Goal: Task Accomplishment & Management: Use online tool/utility

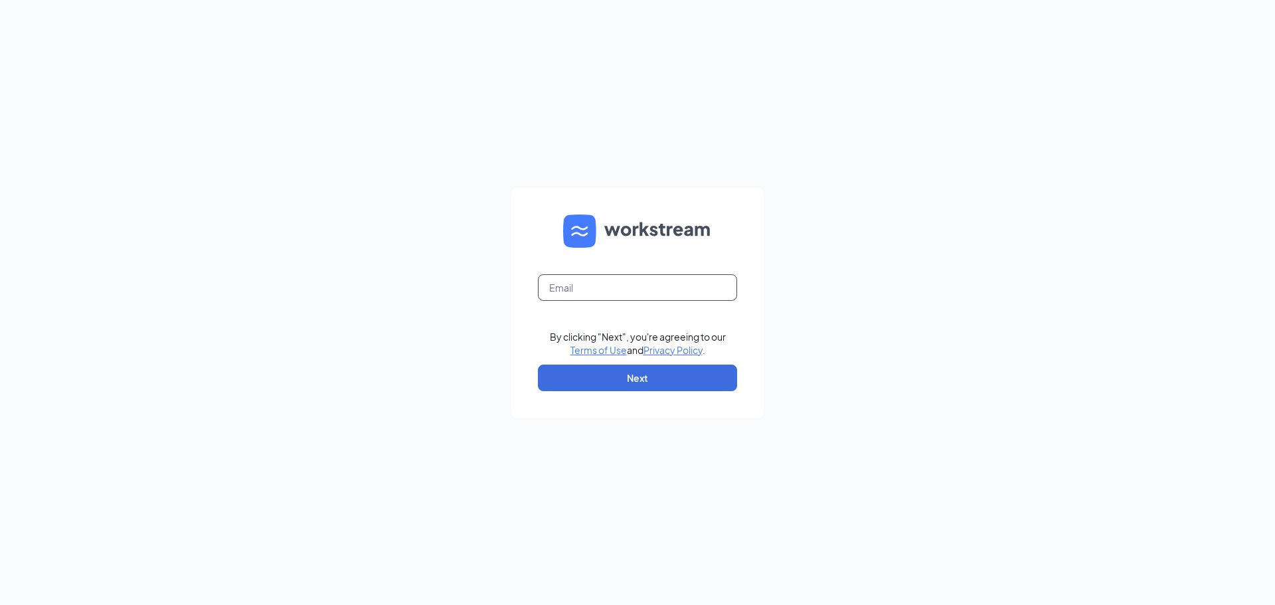
click at [628, 275] on input "text" at bounding box center [637, 287] width 199 height 27
click at [614, 283] on input "text" at bounding box center [637, 287] width 199 height 27
type input "matt@steelcityeateries.com"
click at [665, 370] on button "Next" at bounding box center [637, 378] width 199 height 27
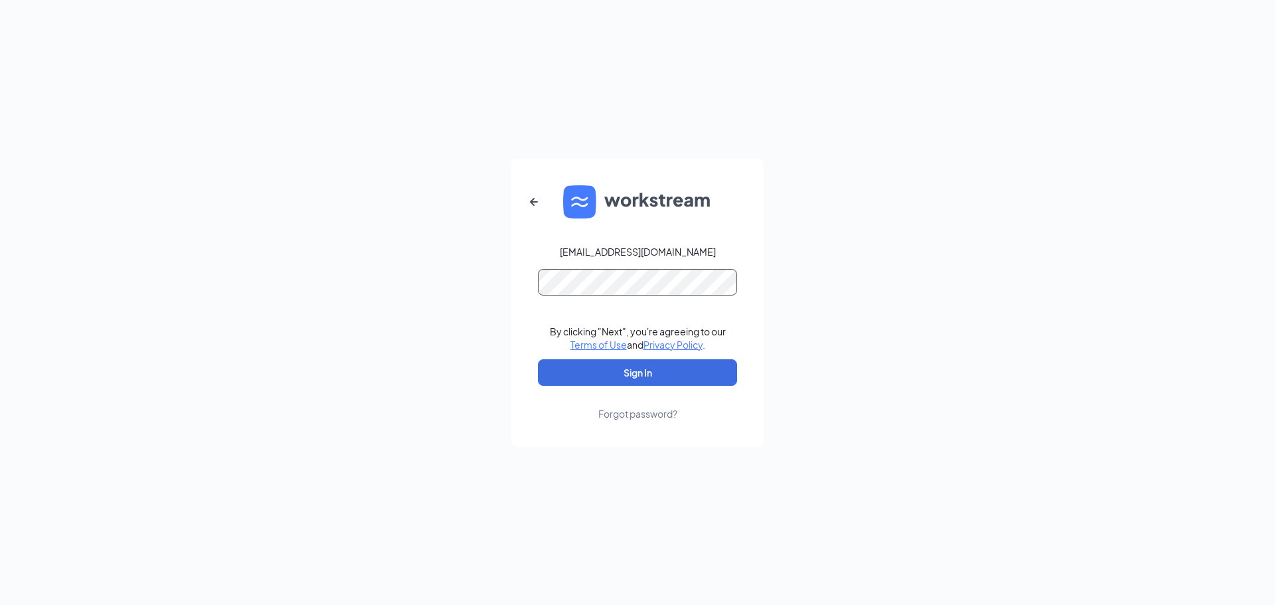
click at [538, 359] on button "Sign In" at bounding box center [637, 372] width 199 height 27
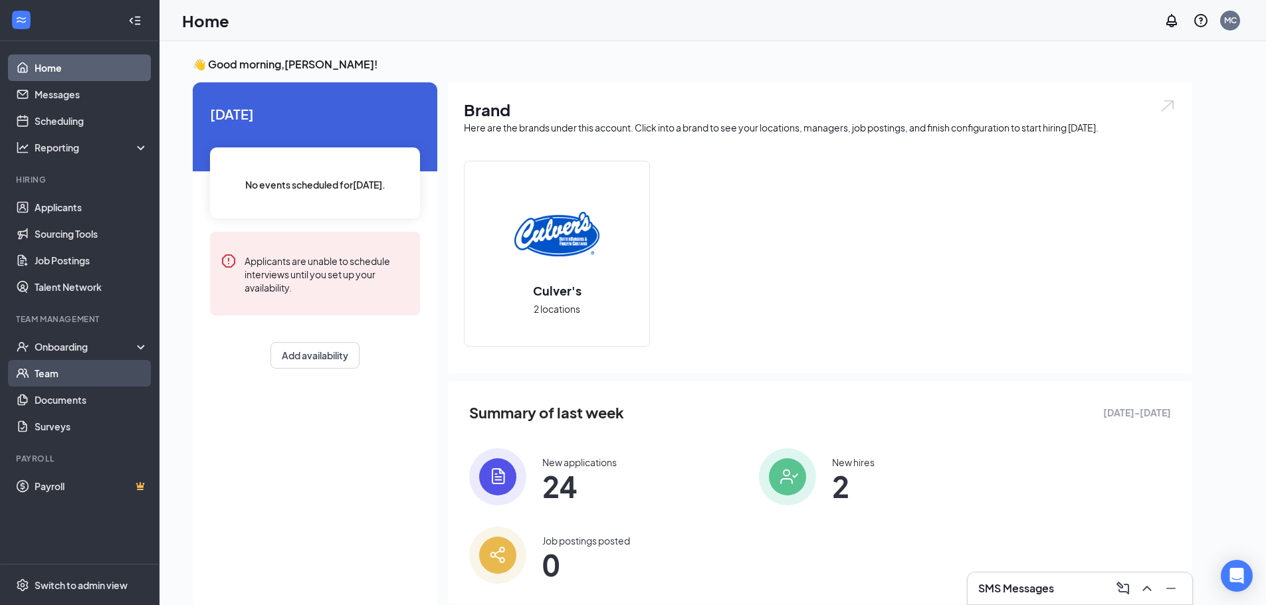
click at [69, 371] on link "Team" at bounding box center [92, 373] width 114 height 27
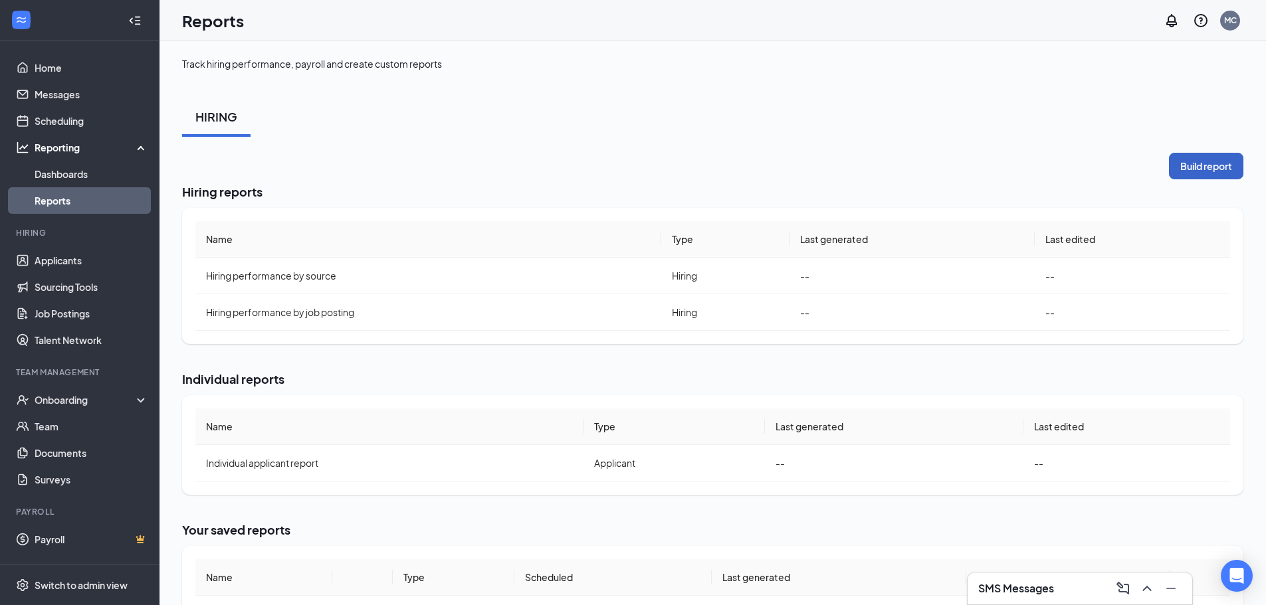
click at [1192, 171] on button "Build report" at bounding box center [1206, 166] width 74 height 27
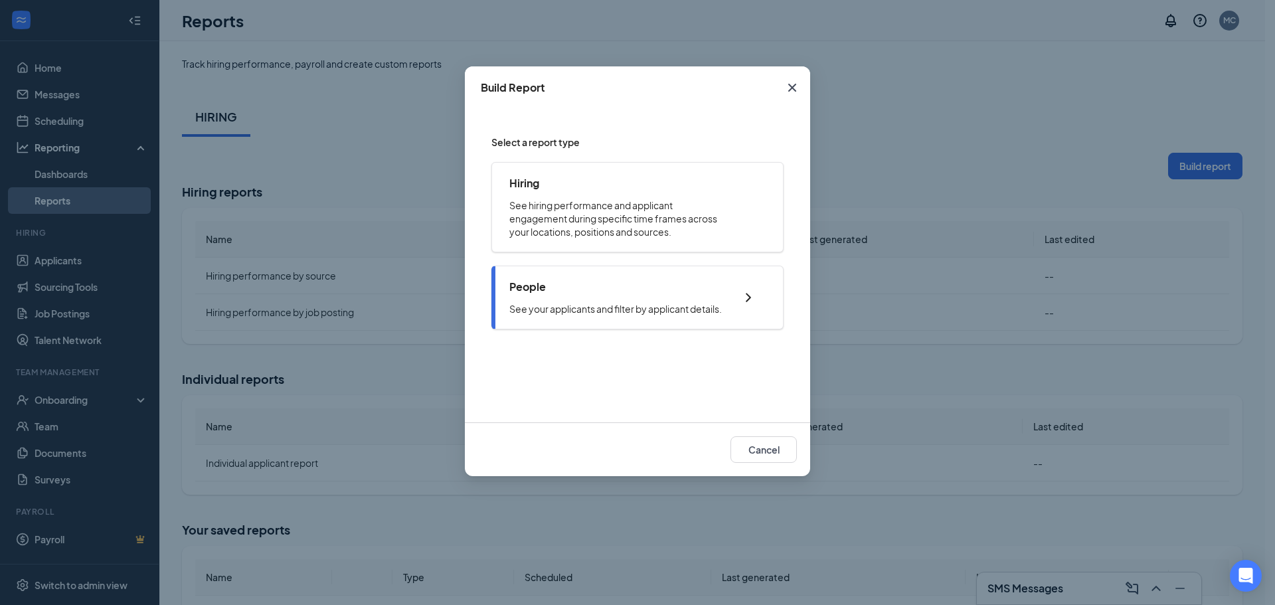
click at [643, 298] on div "People See your applicants and filter by applicant details." at bounding box center [616, 298] width 213 height 36
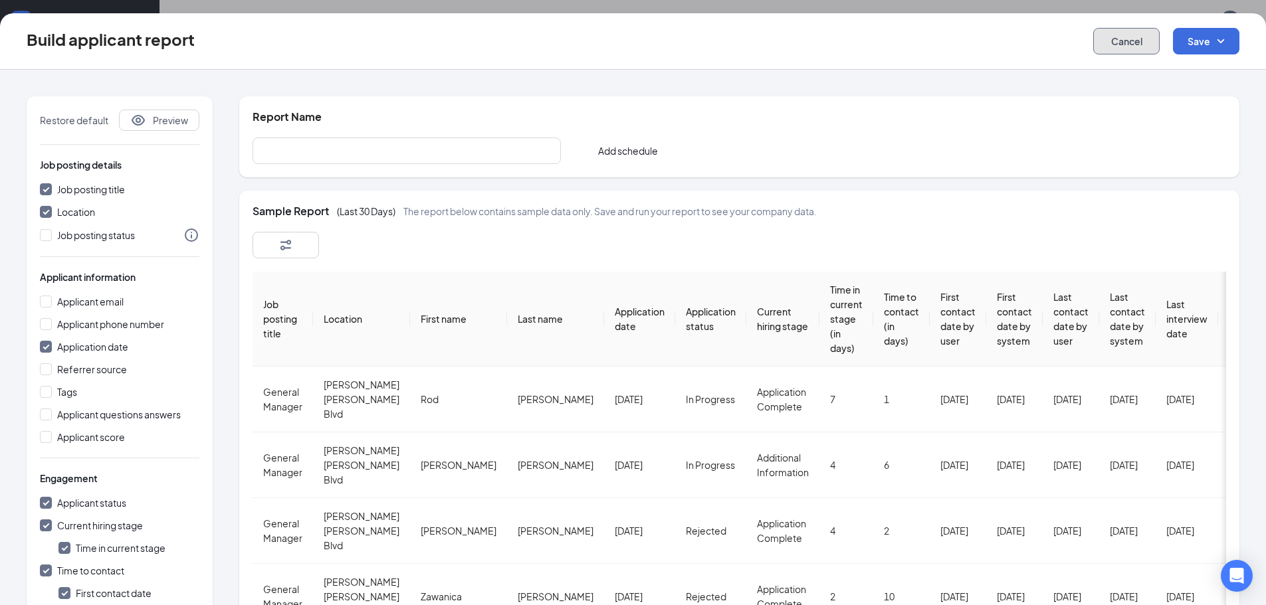
click at [1128, 47] on button "Cancel" at bounding box center [1126, 41] width 66 height 27
checkbox input "false"
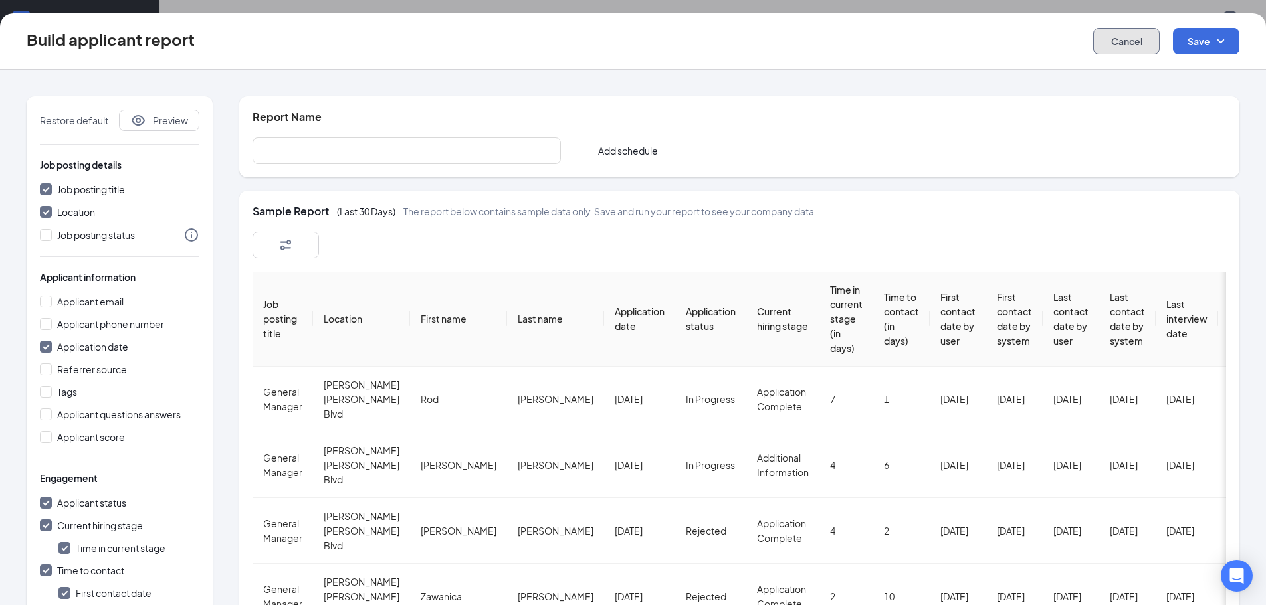
checkbox input "false"
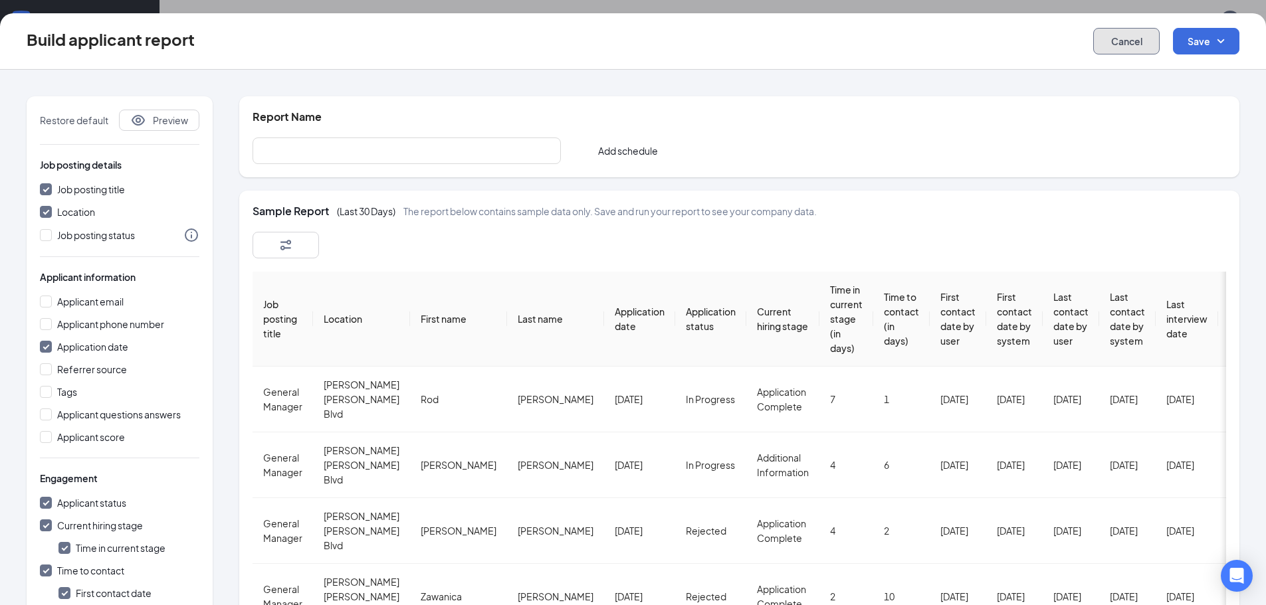
checkbox input "false"
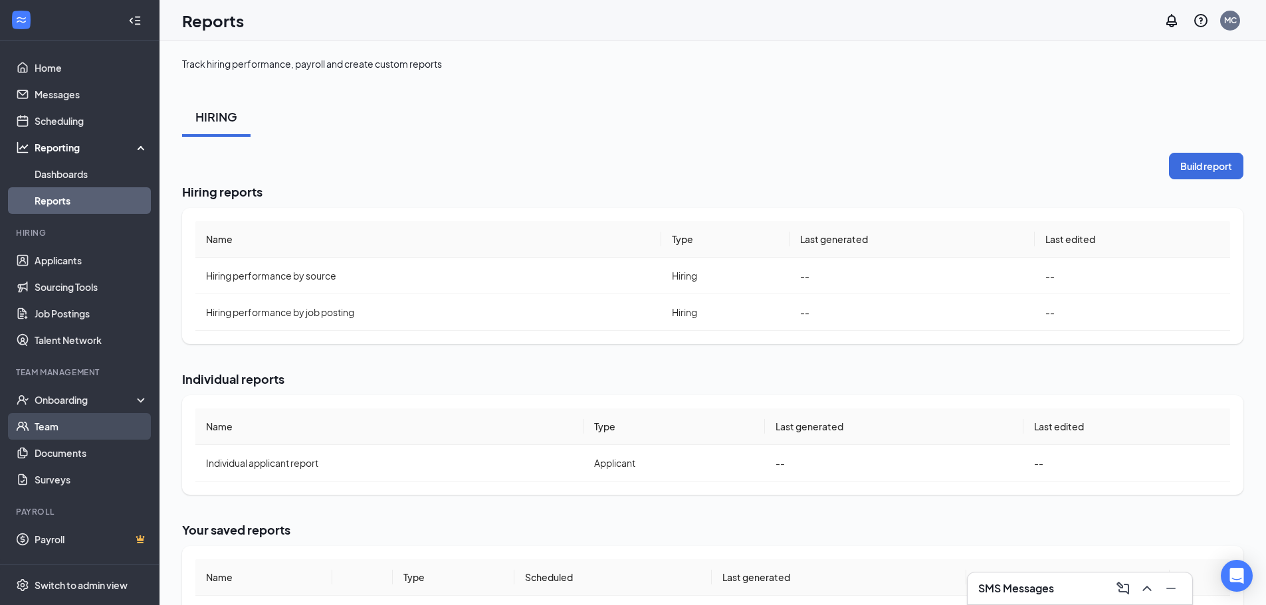
click at [76, 429] on link "Team" at bounding box center [92, 426] width 114 height 27
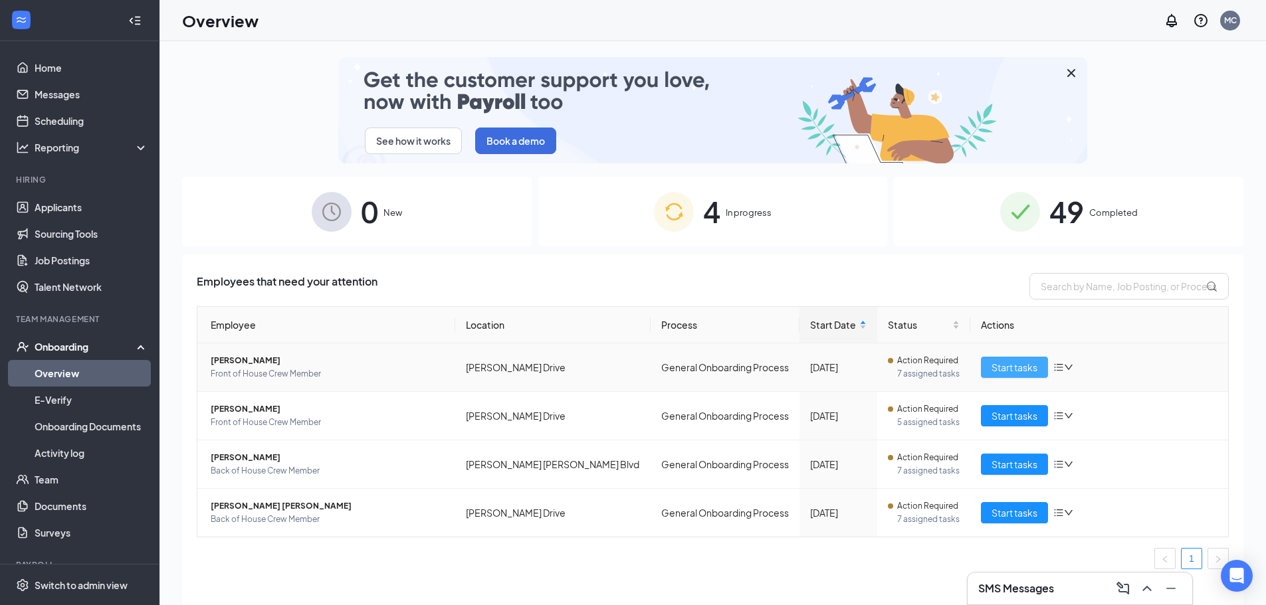
click at [1015, 370] on span "Start tasks" at bounding box center [1014, 367] width 46 height 15
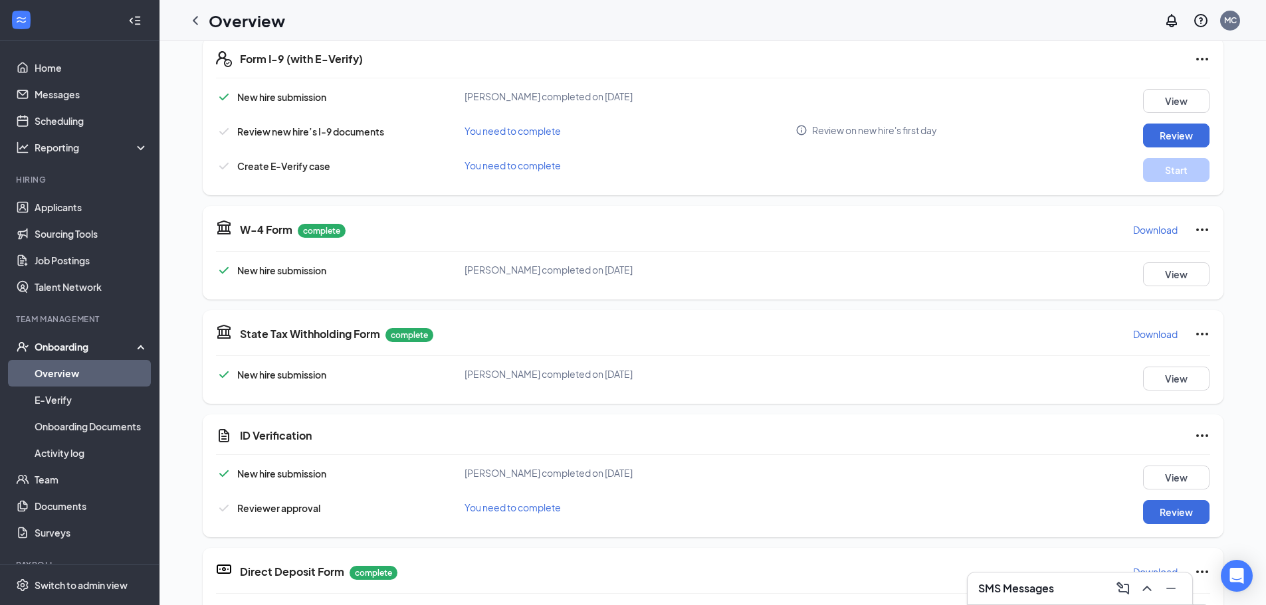
scroll to position [332, 0]
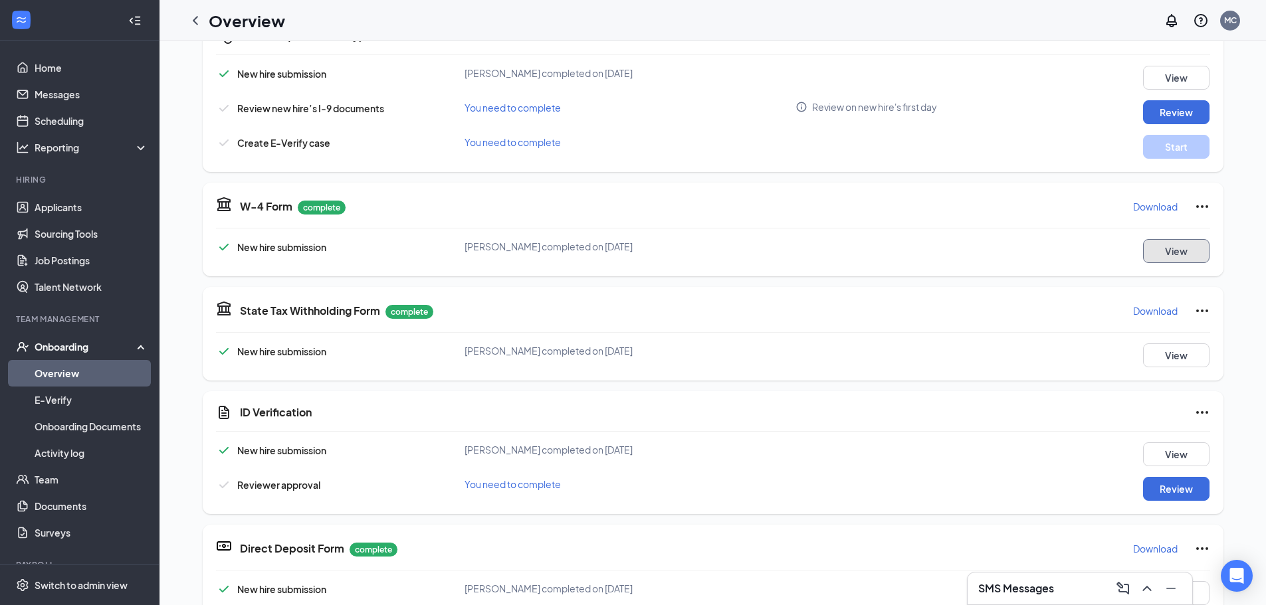
click at [1157, 256] on button "View" at bounding box center [1176, 251] width 66 height 24
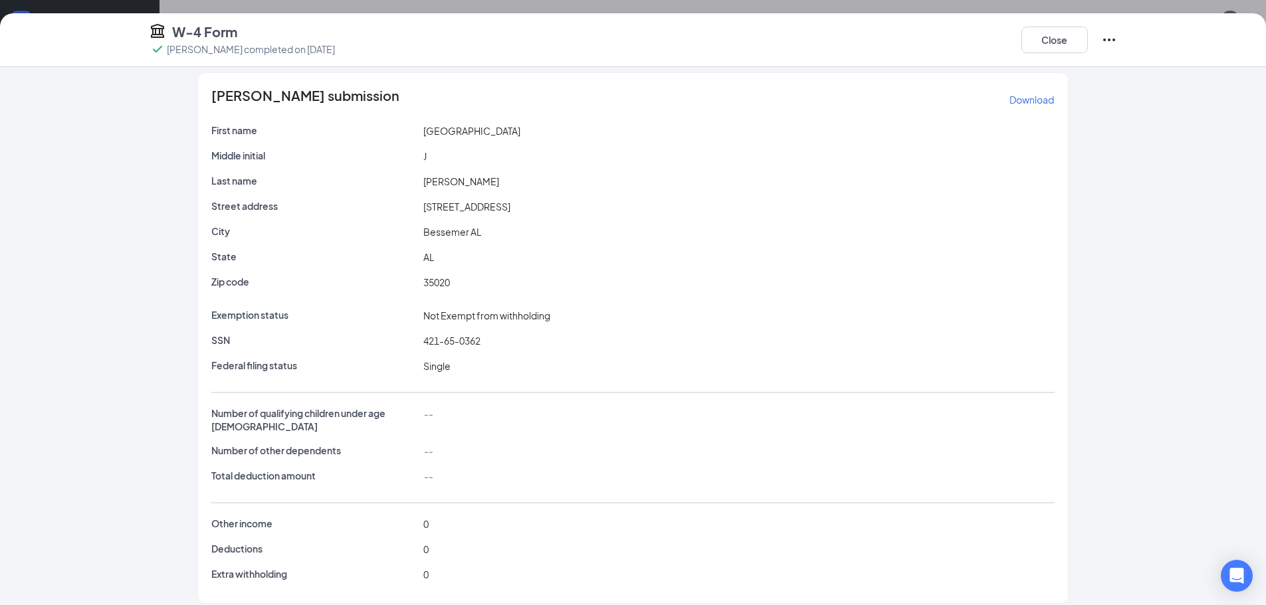
scroll to position [199, 0]
click at [1042, 45] on button "Close" at bounding box center [1054, 40] width 66 height 27
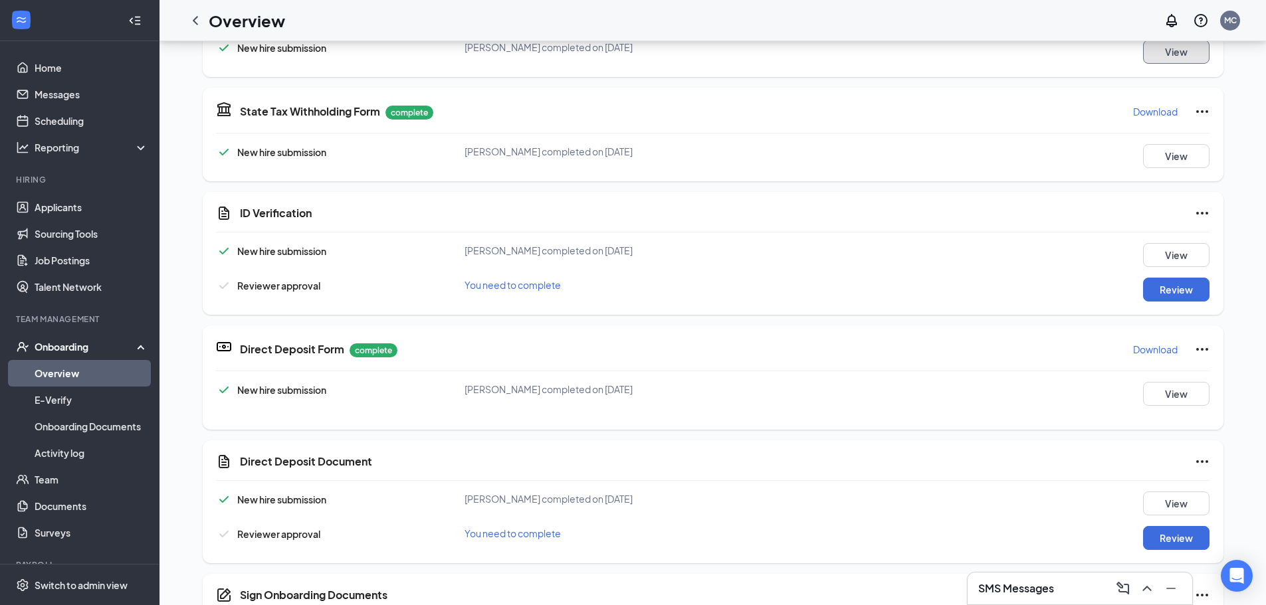
scroll to position [133, 0]
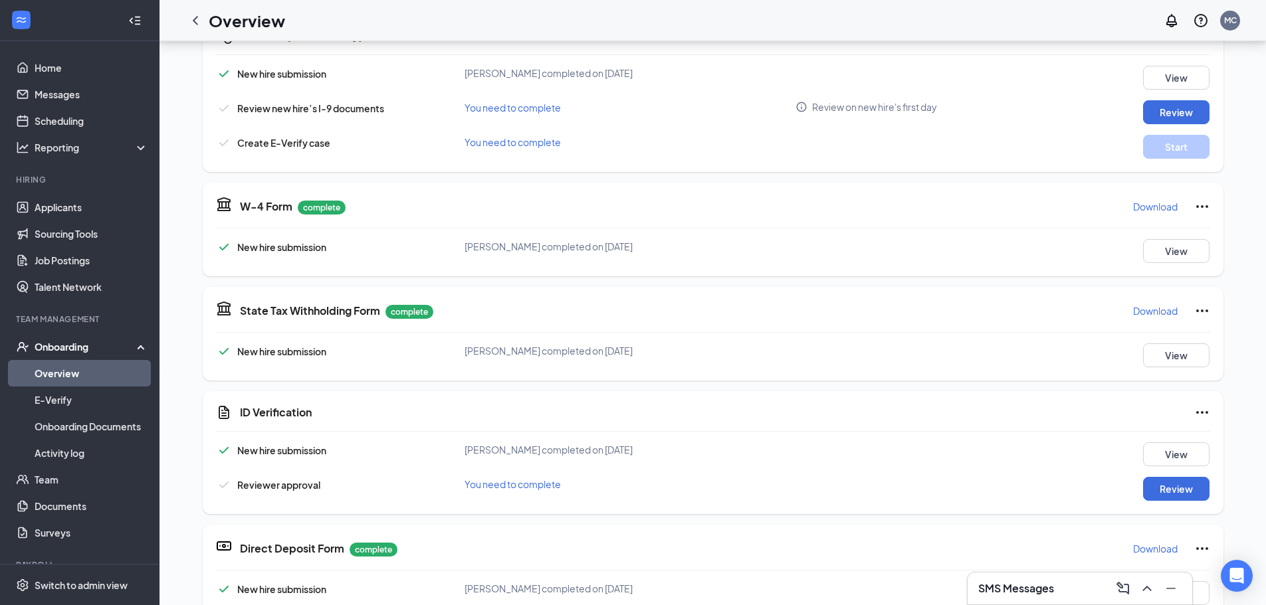
click at [191, 20] on icon "ChevronLeft" at bounding box center [195, 21] width 16 height 16
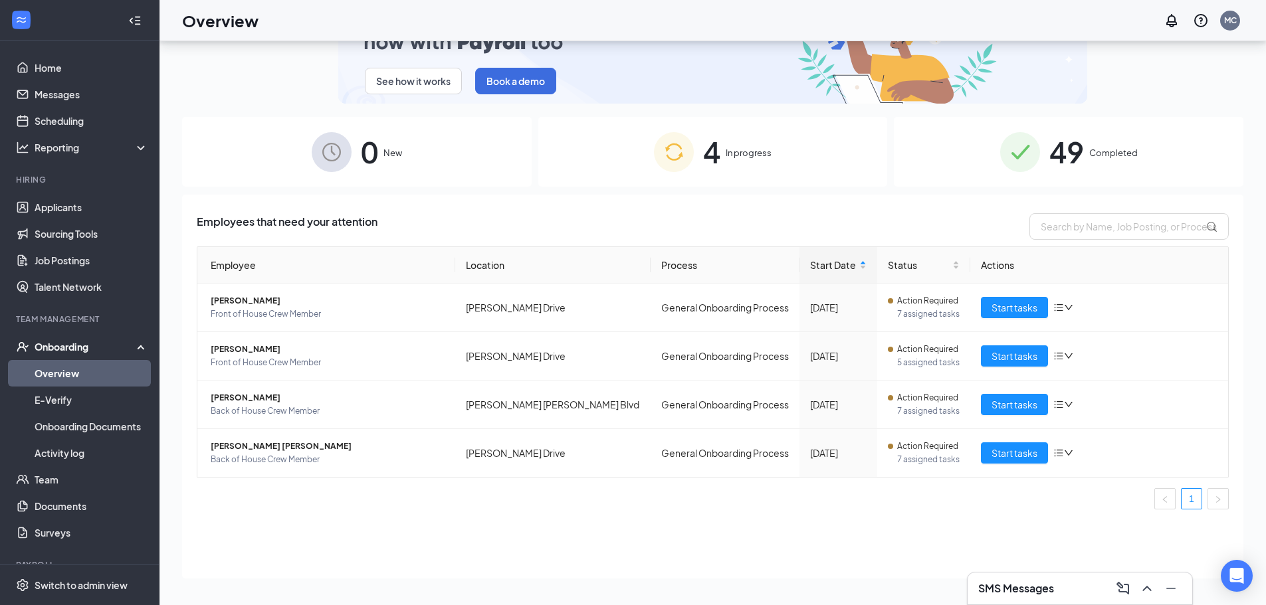
click at [1137, 169] on div "49 Completed" at bounding box center [1068, 152] width 349 height 70
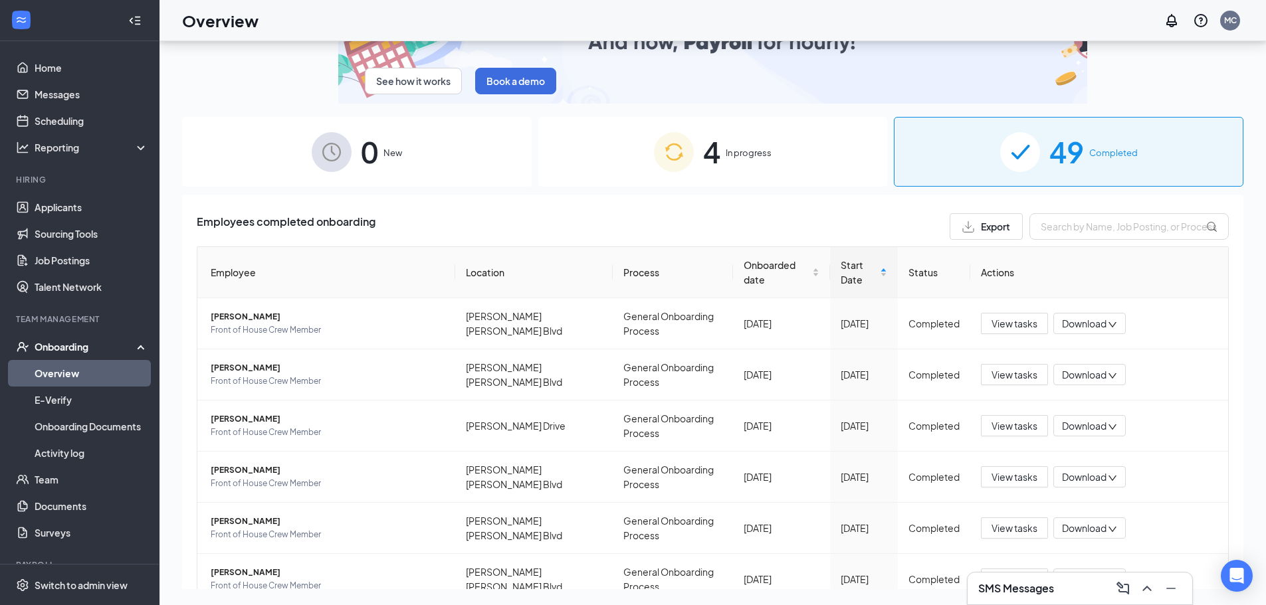
click at [252, 274] on th "Employee" at bounding box center [326, 272] width 258 height 51
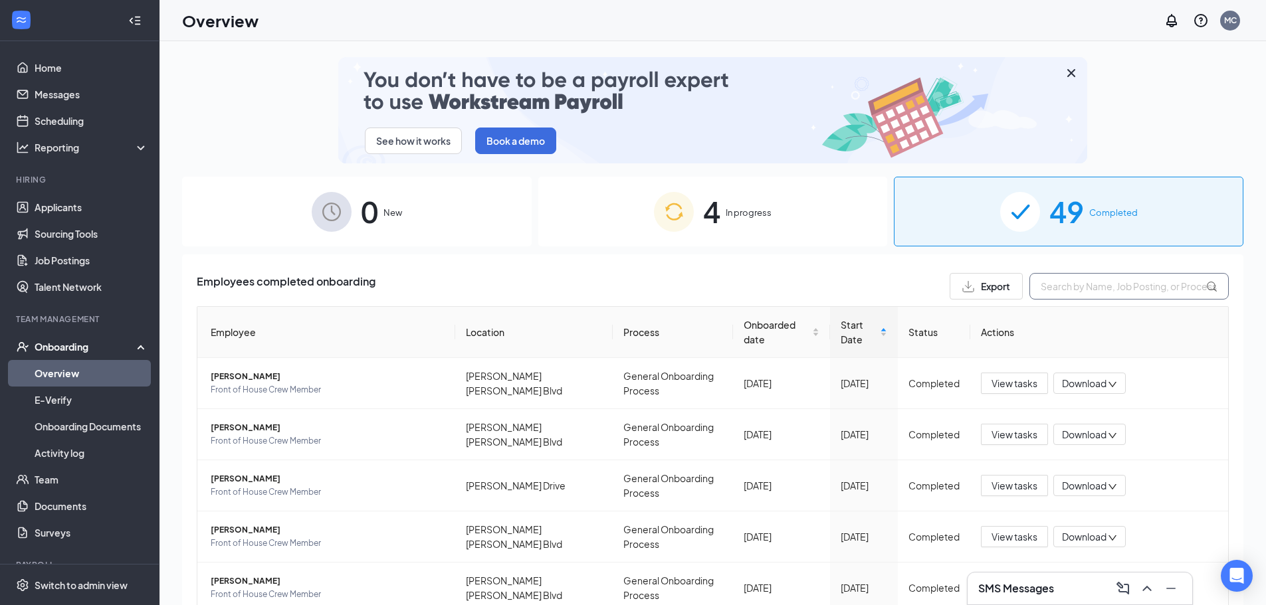
click at [1062, 285] on input "text" at bounding box center [1128, 286] width 199 height 27
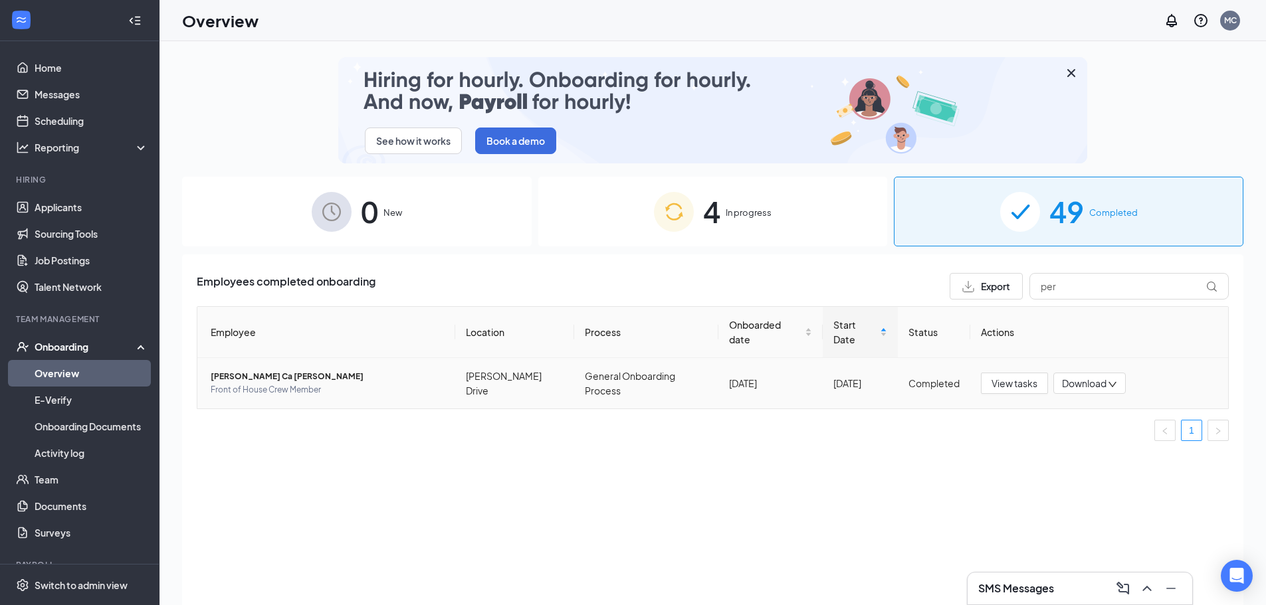
click at [243, 379] on span "[PERSON_NAME] Ca [PERSON_NAME]" at bounding box center [328, 376] width 234 height 13
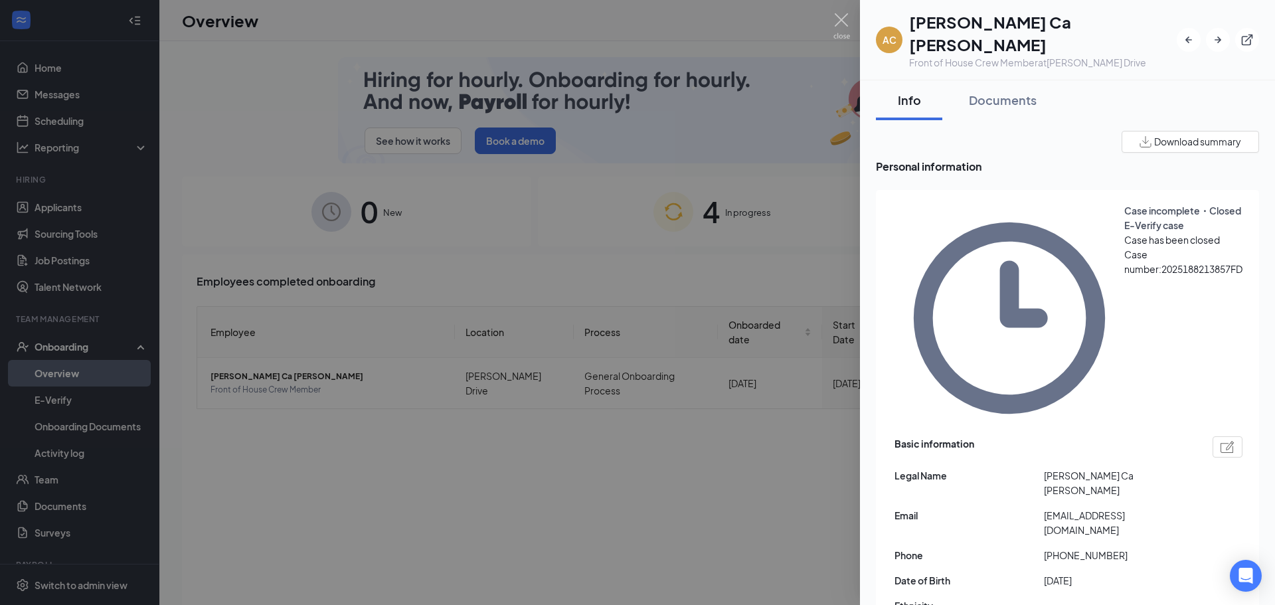
click at [244, 163] on div at bounding box center [637, 302] width 1275 height 605
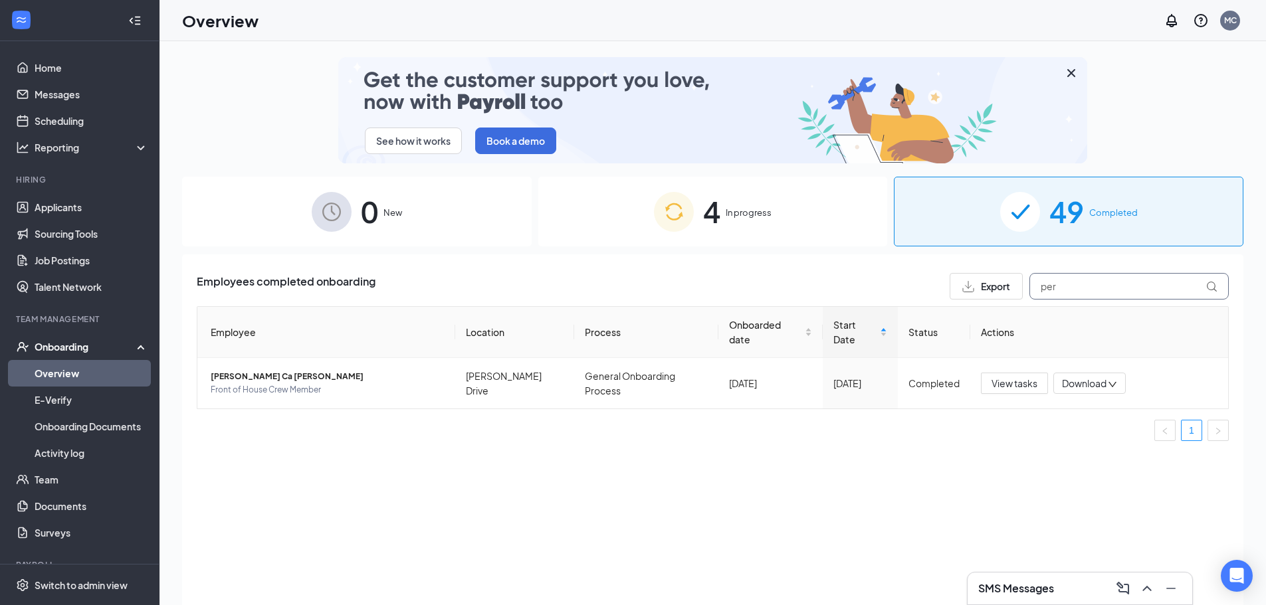
drag, startPoint x: 1042, startPoint y: 290, endPoint x: 1000, endPoint y: 291, distance: 41.9
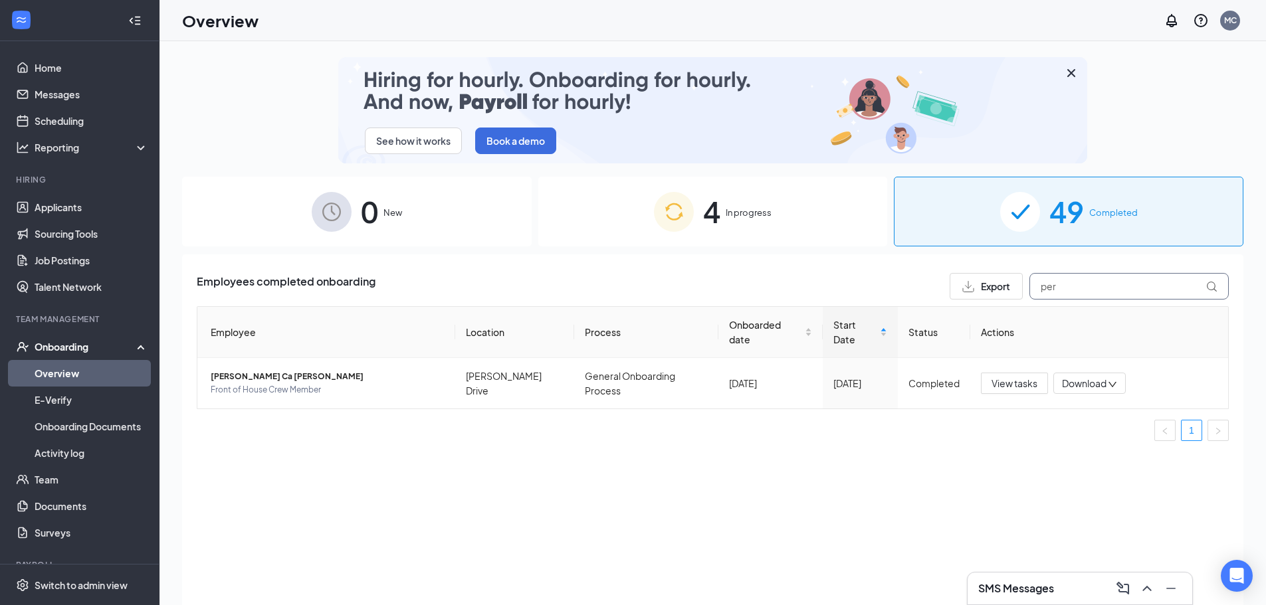
click at [1000, 291] on div "Export per" at bounding box center [1088, 286] width 279 height 27
type input "mon"
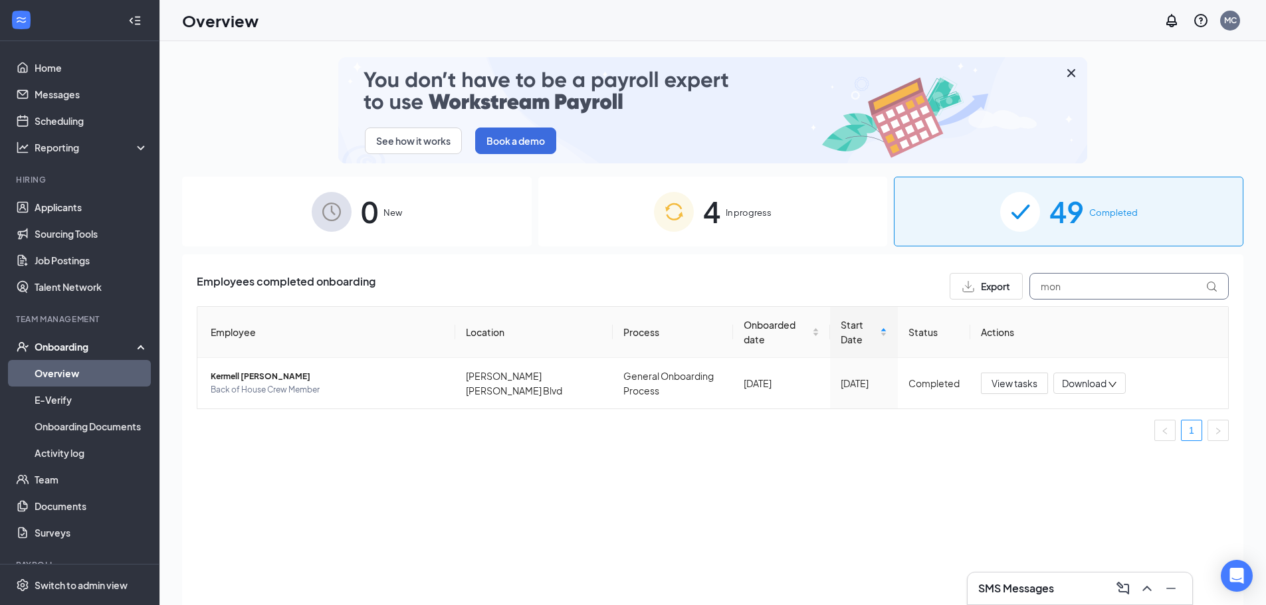
drag, startPoint x: 1109, startPoint y: 282, endPoint x: 1038, endPoint y: 283, distance: 71.1
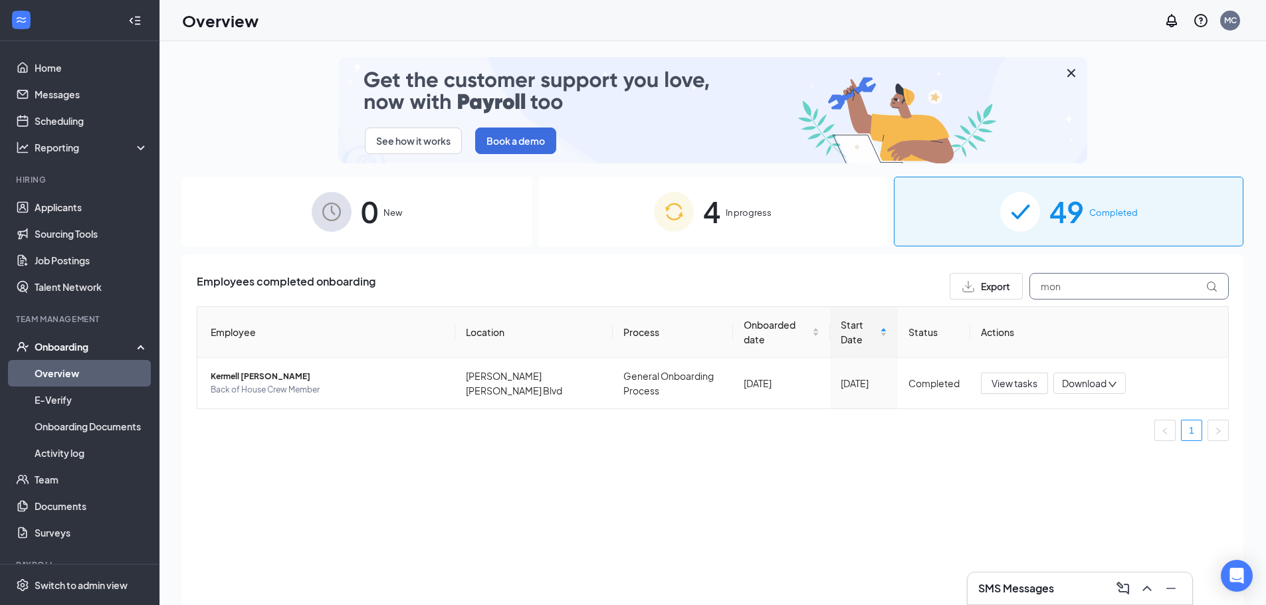
click at [1039, 283] on input "mon" at bounding box center [1128, 286] width 199 height 27
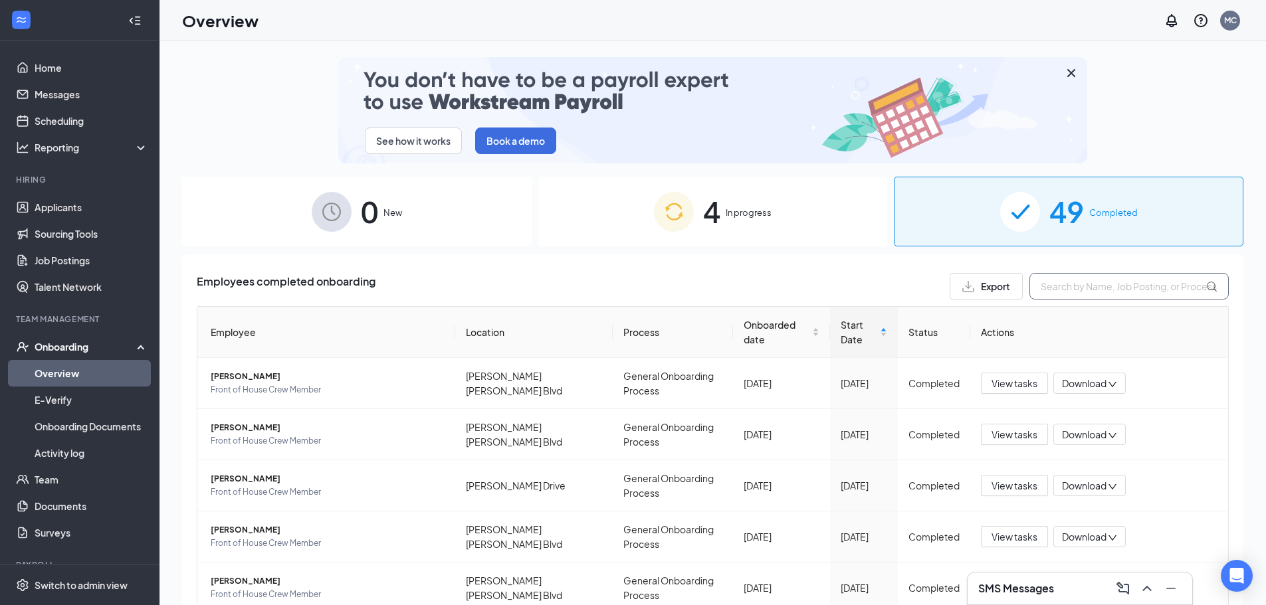
click at [1066, 278] on input "text" at bounding box center [1128, 286] width 199 height 27
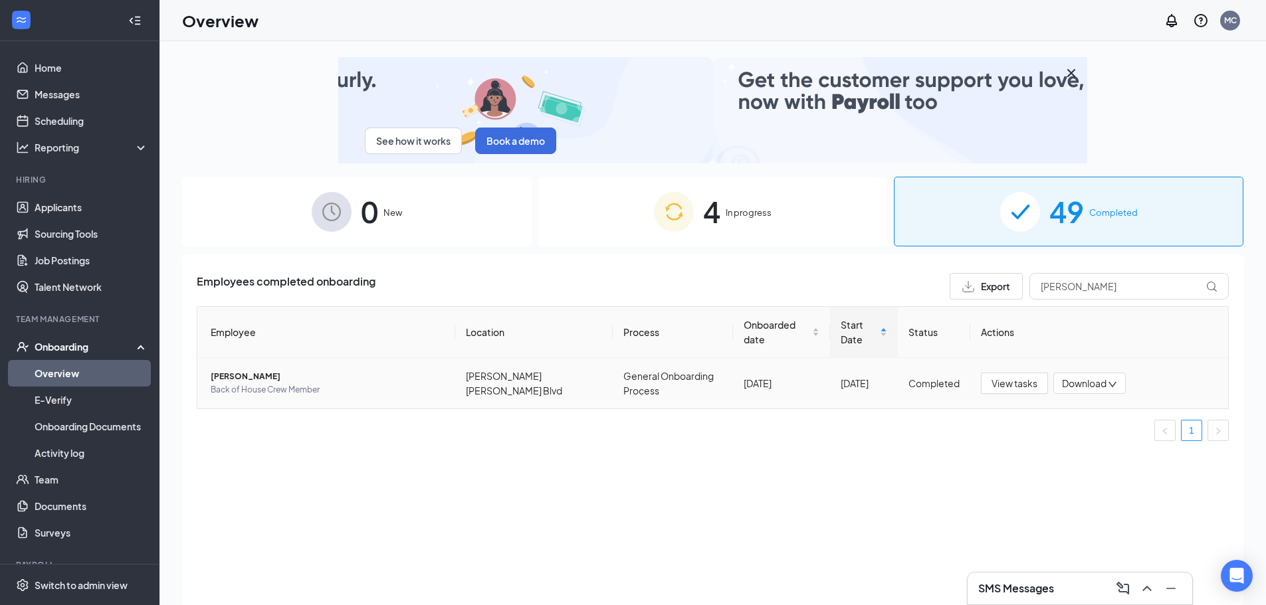
click at [265, 375] on span "[PERSON_NAME]" at bounding box center [328, 376] width 234 height 13
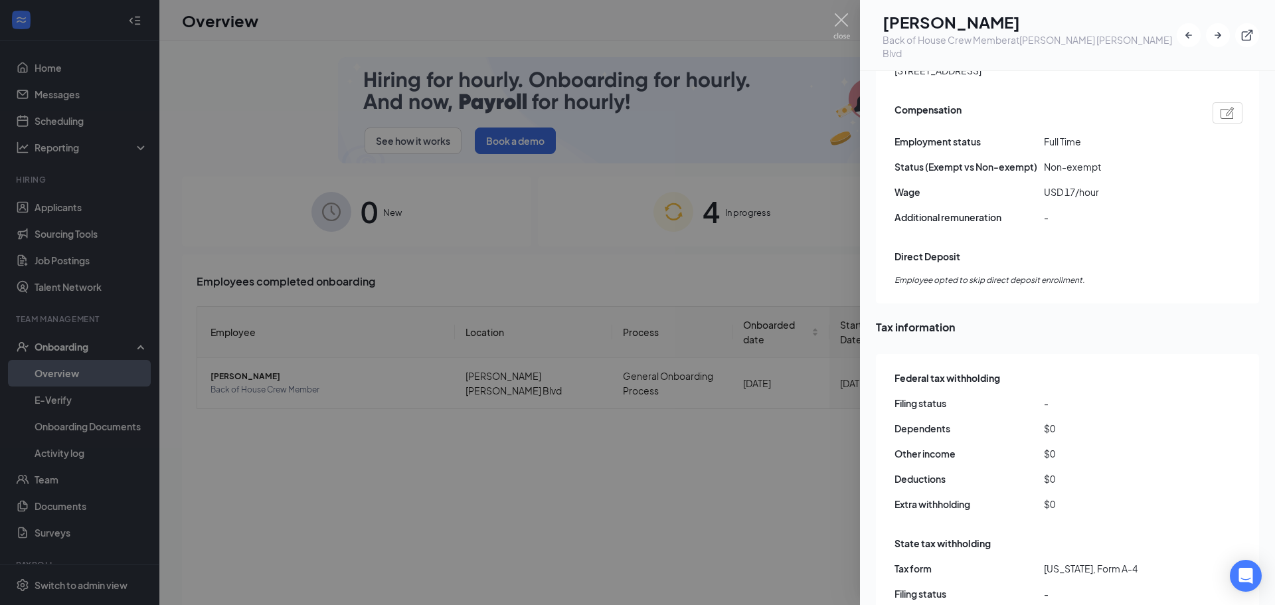
scroll to position [1196, 0]
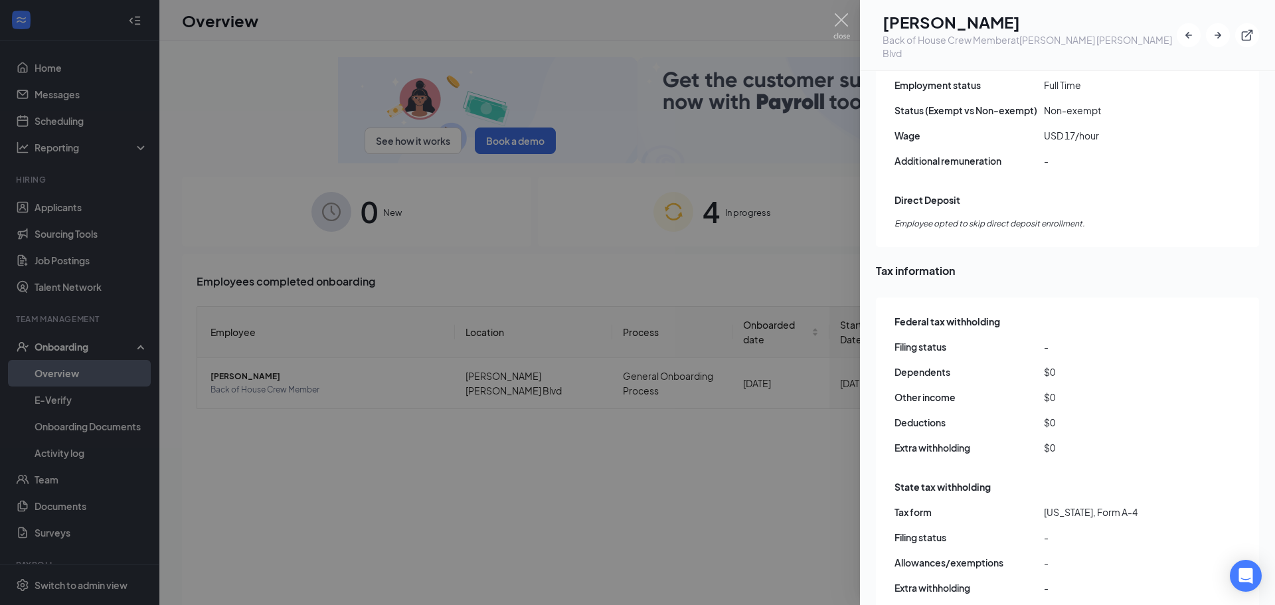
click at [273, 136] on div at bounding box center [637, 302] width 1275 height 605
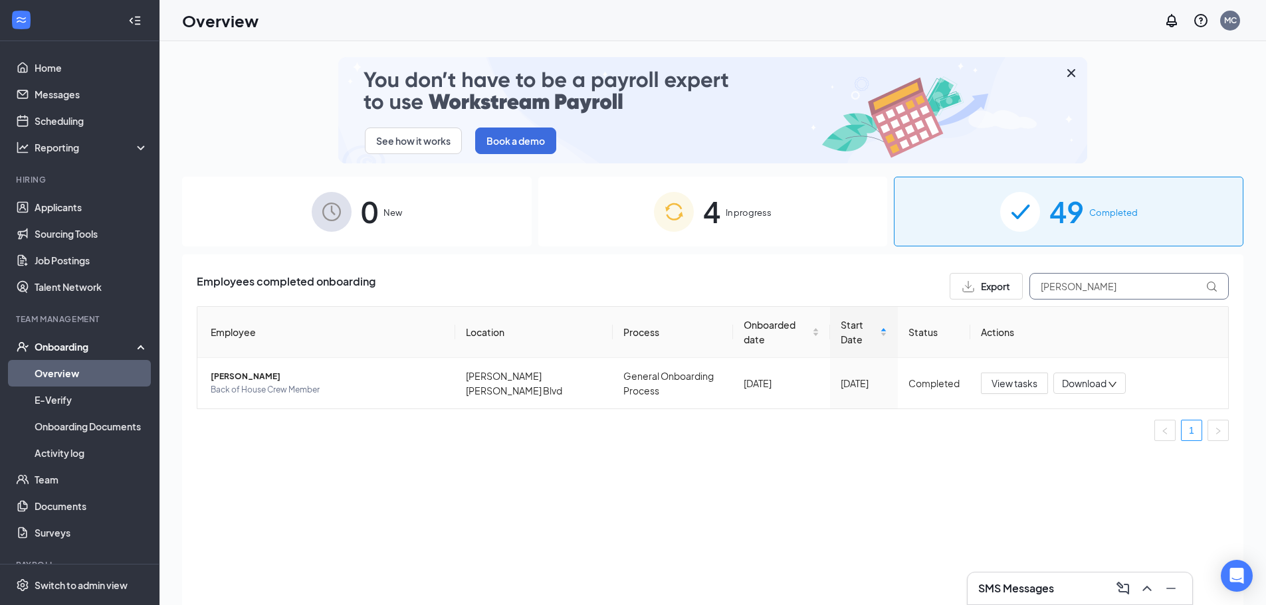
drag, startPoint x: 1092, startPoint y: 292, endPoint x: 992, endPoint y: 291, distance: 100.3
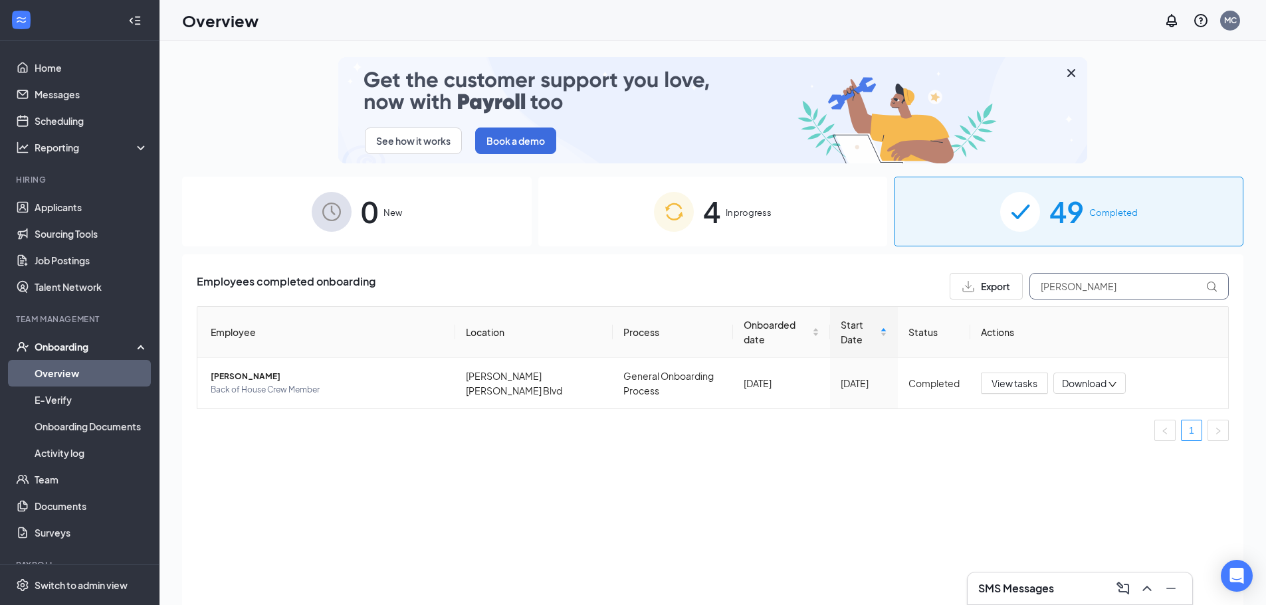
click at [992, 291] on div "Export [PERSON_NAME]" at bounding box center [1088, 286] width 279 height 27
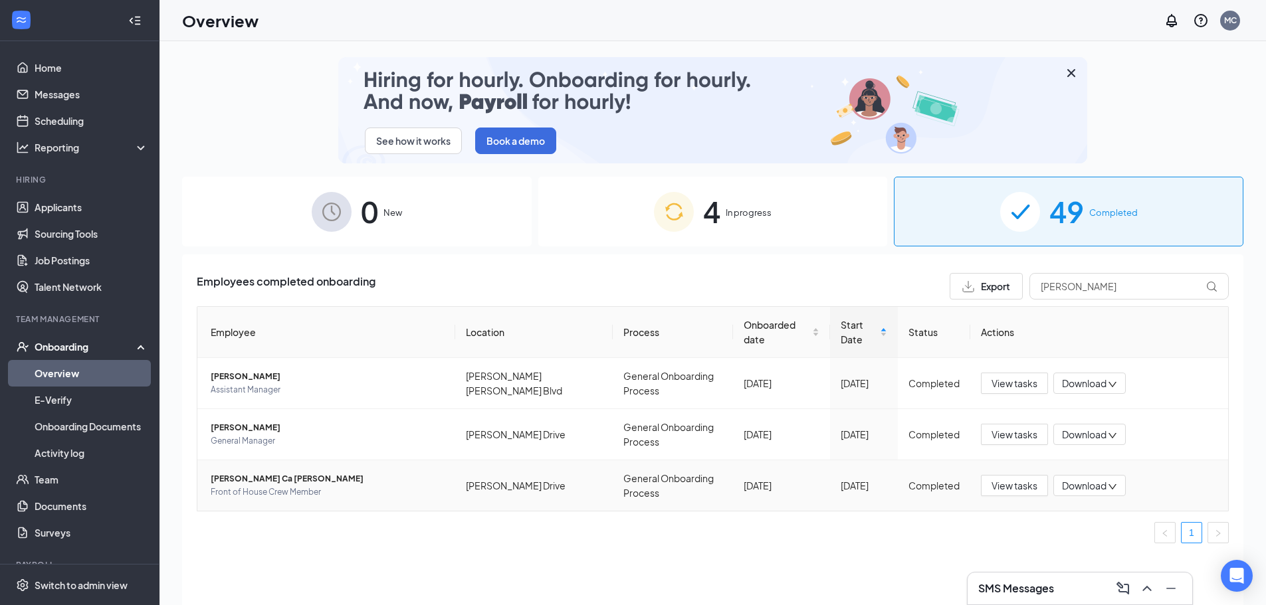
click at [237, 478] on span "[PERSON_NAME] Ca [PERSON_NAME]" at bounding box center [328, 478] width 234 height 13
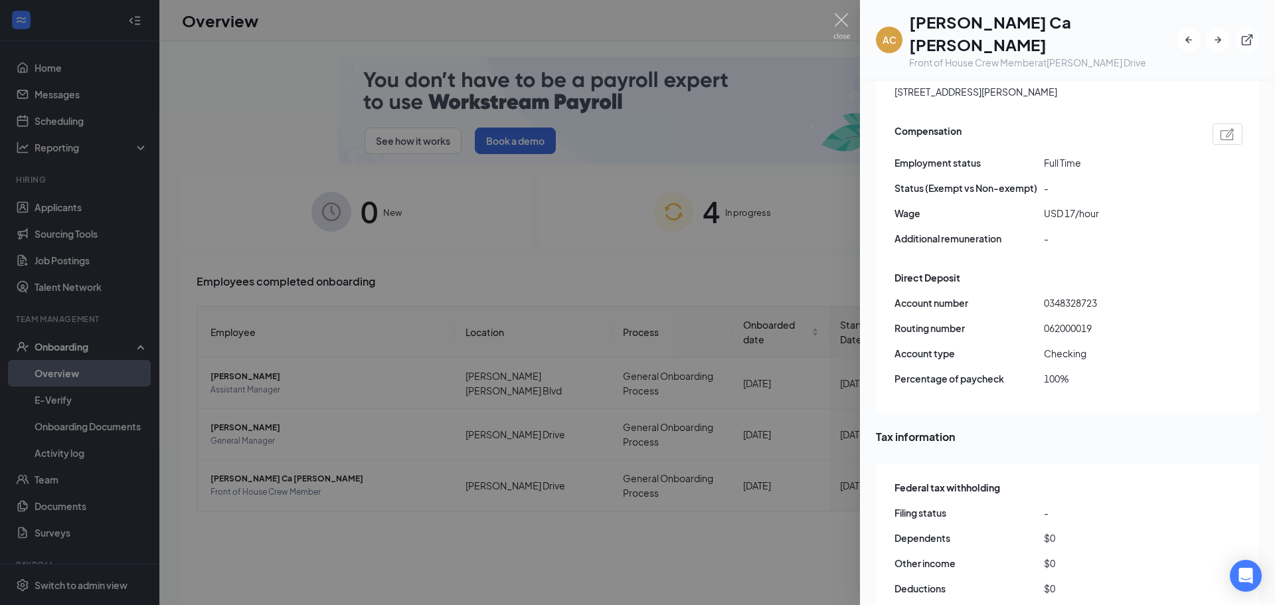
scroll to position [1129, 0]
drag, startPoint x: 841, startPoint y: 20, endPoint x: 781, endPoint y: 248, distance: 235.7
click at [842, 20] on img at bounding box center [842, 26] width 17 height 26
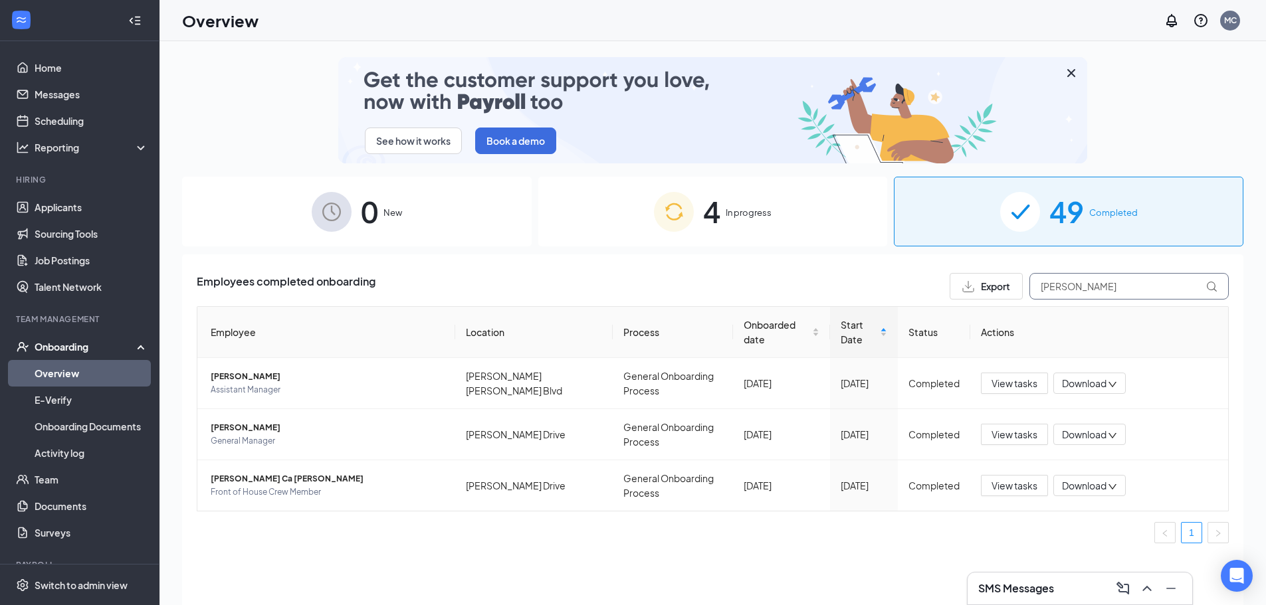
drag, startPoint x: 1077, startPoint y: 285, endPoint x: 1009, endPoint y: 286, distance: 67.8
click at [1009, 286] on div "Export [PERSON_NAME]" at bounding box center [1088, 286] width 279 height 27
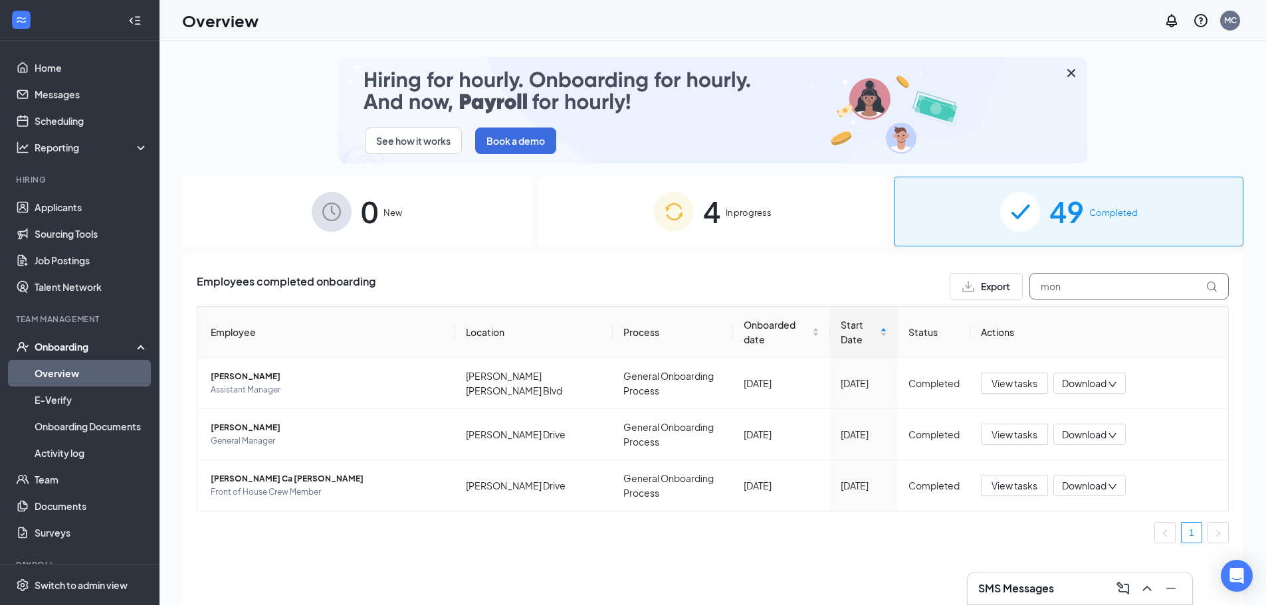
type input "mont"
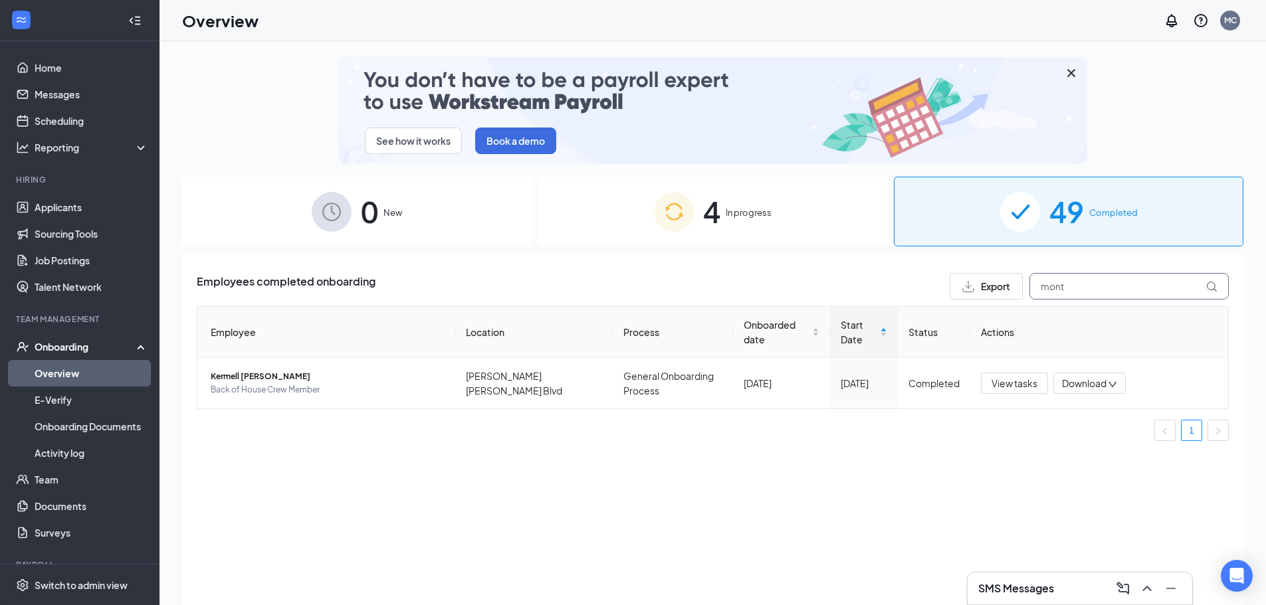
drag, startPoint x: 1112, startPoint y: 282, endPoint x: 943, endPoint y: 275, distance: 169.5
click at [958, 278] on div "Export mont" at bounding box center [1088, 286] width 279 height 27
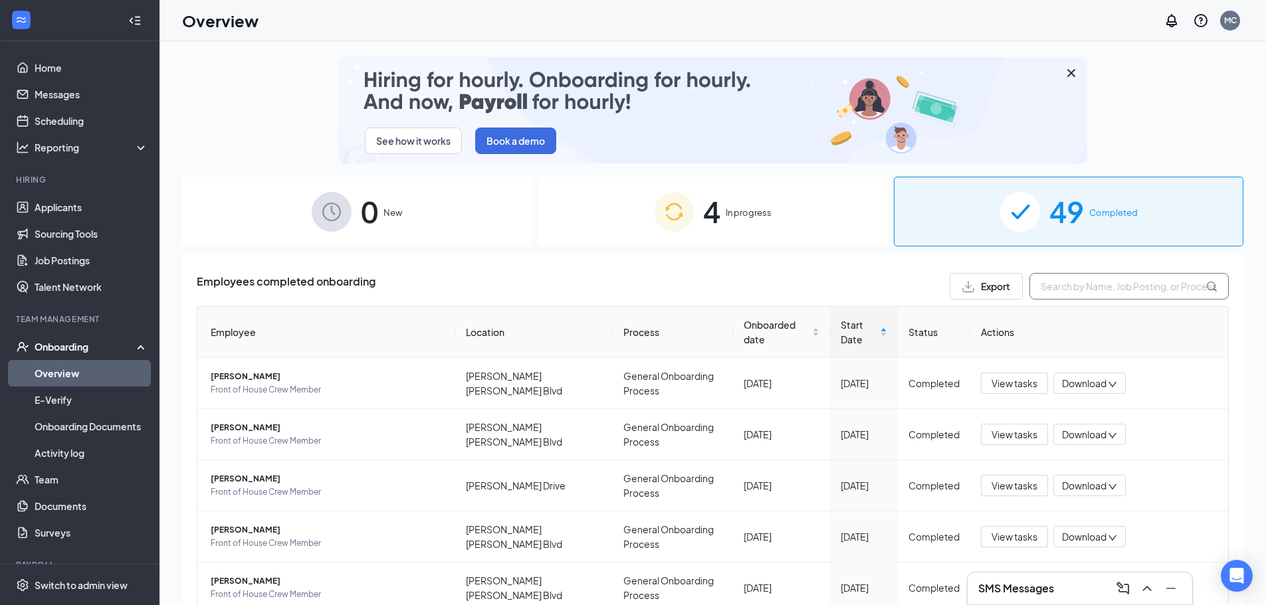
click at [1095, 288] on input "text" at bounding box center [1128, 286] width 199 height 27
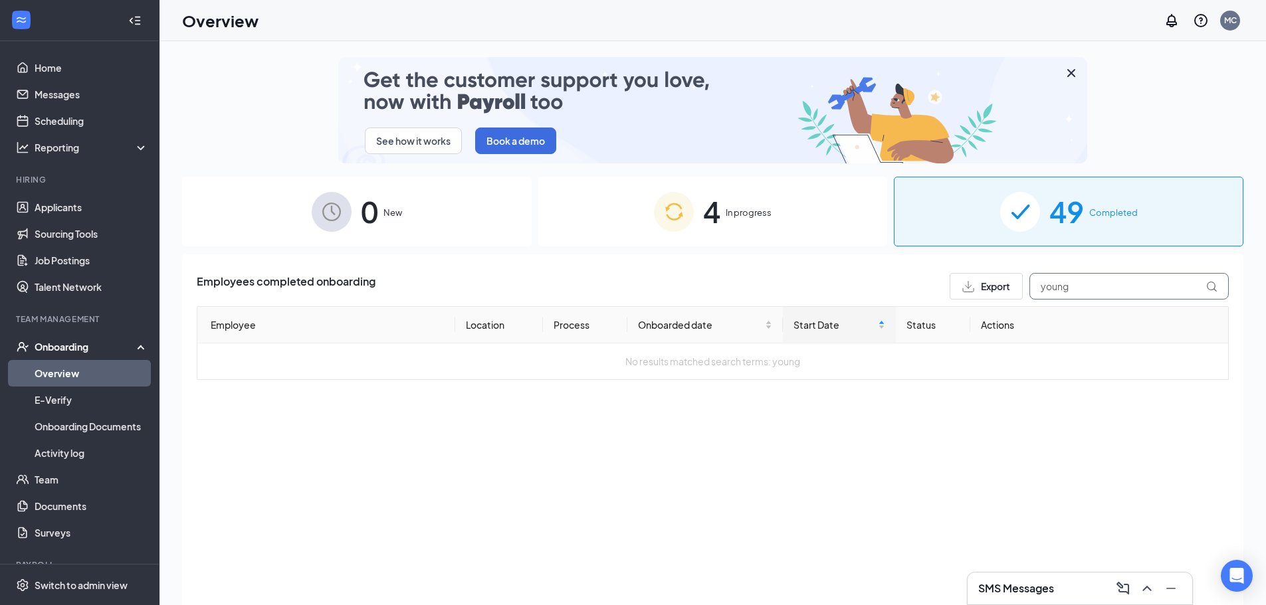
drag, startPoint x: 1074, startPoint y: 282, endPoint x: 967, endPoint y: 285, distance: 107.0
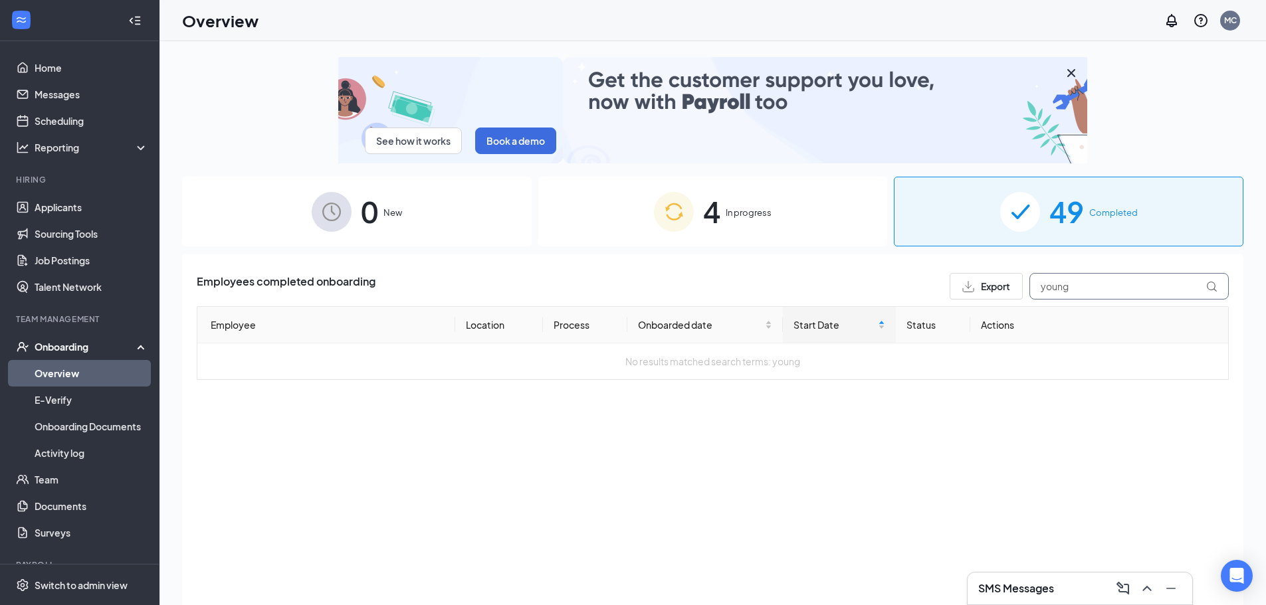
click at [967, 285] on div "Export young" at bounding box center [1088, 286] width 279 height 27
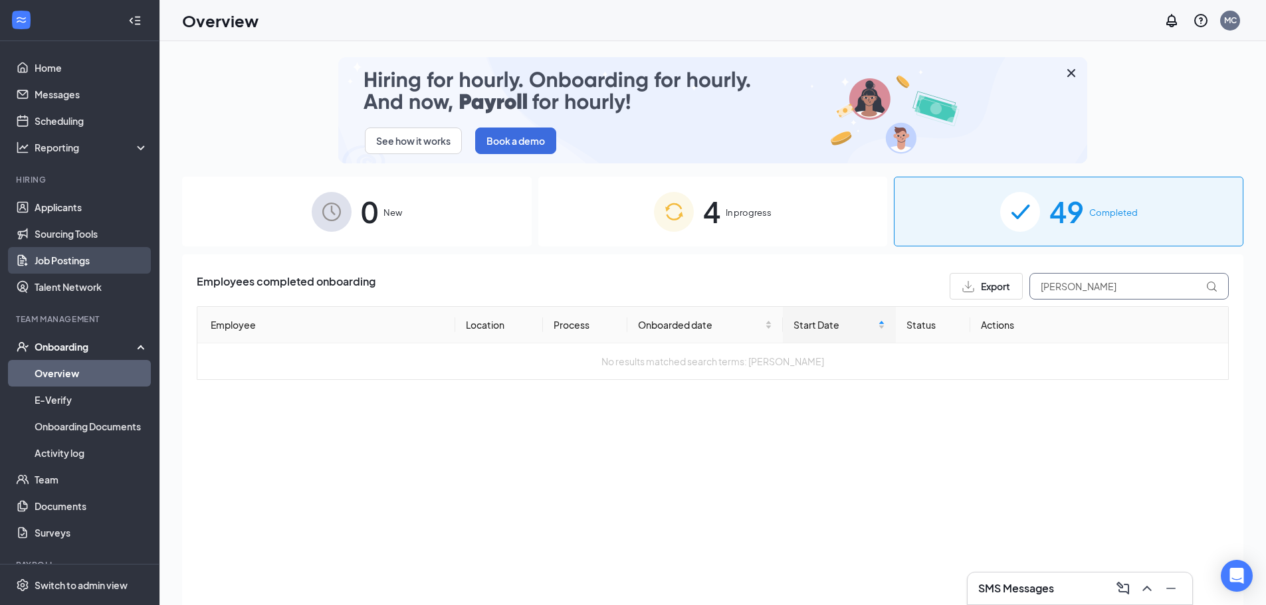
type input "[PERSON_NAME]"
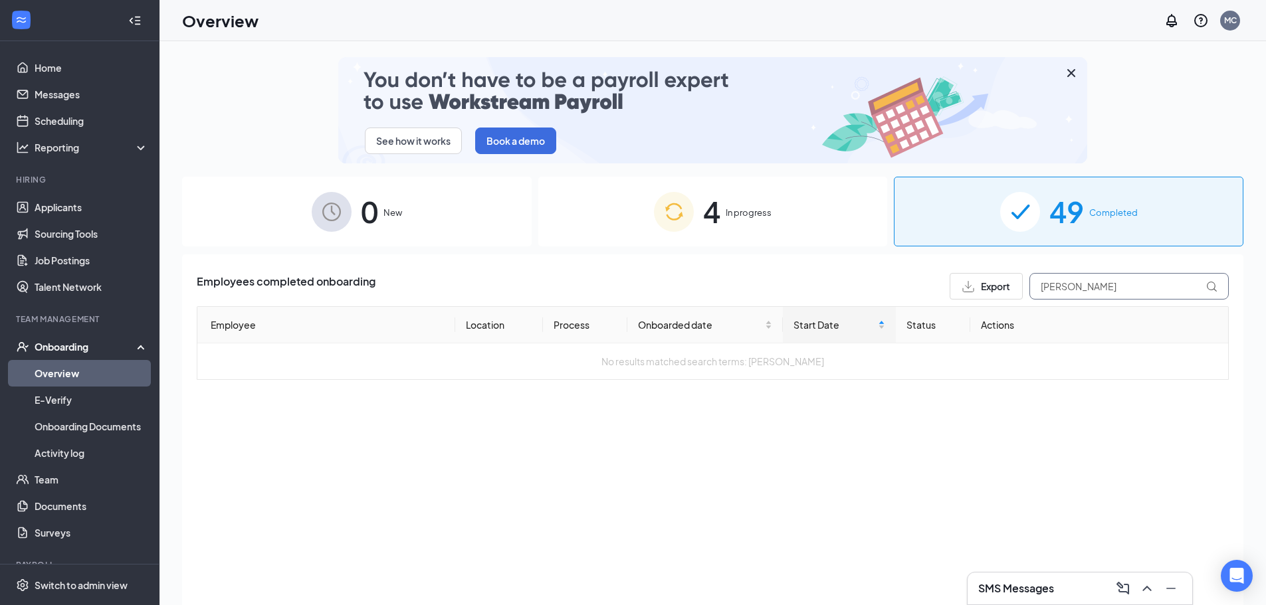
drag, startPoint x: 1091, startPoint y: 286, endPoint x: 1016, endPoint y: 286, distance: 75.1
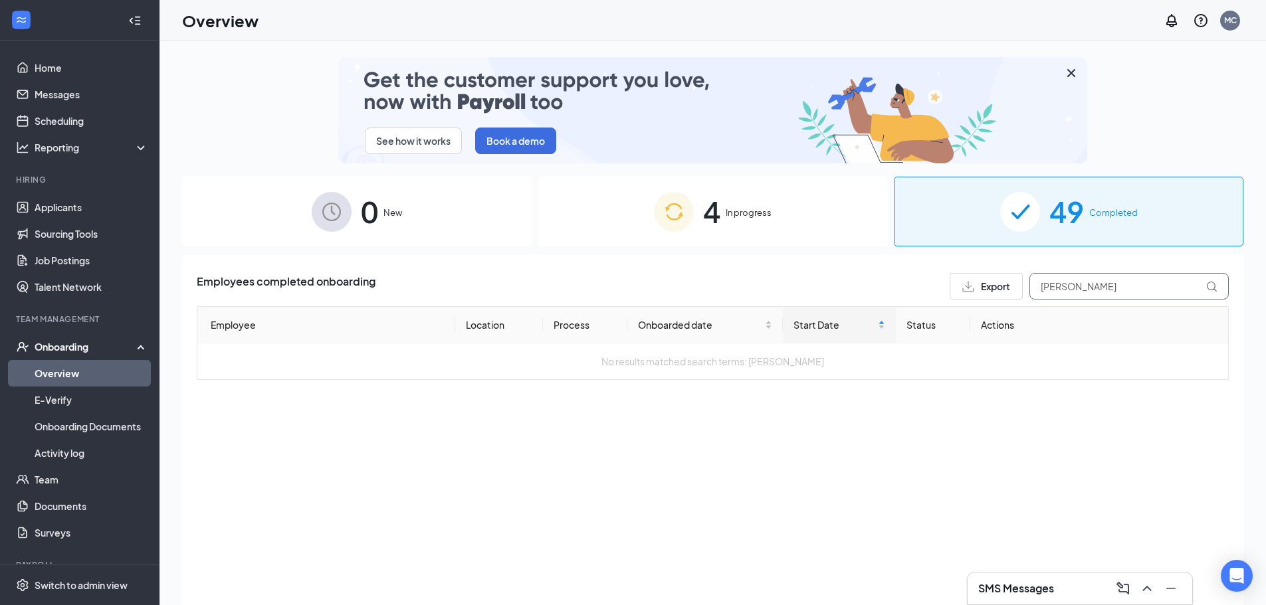
click at [1016, 286] on div "Export [PERSON_NAME]" at bounding box center [1088, 286] width 279 height 27
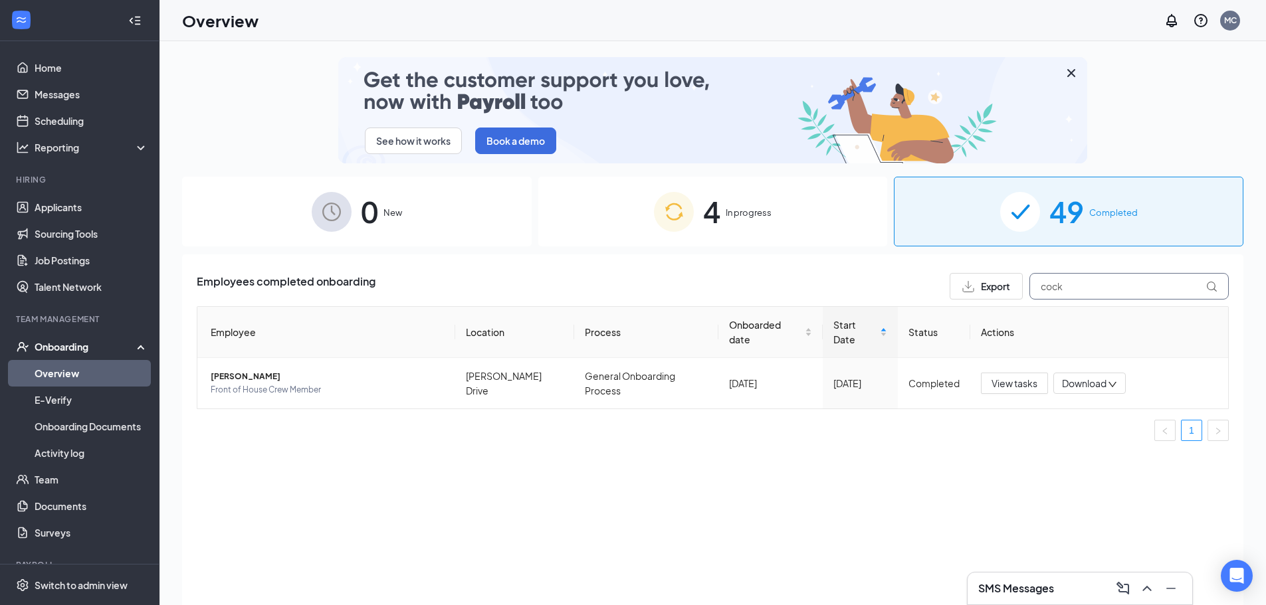
type input "cock"
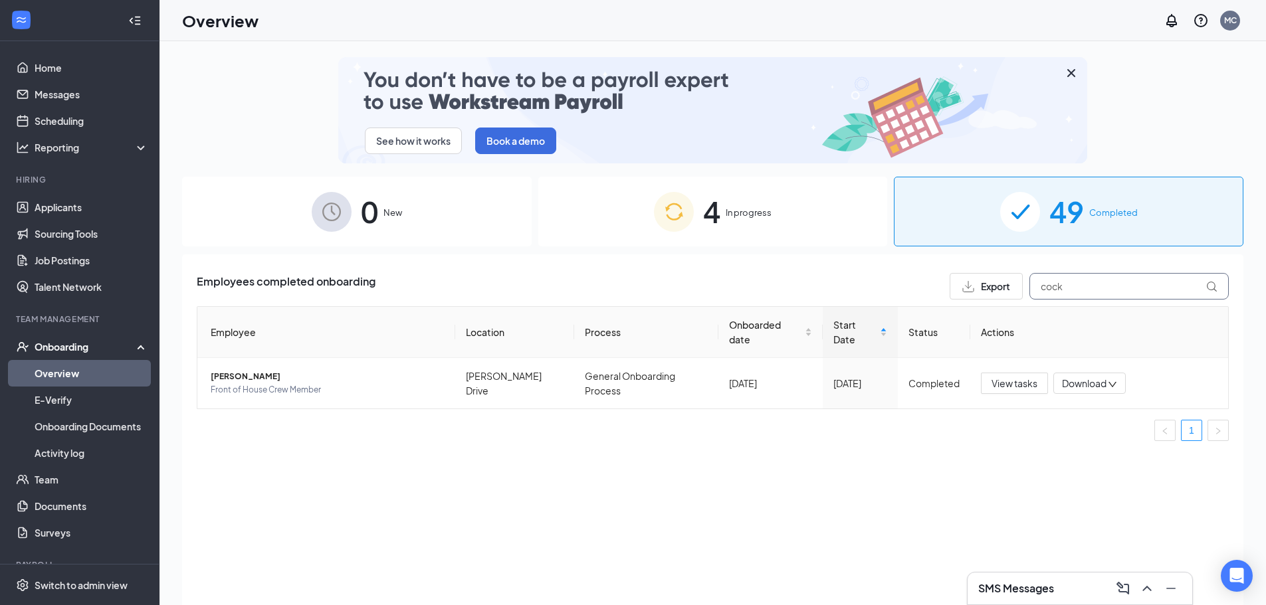
click at [1004, 284] on div "Export cock" at bounding box center [1088, 286] width 279 height 27
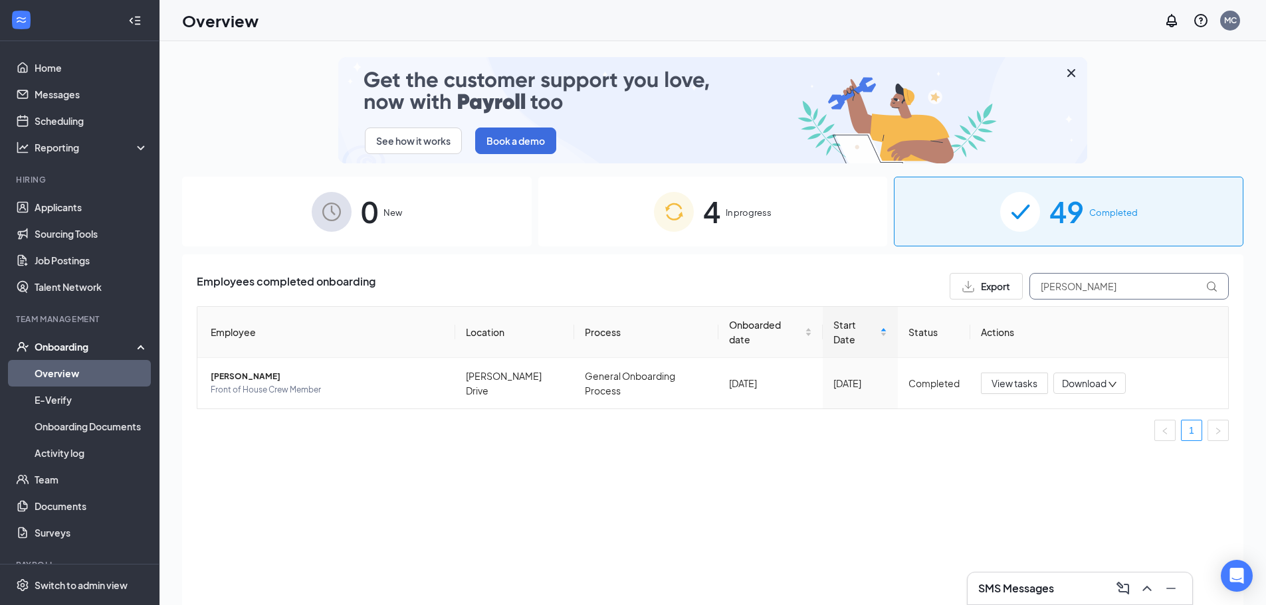
drag, startPoint x: 1106, startPoint y: 294, endPoint x: 979, endPoint y: 290, distance: 127.6
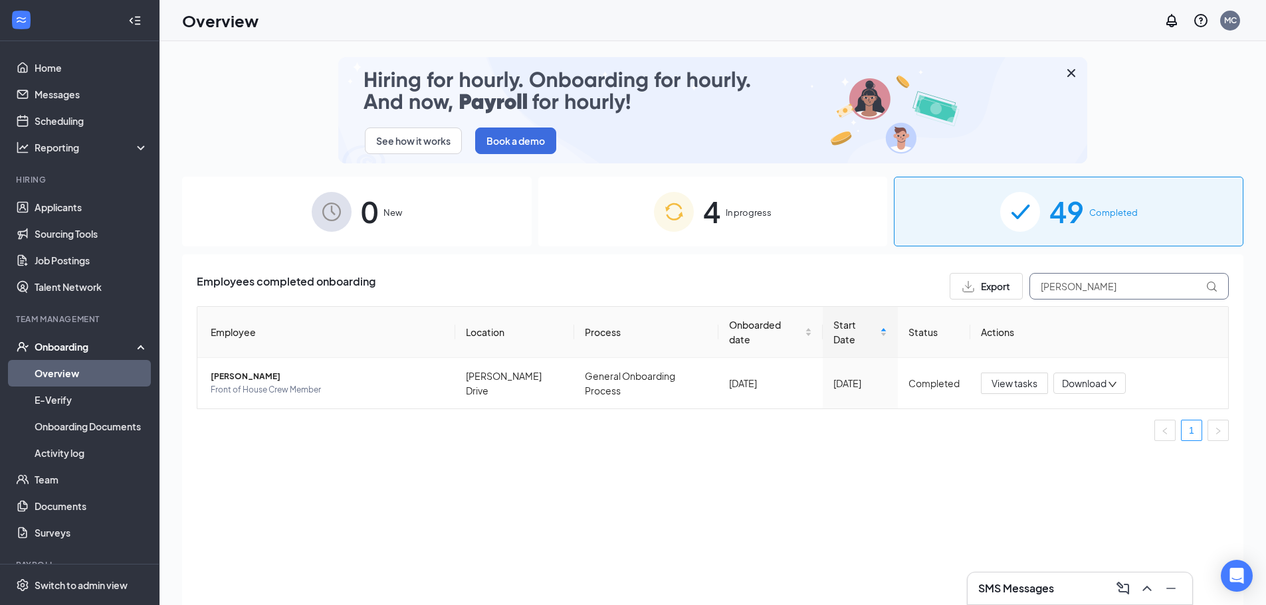
click at [979, 290] on div "Export [PERSON_NAME]" at bounding box center [1088, 286] width 279 height 27
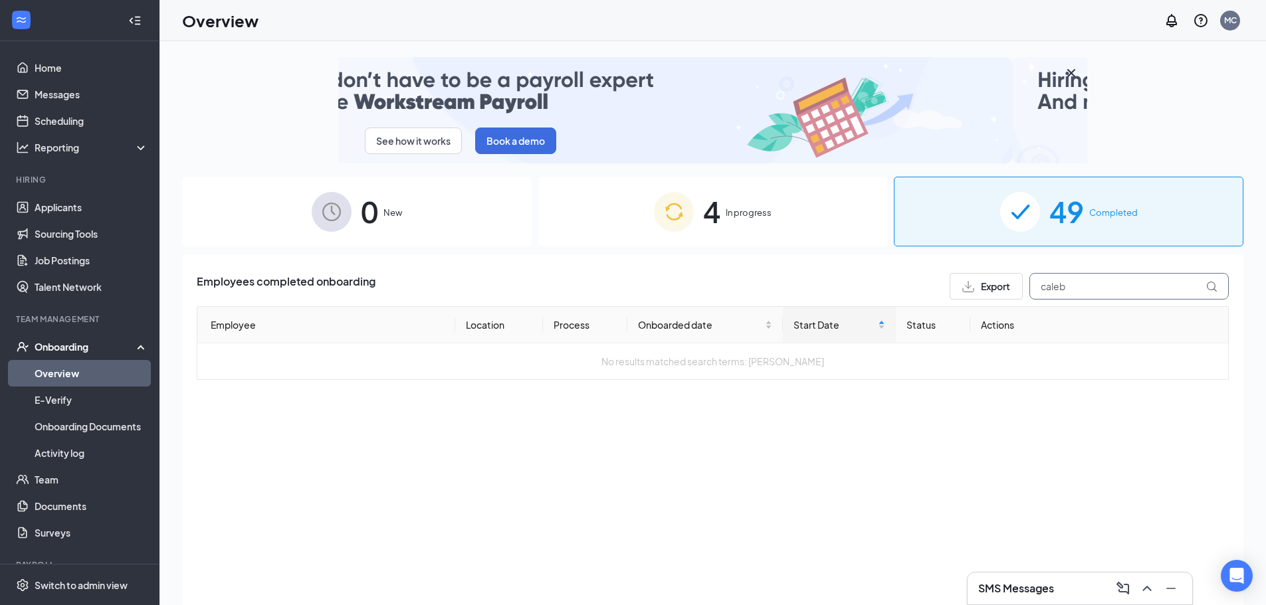
drag, startPoint x: 1092, startPoint y: 285, endPoint x: 738, endPoint y: 286, distance: 354.1
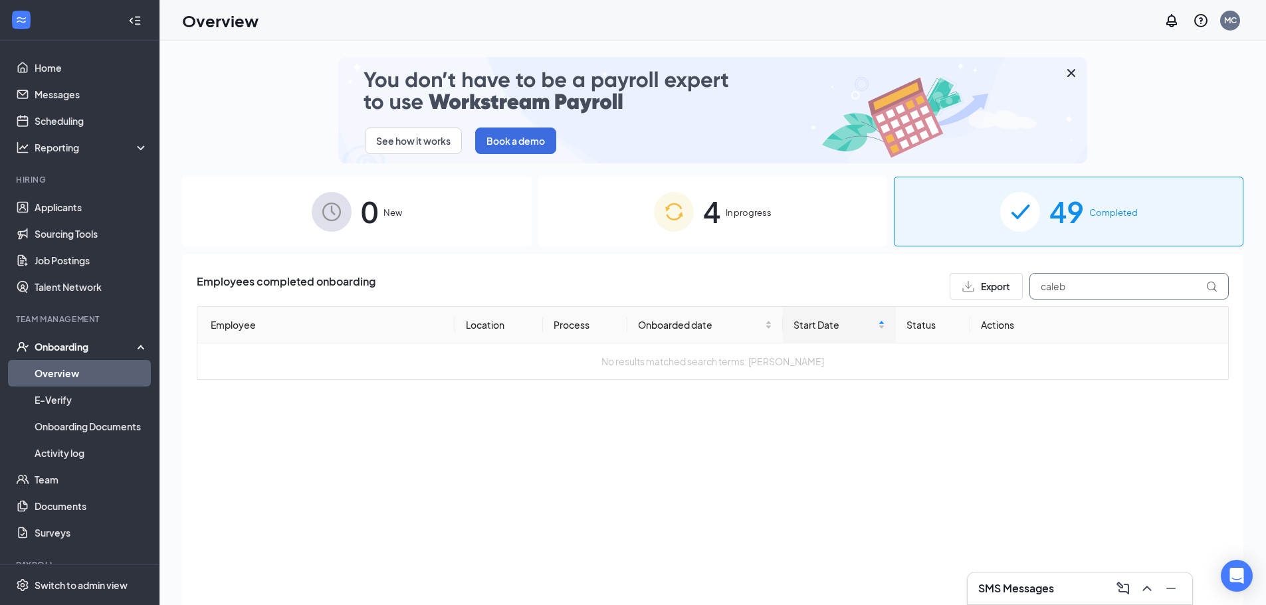
click at [851, 286] on div "Employees completed onboarding Export caleb" at bounding box center [713, 286] width 1032 height 27
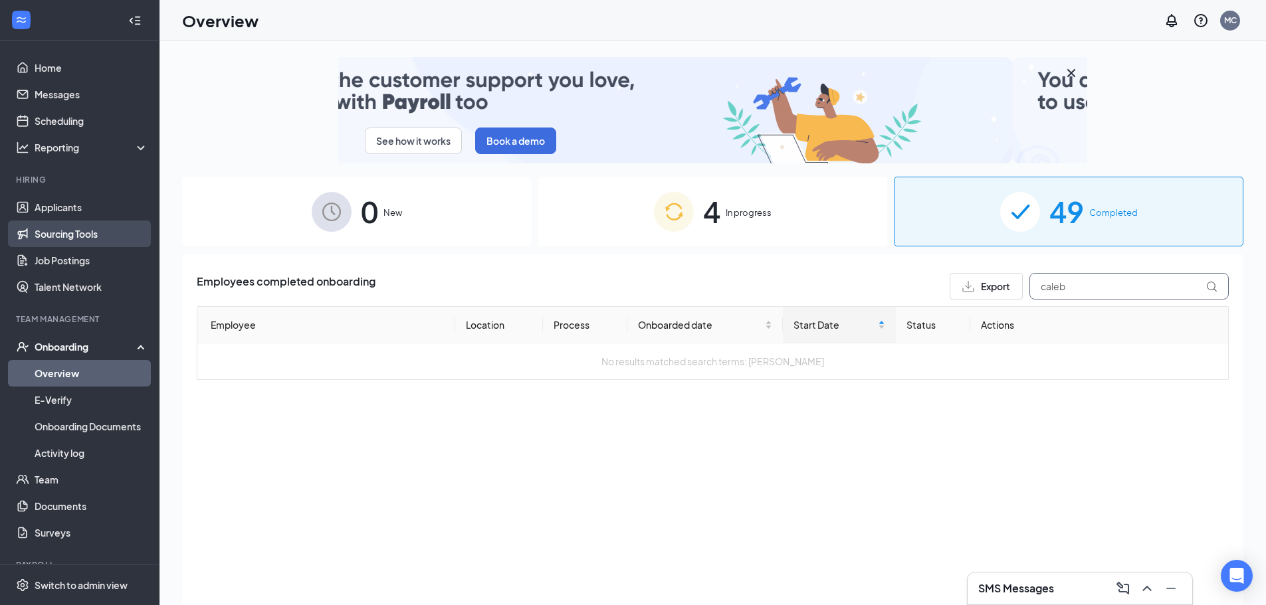
type input "caleb"
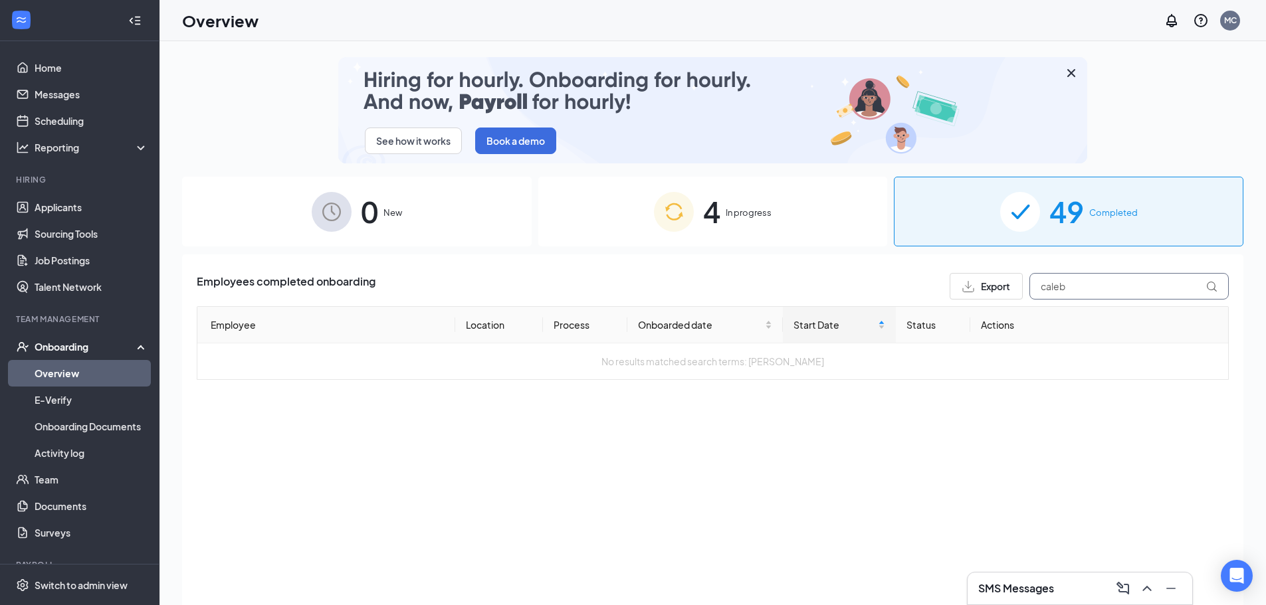
click at [1074, 288] on input "caleb" at bounding box center [1128, 286] width 199 height 27
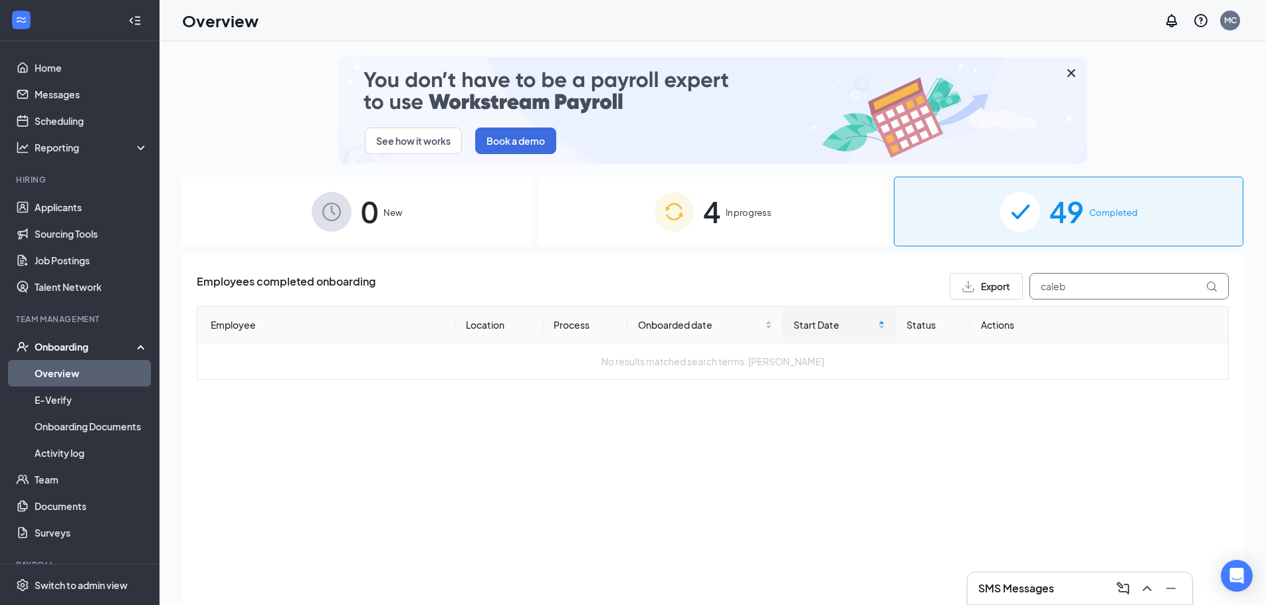
drag, startPoint x: 1074, startPoint y: 288, endPoint x: 1088, endPoint y: 284, distance: 14.5
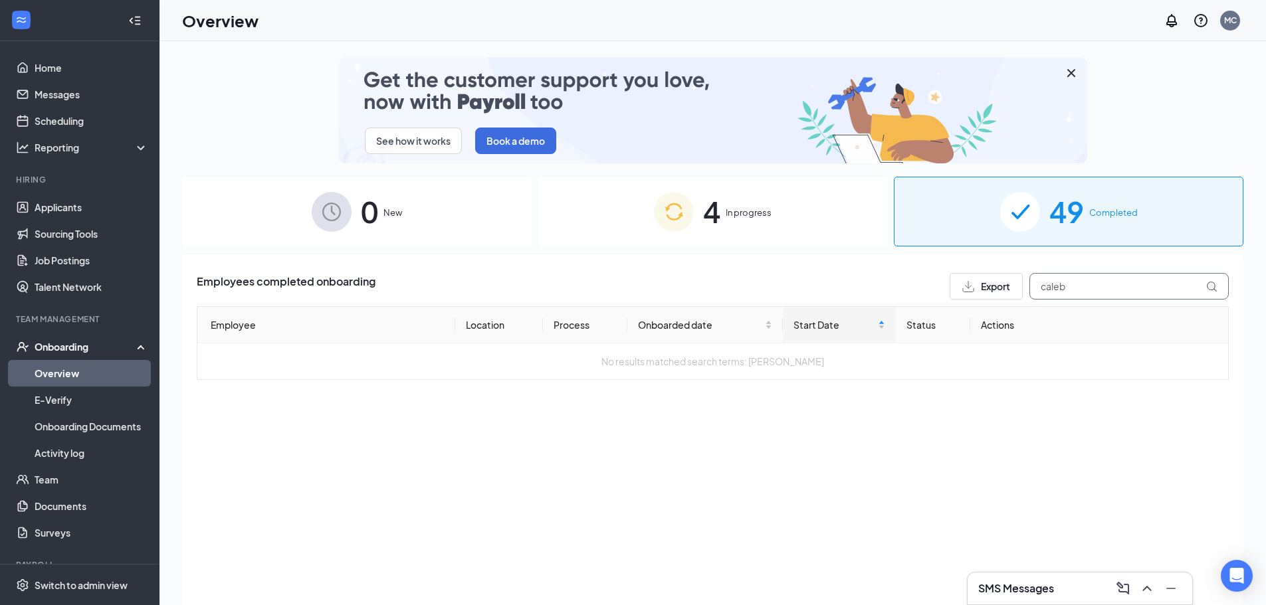
click at [1068, 294] on input "caleb" at bounding box center [1128, 286] width 199 height 27
drag, startPoint x: 1085, startPoint y: 284, endPoint x: 1047, endPoint y: 280, distance: 38.7
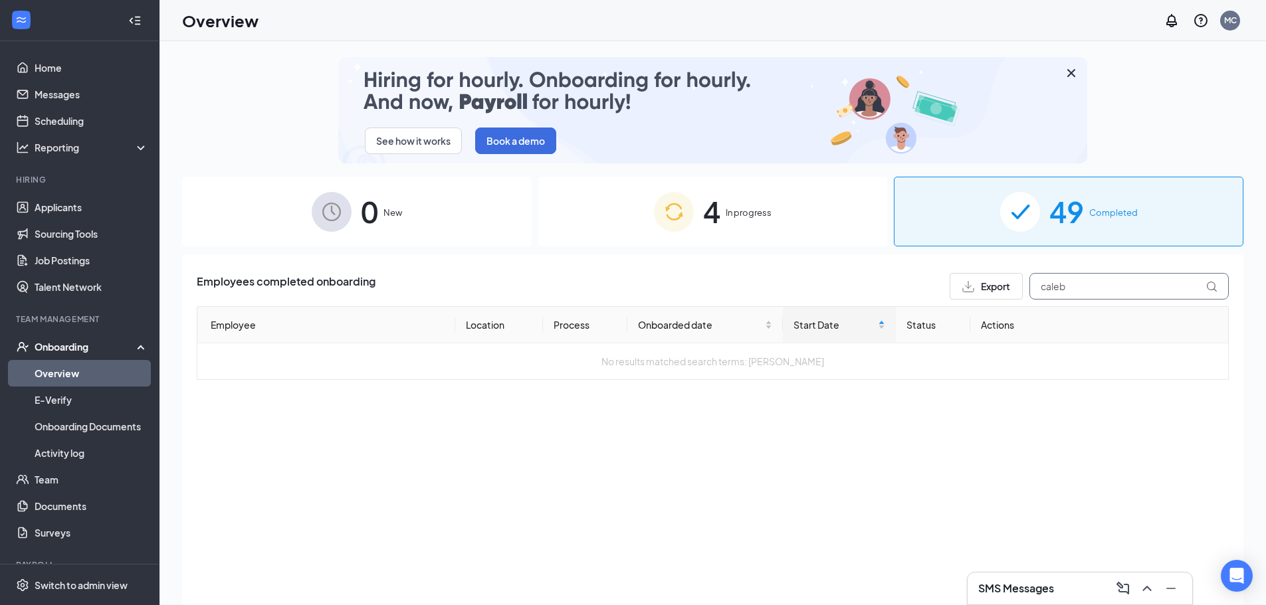
click at [1038, 283] on input "caleb" at bounding box center [1128, 286] width 199 height 27
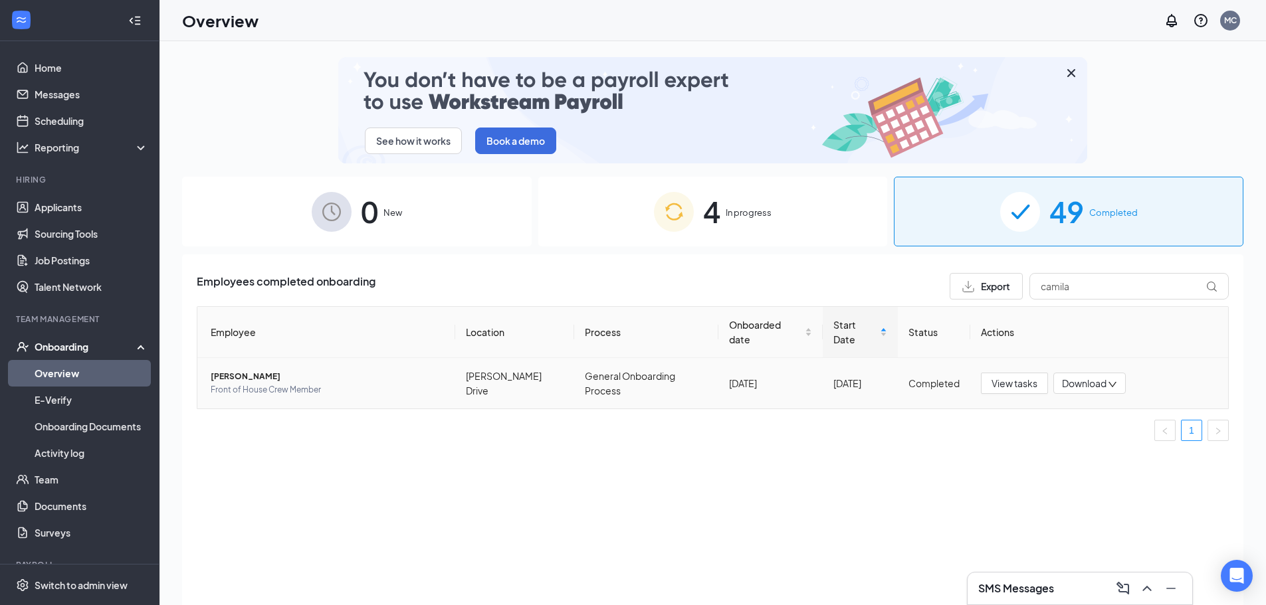
click at [223, 375] on span "[PERSON_NAME]" at bounding box center [328, 376] width 234 height 13
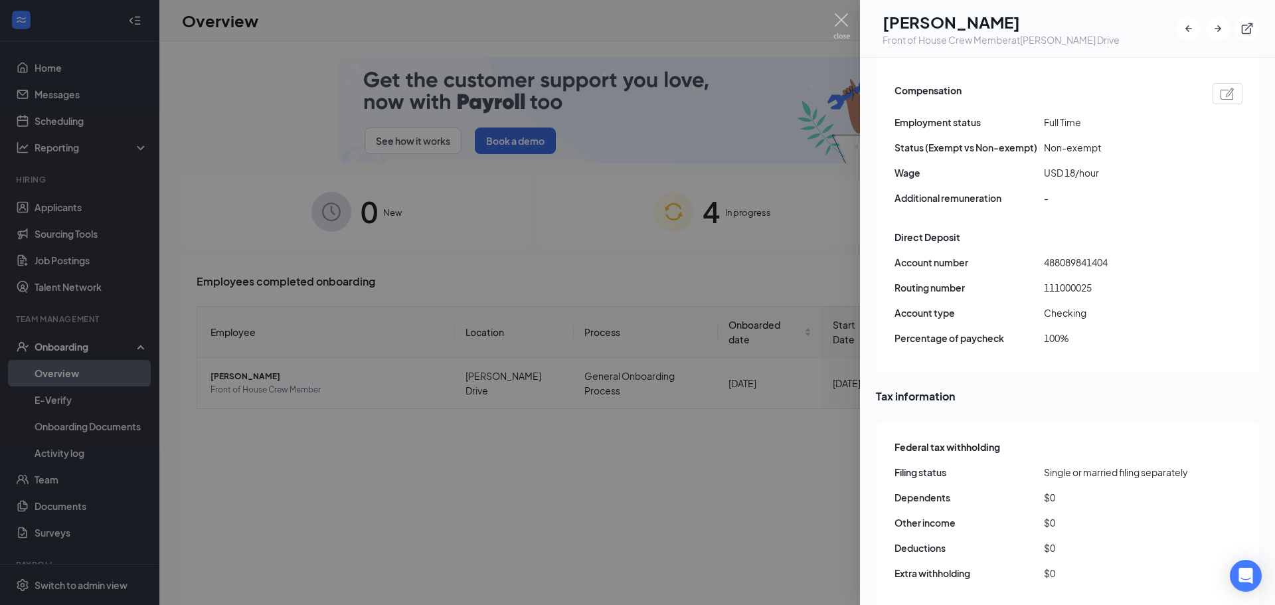
scroll to position [1063, 0]
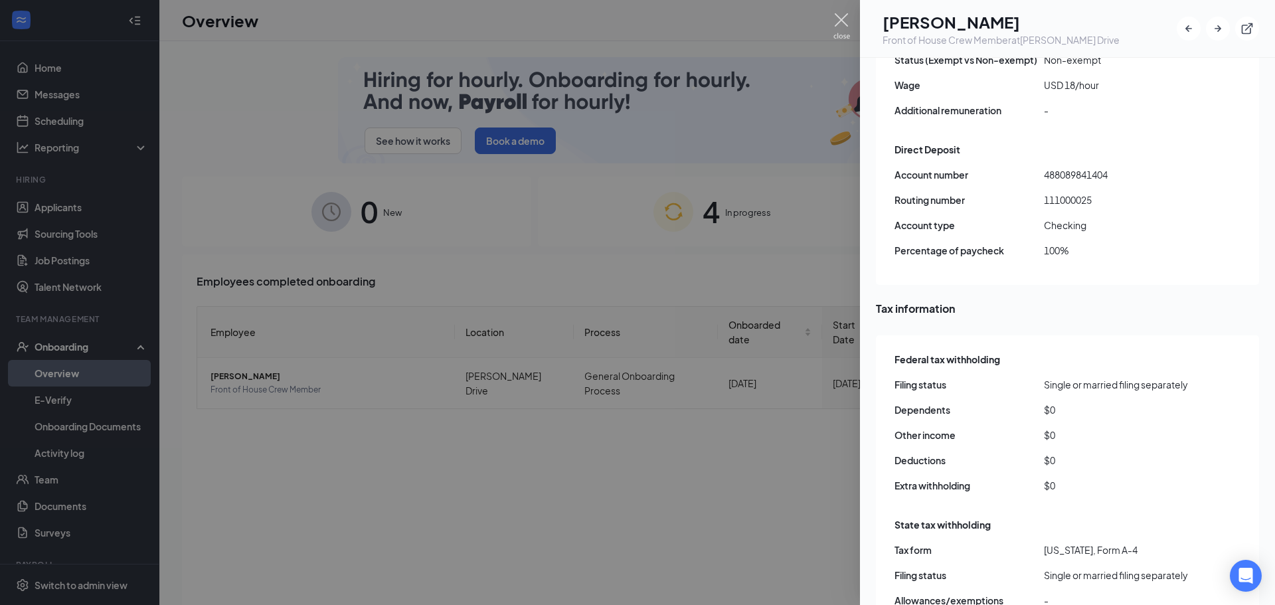
drag, startPoint x: 834, startPoint y: 23, endPoint x: 854, endPoint y: 70, distance: 51.2
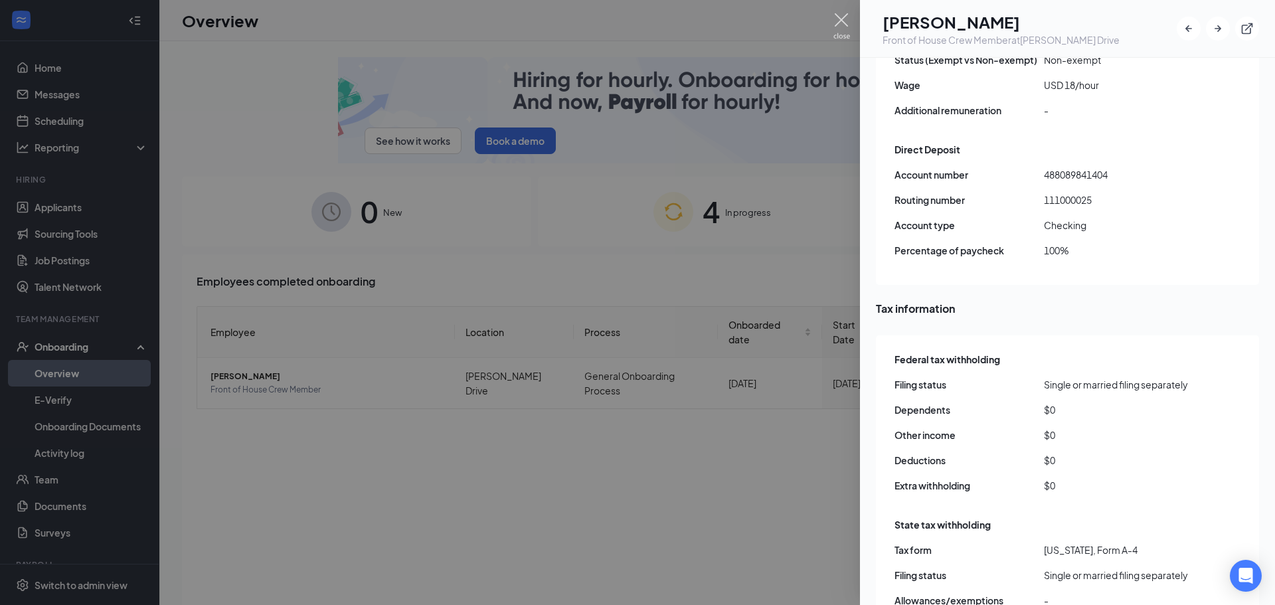
click at [834, 23] on img at bounding box center [842, 26] width 17 height 26
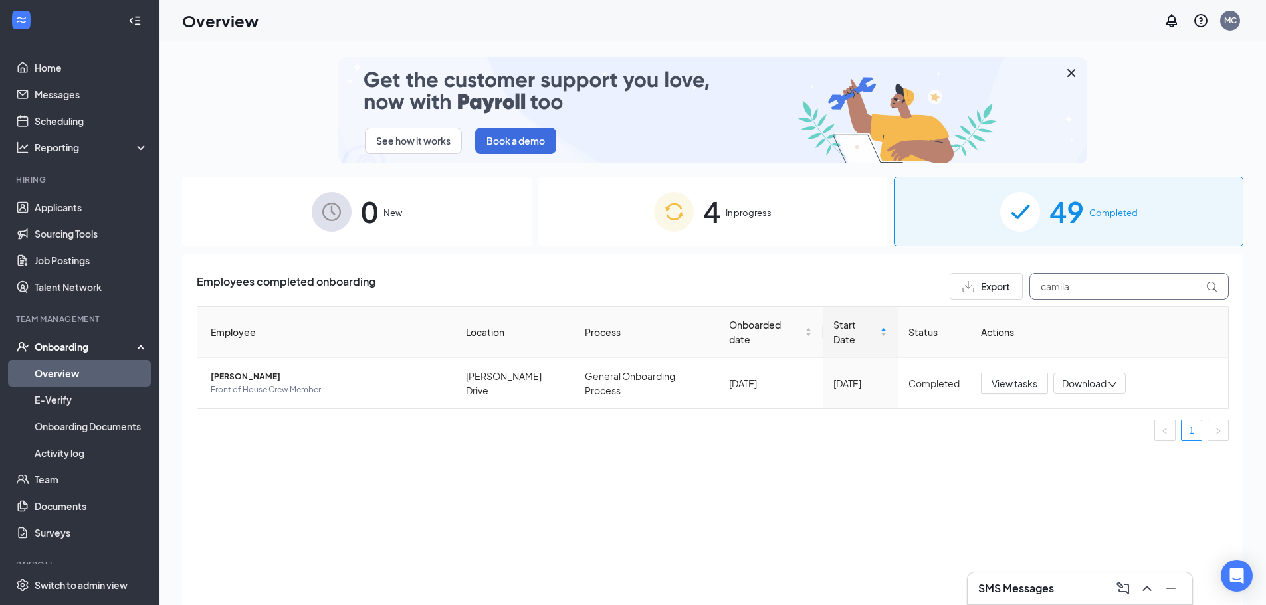
drag, startPoint x: 1093, startPoint y: 290, endPoint x: 1020, endPoint y: 290, distance: 73.1
click at [1022, 290] on div "Export camila" at bounding box center [1088, 286] width 279 height 27
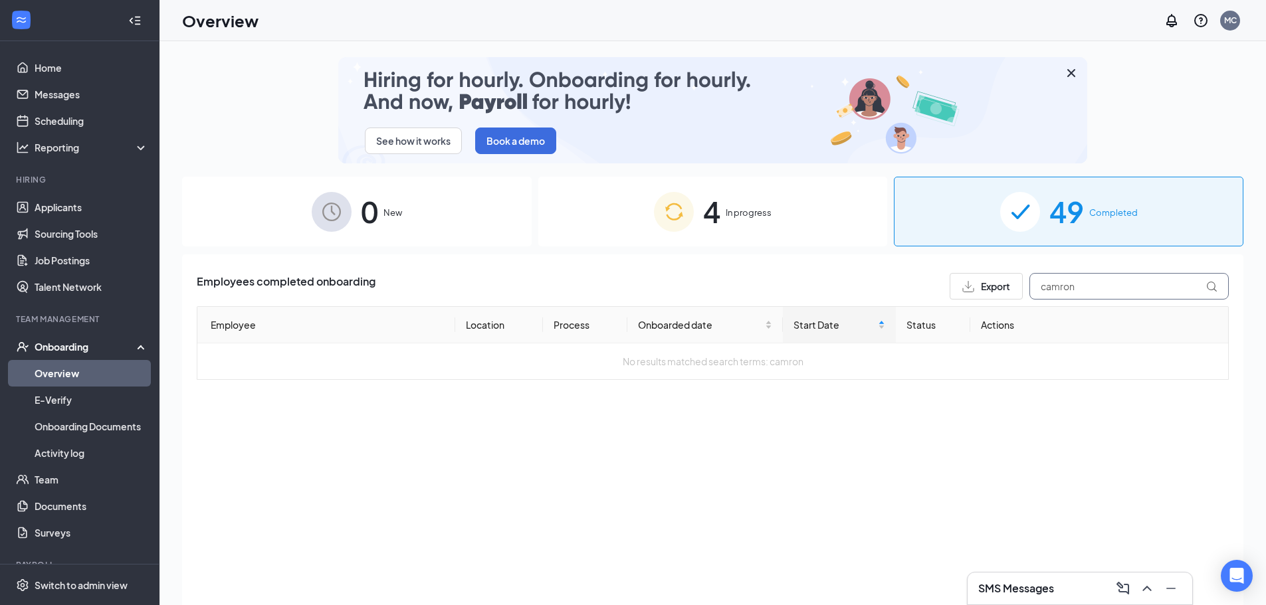
drag, startPoint x: 1101, startPoint y: 286, endPoint x: 1051, endPoint y: 281, distance: 50.8
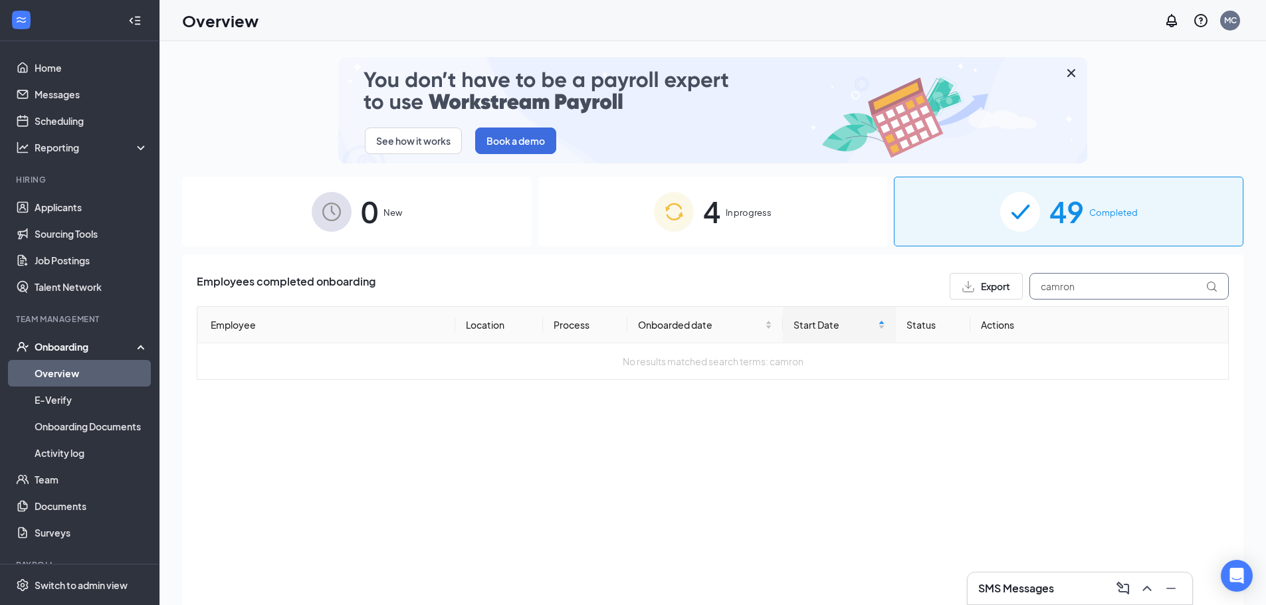
click at [1051, 281] on input "camron" at bounding box center [1128, 286] width 199 height 27
type input "c"
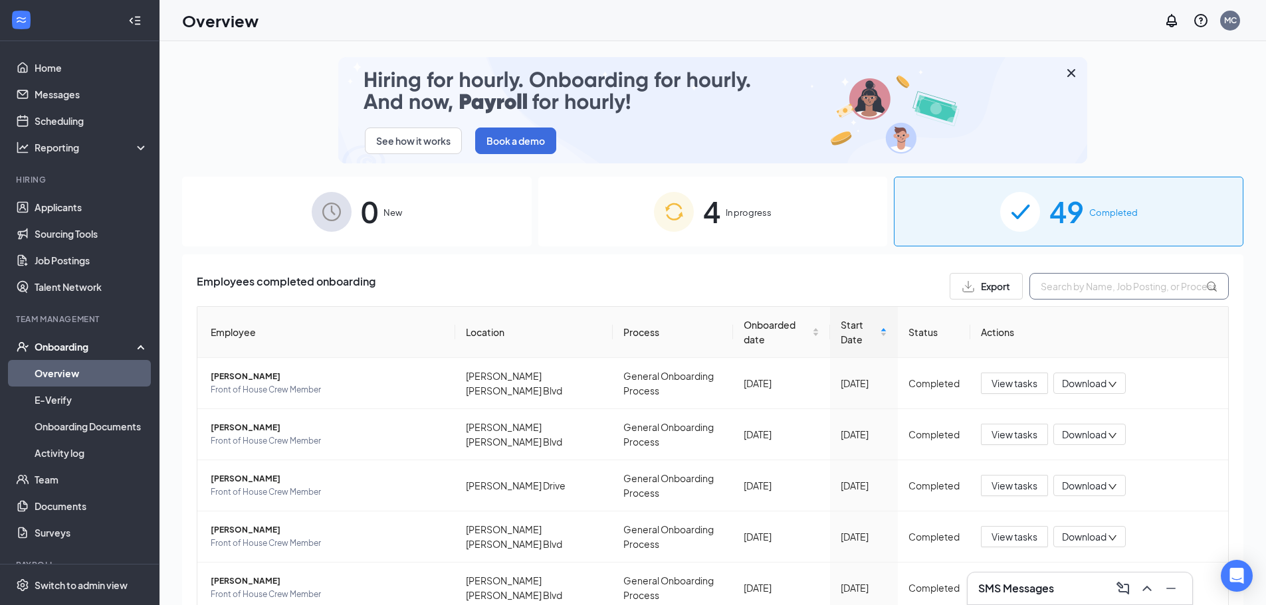
click at [1126, 286] on input "text" at bounding box center [1128, 286] width 199 height 27
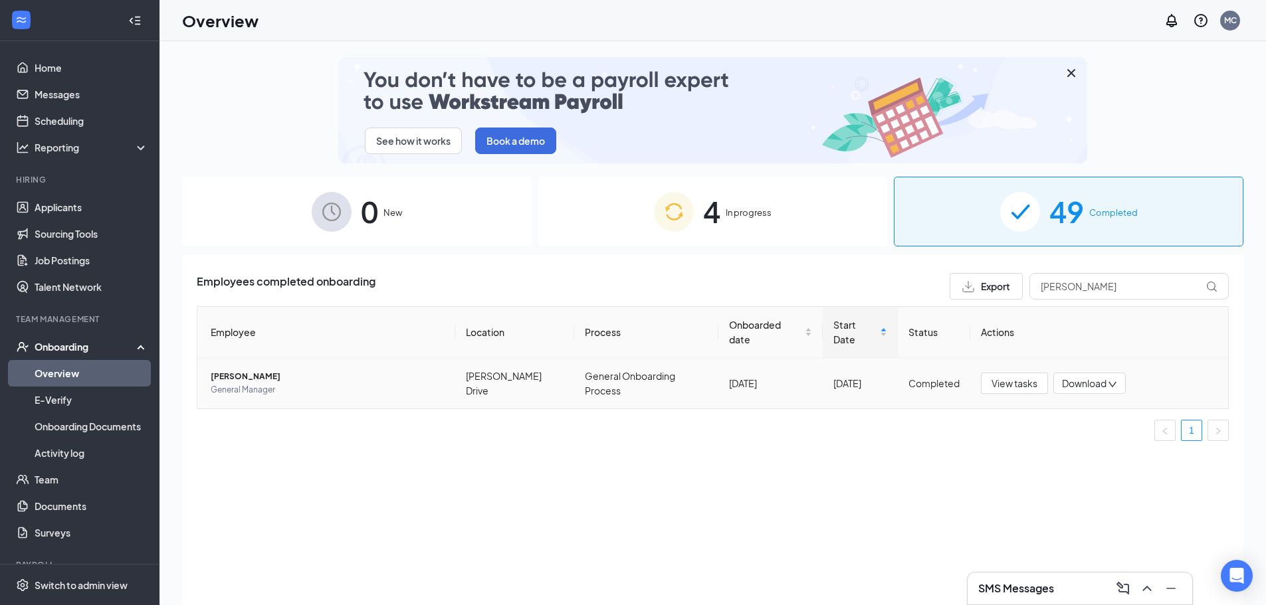
click at [235, 379] on span "[PERSON_NAME]" at bounding box center [328, 376] width 234 height 13
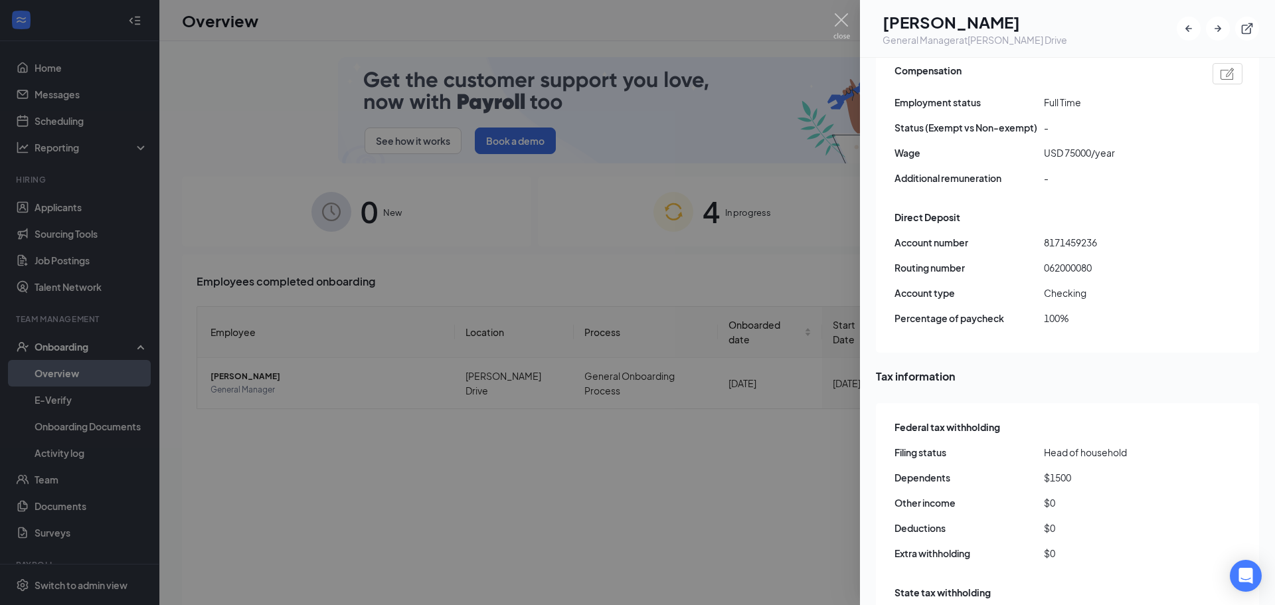
scroll to position [1129, 0]
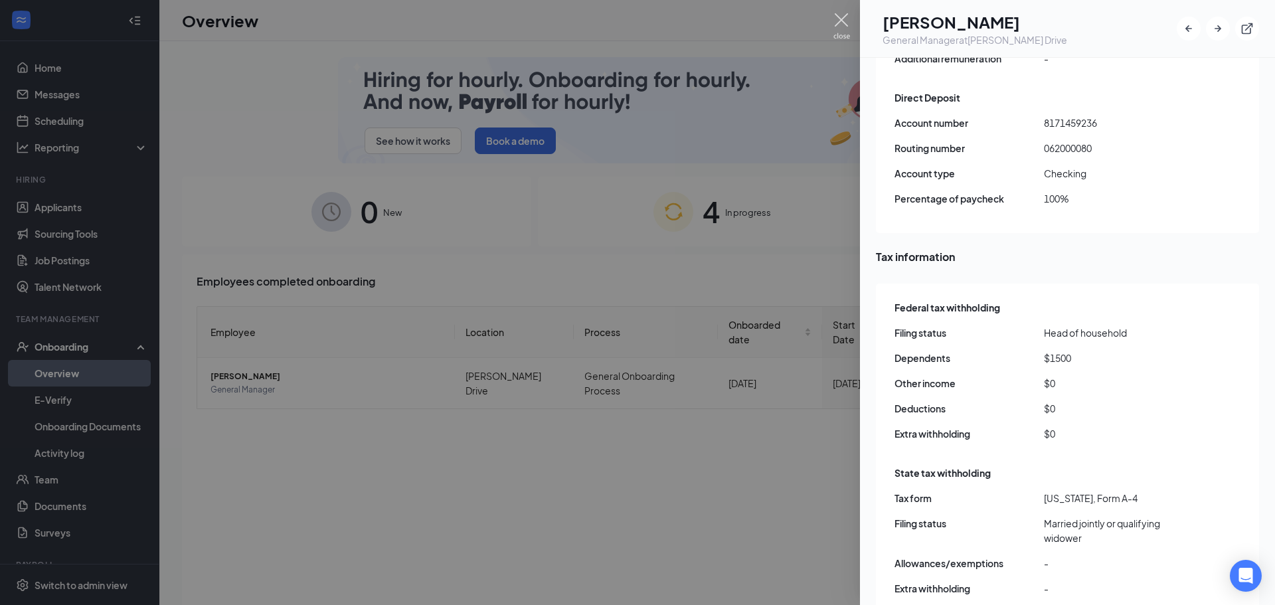
drag, startPoint x: 843, startPoint y: 23, endPoint x: 843, endPoint y: 231, distance: 208.6
click at [843, 23] on img at bounding box center [842, 26] width 17 height 26
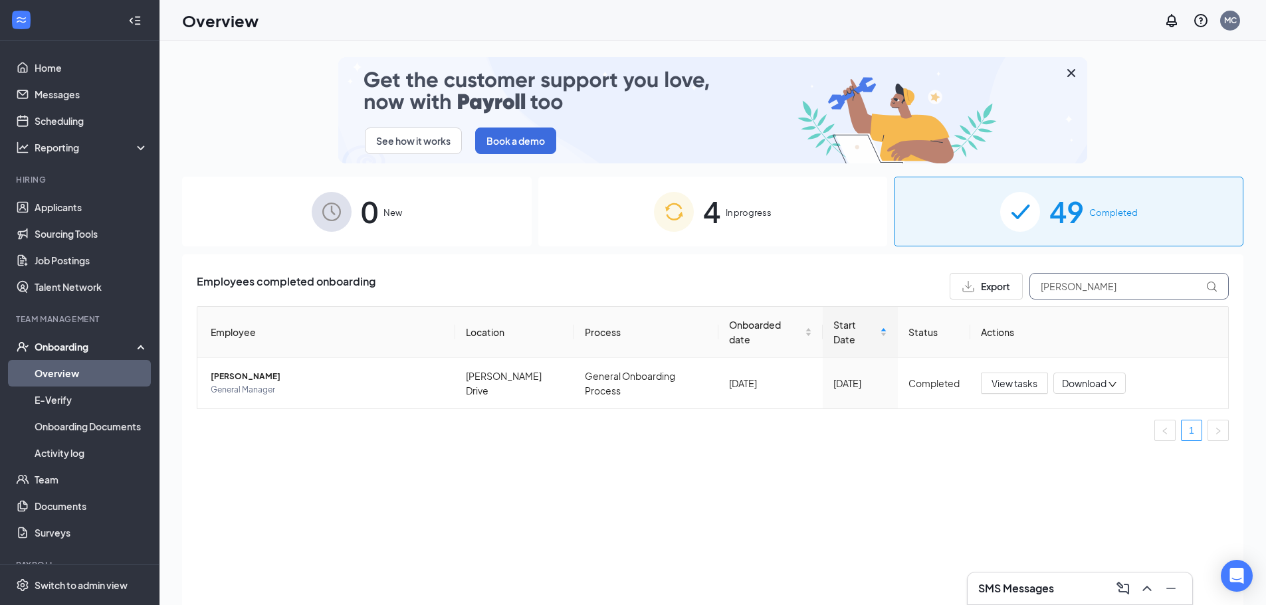
drag, startPoint x: 1089, startPoint y: 280, endPoint x: 1012, endPoint y: 283, distance: 77.1
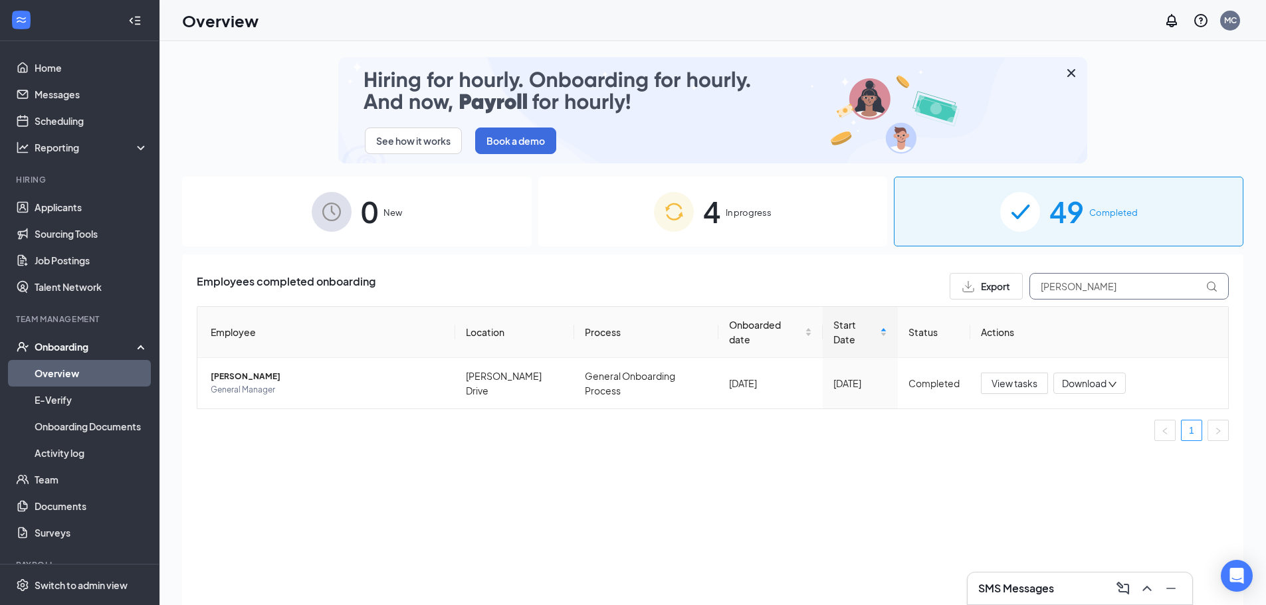
click at [1012, 283] on div "Export [PERSON_NAME]" at bounding box center [1088, 286] width 279 height 27
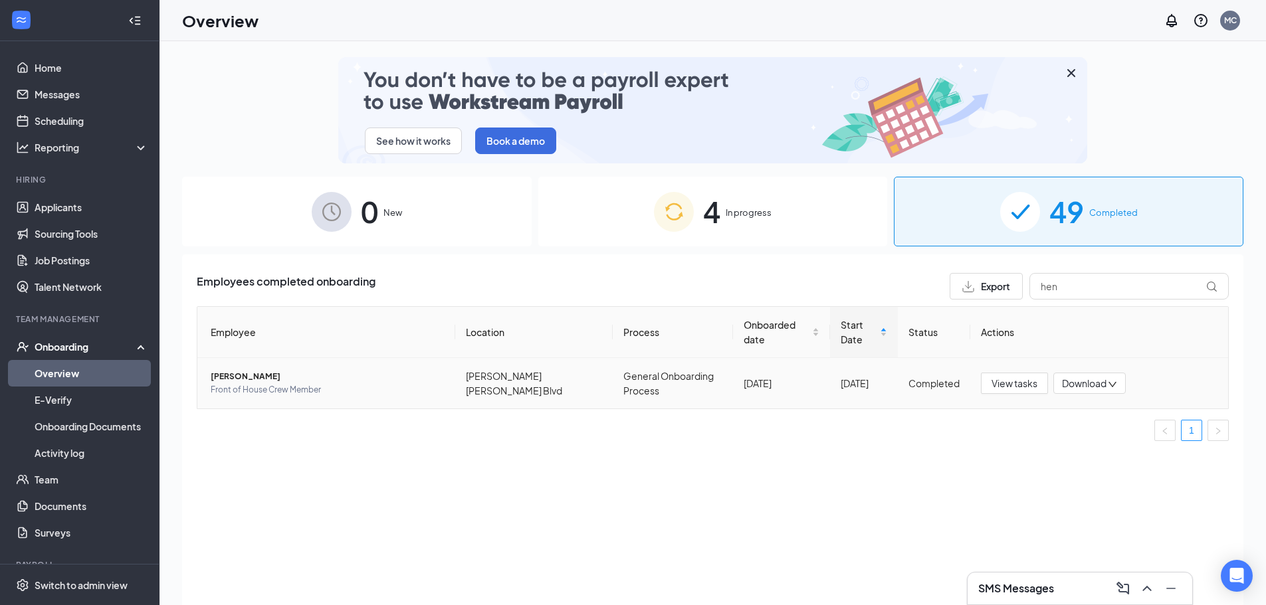
click at [243, 377] on span "[PERSON_NAME]" at bounding box center [328, 376] width 234 height 13
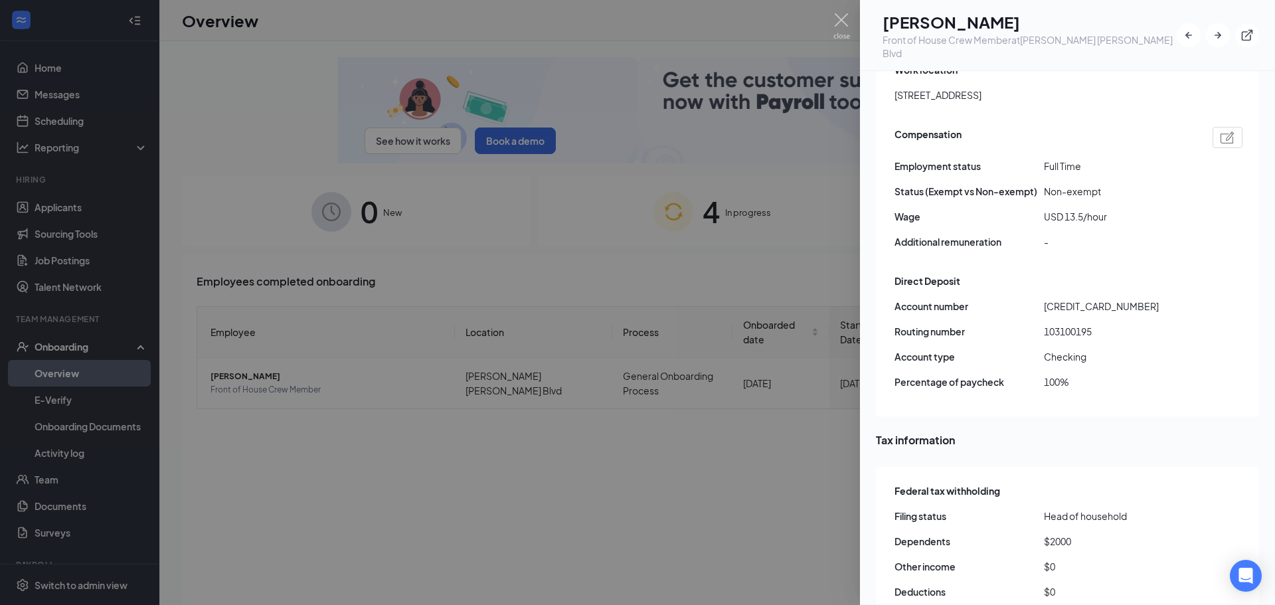
scroll to position [1196, 0]
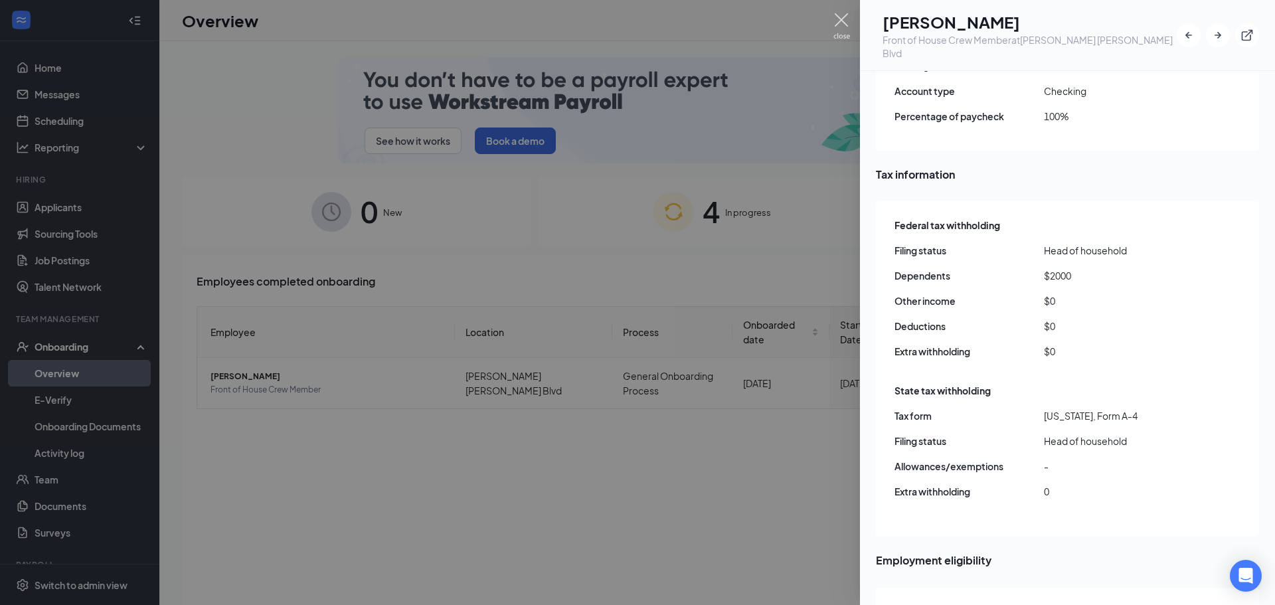
click at [843, 23] on img at bounding box center [842, 26] width 17 height 26
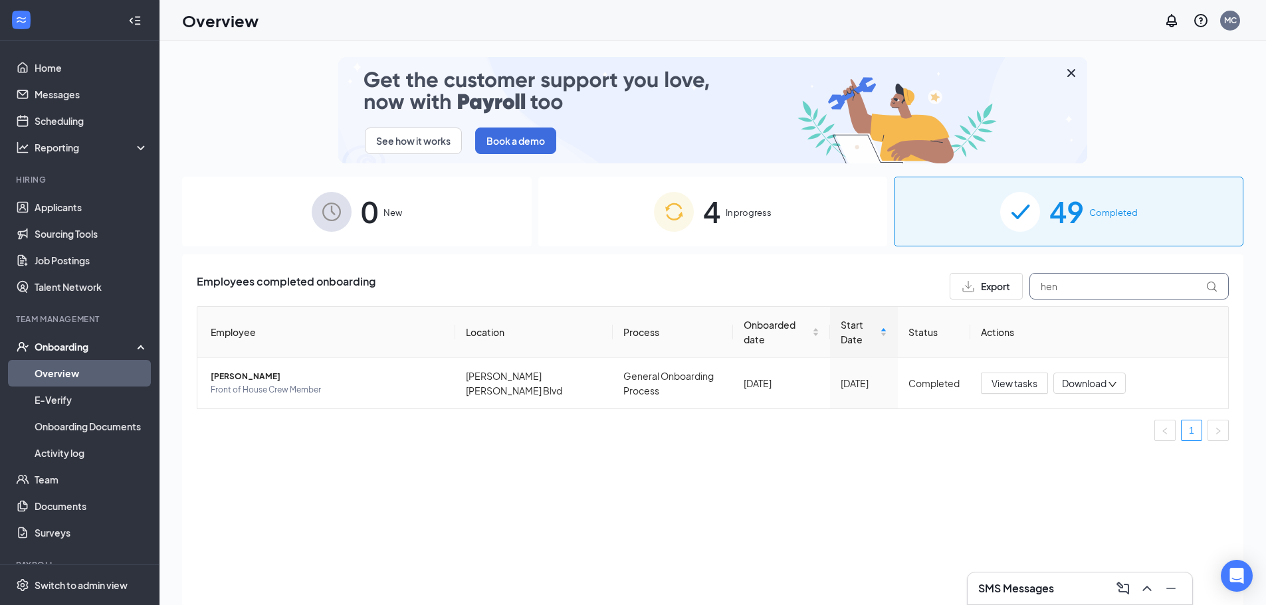
drag, startPoint x: 1085, startPoint y: 291, endPoint x: 1010, endPoint y: 278, distance: 76.1
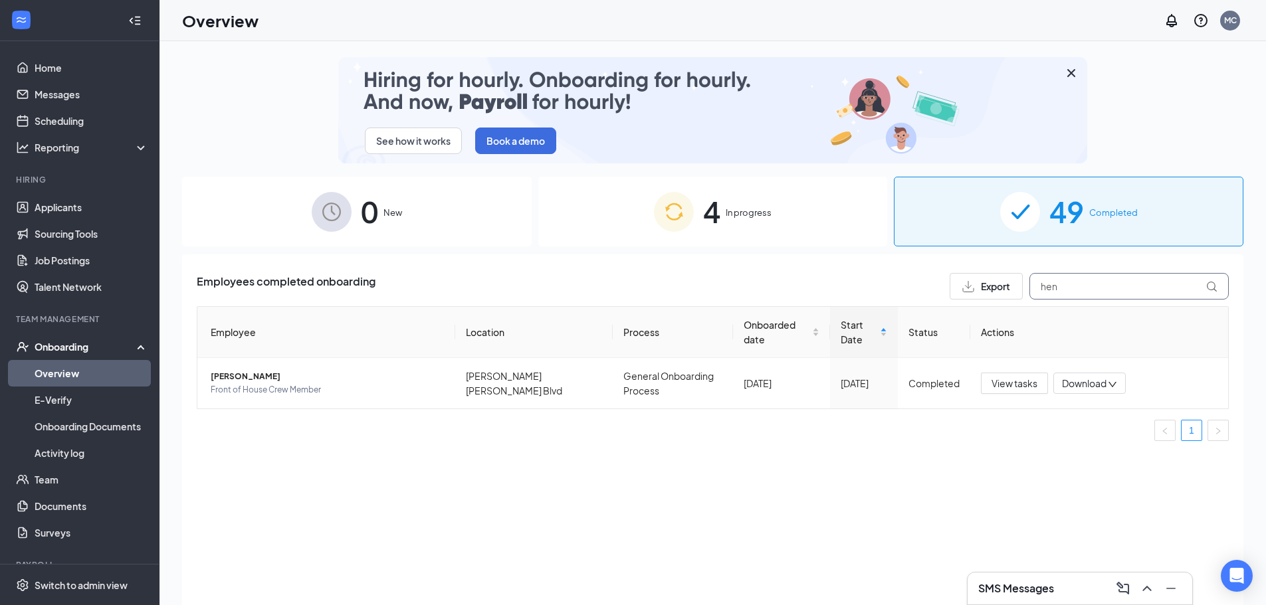
click at [1012, 278] on div "Export hen" at bounding box center [1088, 286] width 279 height 27
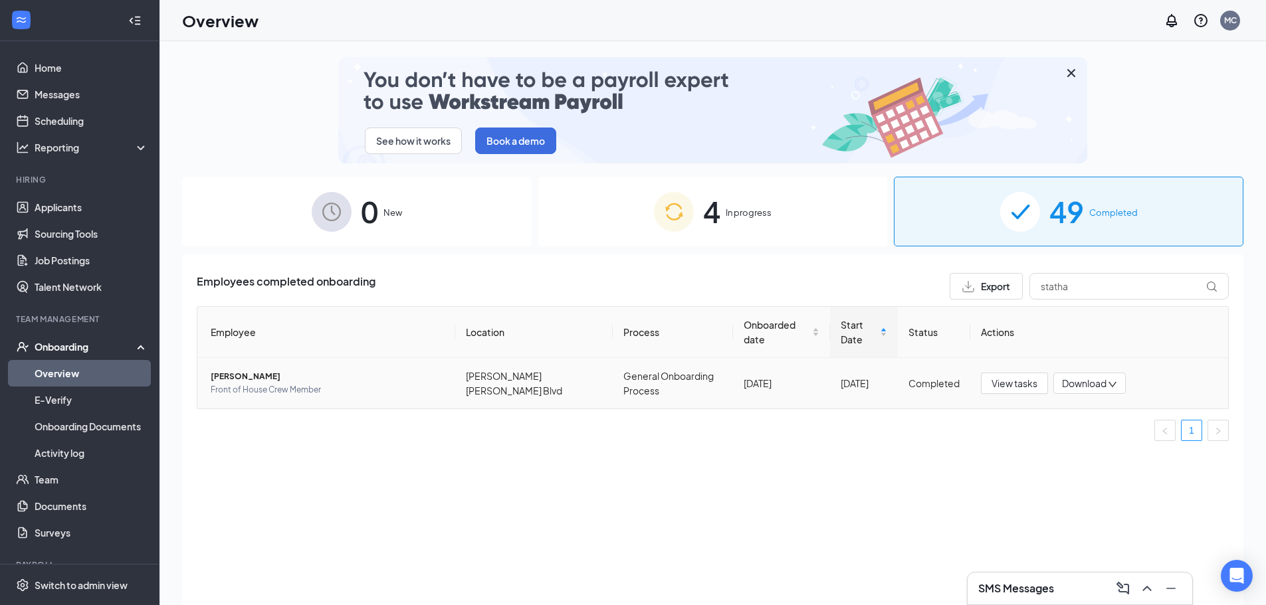
click at [260, 377] on span "[PERSON_NAME]" at bounding box center [328, 376] width 234 height 13
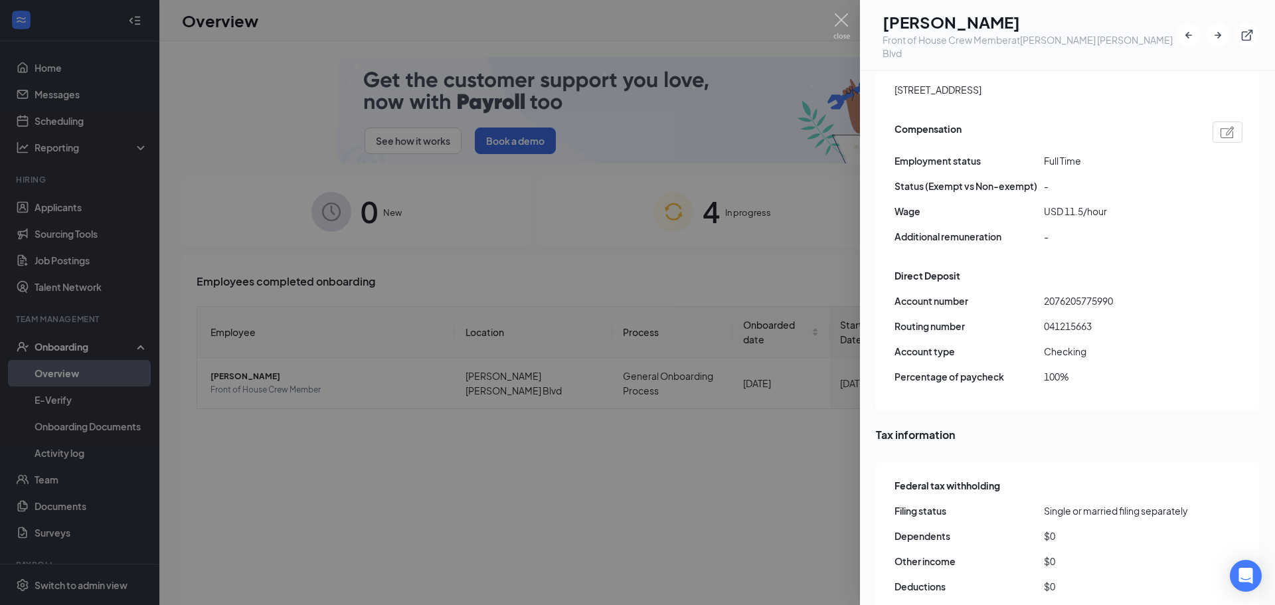
scroll to position [930, 0]
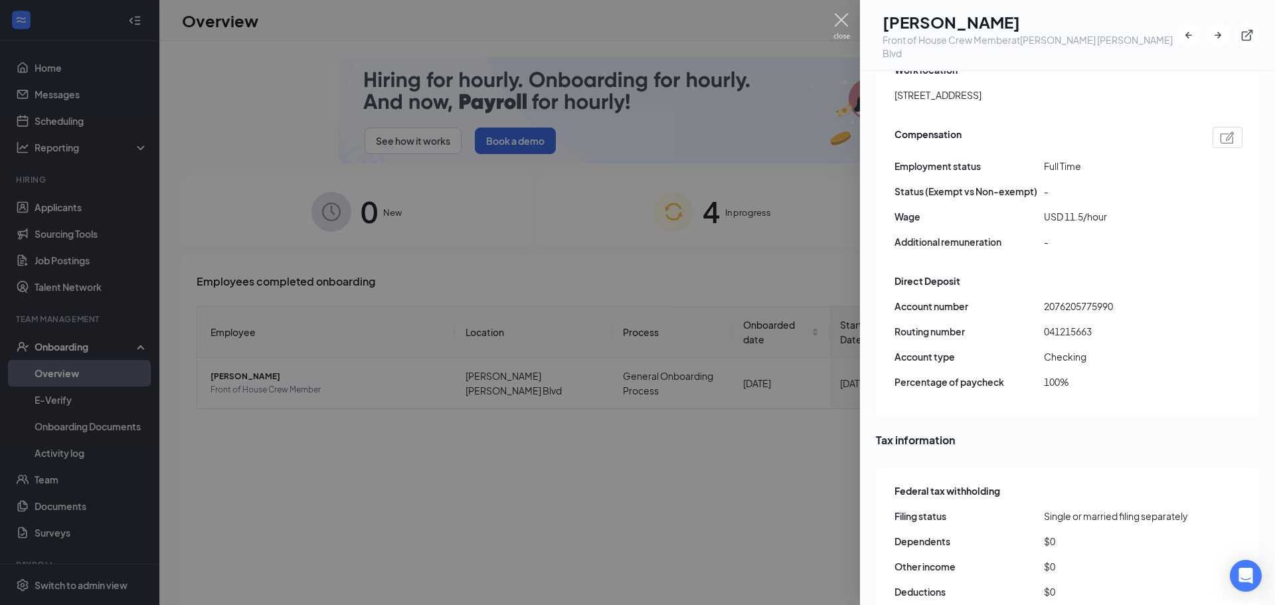
click at [842, 23] on img at bounding box center [842, 26] width 17 height 26
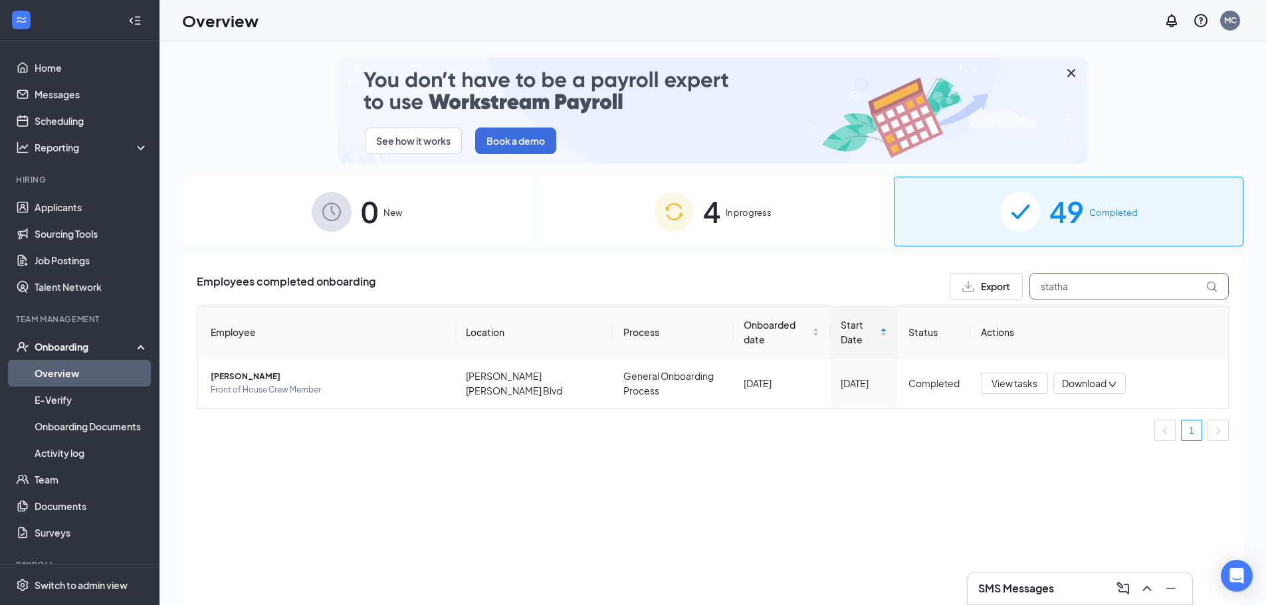
drag, startPoint x: 1094, startPoint y: 282, endPoint x: 959, endPoint y: 273, distance: 135.2
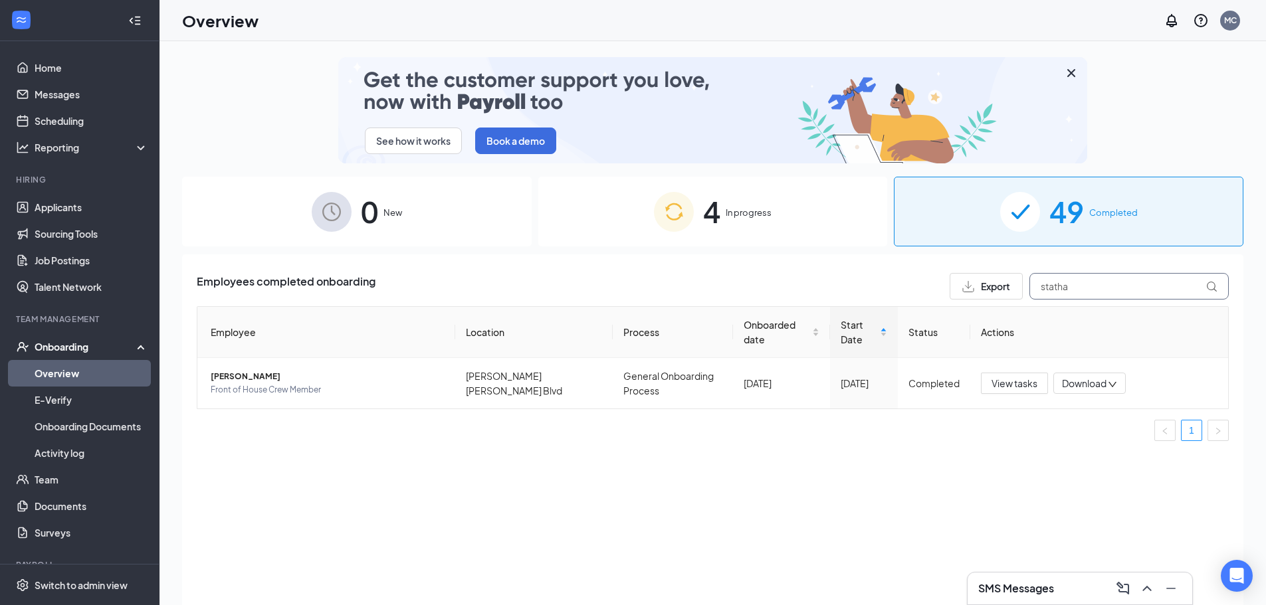
click at [959, 273] on div "Export statha" at bounding box center [1088, 286] width 279 height 27
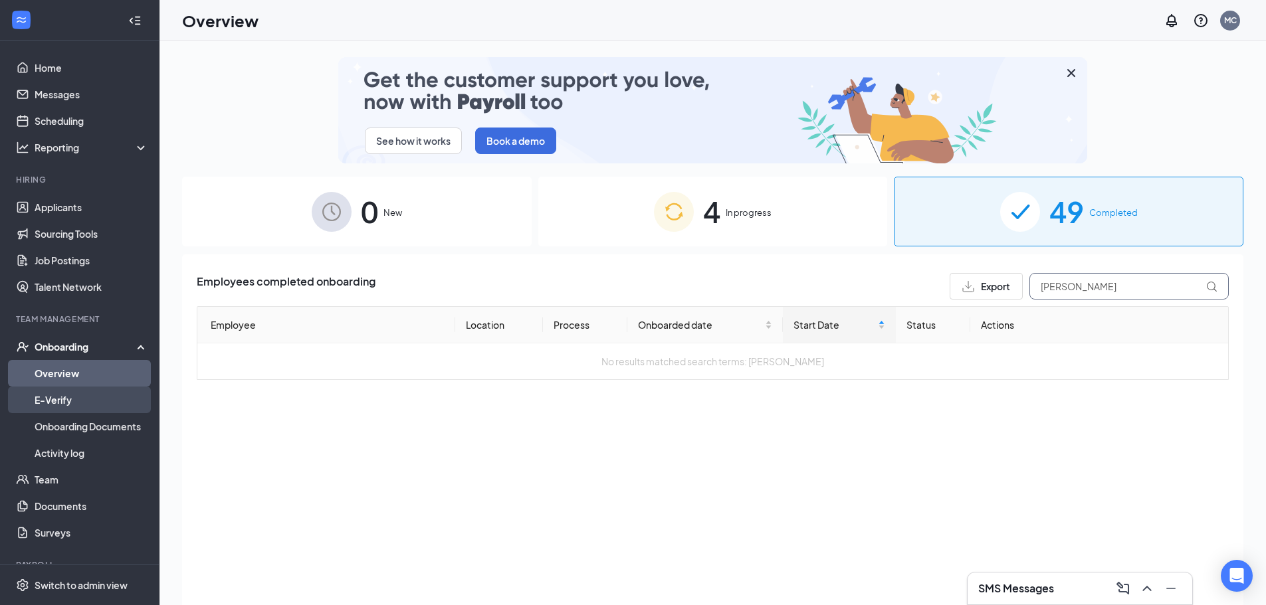
type input "[PERSON_NAME]"
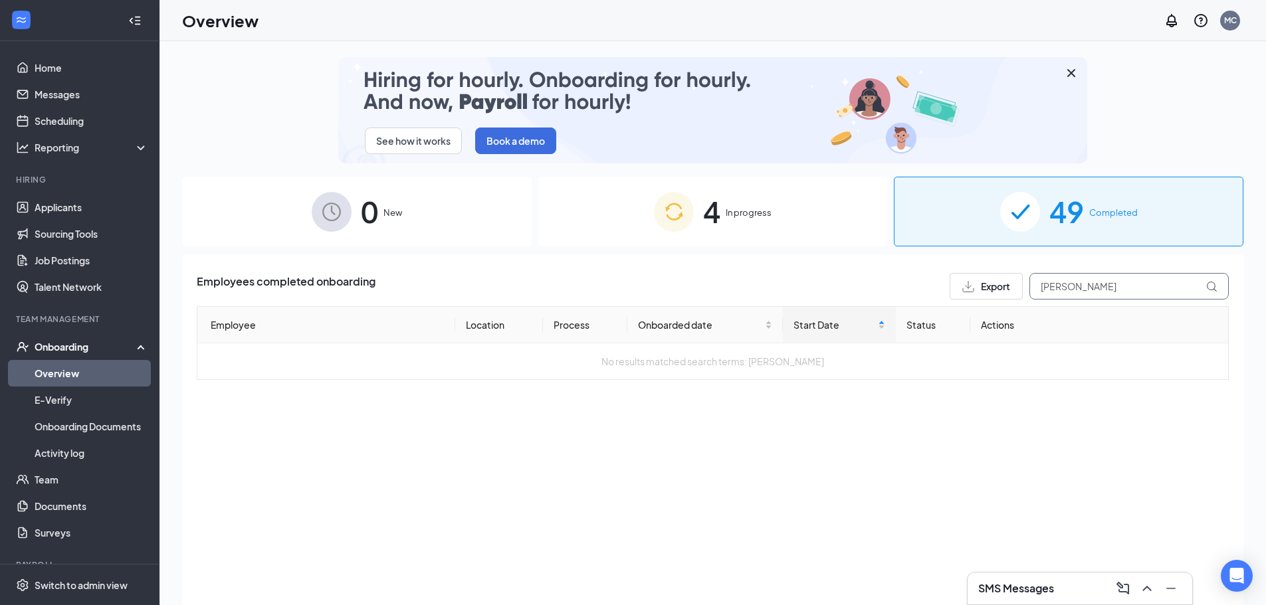
drag, startPoint x: 1133, startPoint y: 289, endPoint x: 942, endPoint y: 276, distance: 191.1
click at [995, 280] on div "Export [PERSON_NAME]" at bounding box center [1088, 286] width 279 height 27
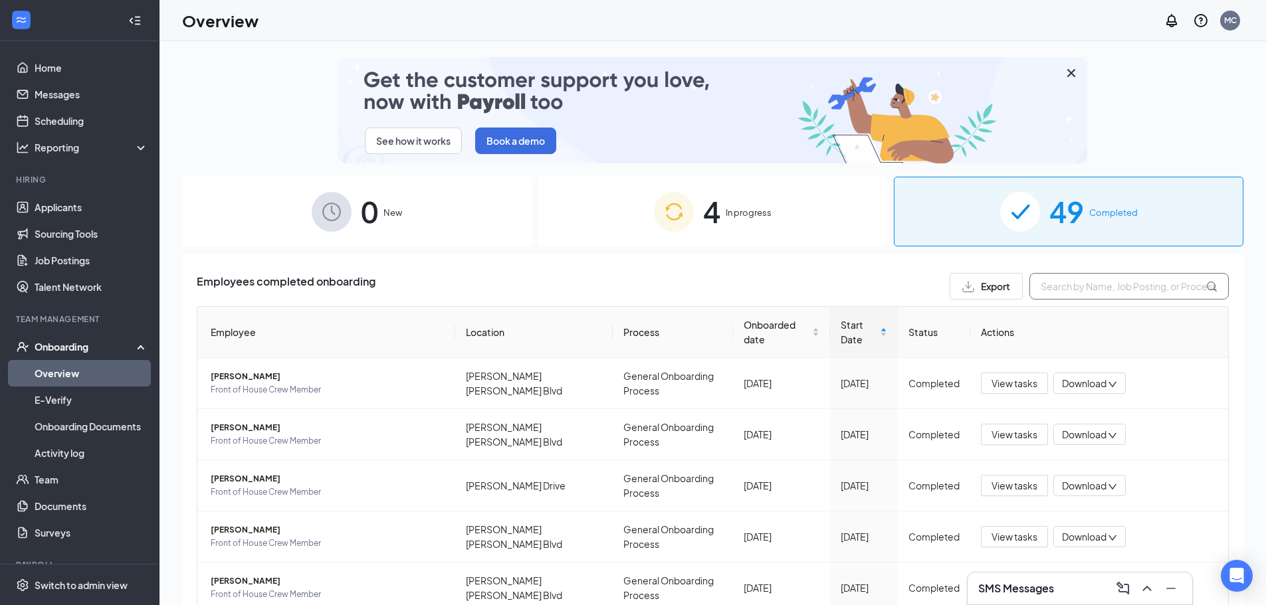
click at [1072, 282] on input "text" at bounding box center [1128, 286] width 199 height 27
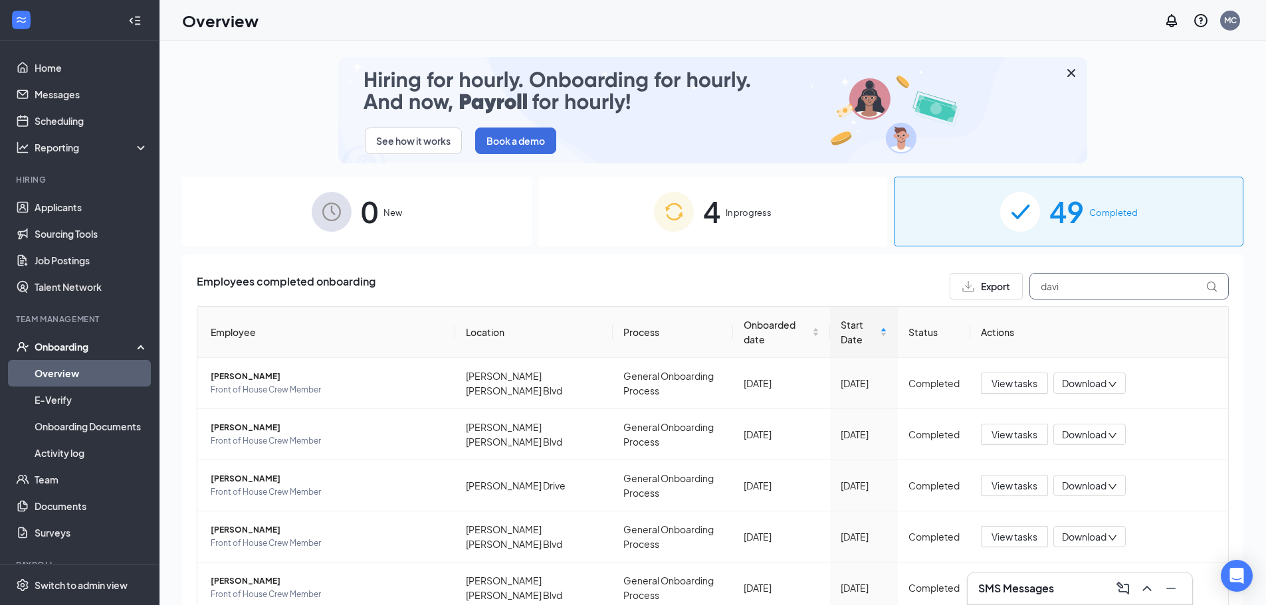
type input "[PERSON_NAME]"
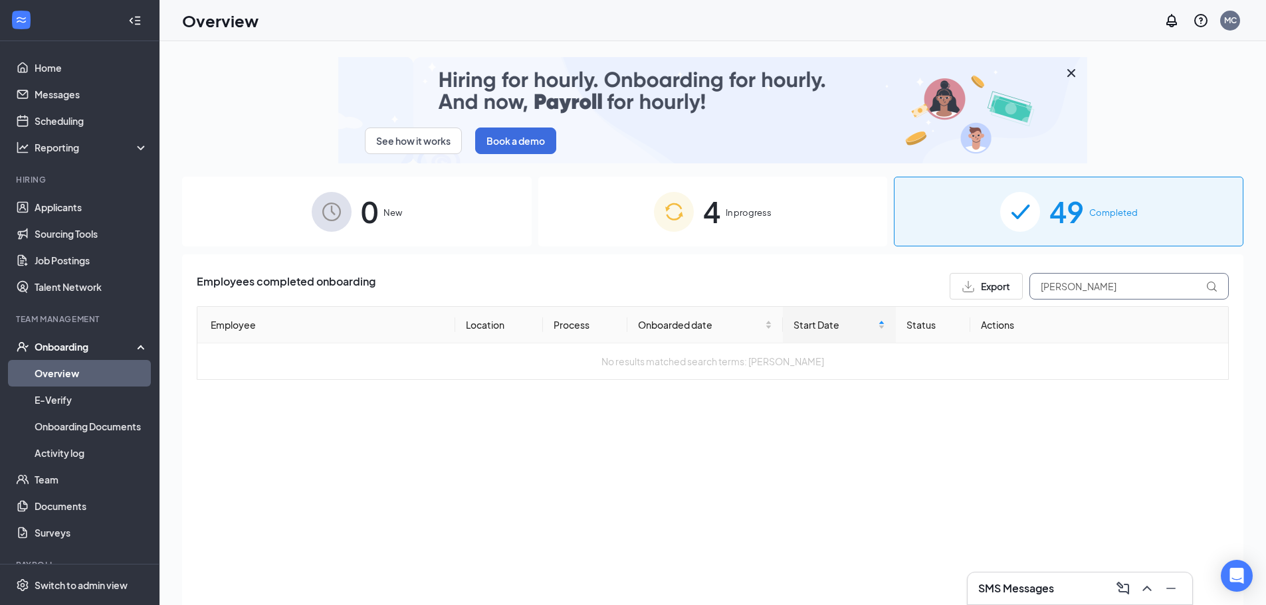
drag, startPoint x: 1114, startPoint y: 286, endPoint x: 1012, endPoint y: 284, distance: 102.3
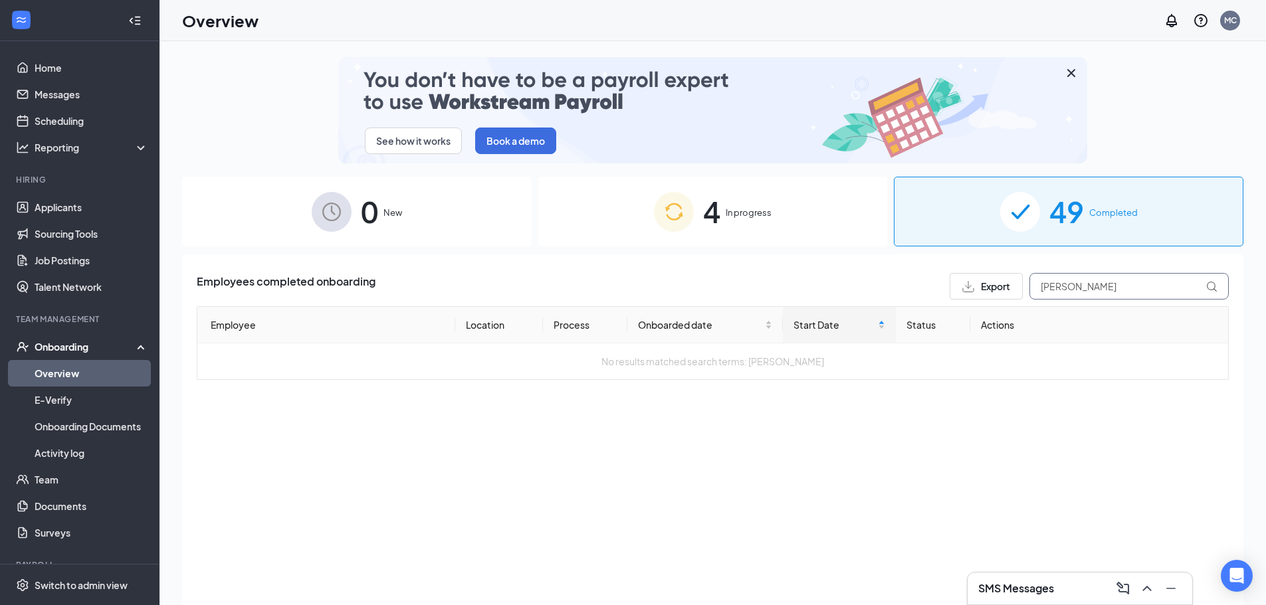
click at [1012, 284] on div "Export [PERSON_NAME]" at bounding box center [1088, 286] width 279 height 27
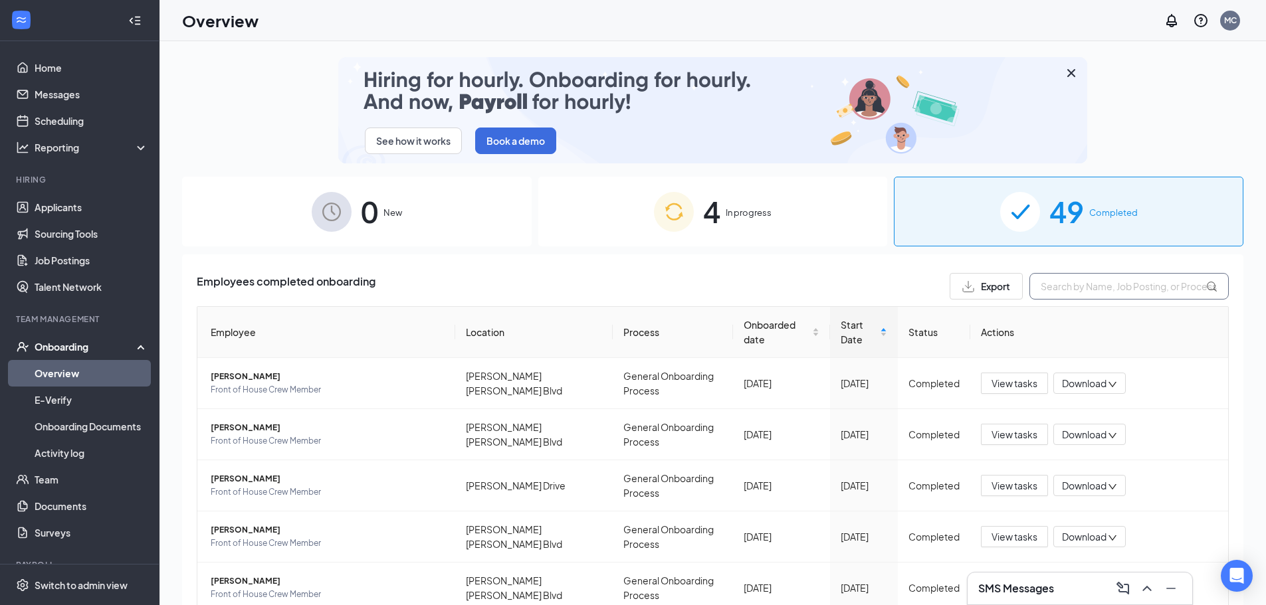
click at [1034, 284] on input "text" at bounding box center [1128, 286] width 199 height 27
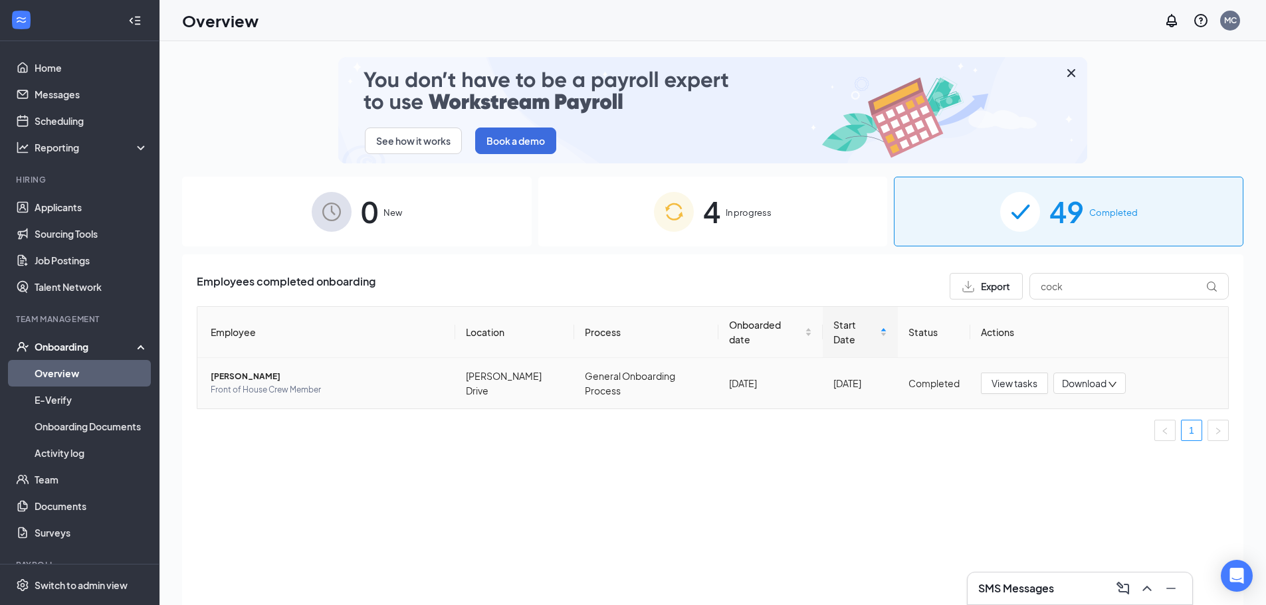
click at [236, 381] on span "[PERSON_NAME]" at bounding box center [328, 376] width 234 height 13
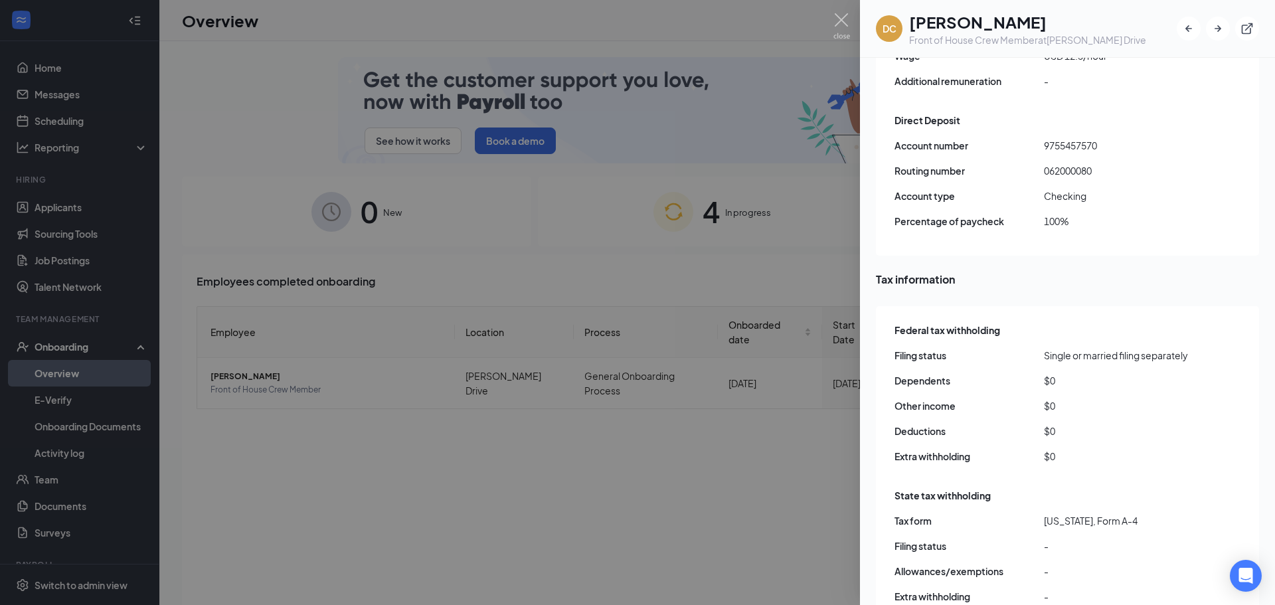
scroll to position [1196, 0]
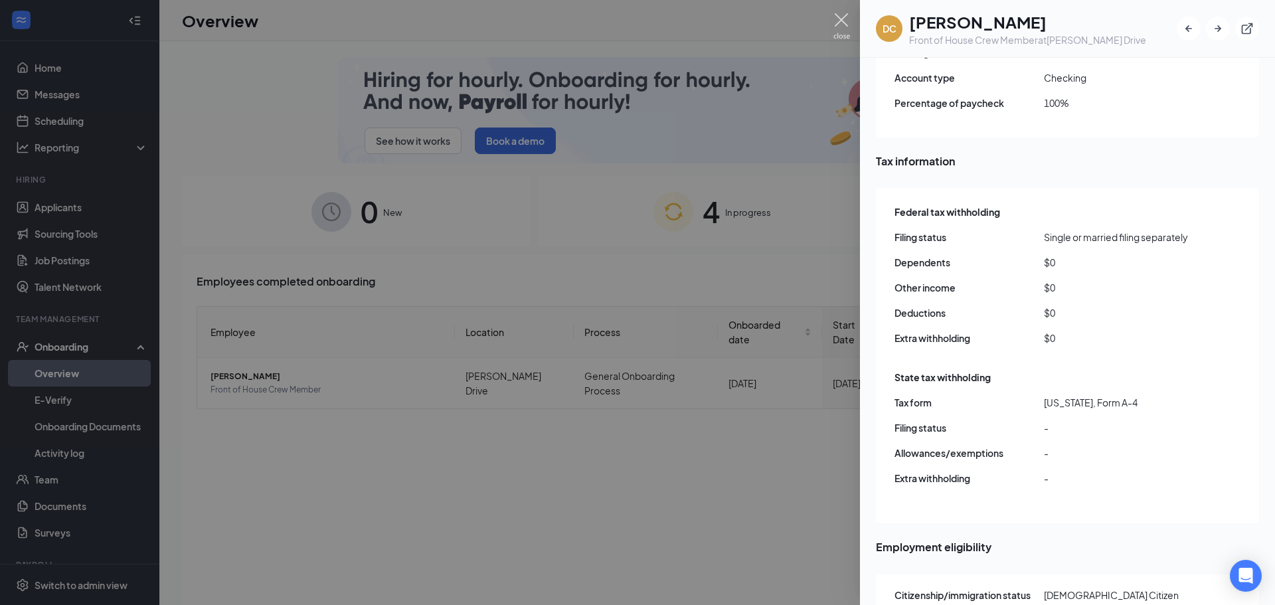
drag, startPoint x: 840, startPoint y: 21, endPoint x: 865, endPoint y: 169, distance: 149.6
click at [840, 21] on img at bounding box center [842, 26] width 17 height 26
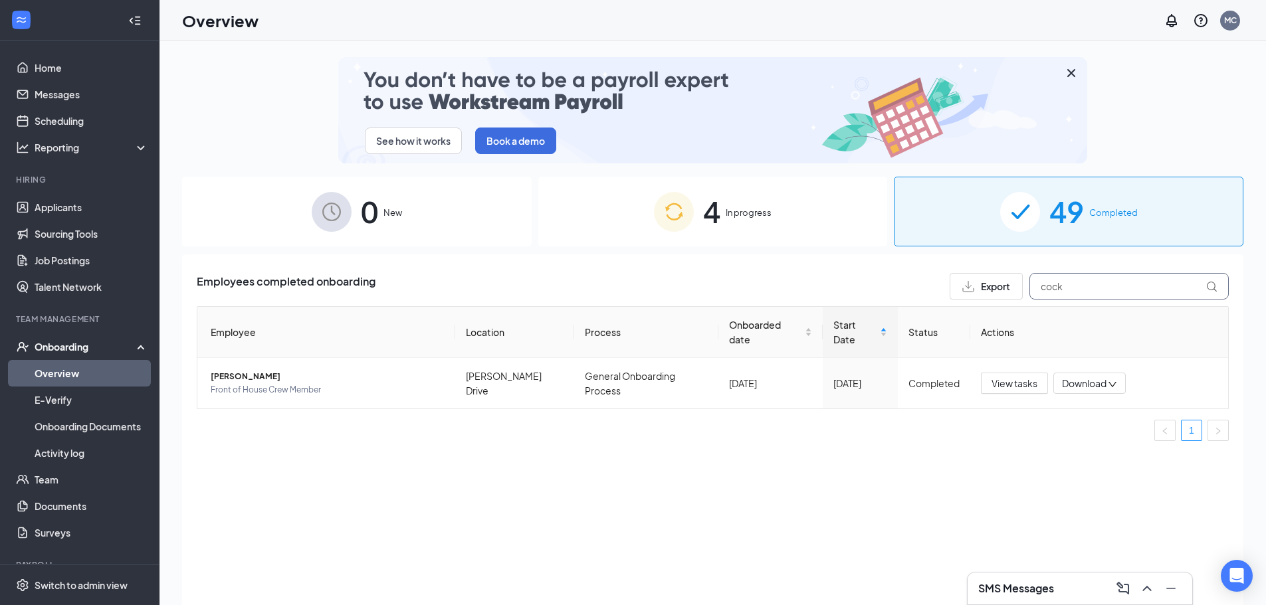
drag, startPoint x: 1078, startPoint y: 286, endPoint x: 999, endPoint y: 272, distance: 80.4
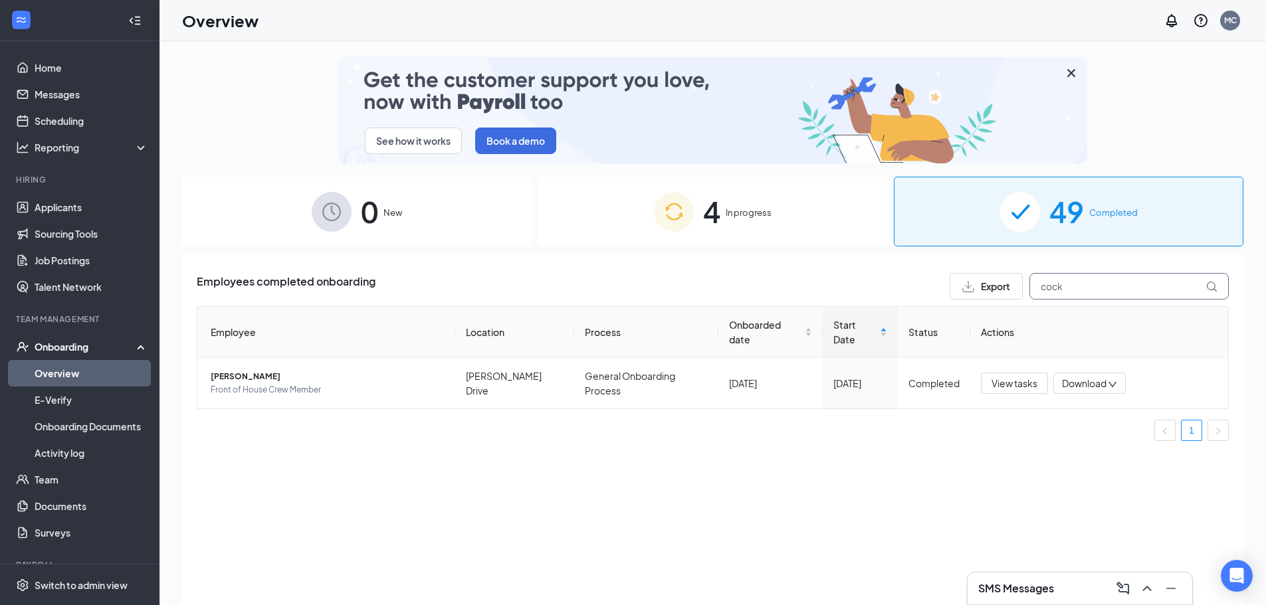
click at [1066, 286] on input "cock" at bounding box center [1128, 286] width 199 height 27
drag, startPoint x: 1075, startPoint y: 284, endPoint x: 1036, endPoint y: 279, distance: 38.9
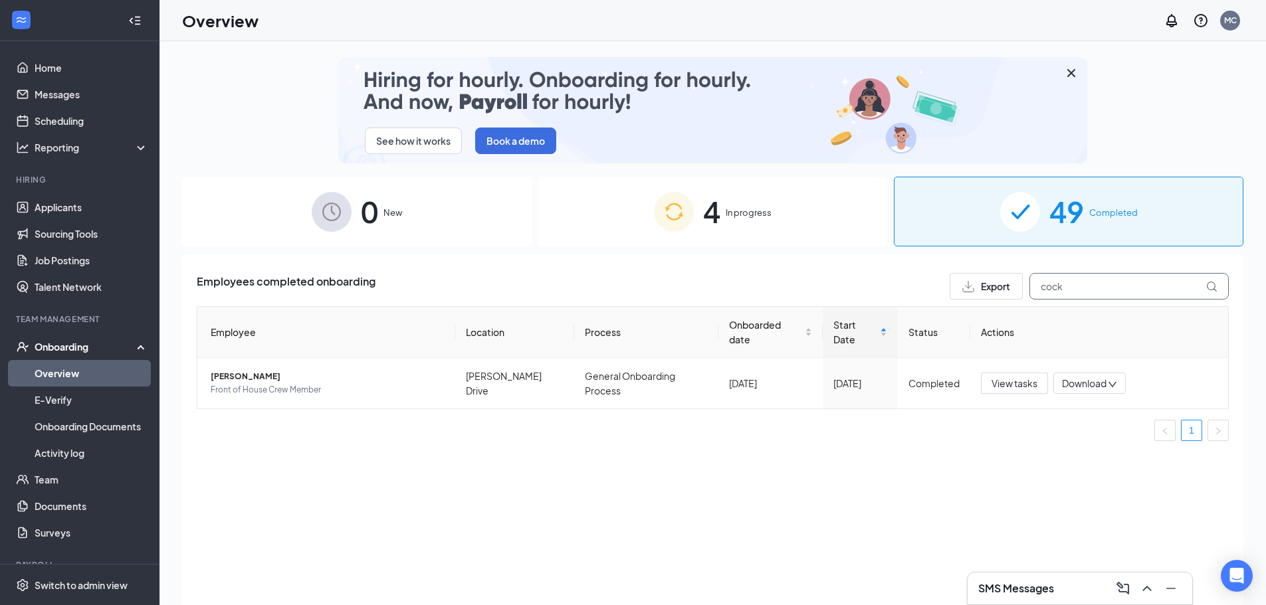
click at [1036, 279] on input "cock" at bounding box center [1128, 286] width 199 height 27
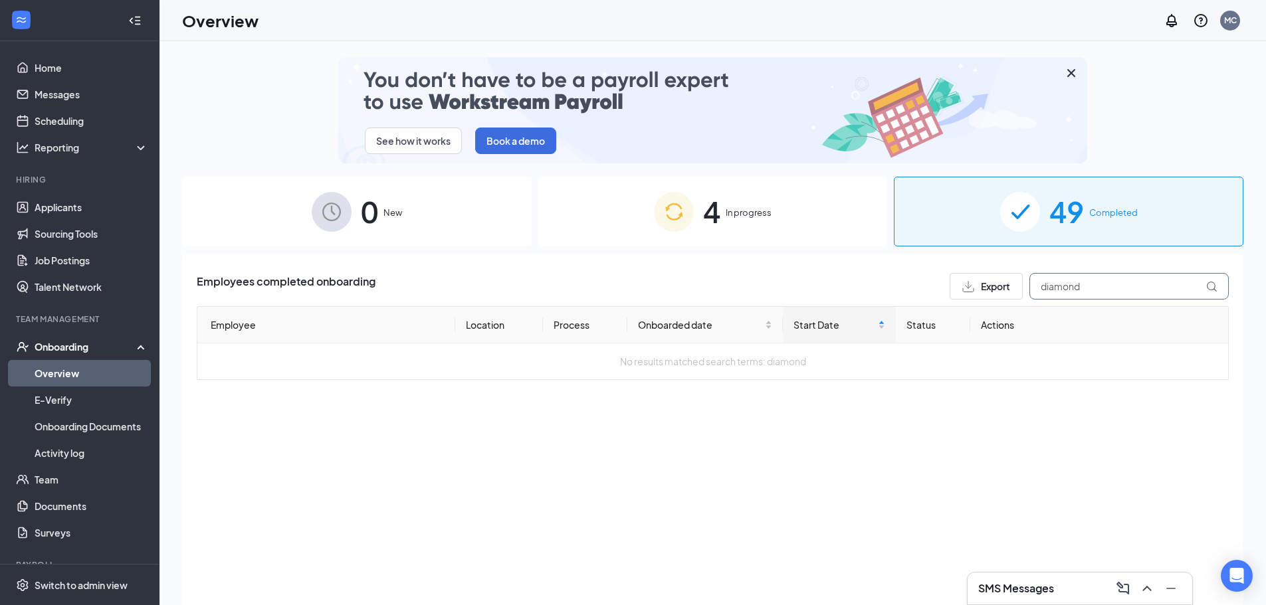
drag, startPoint x: 1129, startPoint y: 288, endPoint x: 1048, endPoint y: 284, distance: 80.5
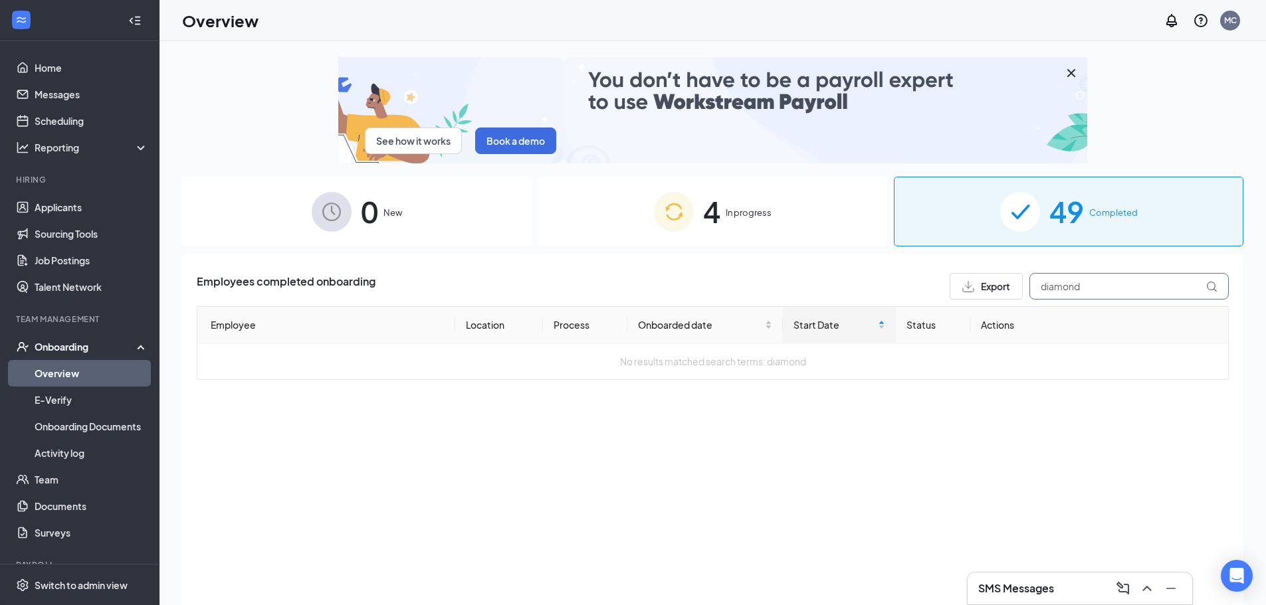
click at [1058, 287] on input "diamond" at bounding box center [1128, 286] width 199 height 27
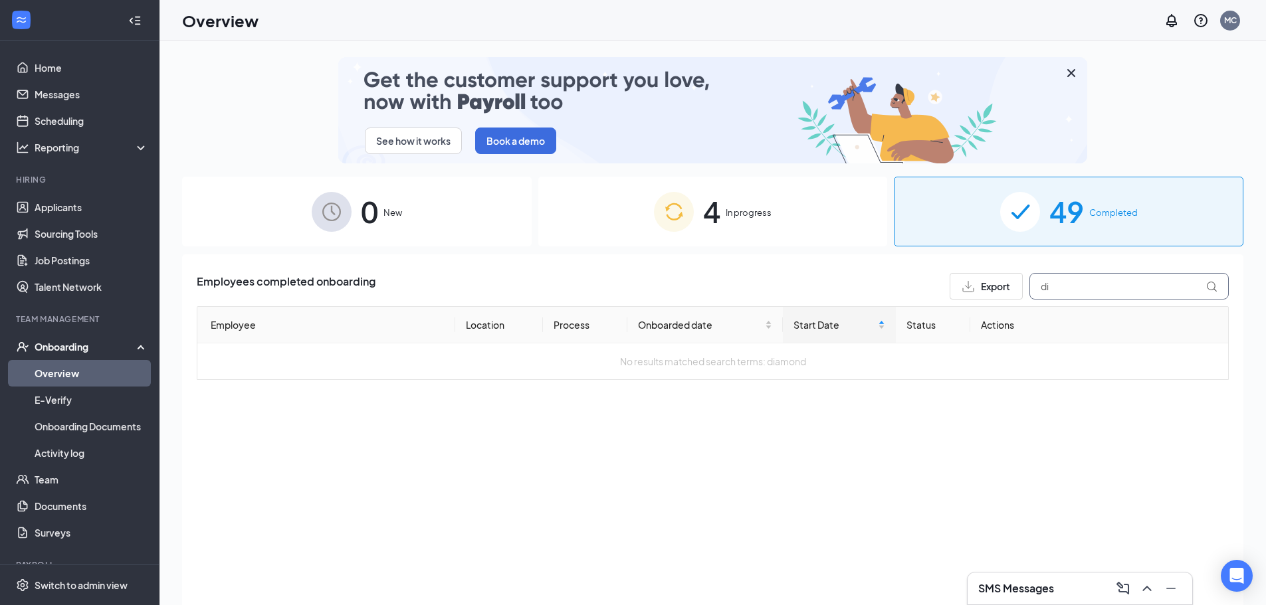
type input "d"
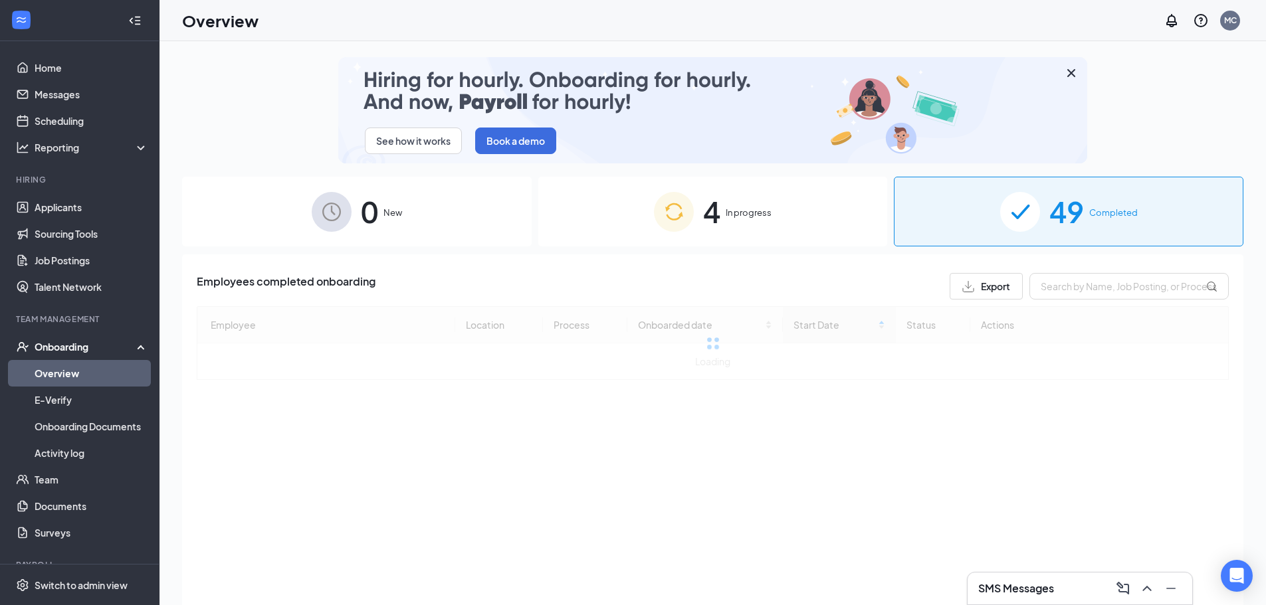
click at [692, 204] on img at bounding box center [674, 212] width 40 height 40
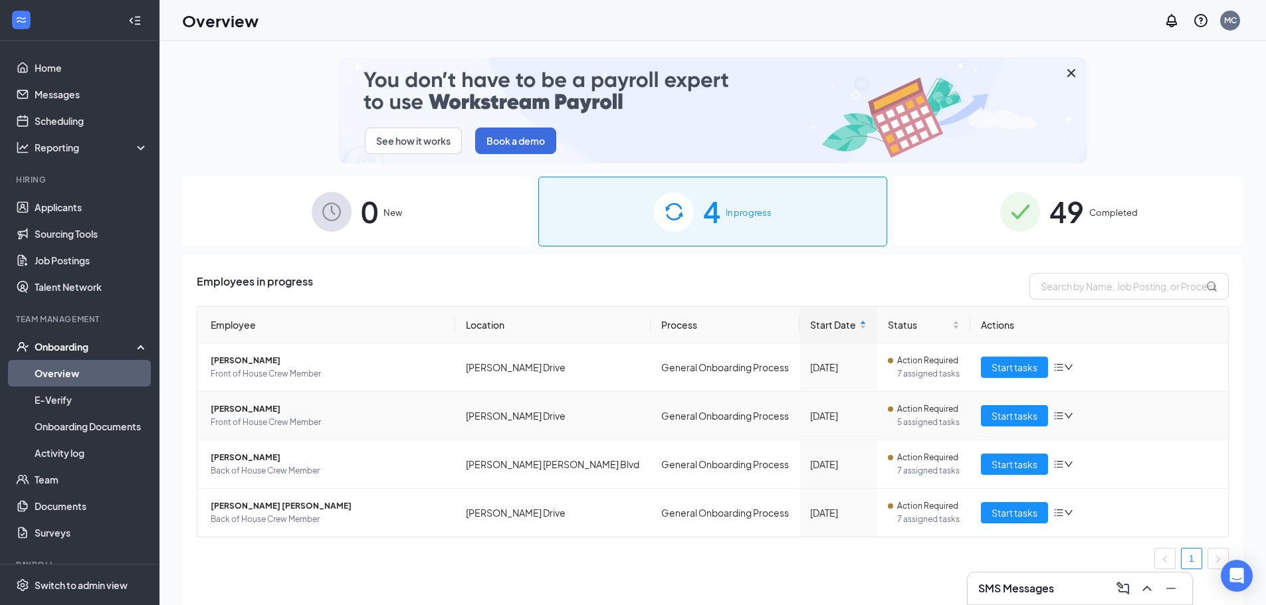
click at [249, 411] on span "[PERSON_NAME]" at bounding box center [328, 409] width 234 height 13
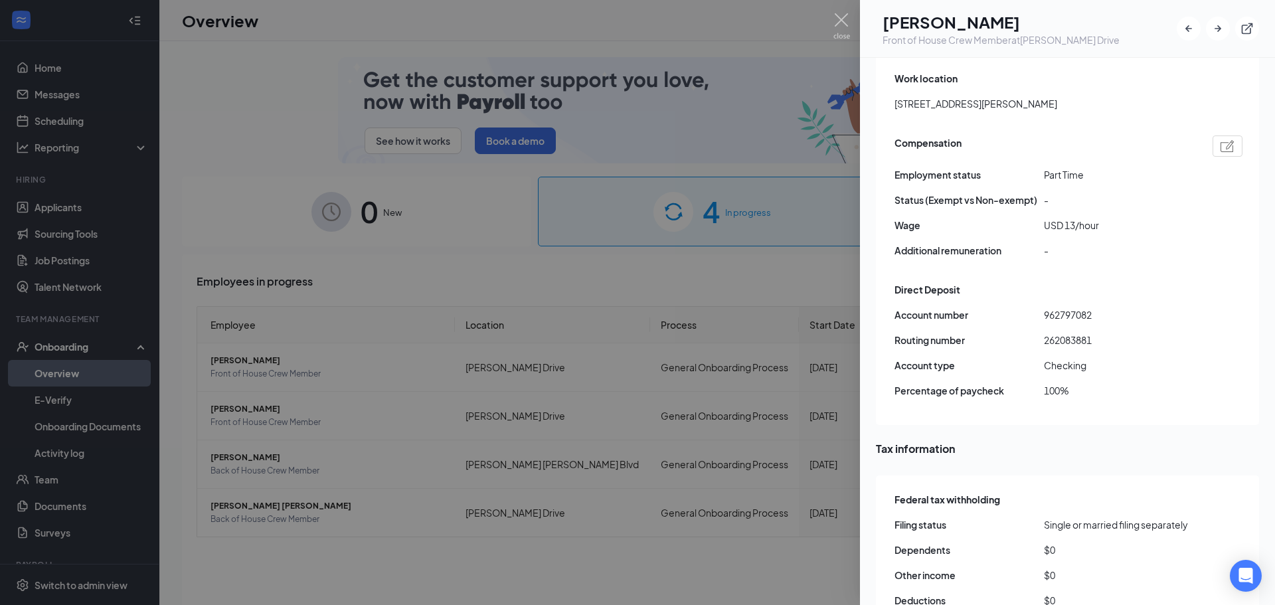
scroll to position [1063, 0]
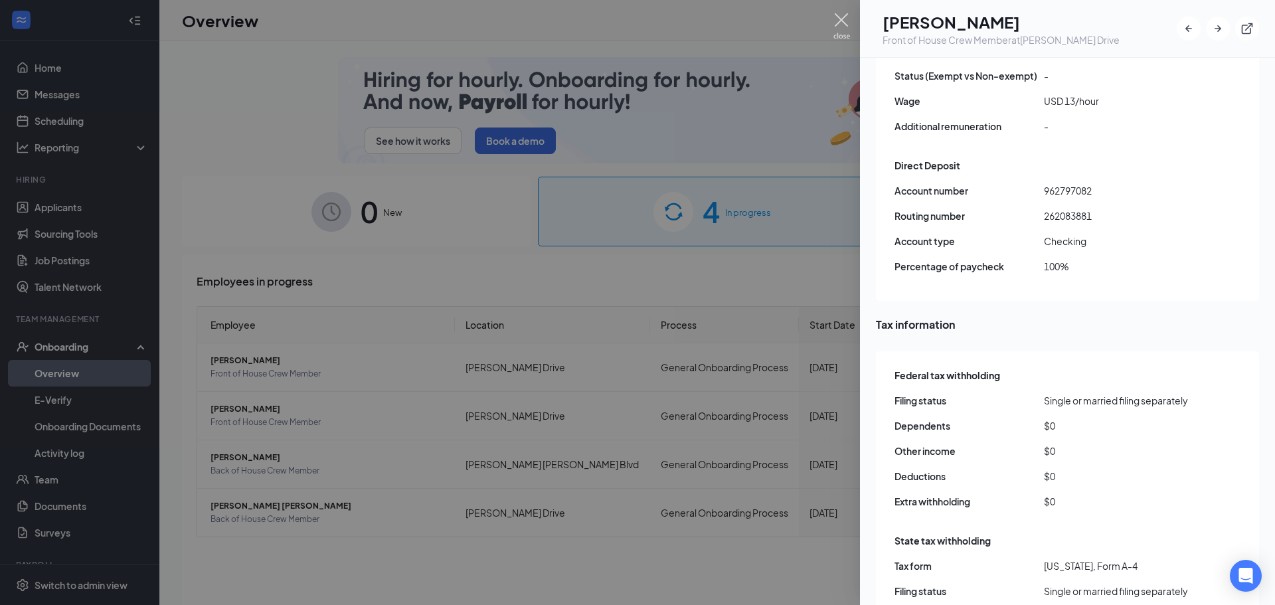
drag, startPoint x: 838, startPoint y: 20, endPoint x: 901, endPoint y: 196, distance: 187.0
click at [838, 20] on img at bounding box center [842, 26] width 17 height 26
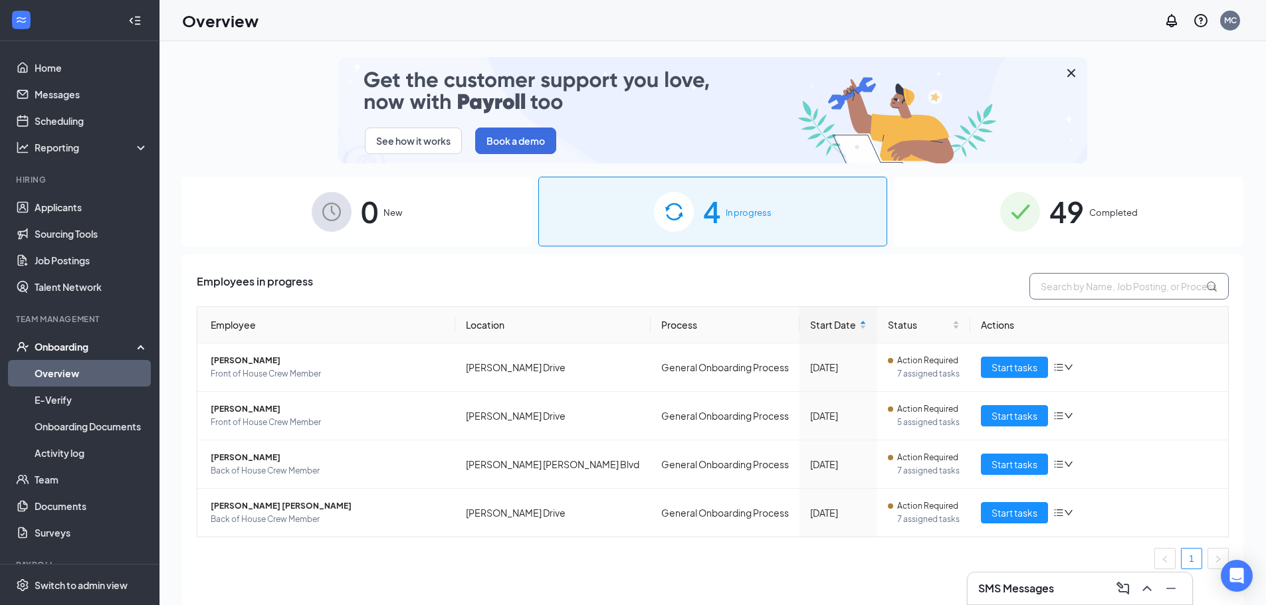
click at [1105, 290] on input "text" at bounding box center [1128, 286] width 199 height 27
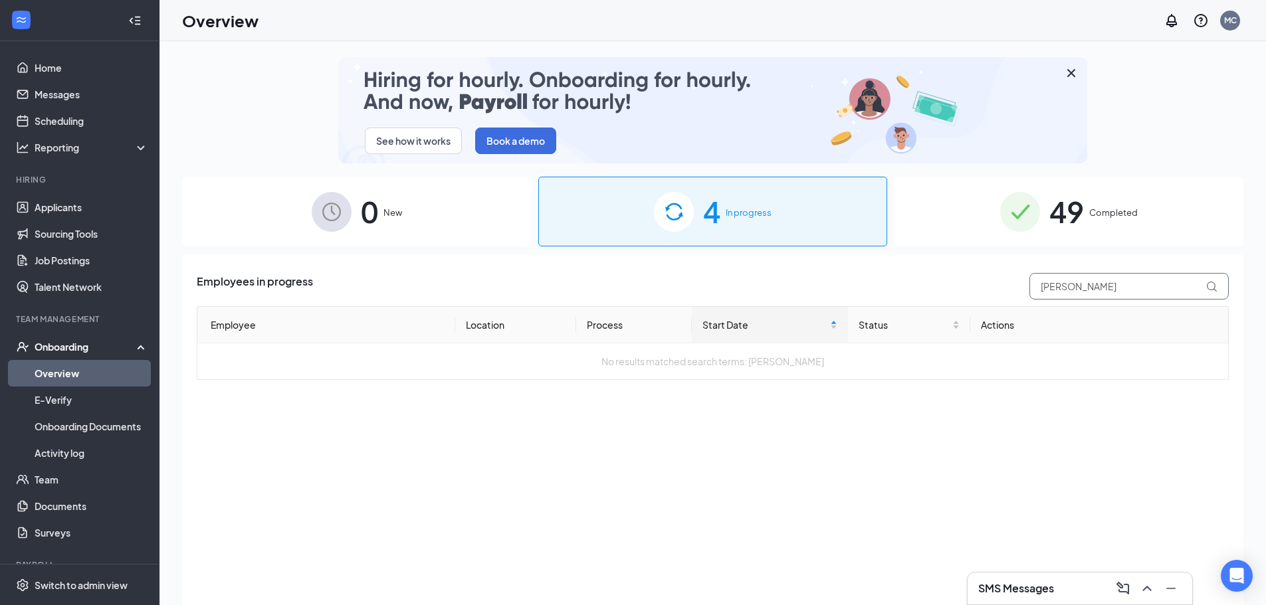
drag, startPoint x: 1114, startPoint y: 294, endPoint x: 982, endPoint y: 295, distance: 132.2
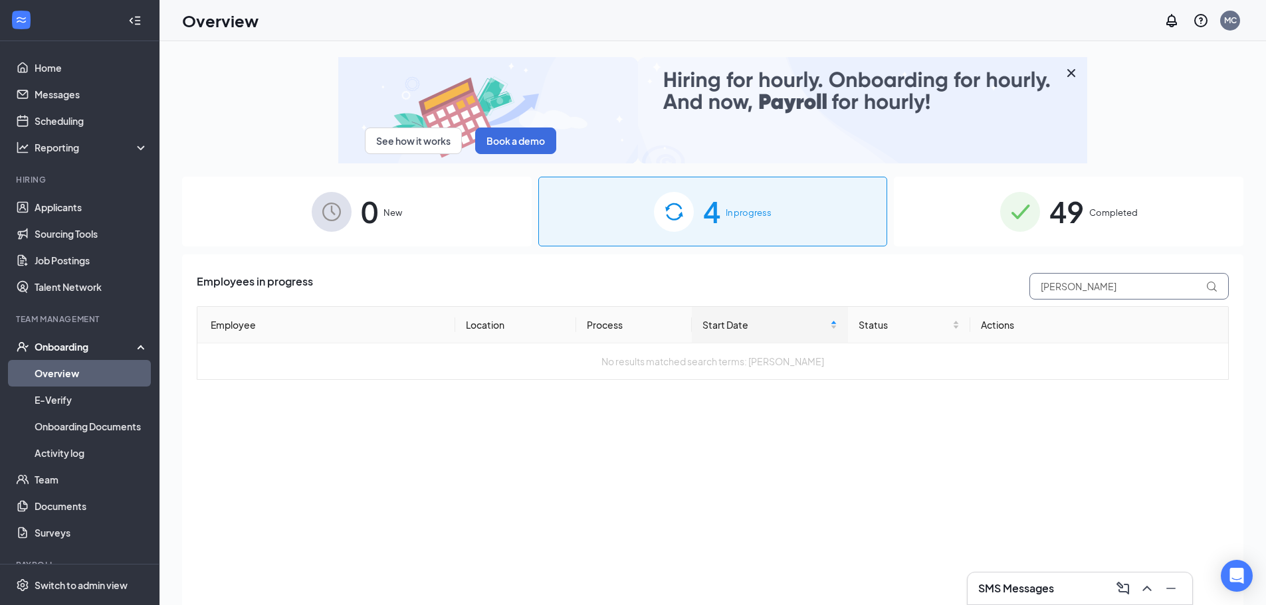
click at [982, 295] on div "Employees in progress [PERSON_NAME]" at bounding box center [713, 286] width 1032 height 27
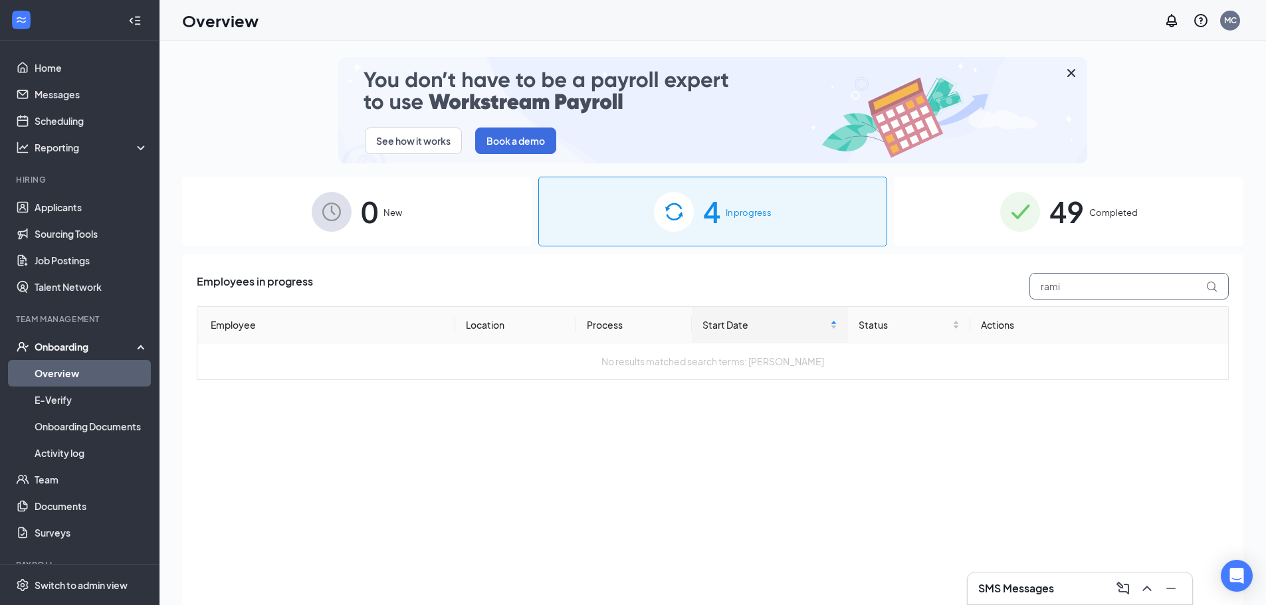
drag, startPoint x: 1106, startPoint y: 288, endPoint x: 1002, endPoint y: 283, distance: 103.7
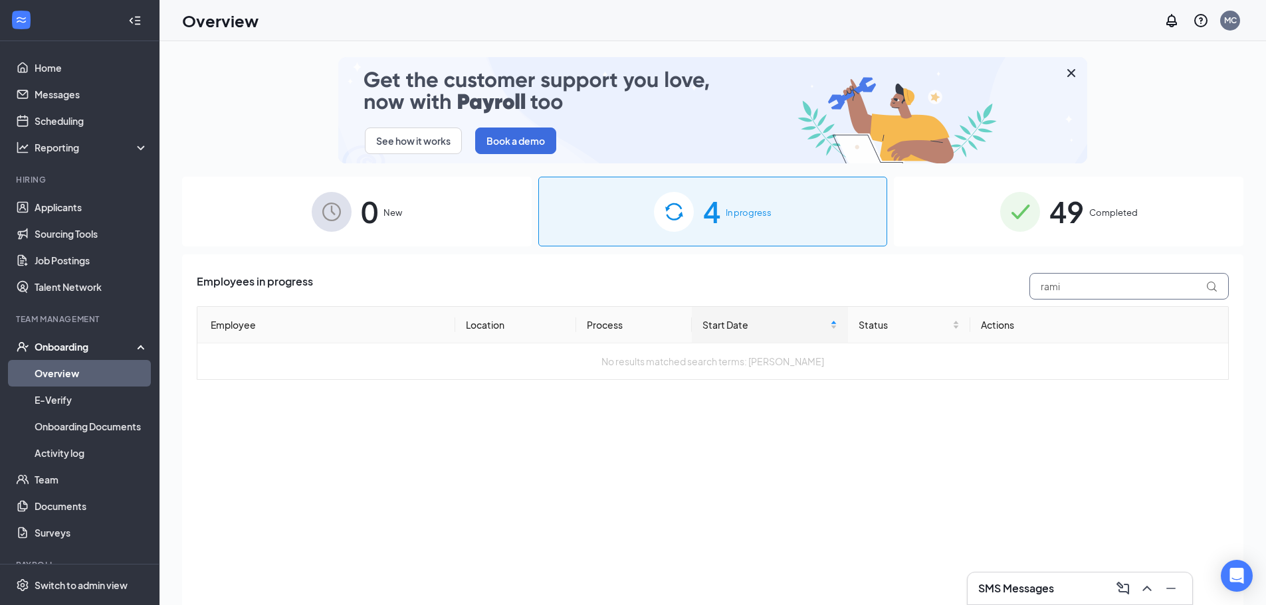
click at [1009, 284] on div "Employees in progress rami" at bounding box center [713, 286] width 1032 height 27
type input "wiley"
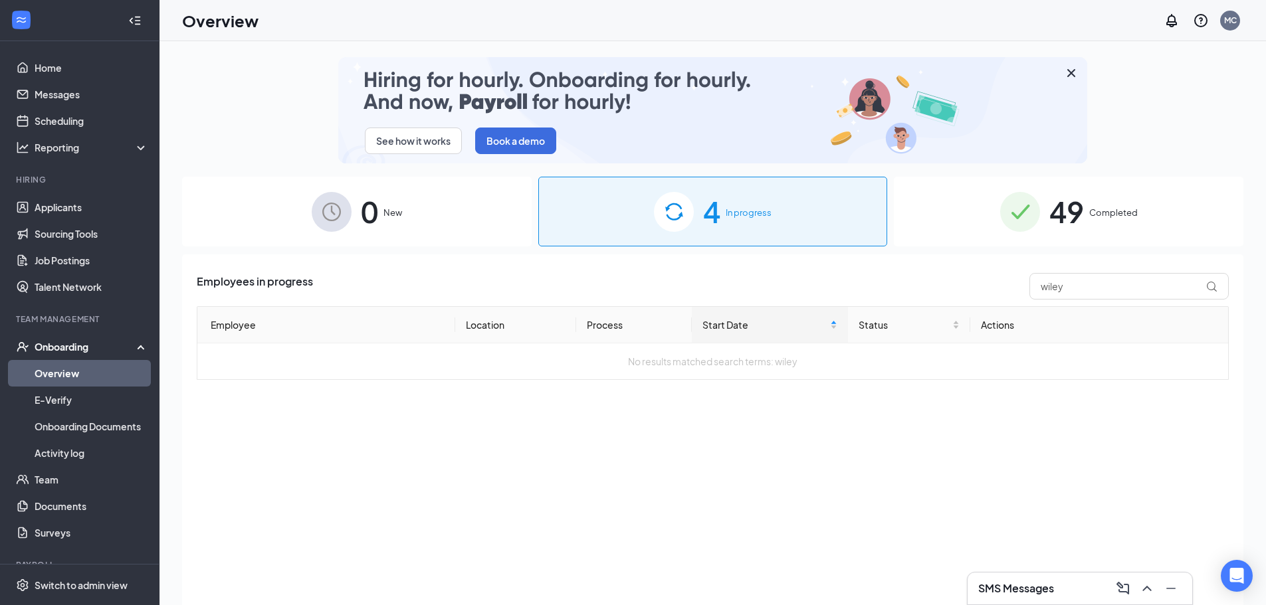
click at [1052, 229] on span "49" at bounding box center [1066, 212] width 35 height 46
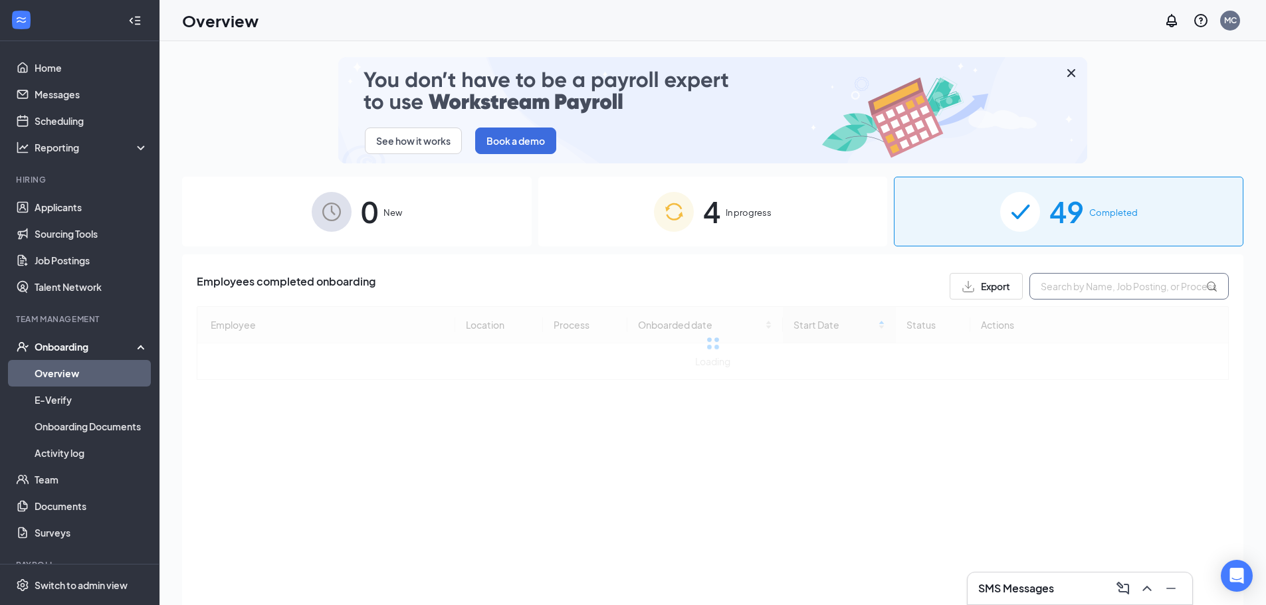
click at [1079, 285] on input "text" at bounding box center [1128, 286] width 199 height 27
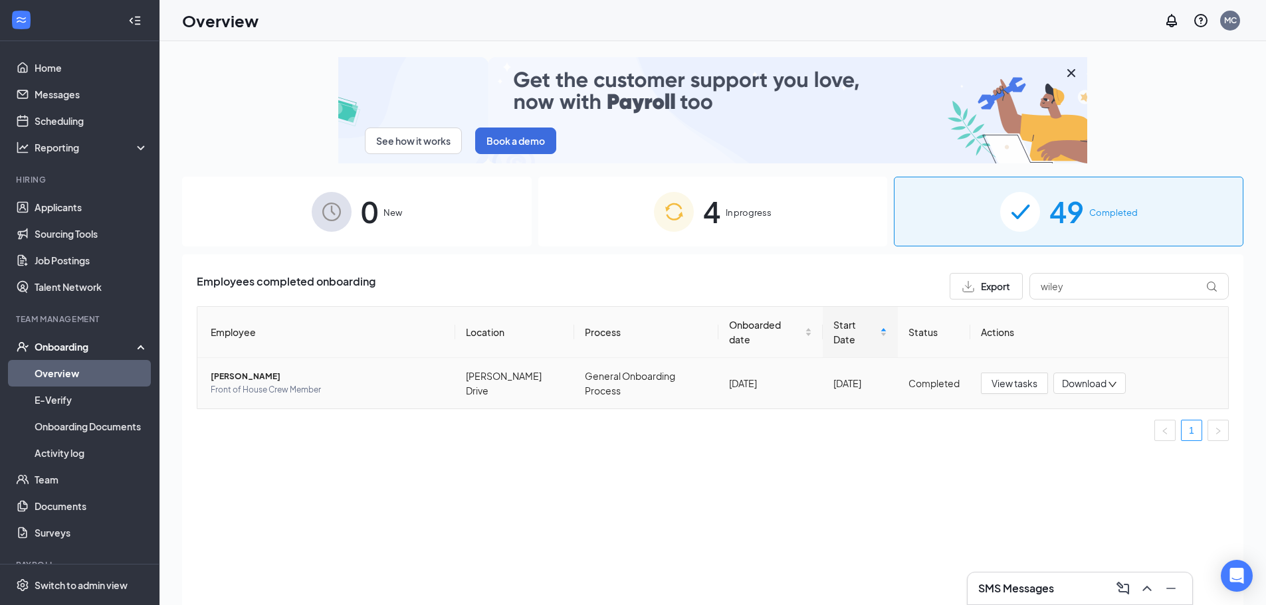
click at [254, 375] on span "[PERSON_NAME]" at bounding box center [328, 376] width 234 height 13
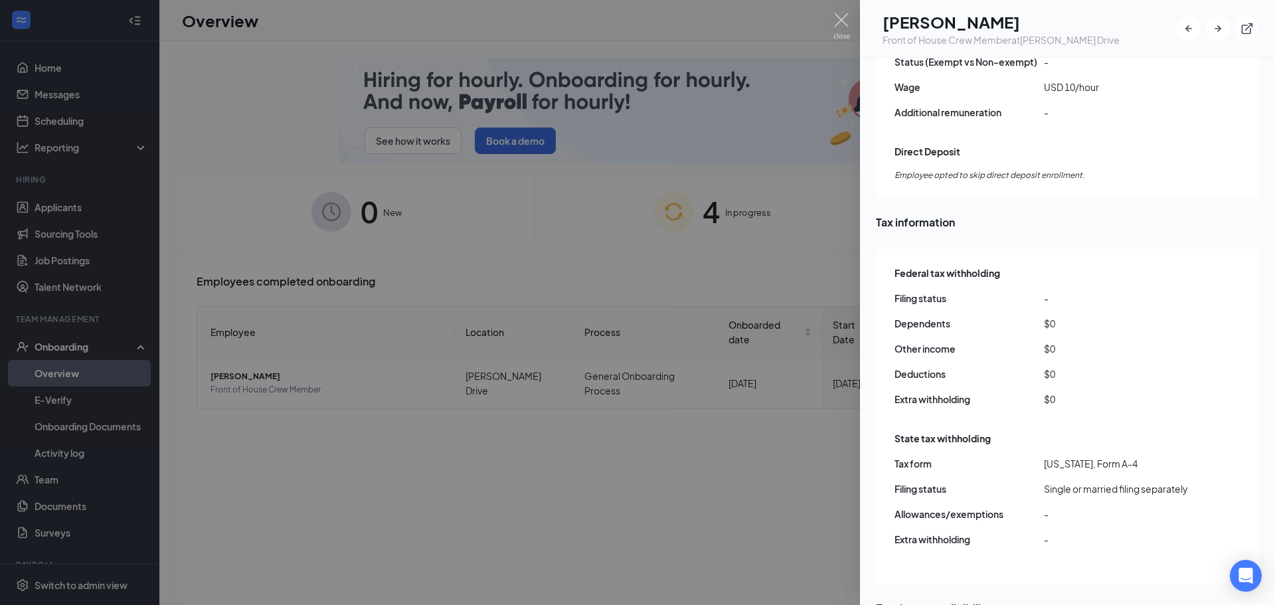
scroll to position [1129, 0]
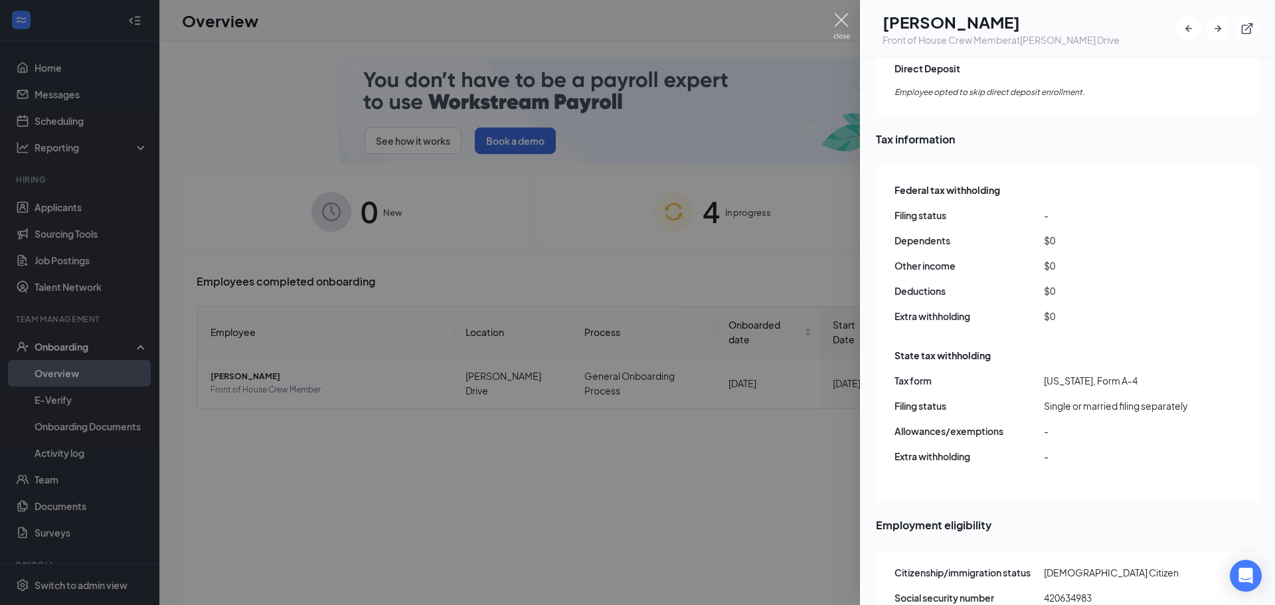
drag, startPoint x: 836, startPoint y: 23, endPoint x: 866, endPoint y: 302, distance: 280.7
click at [836, 23] on img at bounding box center [842, 26] width 17 height 26
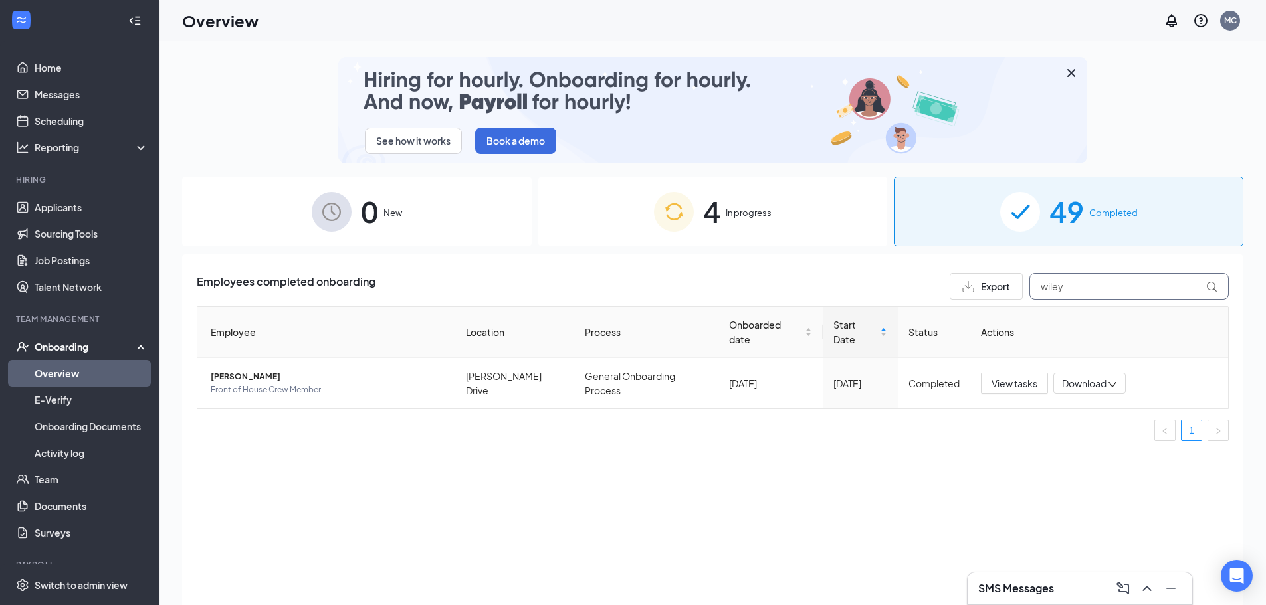
drag, startPoint x: 1082, startPoint y: 280, endPoint x: 1035, endPoint y: 284, distance: 47.4
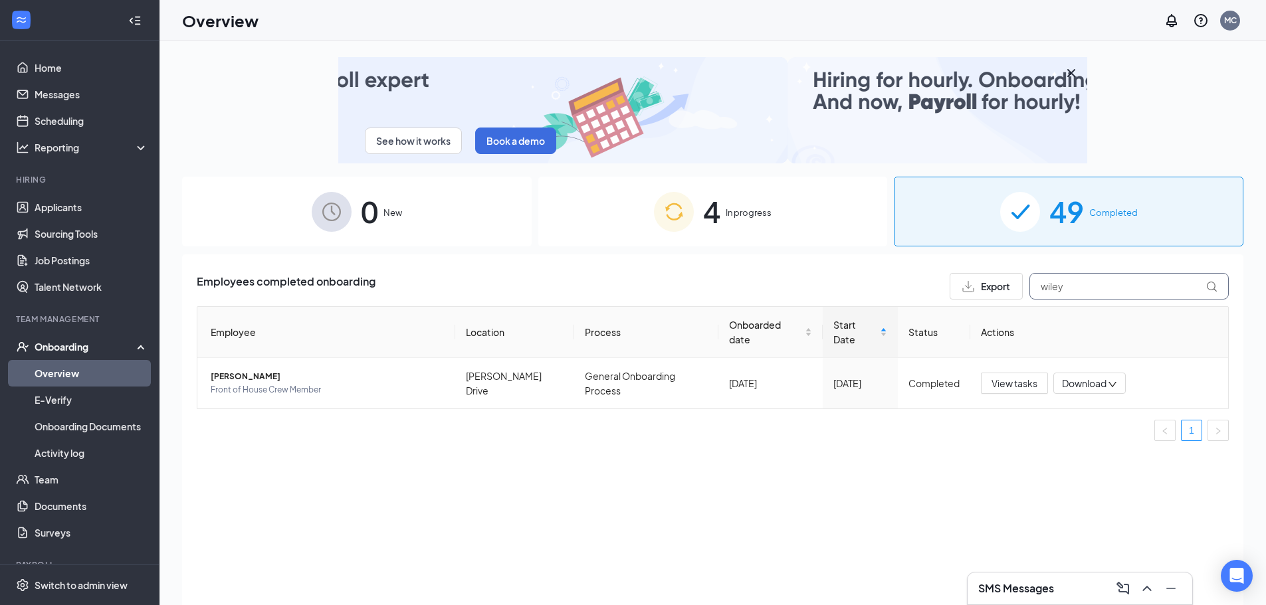
click at [1035, 285] on input "wiley" at bounding box center [1128, 286] width 199 height 27
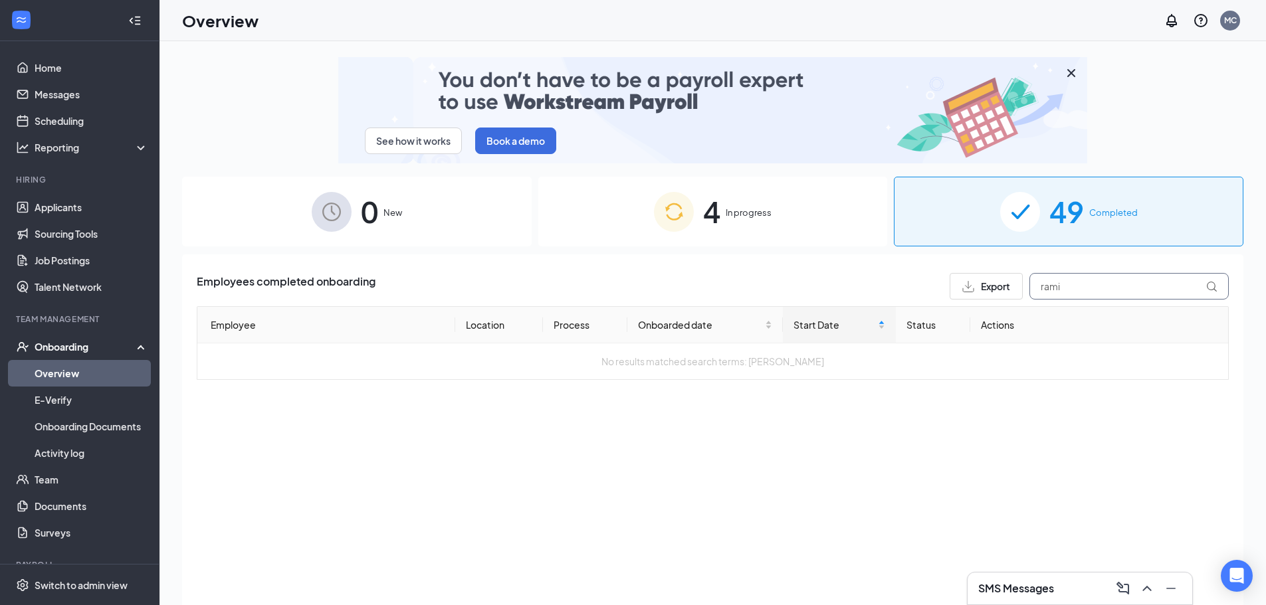
drag, startPoint x: 1109, startPoint y: 290, endPoint x: 1014, endPoint y: 287, distance: 95.7
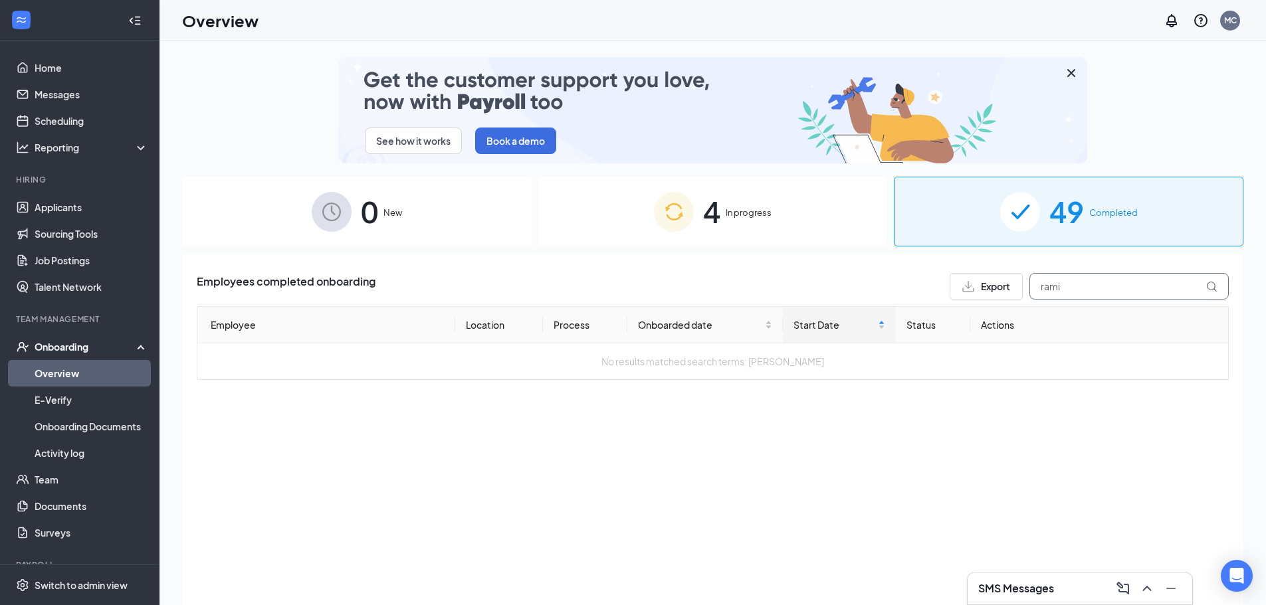
click at [1014, 287] on div "Export rami" at bounding box center [1088, 286] width 279 height 27
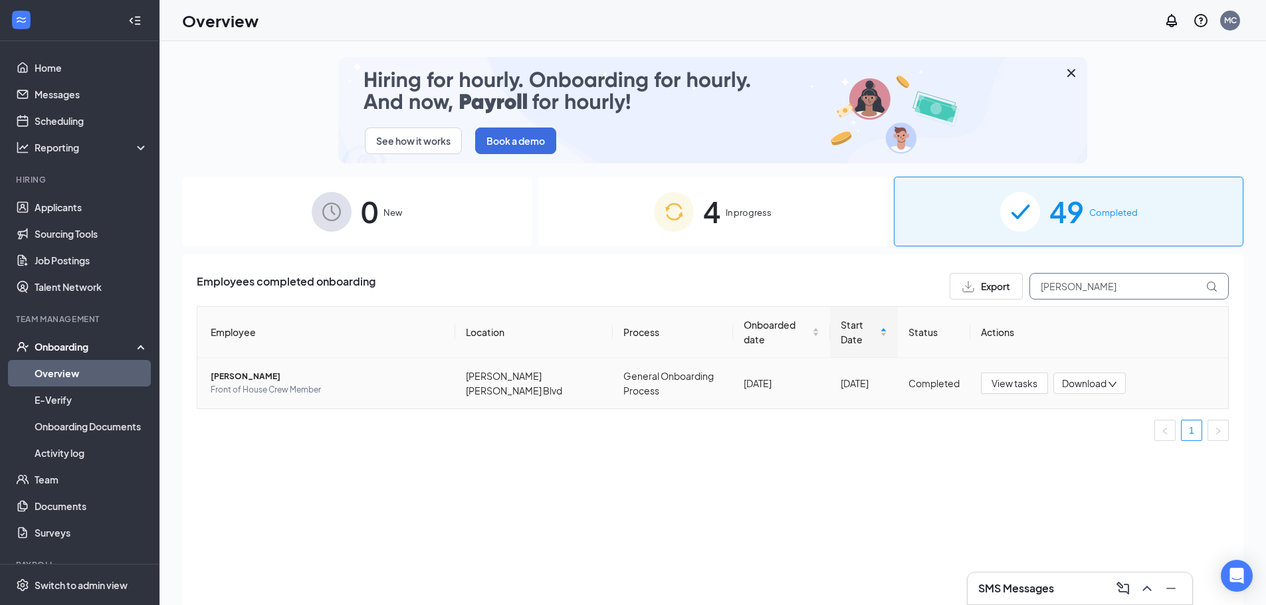
type input "[PERSON_NAME]"
click at [263, 375] on span "[PERSON_NAME]" at bounding box center [328, 376] width 234 height 13
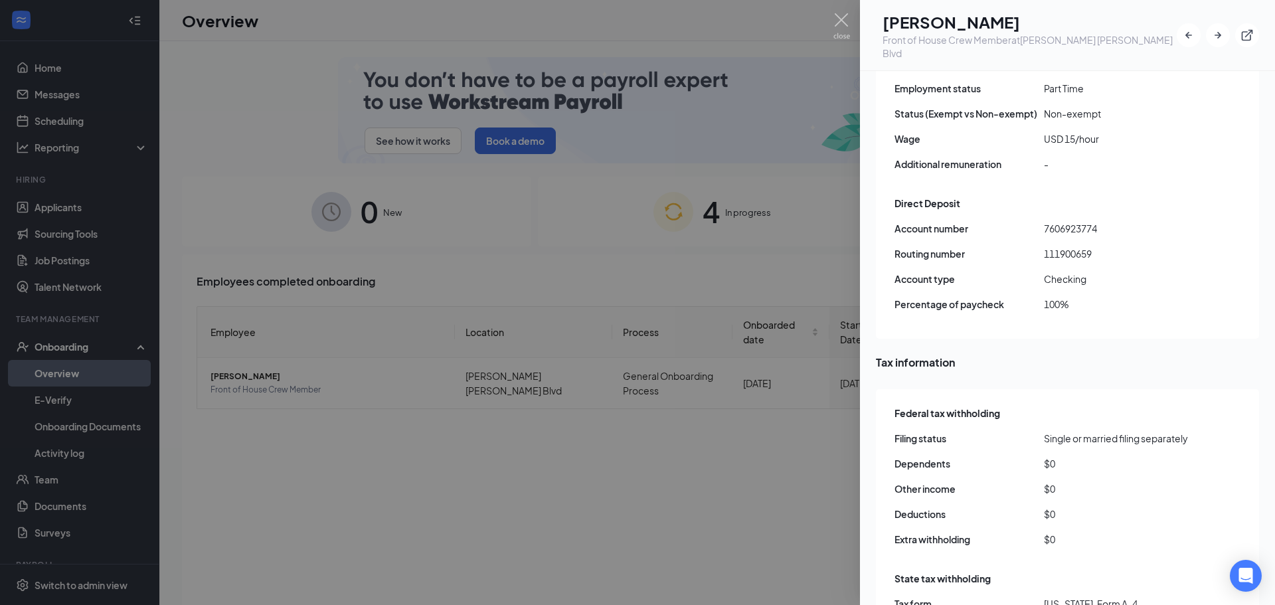
scroll to position [1129, 0]
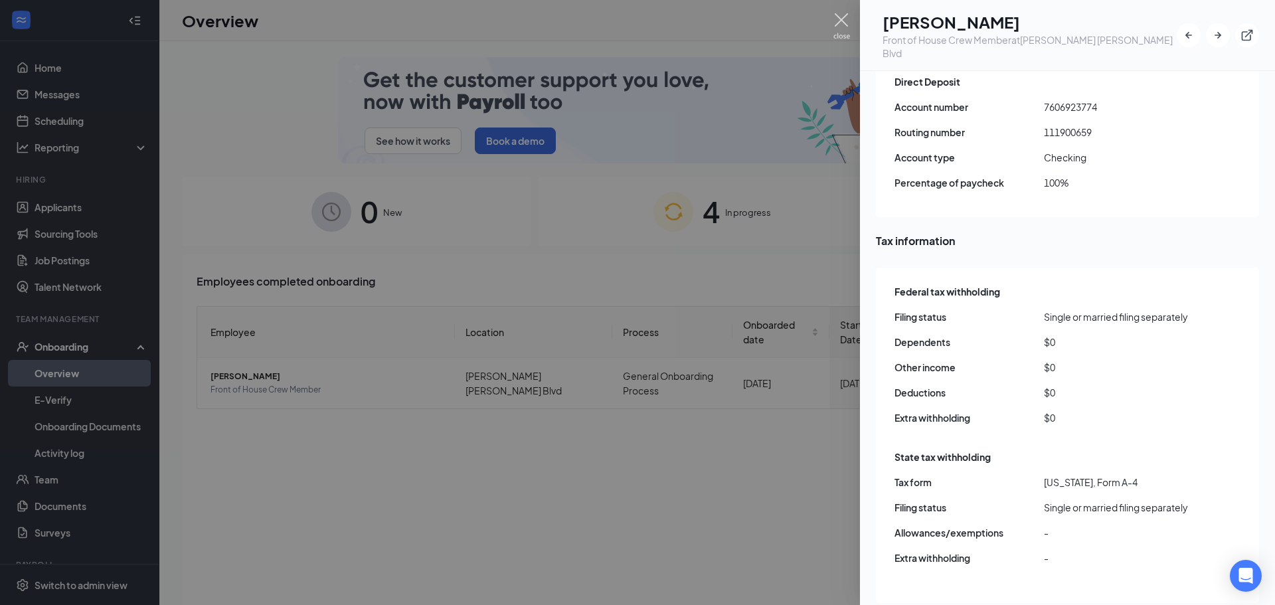
drag, startPoint x: 838, startPoint y: 16, endPoint x: 722, endPoint y: 260, distance: 270.4
click at [838, 16] on img at bounding box center [842, 26] width 17 height 26
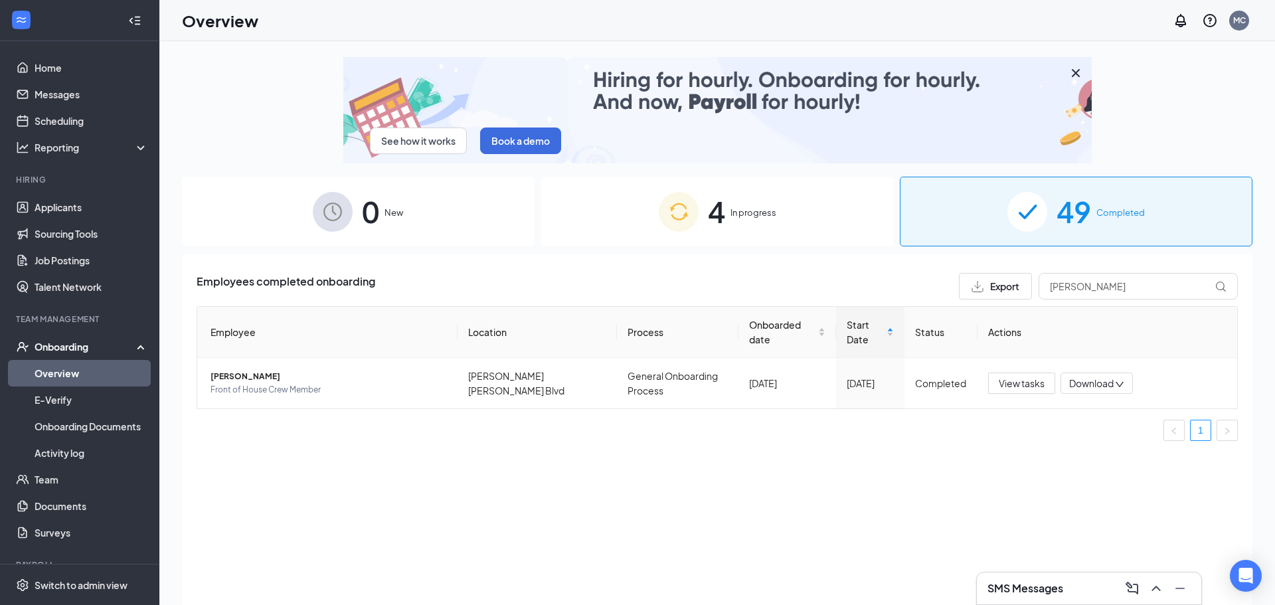
click at [731, 219] on span "In progress" at bounding box center [754, 212] width 46 height 13
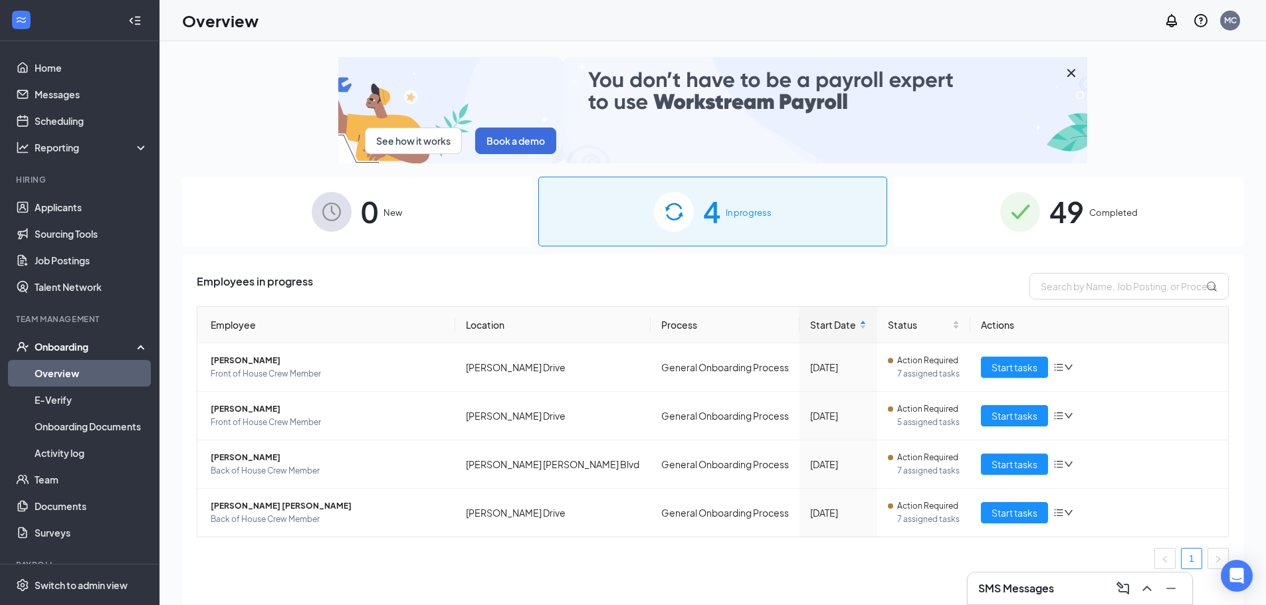
click at [1063, 214] on span "49" at bounding box center [1066, 212] width 35 height 46
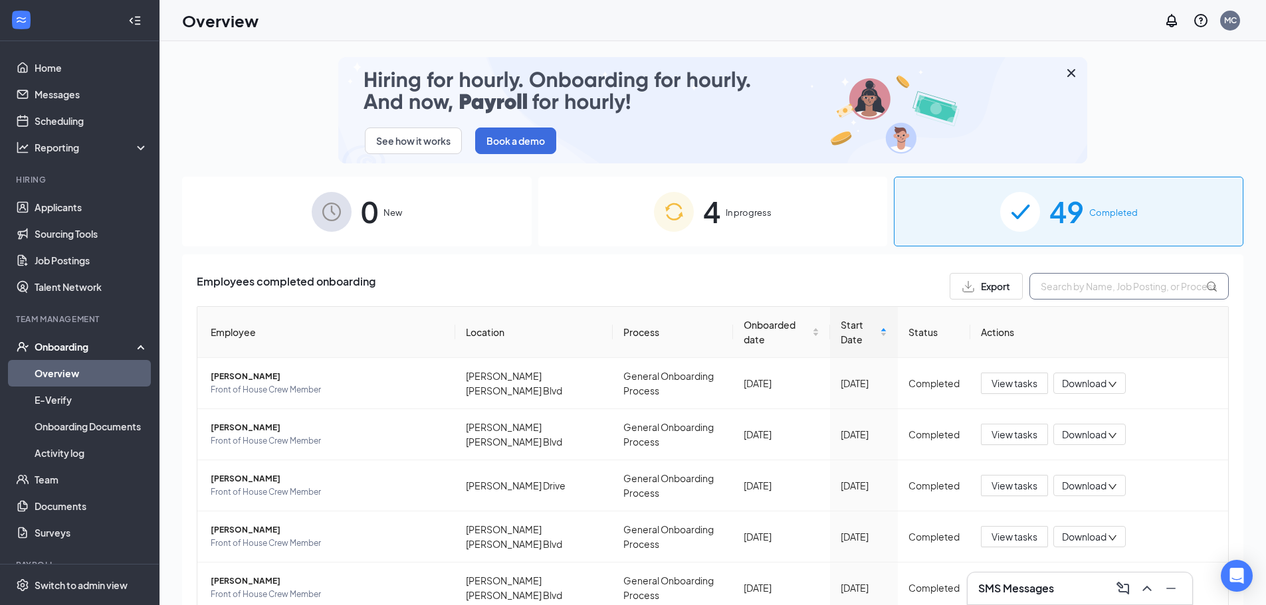
click at [1056, 293] on input "text" at bounding box center [1128, 286] width 199 height 27
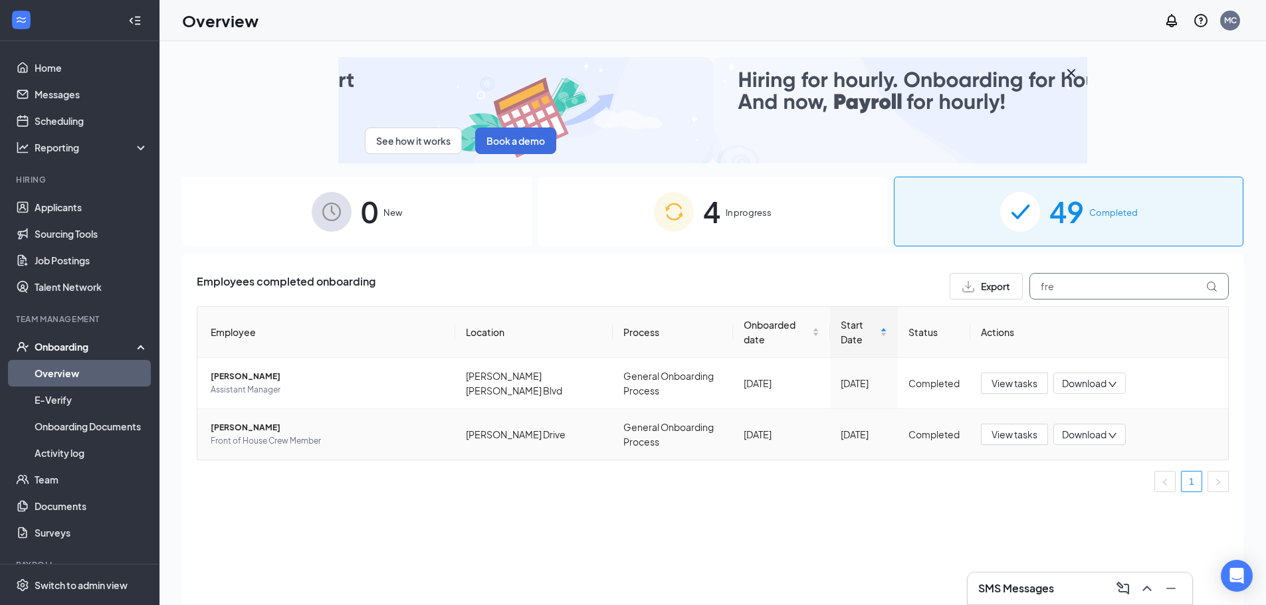
type input "fre"
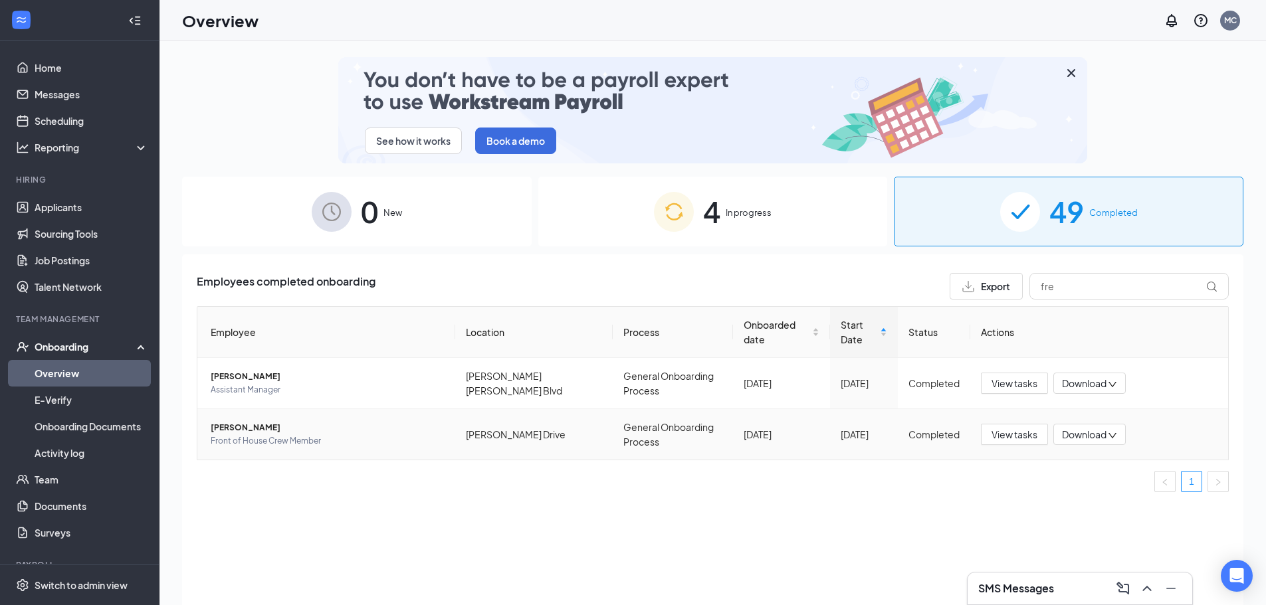
click at [244, 422] on span "[PERSON_NAME]" at bounding box center [328, 427] width 234 height 13
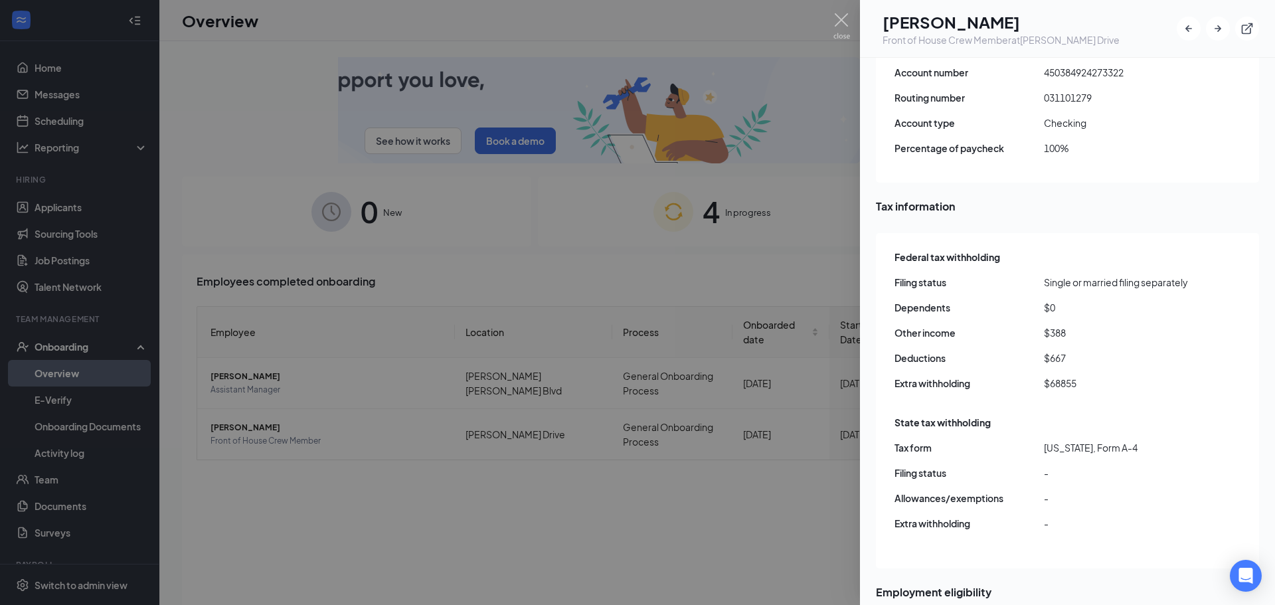
scroll to position [1196, 0]
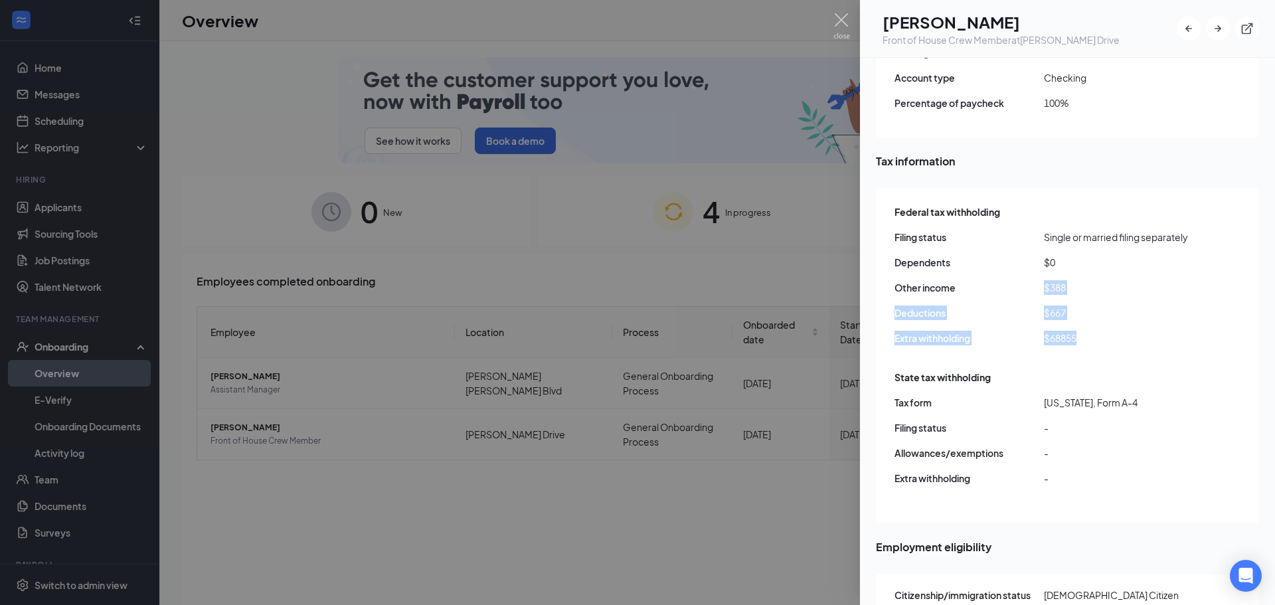
drag, startPoint x: 1077, startPoint y: 292, endPoint x: 1103, endPoint y: 348, distance: 62.4
click at [1103, 348] on div "Federal tax withholding Filing status Single or married filing separately Depen…" at bounding box center [1069, 278] width 348 height 155
click at [831, 19] on div at bounding box center [637, 302] width 1275 height 605
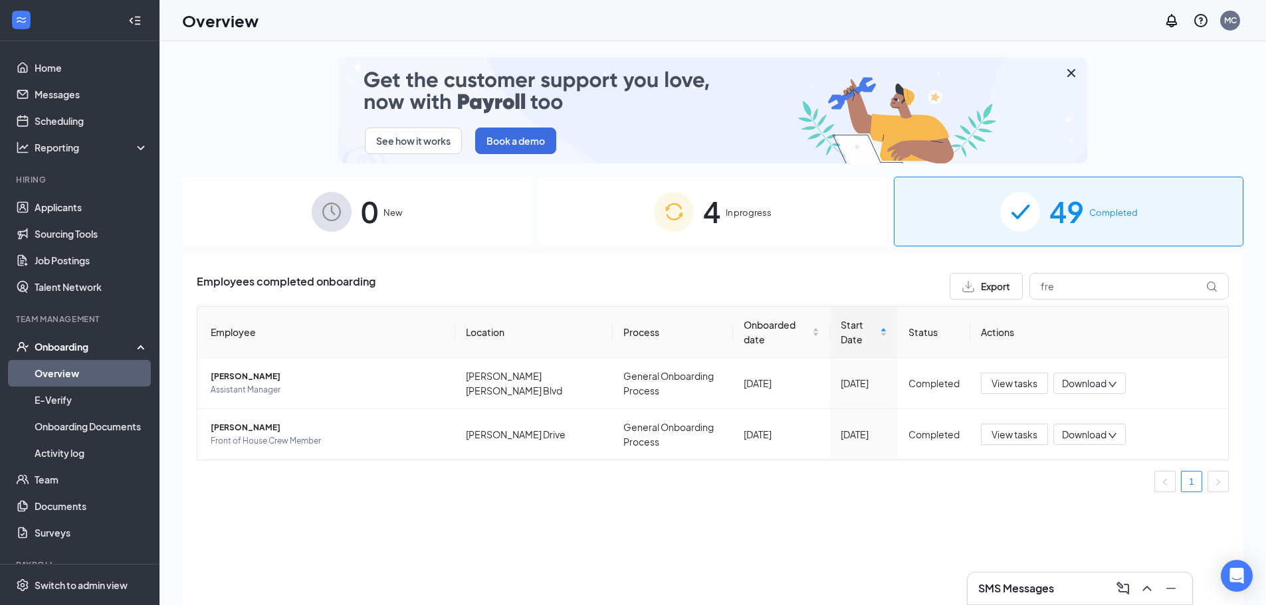
click at [839, 18] on div "Overview MC" at bounding box center [712, 20] width 1106 height 41
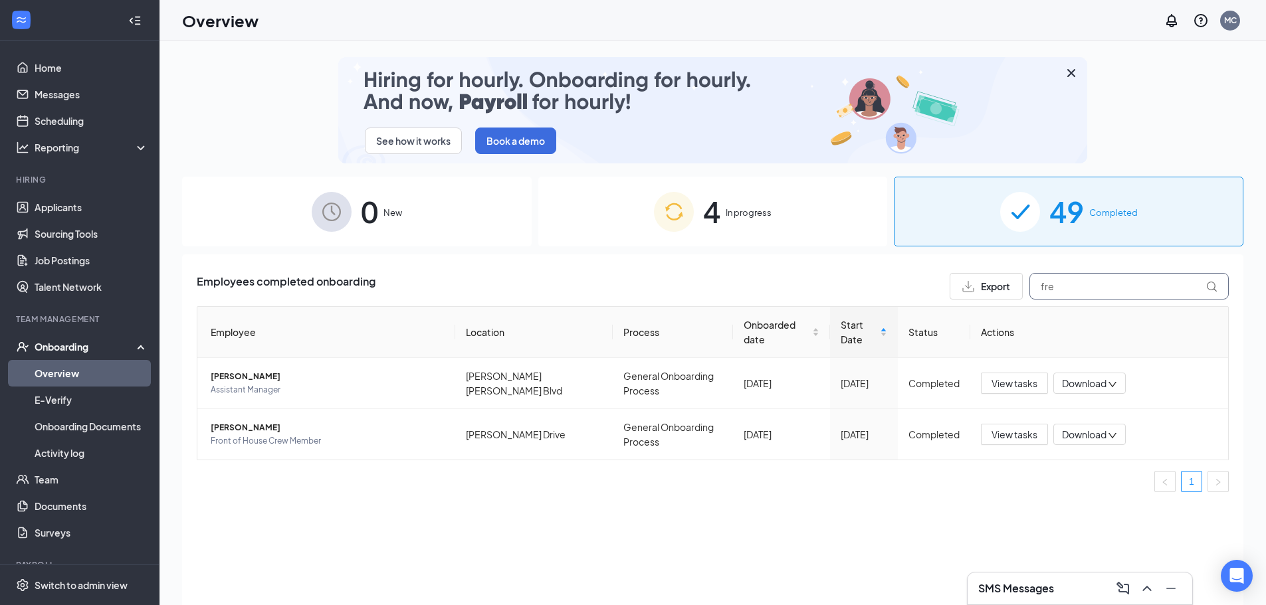
drag, startPoint x: 1090, startPoint y: 279, endPoint x: 1026, endPoint y: 281, distance: 64.5
click at [1026, 281] on div "Export fre" at bounding box center [1088, 286] width 279 height 27
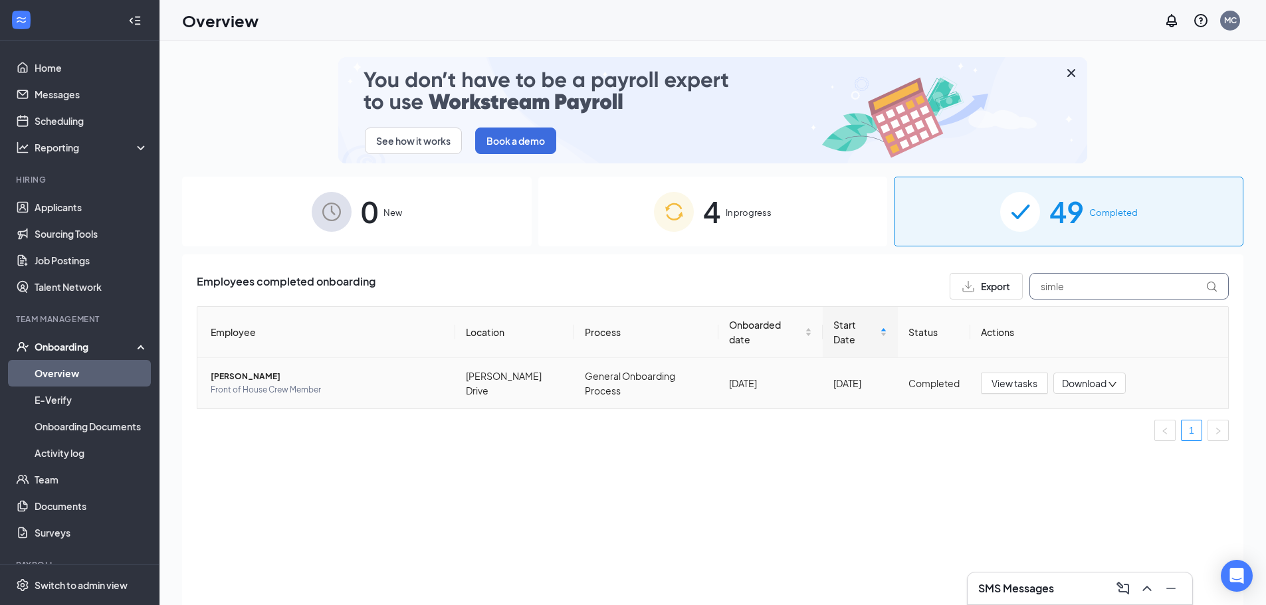
type input "simle"
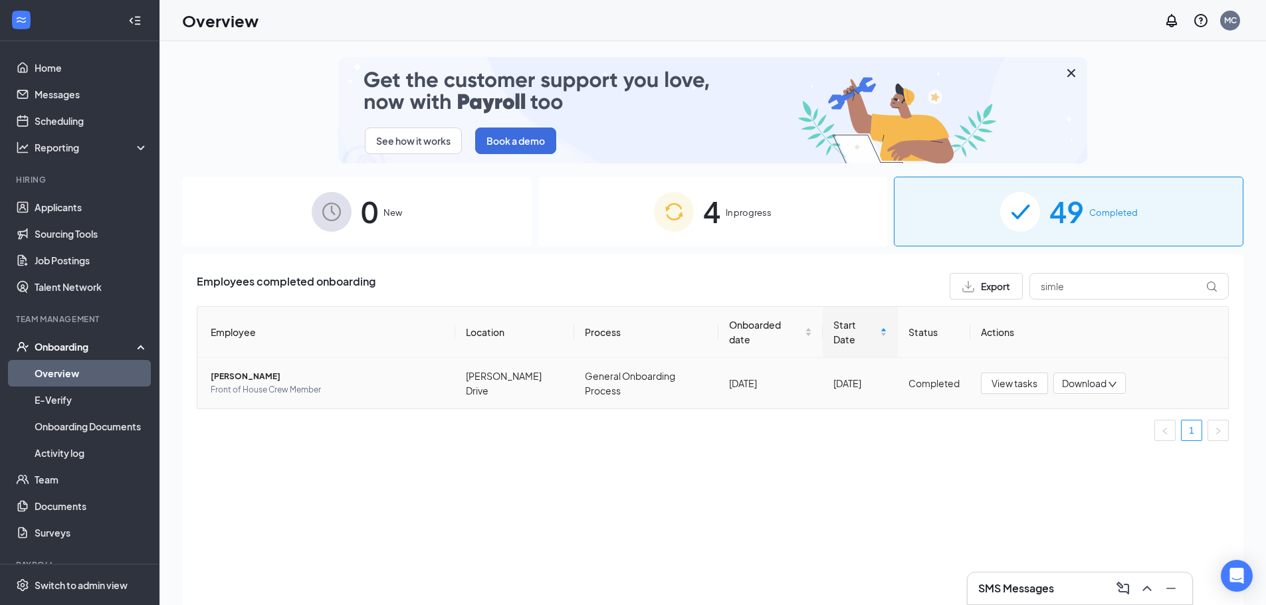
click at [255, 373] on span "[PERSON_NAME]" at bounding box center [328, 376] width 234 height 13
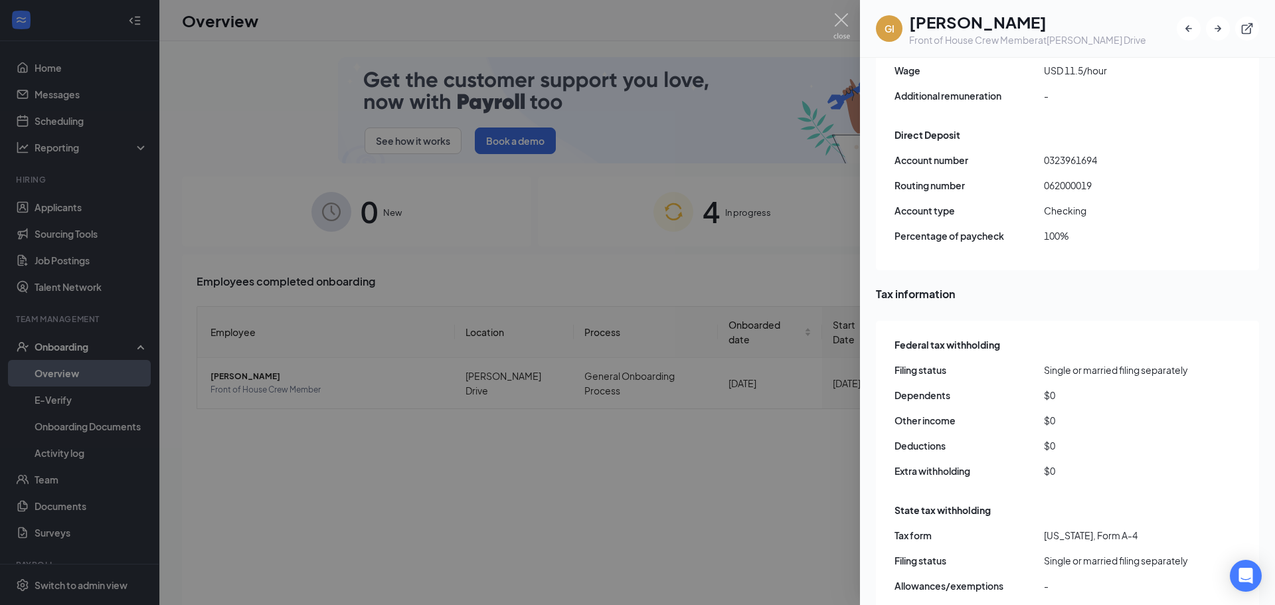
scroll to position [1129, 0]
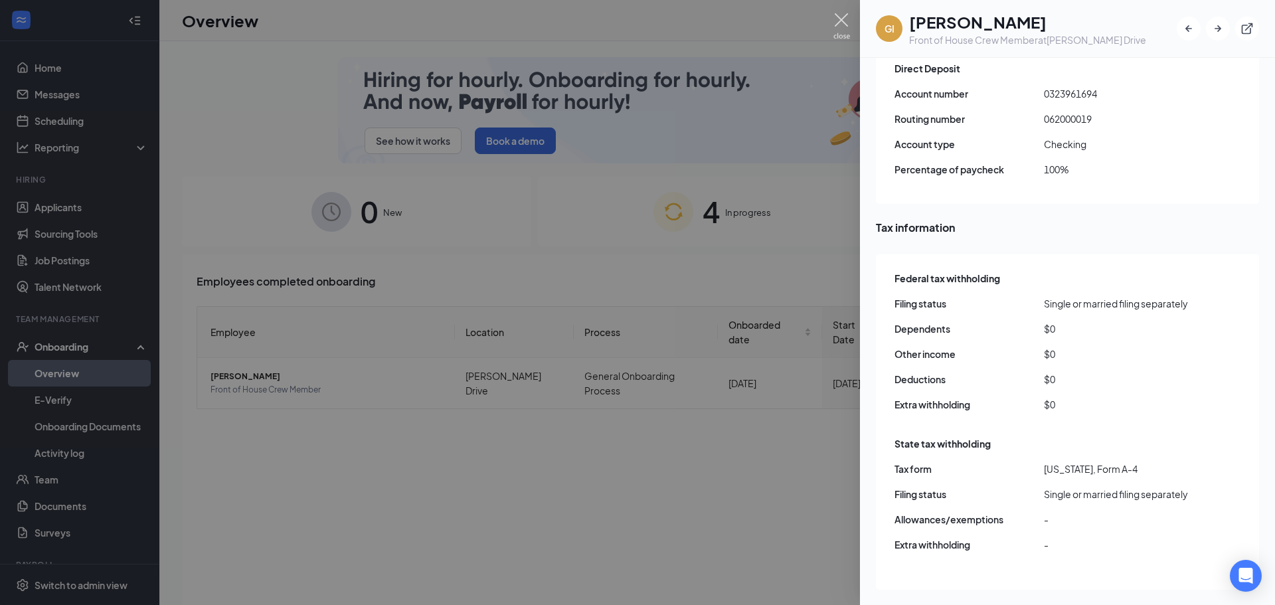
drag, startPoint x: 846, startPoint y: 22, endPoint x: 1008, endPoint y: 302, distance: 323.6
click at [846, 22] on img at bounding box center [842, 26] width 17 height 26
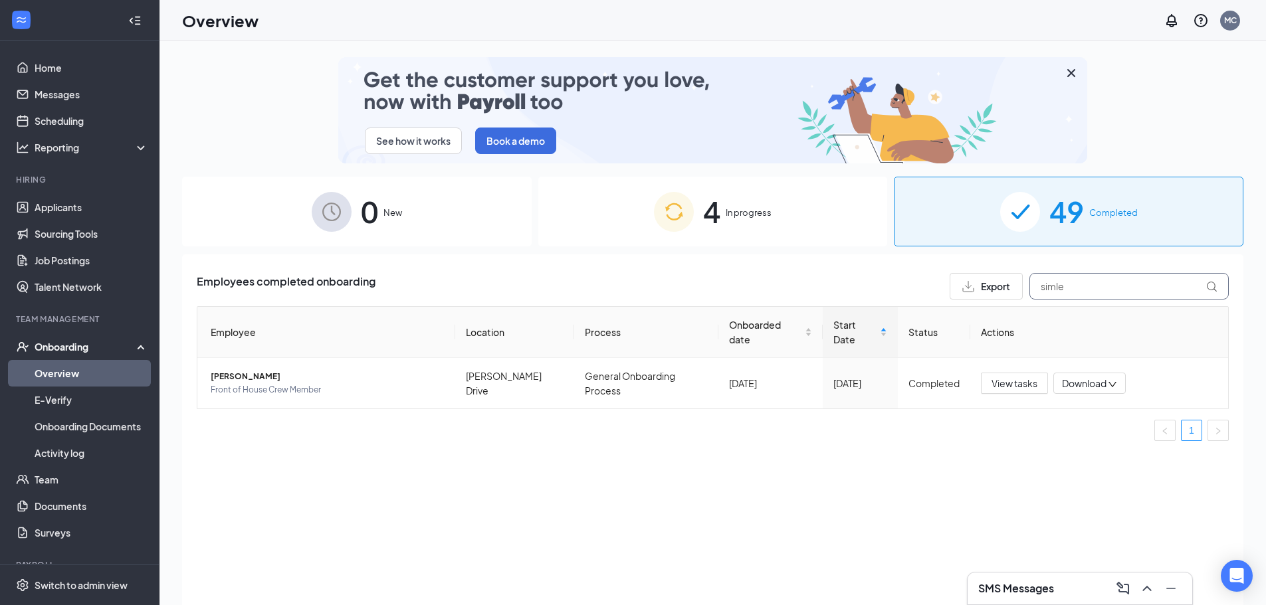
drag, startPoint x: 1089, startPoint y: 284, endPoint x: 1007, endPoint y: 284, distance: 82.4
click at [1007, 284] on div "Export simle" at bounding box center [1088, 286] width 279 height 27
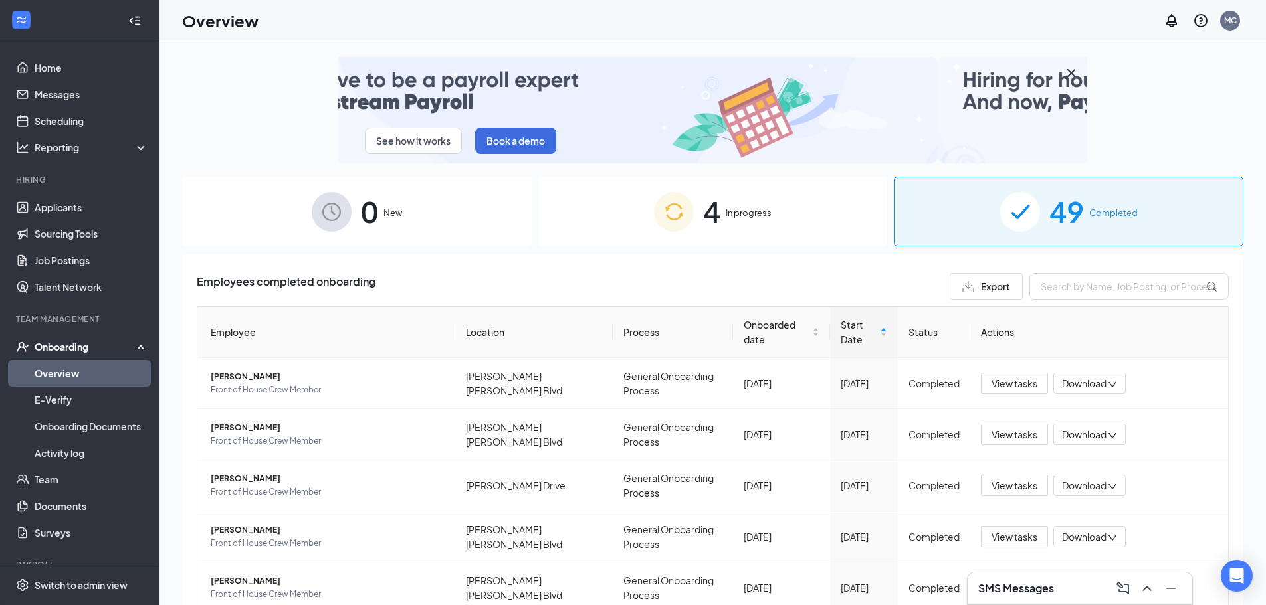
click at [1012, 285] on button "Export" at bounding box center [985, 286] width 73 height 27
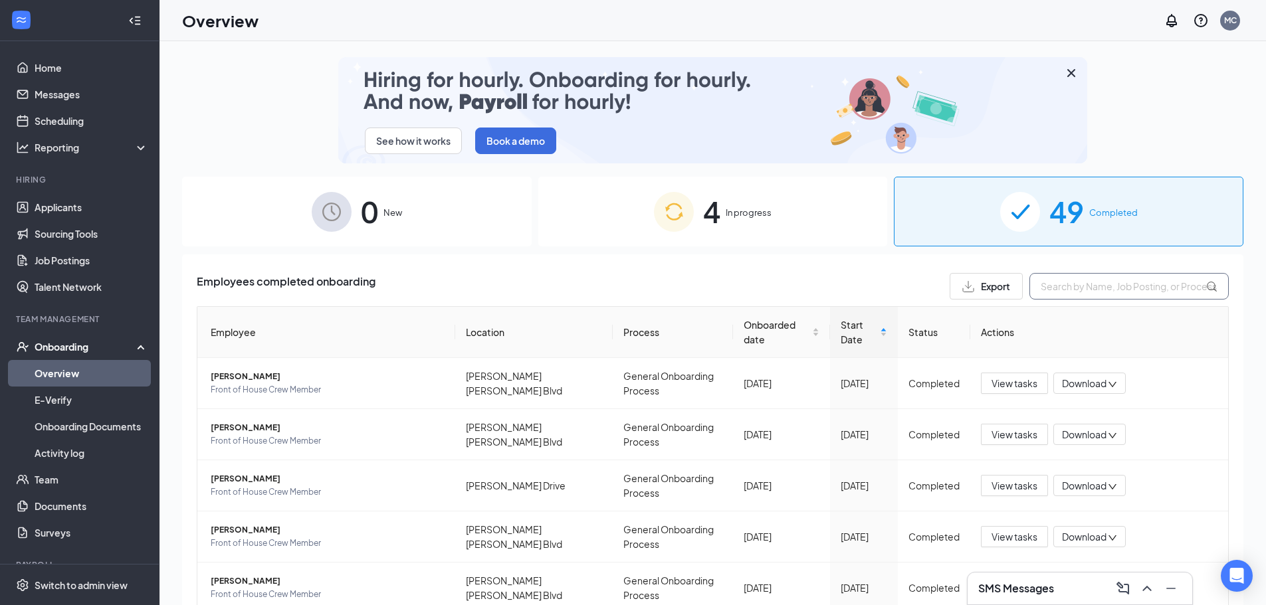
click at [1058, 284] on input "text" at bounding box center [1128, 286] width 199 height 27
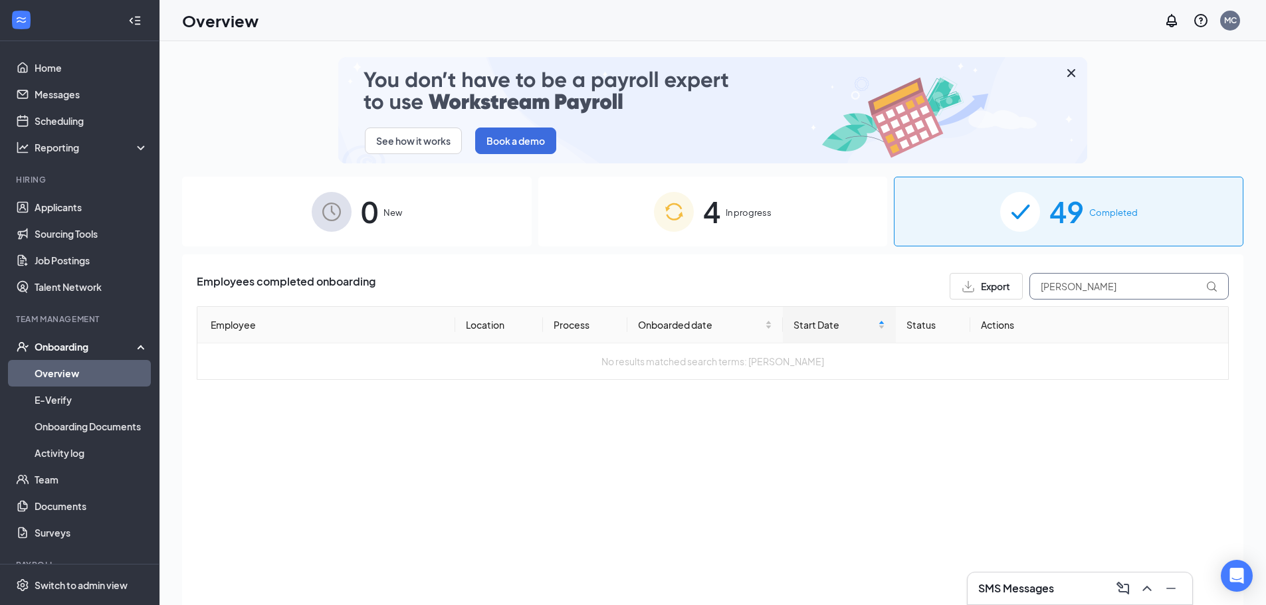
click at [1070, 288] on input "[PERSON_NAME]" at bounding box center [1128, 286] width 199 height 27
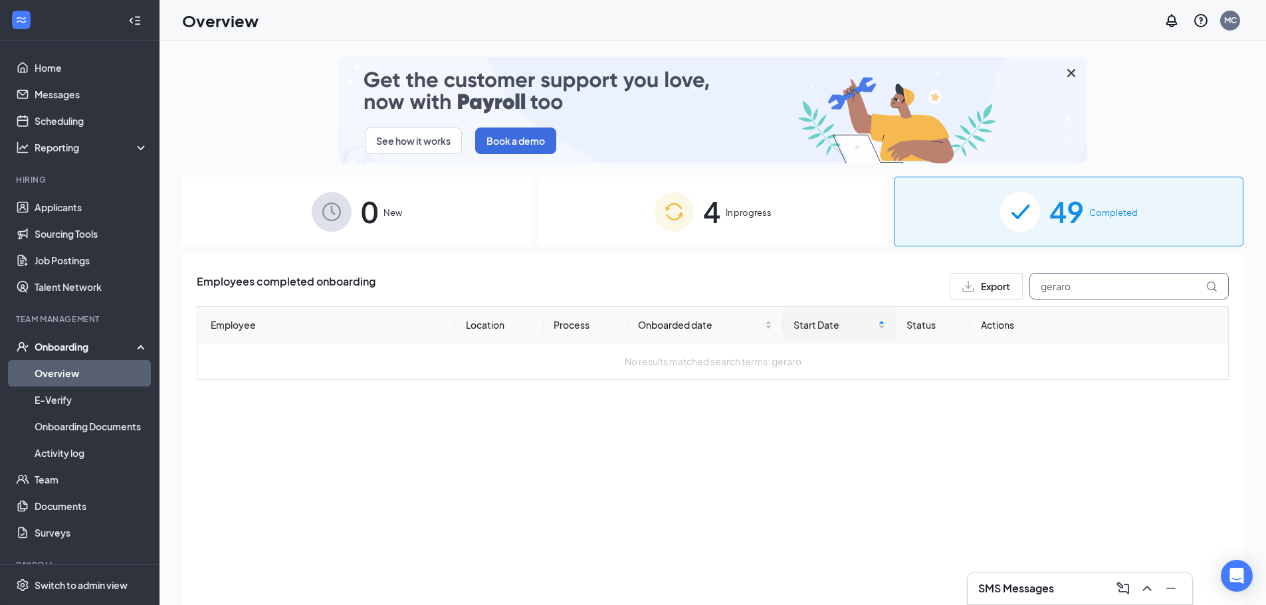
drag, startPoint x: 1090, startPoint y: 287, endPoint x: 1063, endPoint y: 286, distance: 27.2
click at [1063, 286] on input "geraro" at bounding box center [1128, 286] width 199 height 27
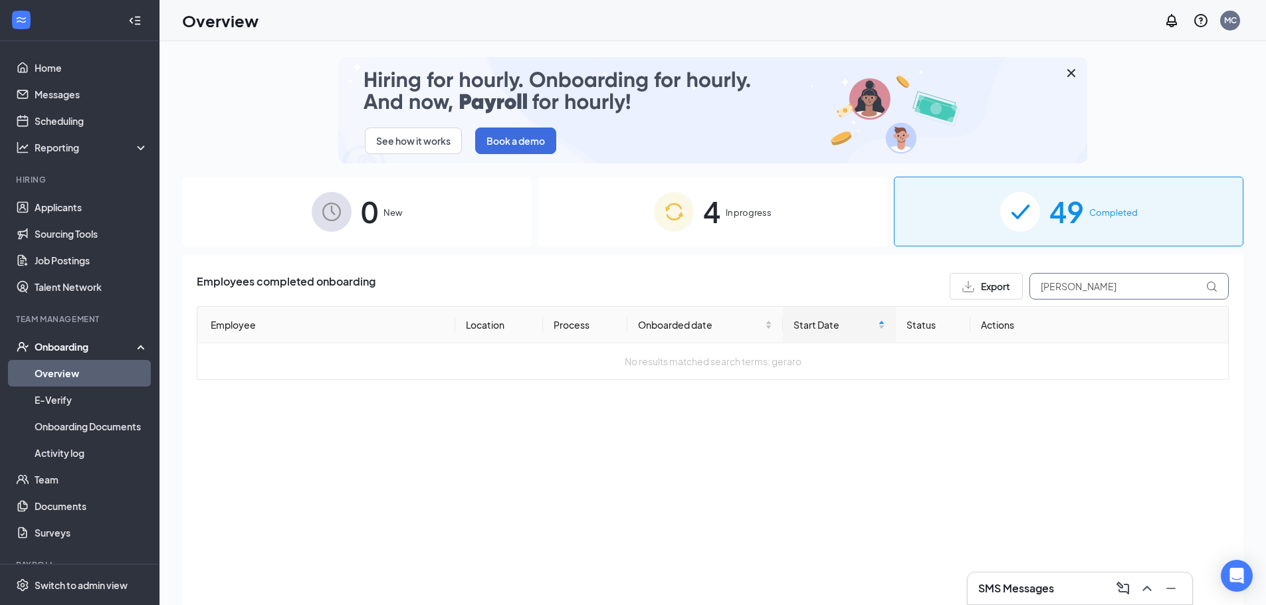
type input "[PERSON_NAME]"
drag, startPoint x: 1111, startPoint y: 284, endPoint x: 1023, endPoint y: 282, distance: 88.4
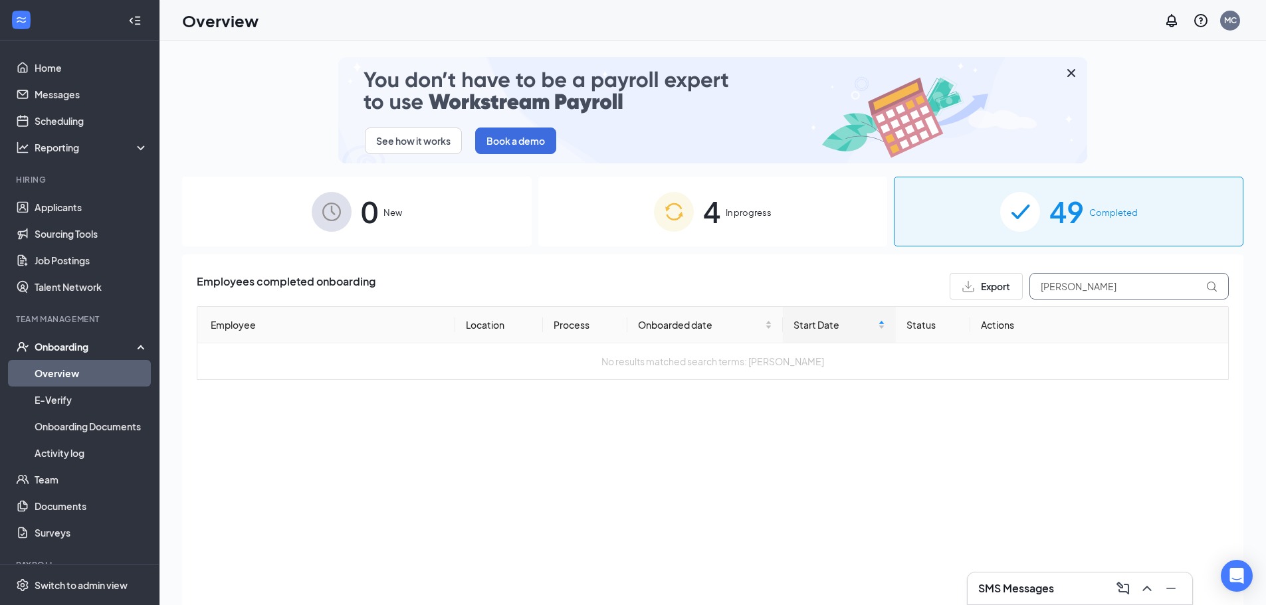
click at [1024, 282] on div "Export [PERSON_NAME]" at bounding box center [1088, 286] width 279 height 27
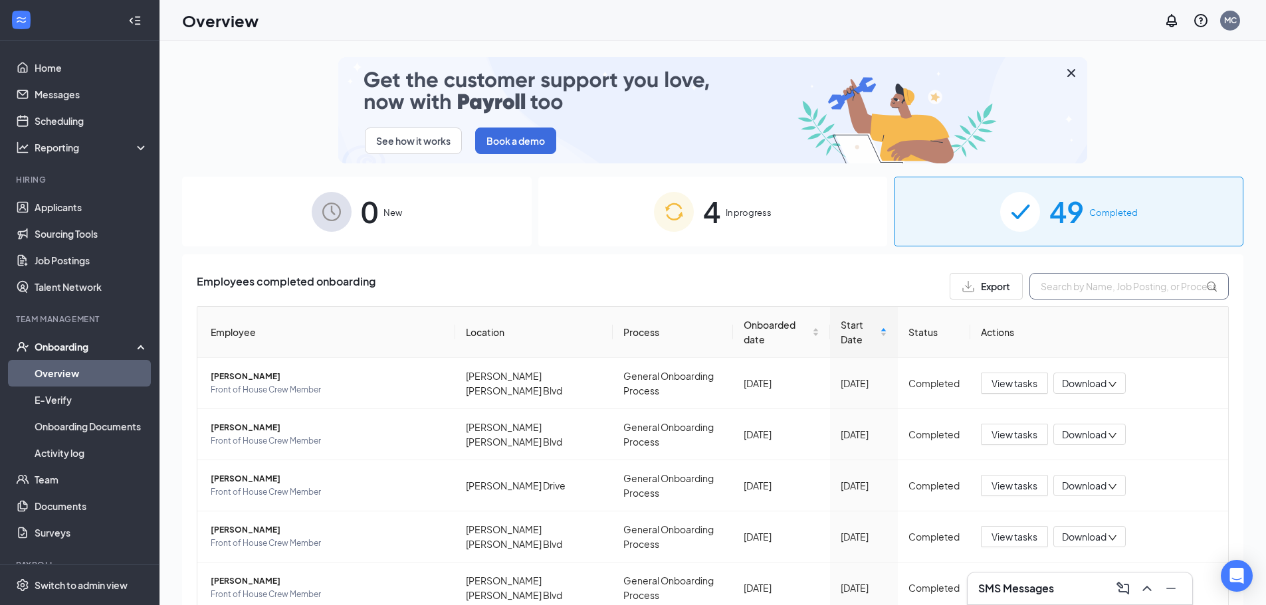
click at [1094, 290] on input "text" at bounding box center [1128, 286] width 199 height 27
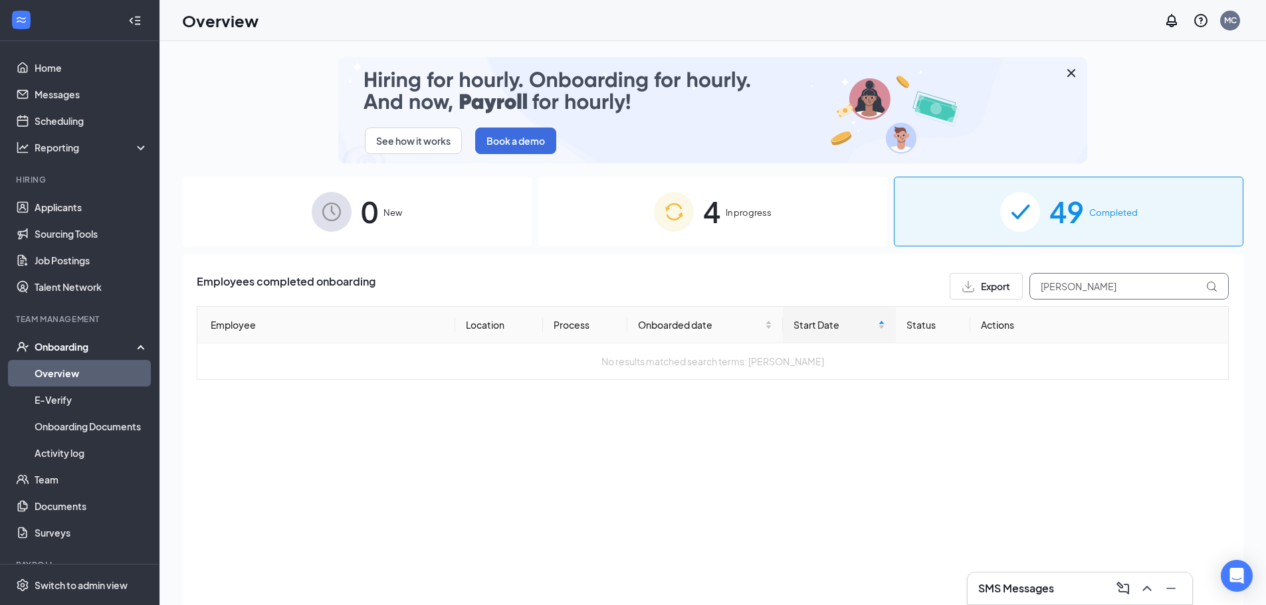
drag, startPoint x: 1087, startPoint y: 290, endPoint x: 820, endPoint y: 290, distance: 267.1
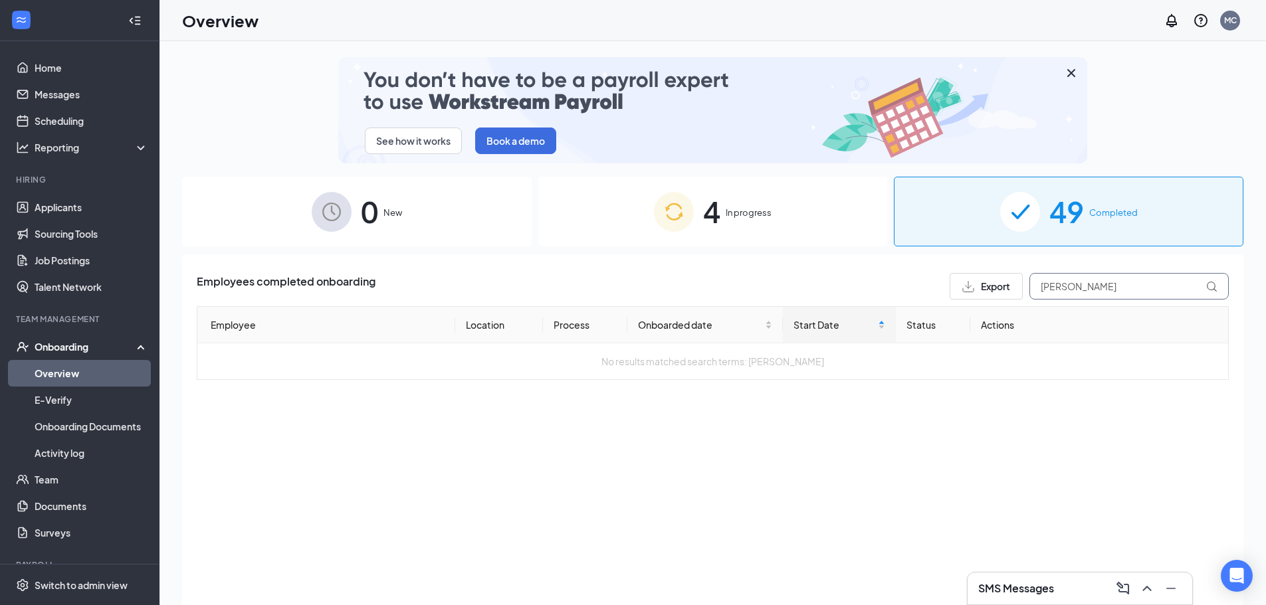
click at [855, 290] on div "Employees completed onboarding Export [PERSON_NAME]" at bounding box center [713, 286] width 1032 height 27
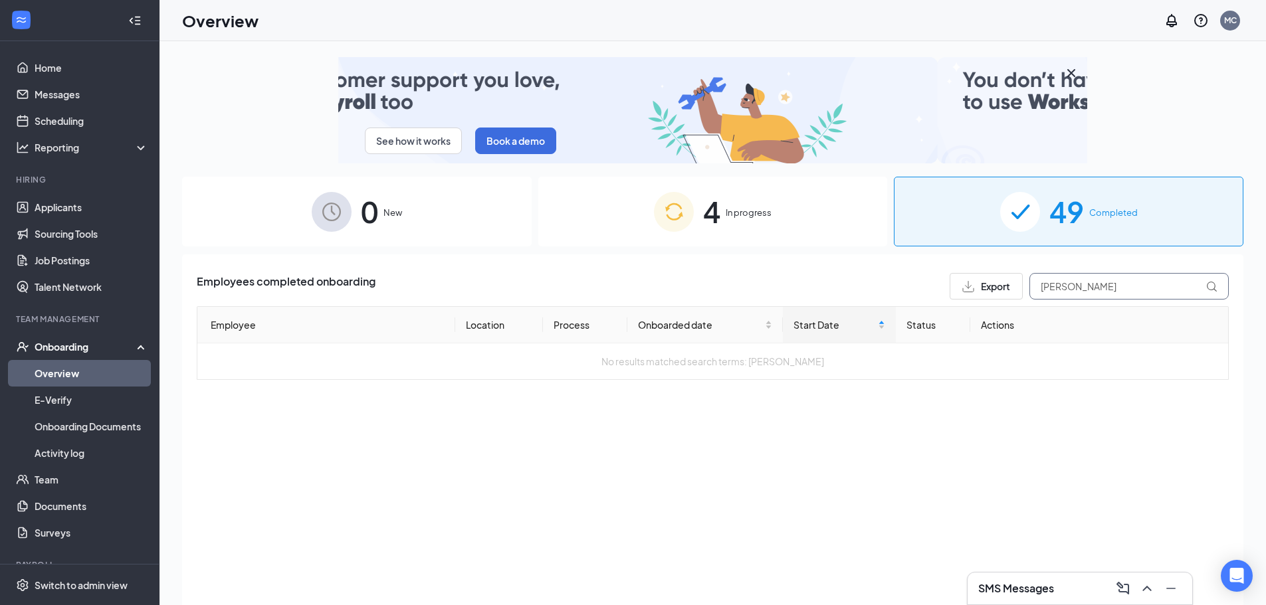
click at [1111, 288] on input "[PERSON_NAME]" at bounding box center [1128, 286] width 199 height 27
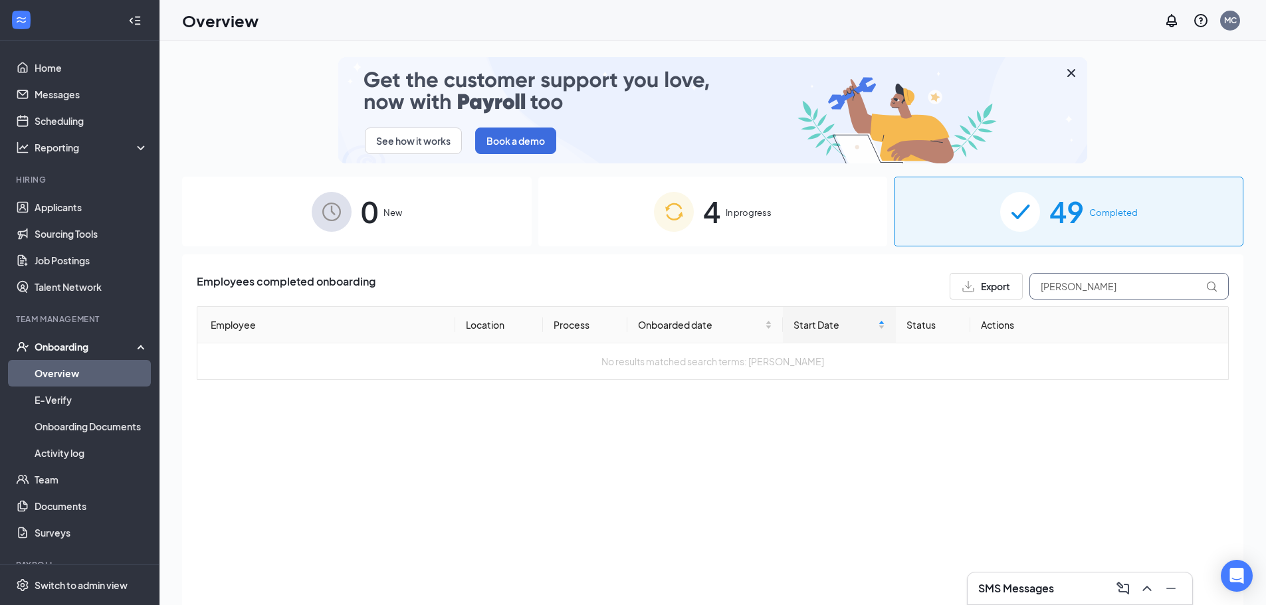
click at [1113, 287] on input "[PERSON_NAME]" at bounding box center [1128, 286] width 199 height 27
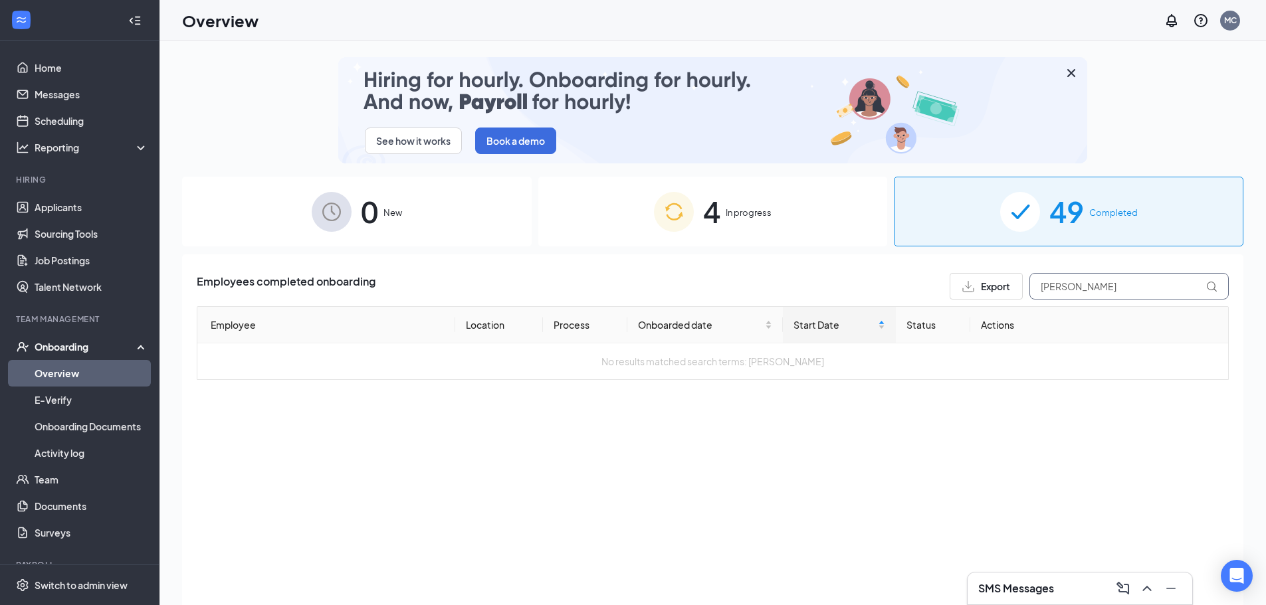
drag, startPoint x: 1115, startPoint y: 285, endPoint x: 1027, endPoint y: 287, distance: 88.4
click at [1027, 287] on div "Export [PERSON_NAME]" at bounding box center [1088, 286] width 279 height 27
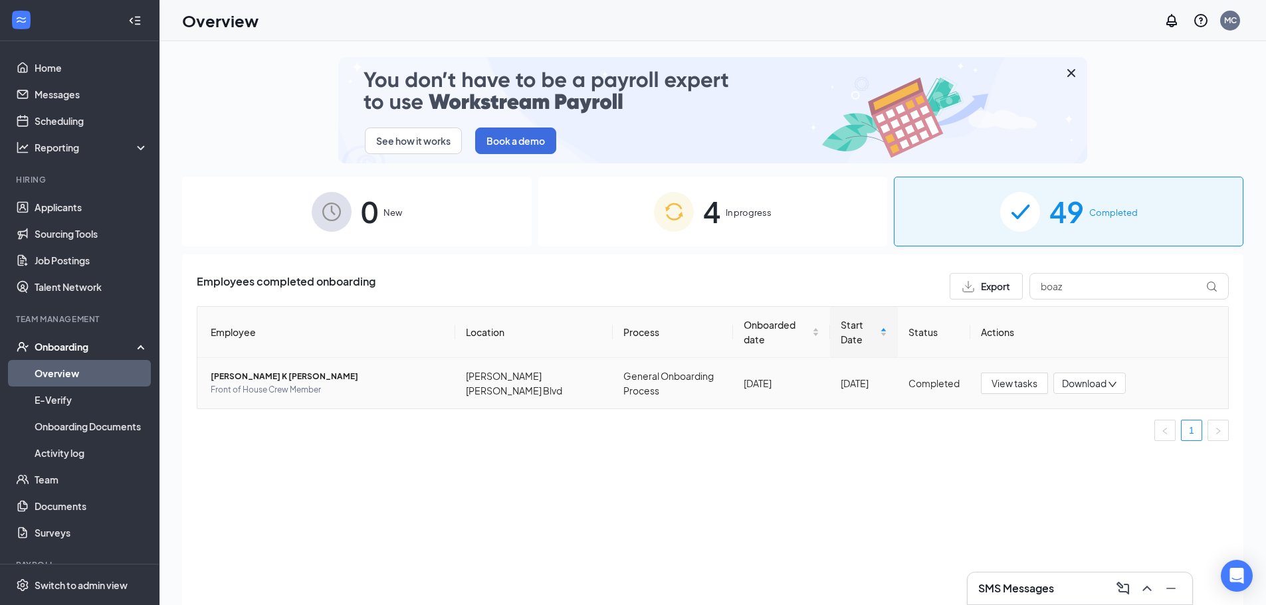
click at [267, 375] on span "[PERSON_NAME] K [PERSON_NAME]" at bounding box center [328, 376] width 234 height 13
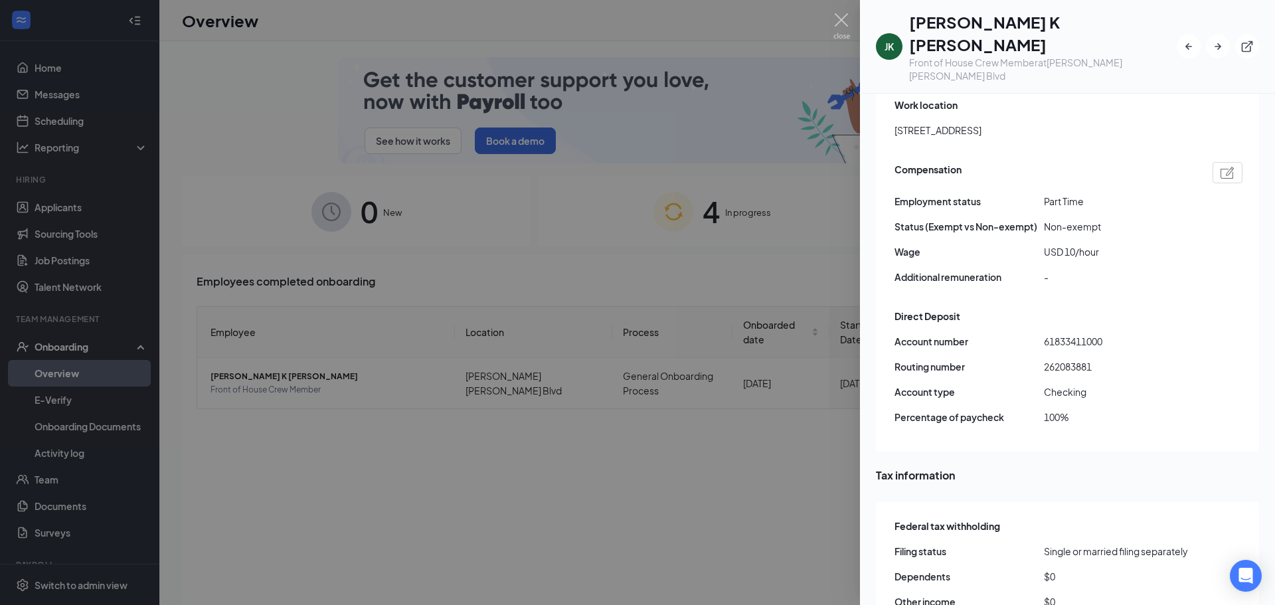
scroll to position [930, 0]
click at [840, 25] on img at bounding box center [842, 26] width 17 height 26
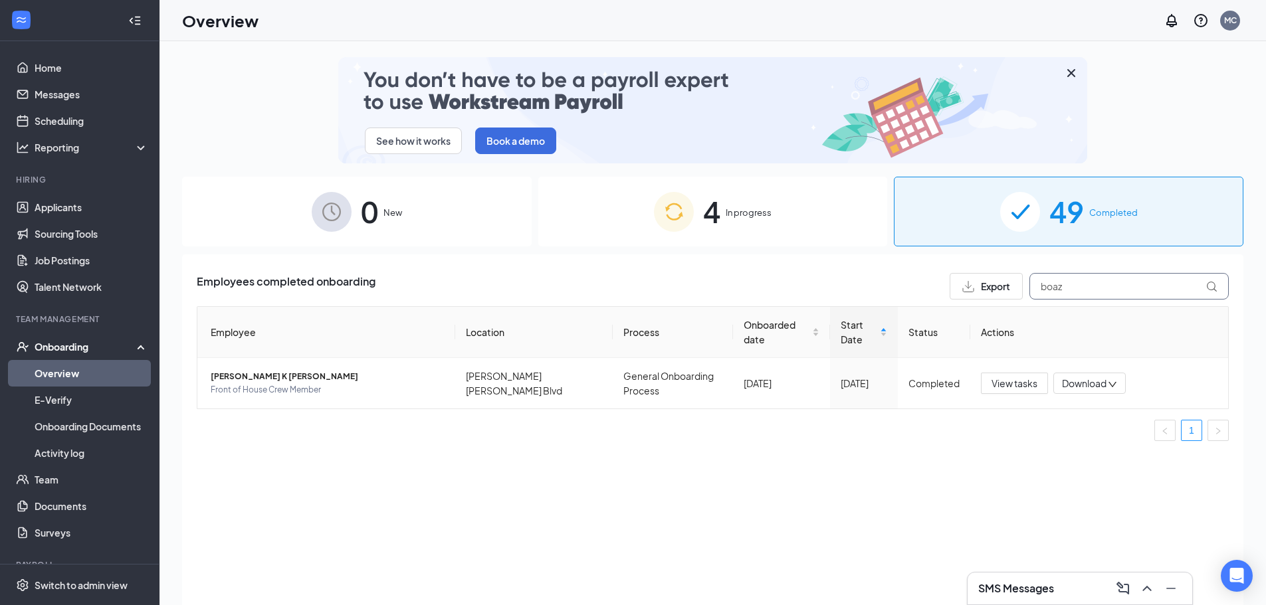
drag, startPoint x: 1096, startPoint y: 291, endPoint x: 1000, endPoint y: 286, distance: 96.5
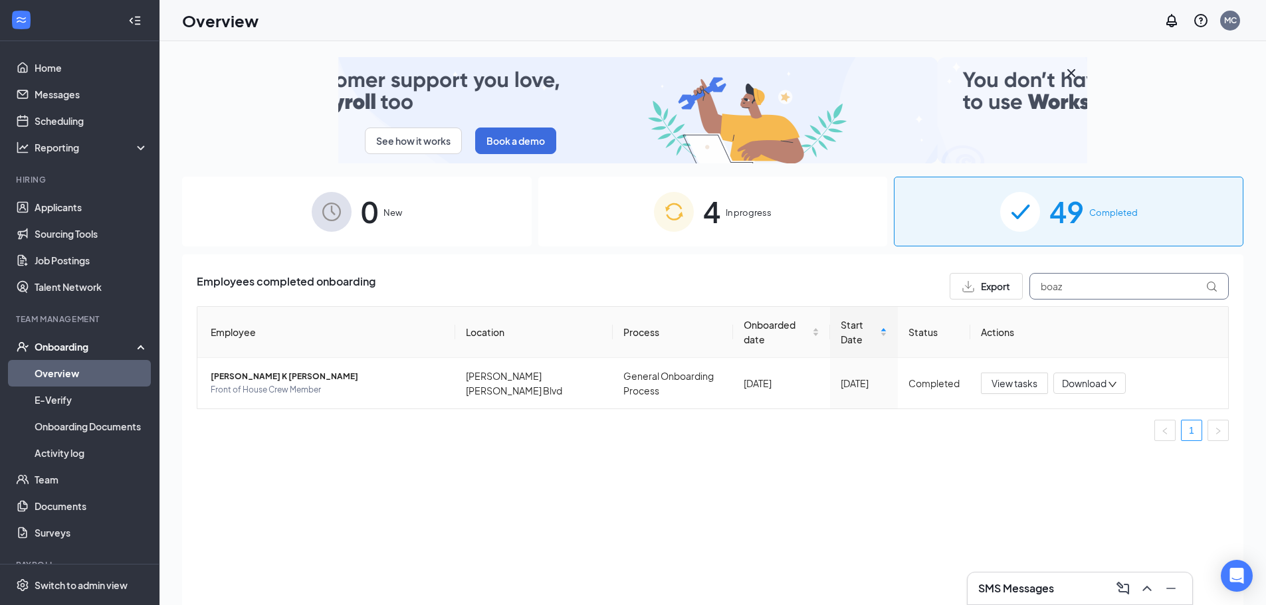
click at [1000, 286] on div "Export boaz" at bounding box center [1088, 286] width 279 height 27
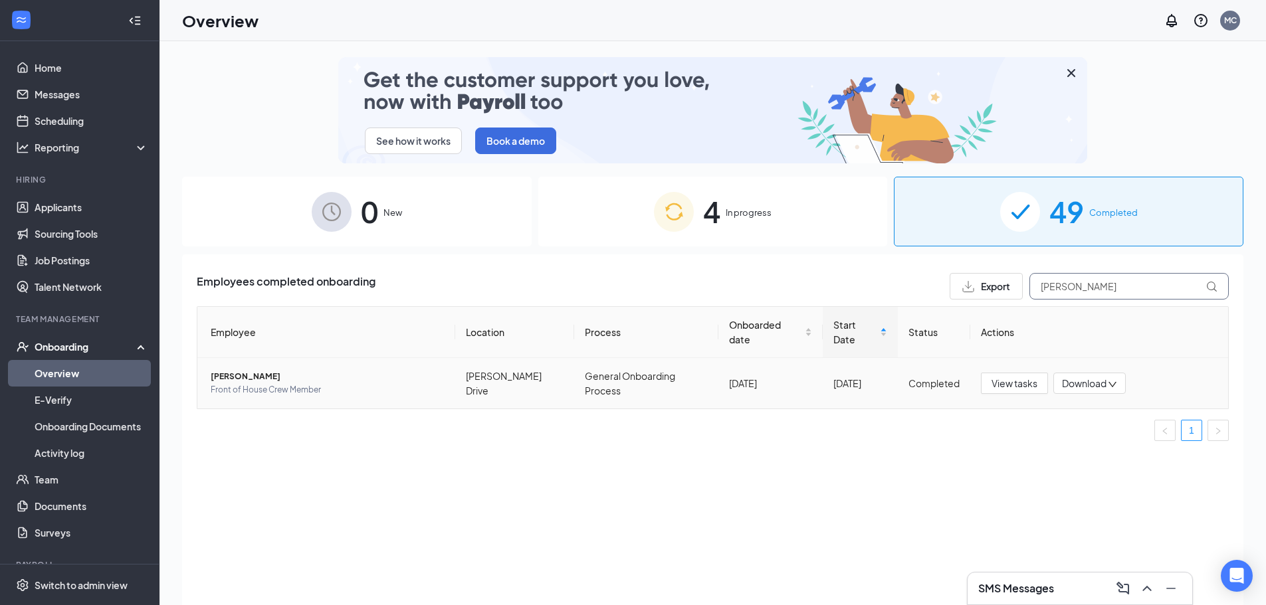
type input "[PERSON_NAME]"
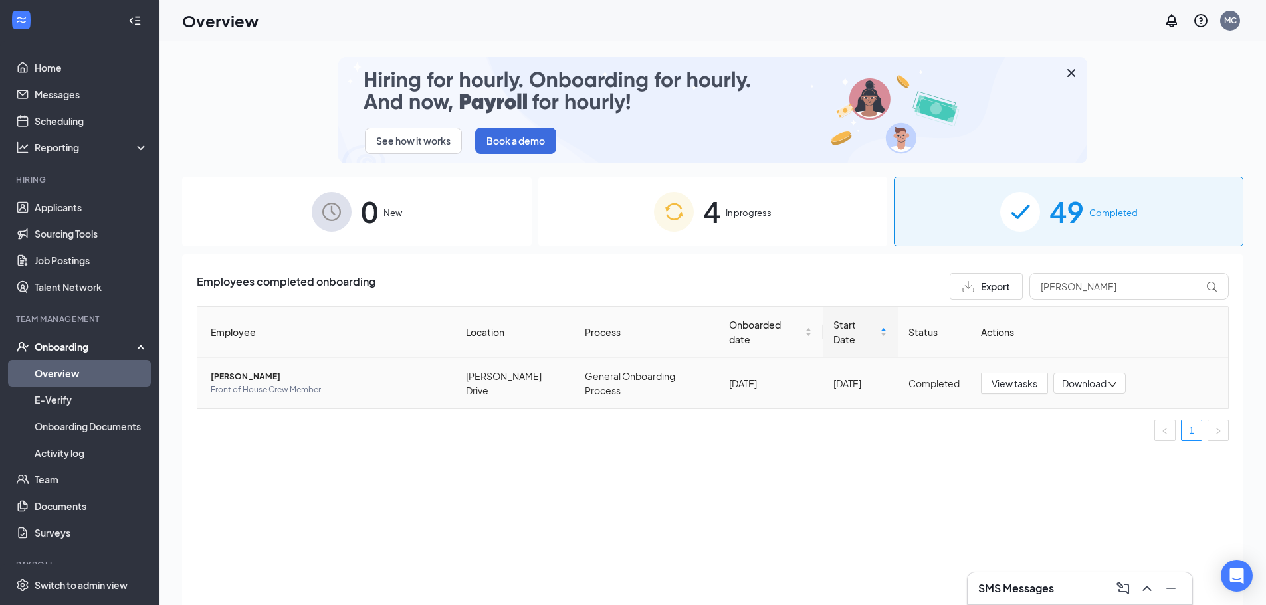
click at [236, 377] on span "[PERSON_NAME]" at bounding box center [328, 376] width 234 height 13
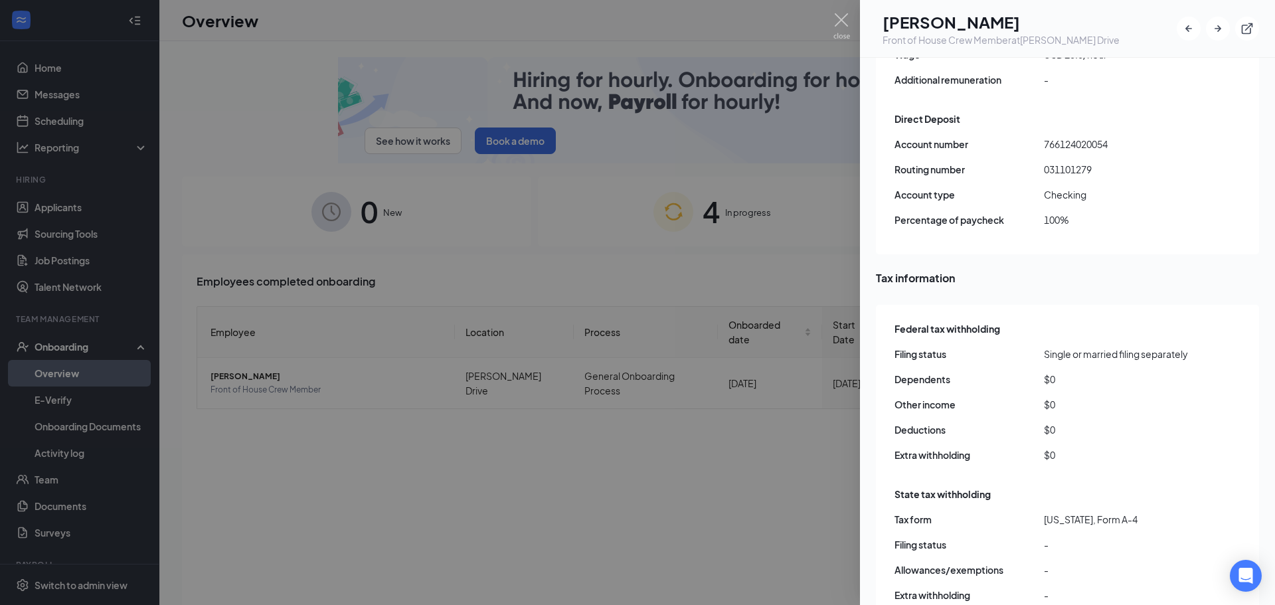
scroll to position [1145, 0]
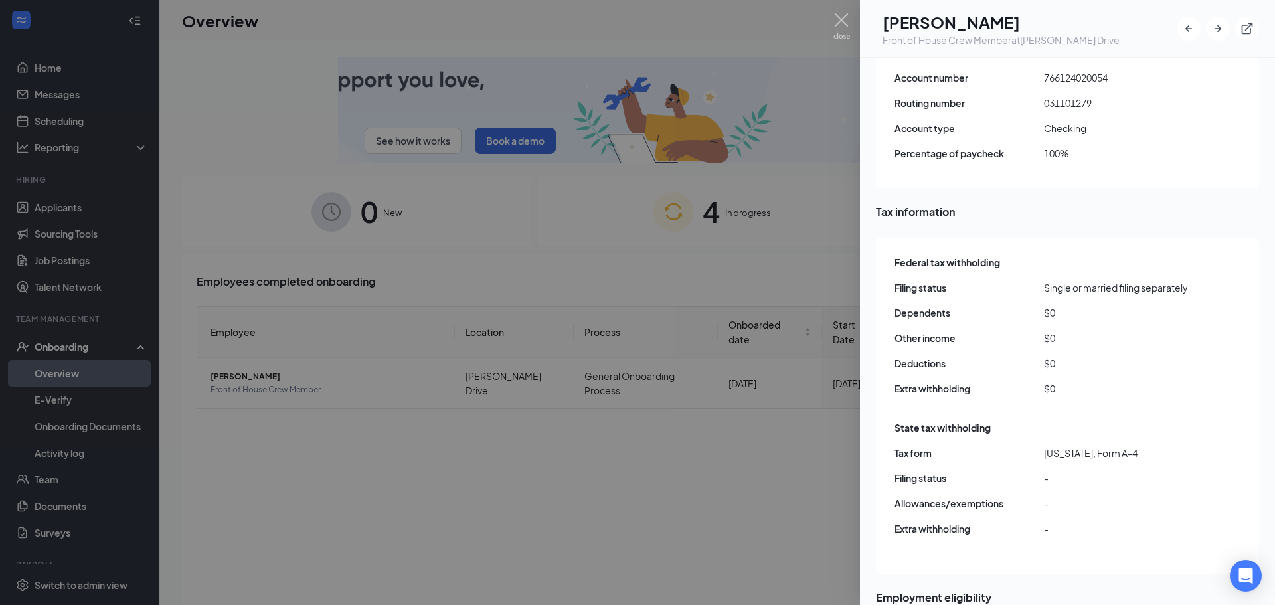
click at [832, 22] on div at bounding box center [637, 302] width 1275 height 605
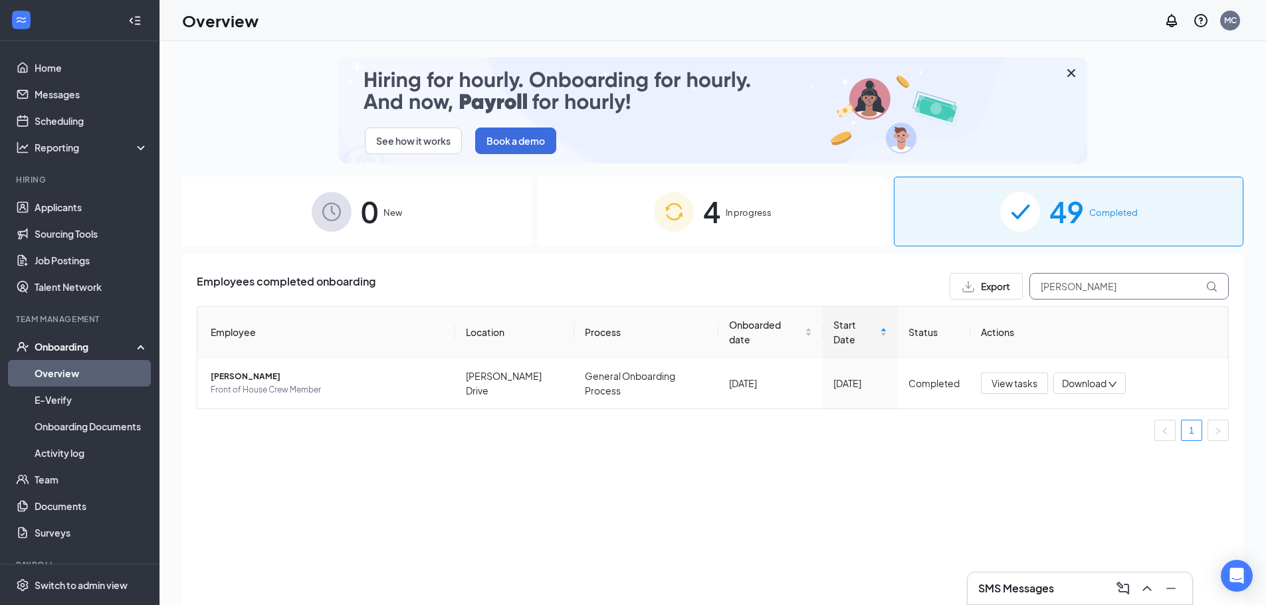
drag, startPoint x: 1093, startPoint y: 288, endPoint x: 996, endPoint y: 281, distance: 97.9
click at [996, 281] on div "Export jada" at bounding box center [1088, 286] width 279 height 27
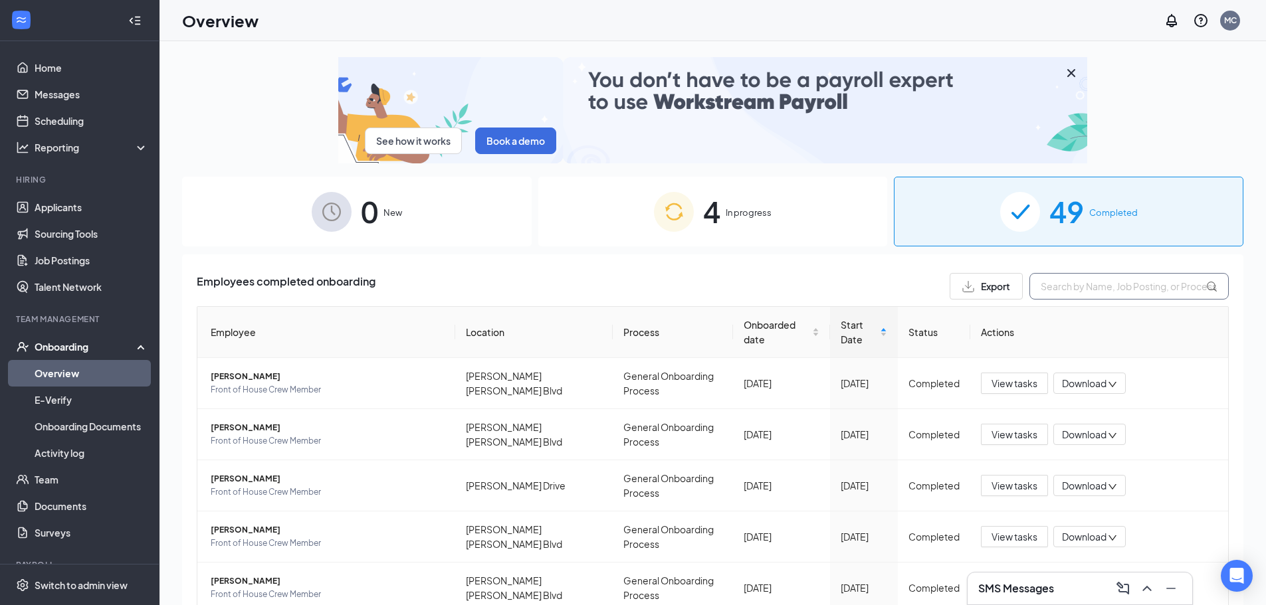
click at [1135, 287] on input "text" at bounding box center [1128, 286] width 199 height 27
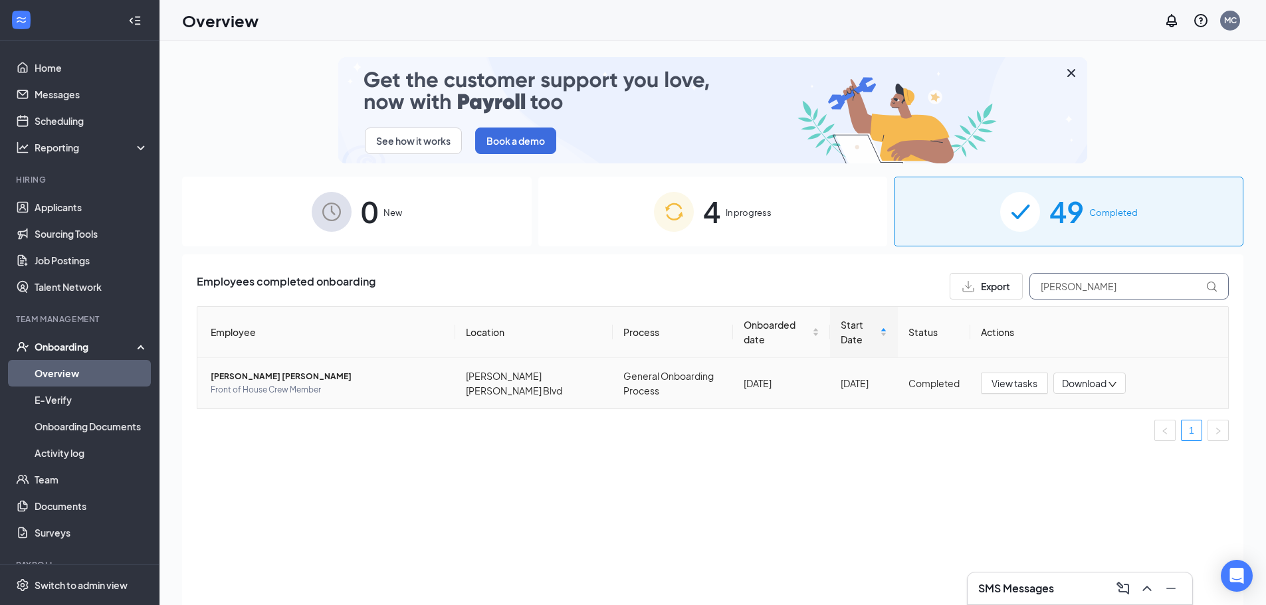
type input "[PERSON_NAME]"
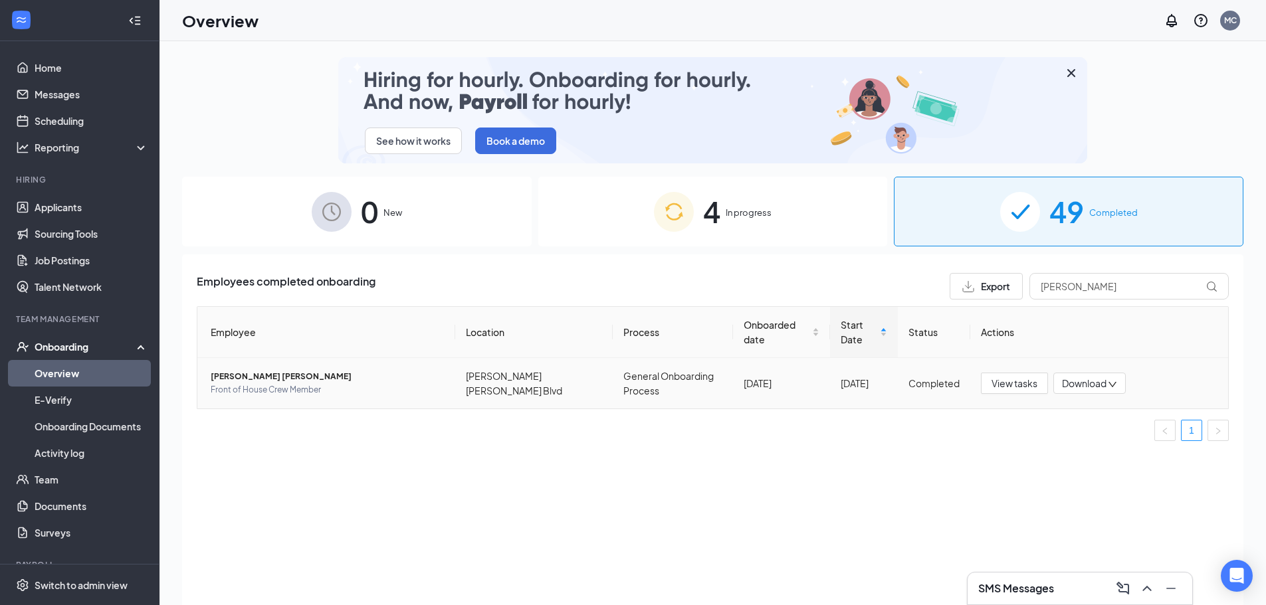
click at [246, 383] on span "[PERSON_NAME] [PERSON_NAME]" at bounding box center [328, 376] width 234 height 13
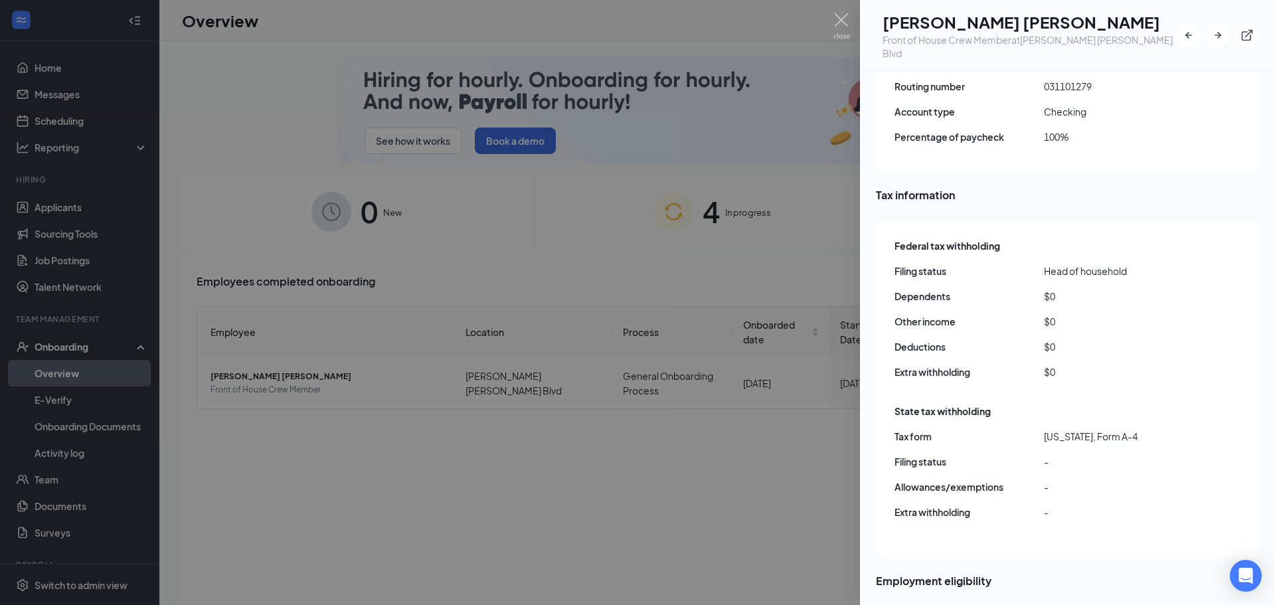
scroll to position [1196, 0]
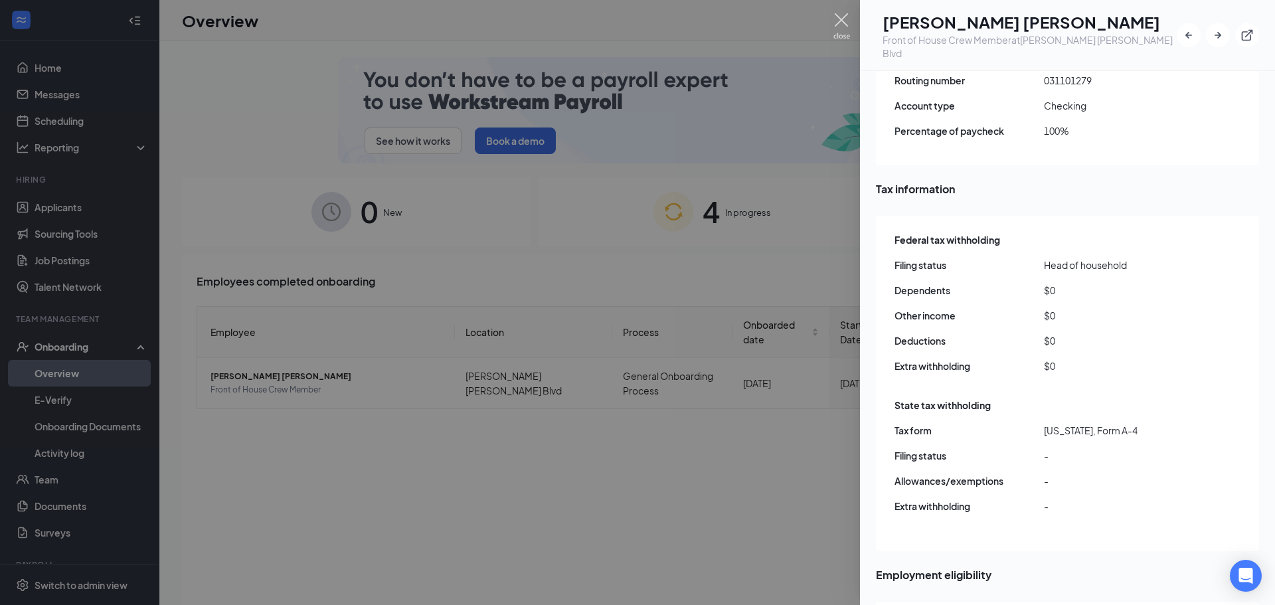
drag, startPoint x: 844, startPoint y: 17, endPoint x: 850, endPoint y: 142, distance: 125.0
click at [844, 17] on img at bounding box center [842, 26] width 17 height 26
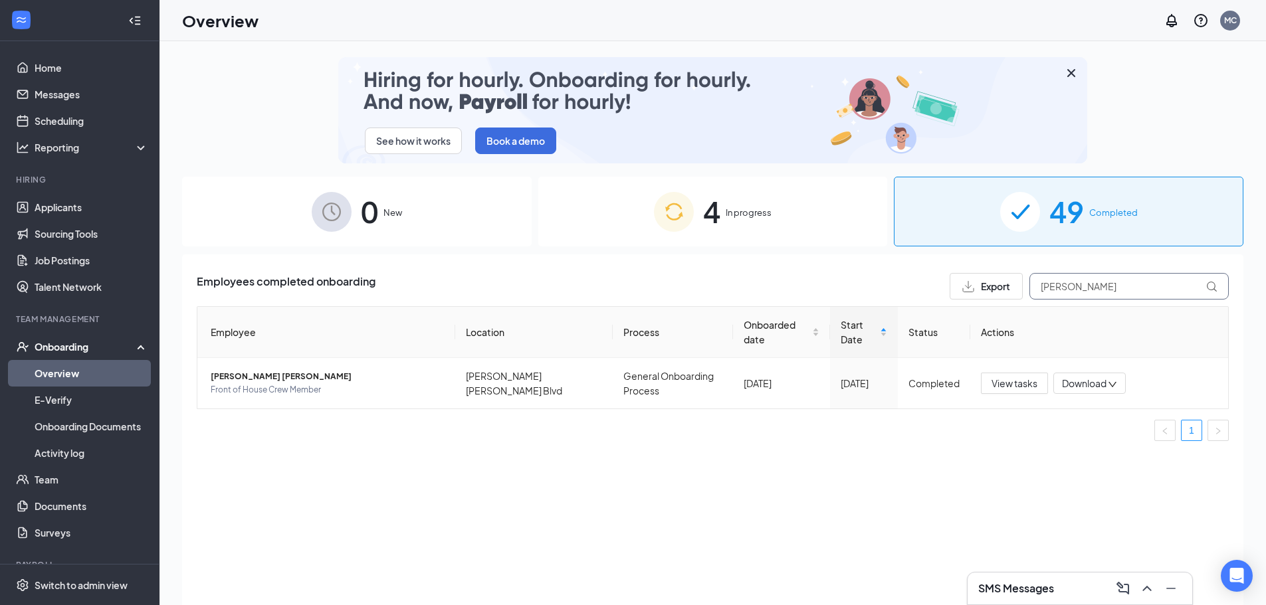
drag, startPoint x: 1077, startPoint y: 288, endPoint x: 1010, endPoint y: 282, distance: 67.3
click at [1010, 282] on div "Export [PERSON_NAME]" at bounding box center [1088, 286] width 279 height 27
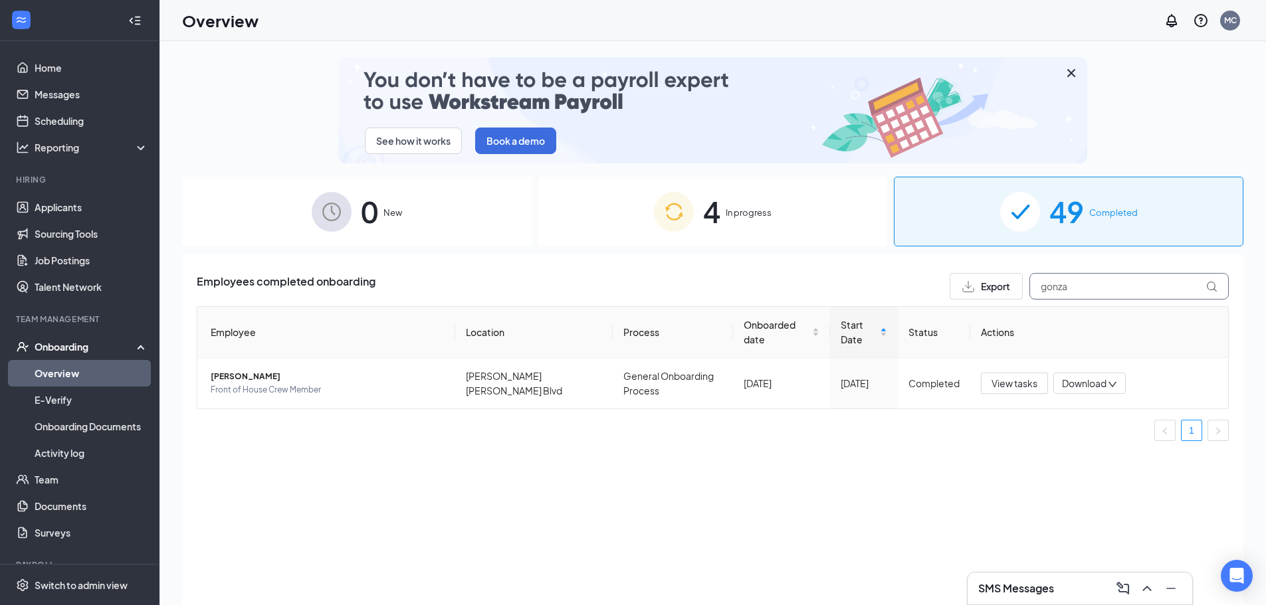
type input "gonza"
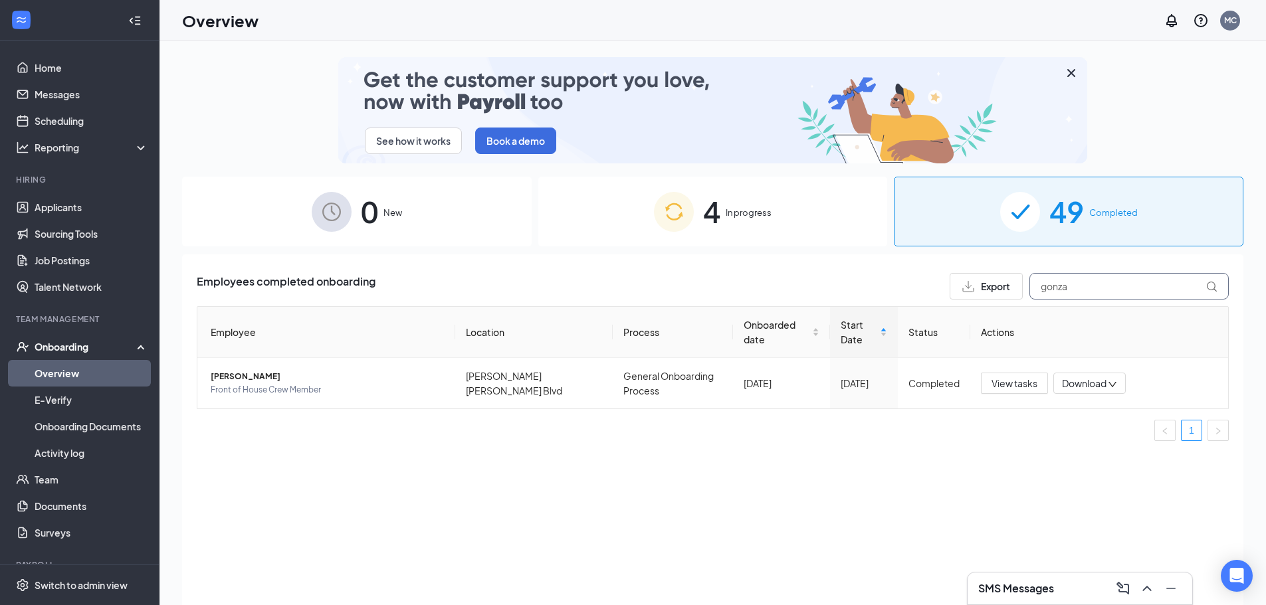
drag, startPoint x: 1085, startPoint y: 284, endPoint x: 1023, endPoint y: 284, distance: 61.8
click at [1023, 284] on div "Export gonza" at bounding box center [1088, 286] width 279 height 27
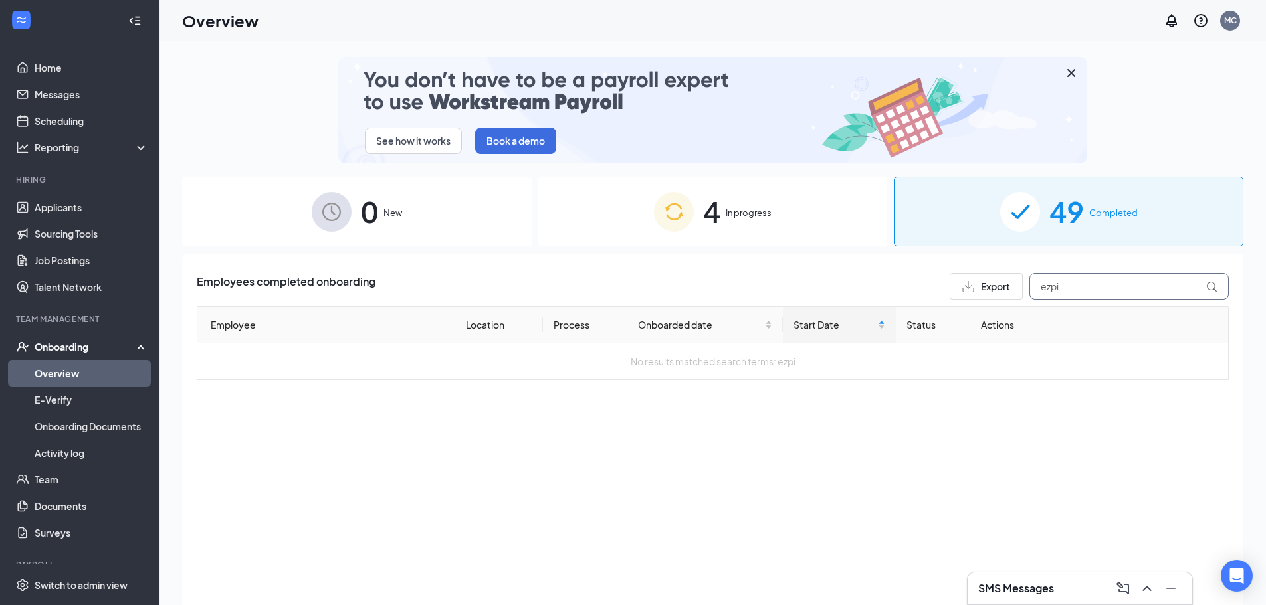
drag, startPoint x: 1088, startPoint y: 284, endPoint x: 1030, endPoint y: 286, distance: 58.5
click at [1030, 286] on input "ezpi" at bounding box center [1128, 286] width 199 height 27
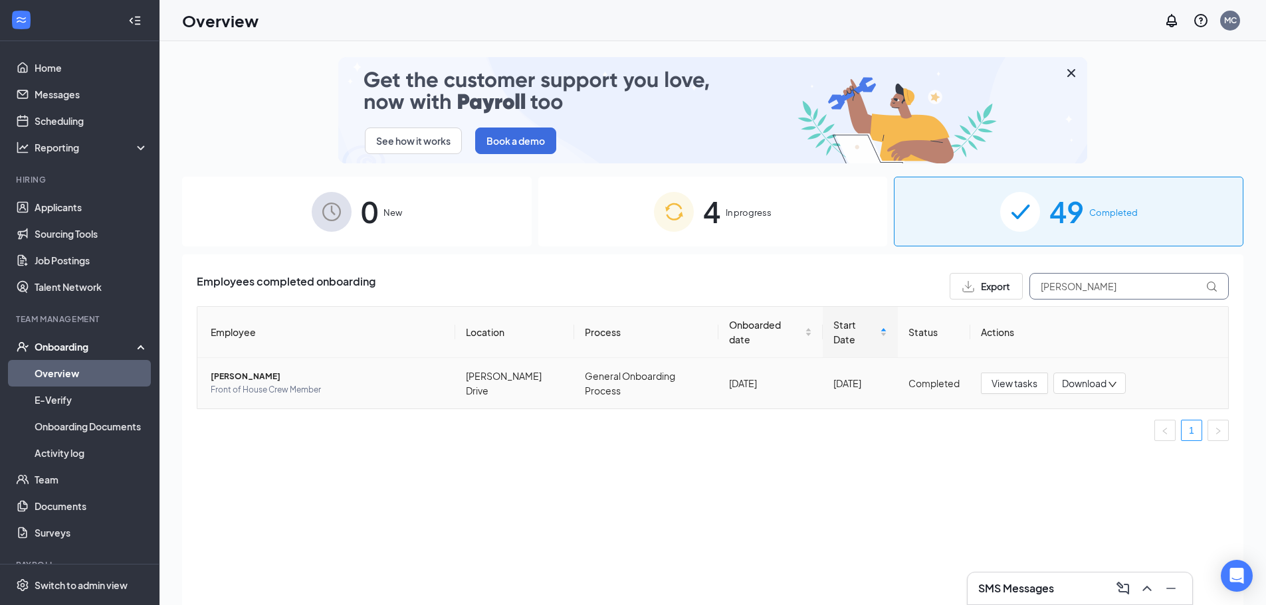
type input "[PERSON_NAME]"
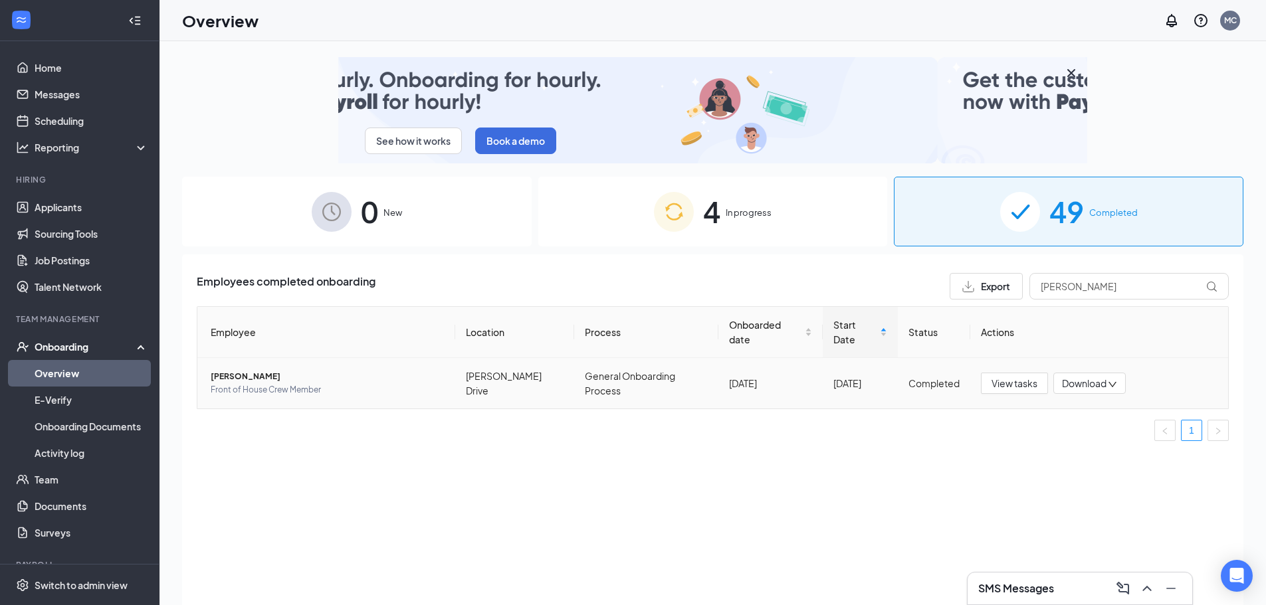
click at [231, 373] on span "[PERSON_NAME]" at bounding box center [328, 376] width 234 height 13
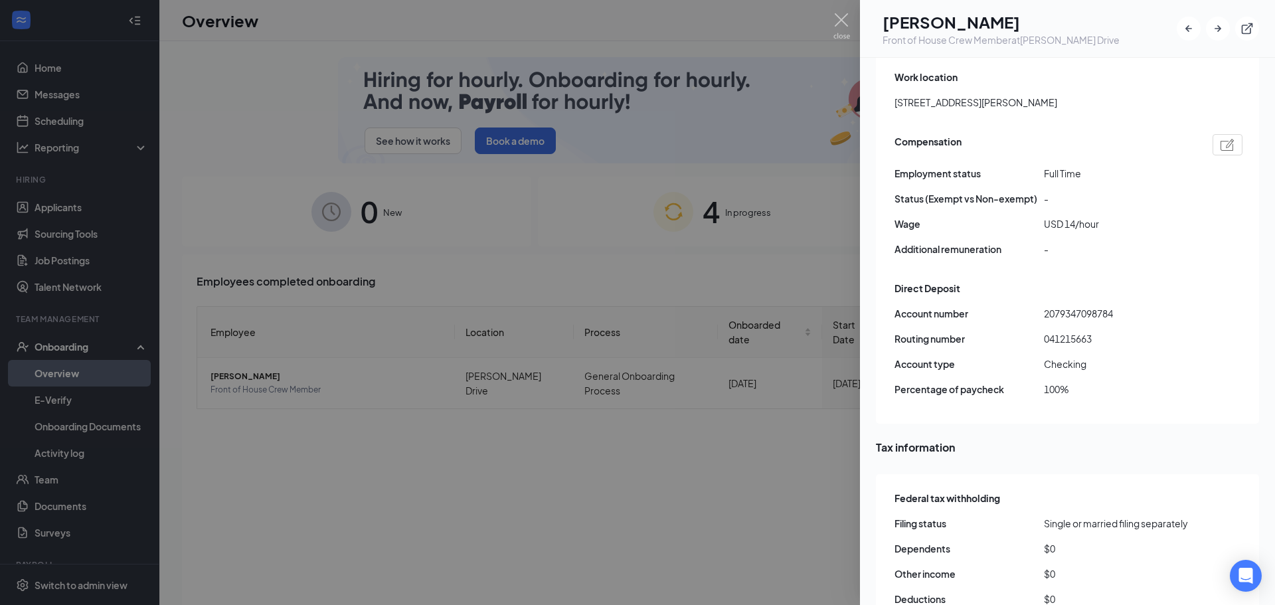
scroll to position [813, 0]
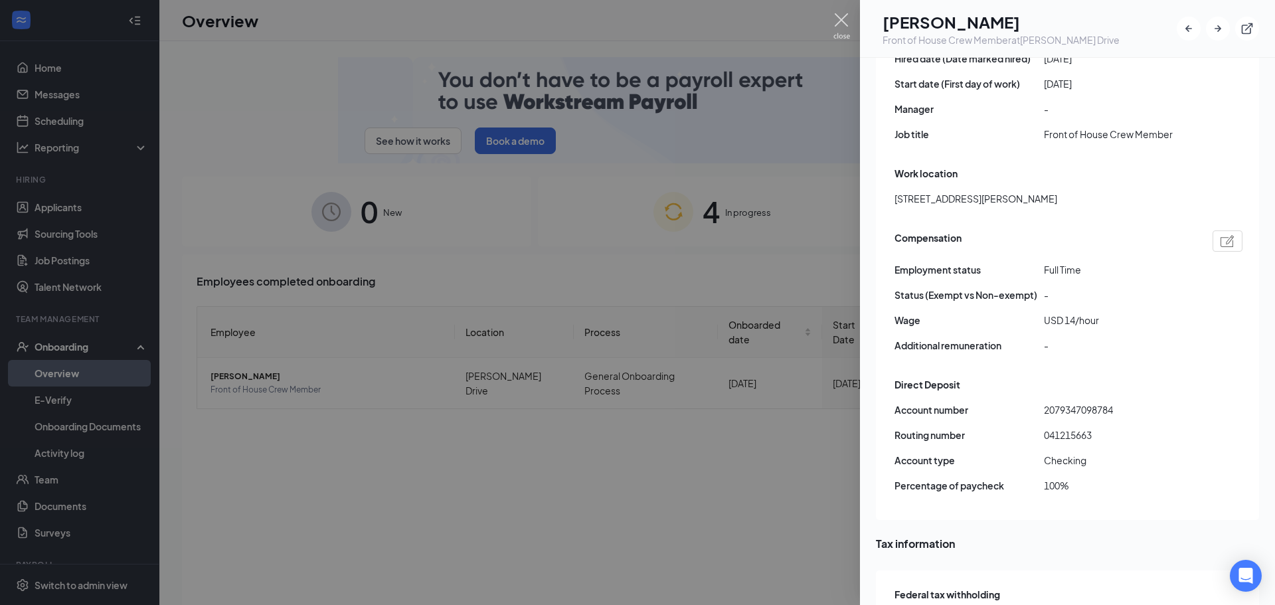
click at [835, 19] on img at bounding box center [842, 26] width 17 height 26
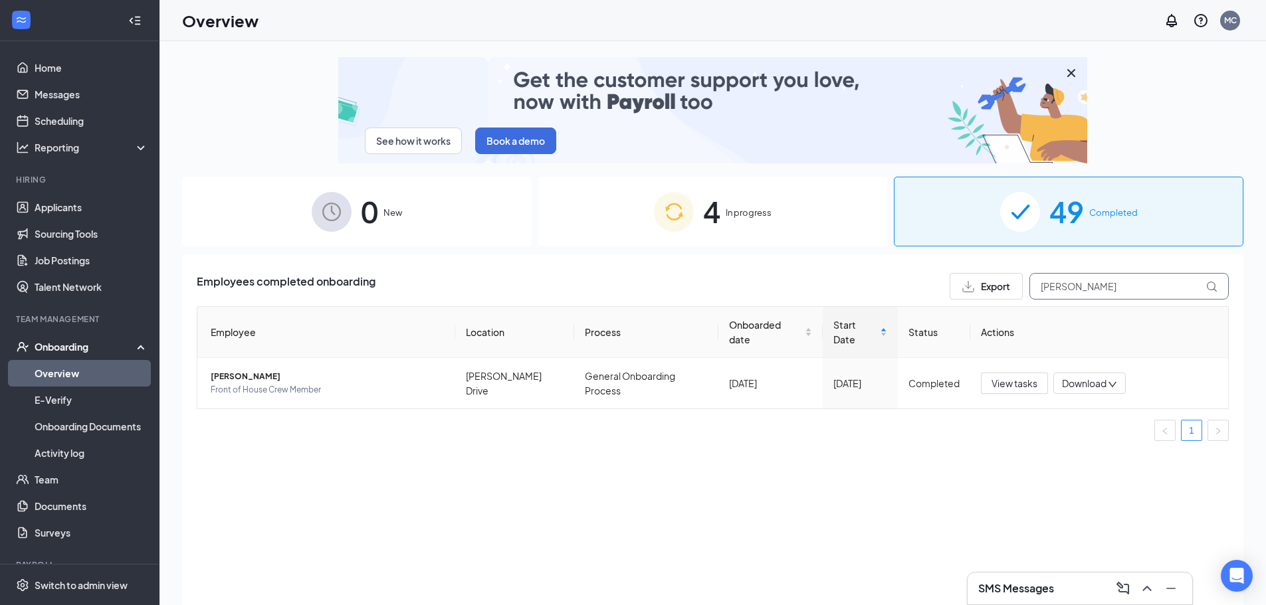
drag, startPoint x: 1113, startPoint y: 290, endPoint x: 929, endPoint y: 280, distance: 184.3
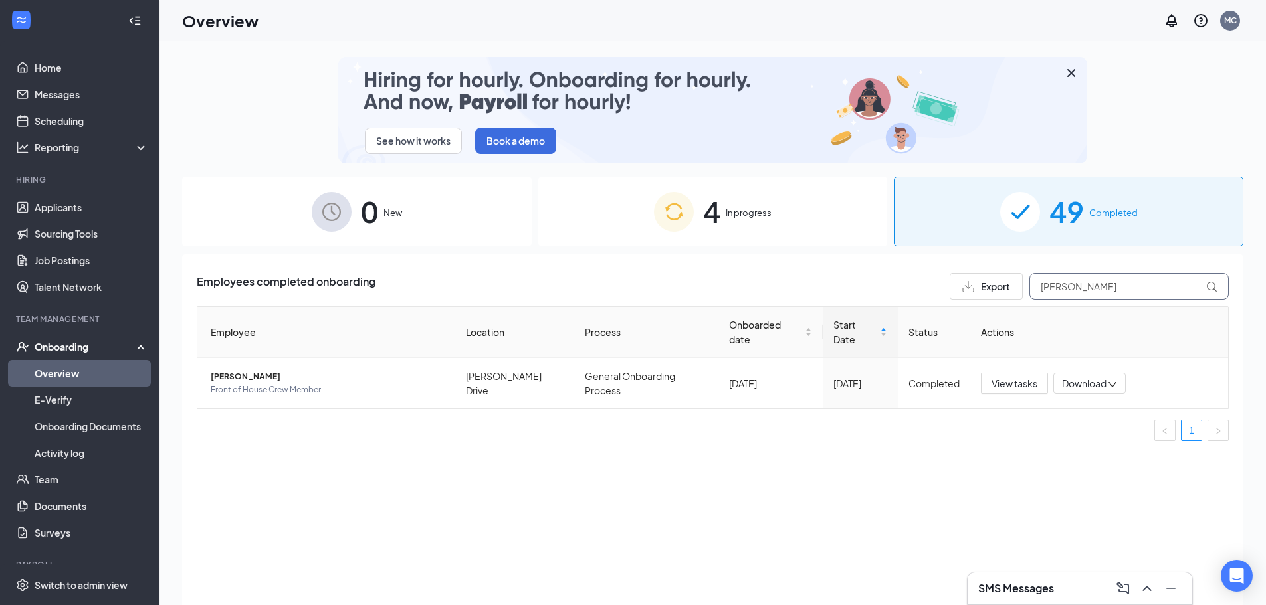
click at [953, 281] on div "Export [PERSON_NAME]" at bounding box center [1088, 286] width 279 height 27
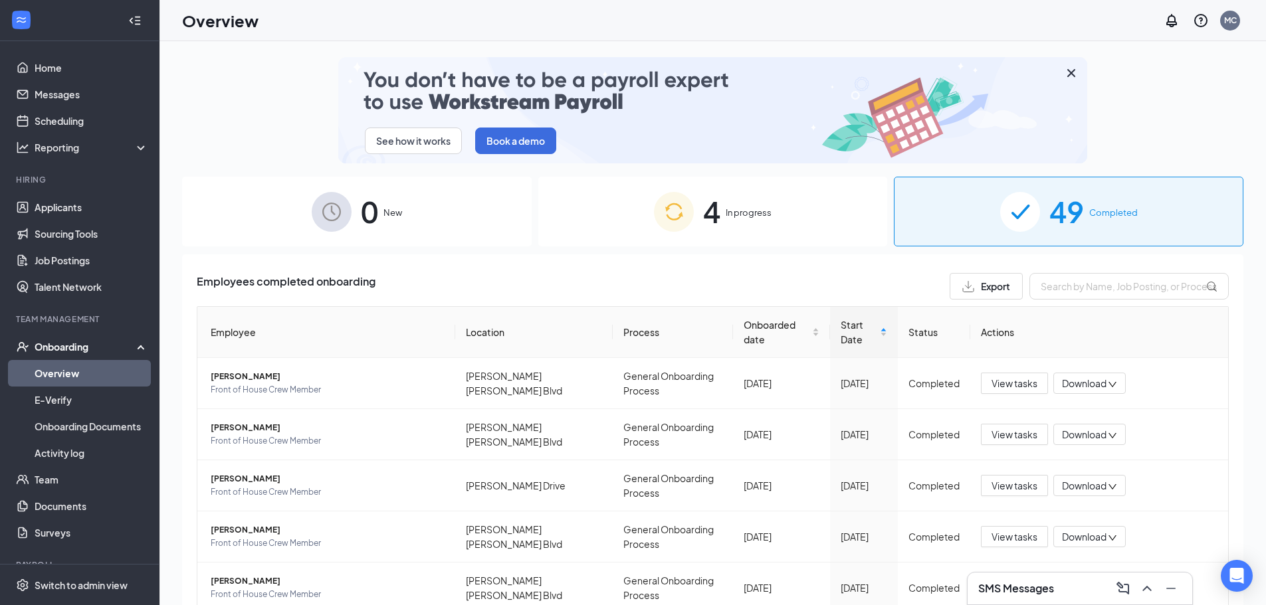
click at [725, 201] on div "4 In progress" at bounding box center [712, 212] width 349 height 70
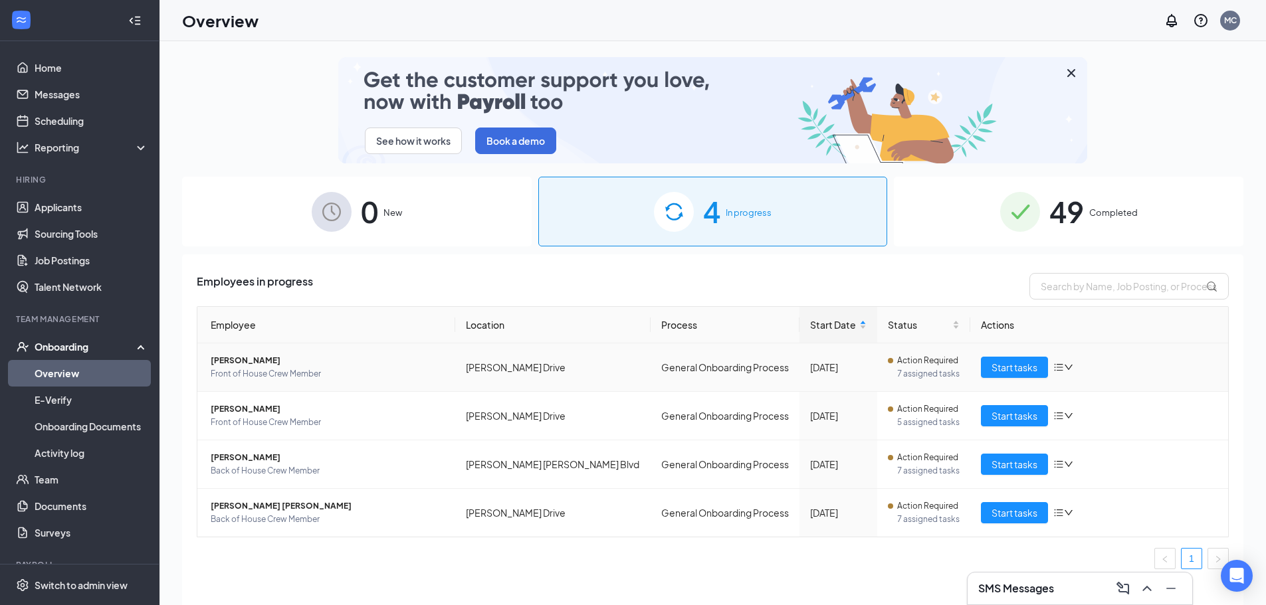
click at [299, 380] on span "Front of House Crew Member" at bounding box center [328, 373] width 234 height 13
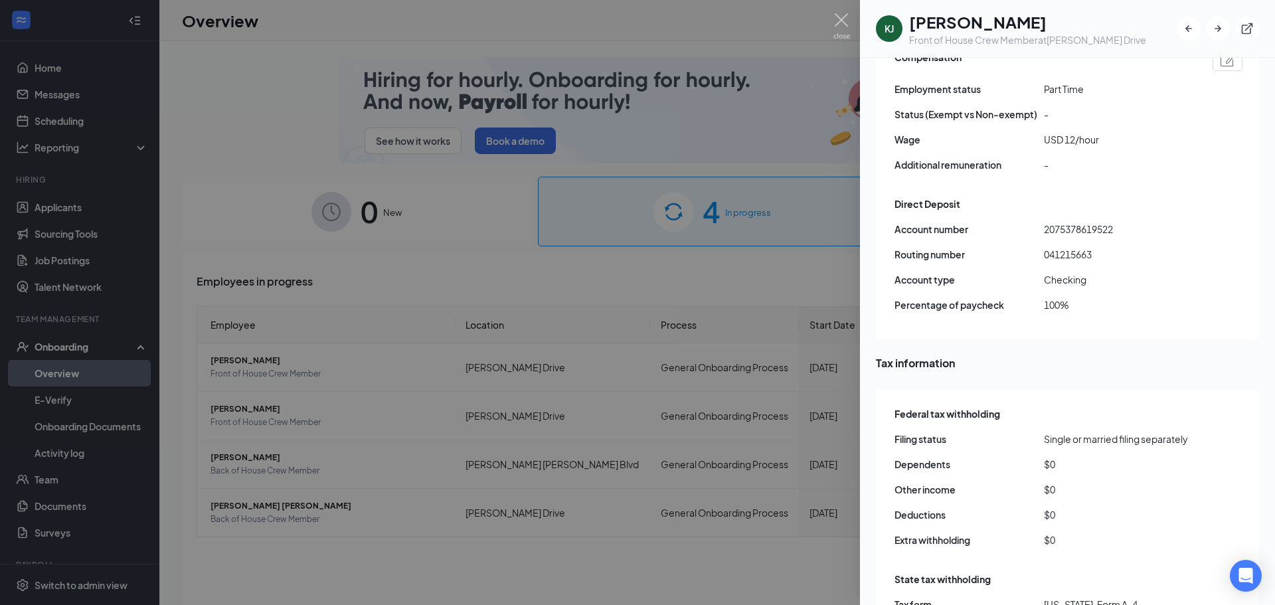
scroll to position [996, 0]
click at [836, 26] on img at bounding box center [842, 26] width 17 height 26
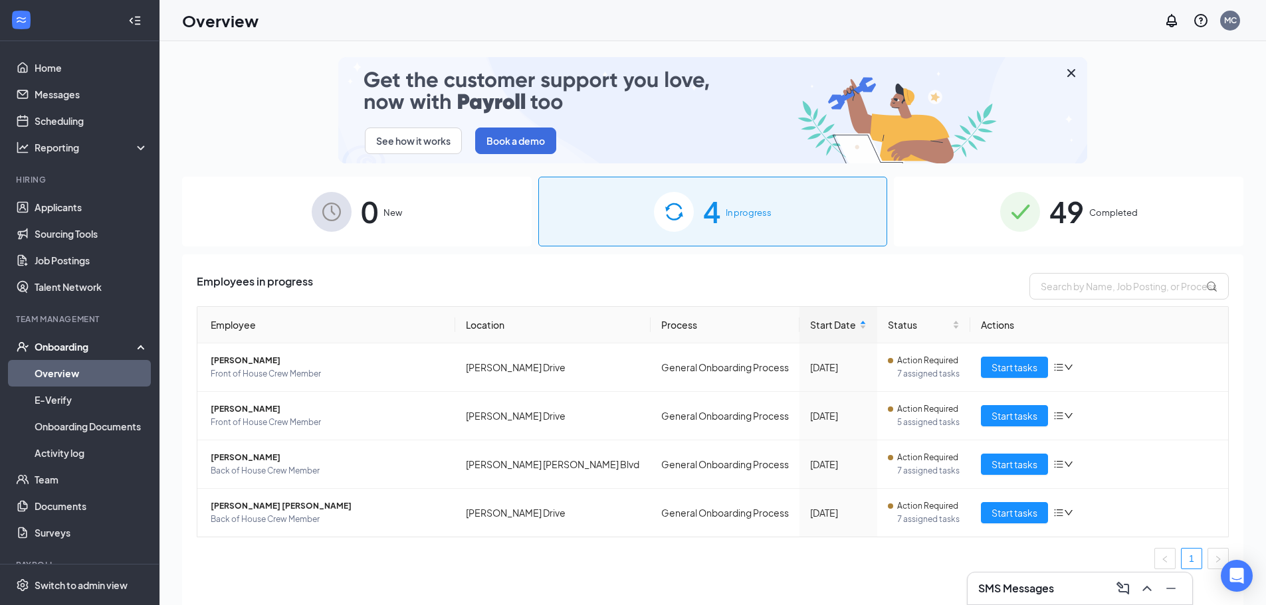
click at [1090, 208] on span "Completed" at bounding box center [1113, 212] width 48 height 13
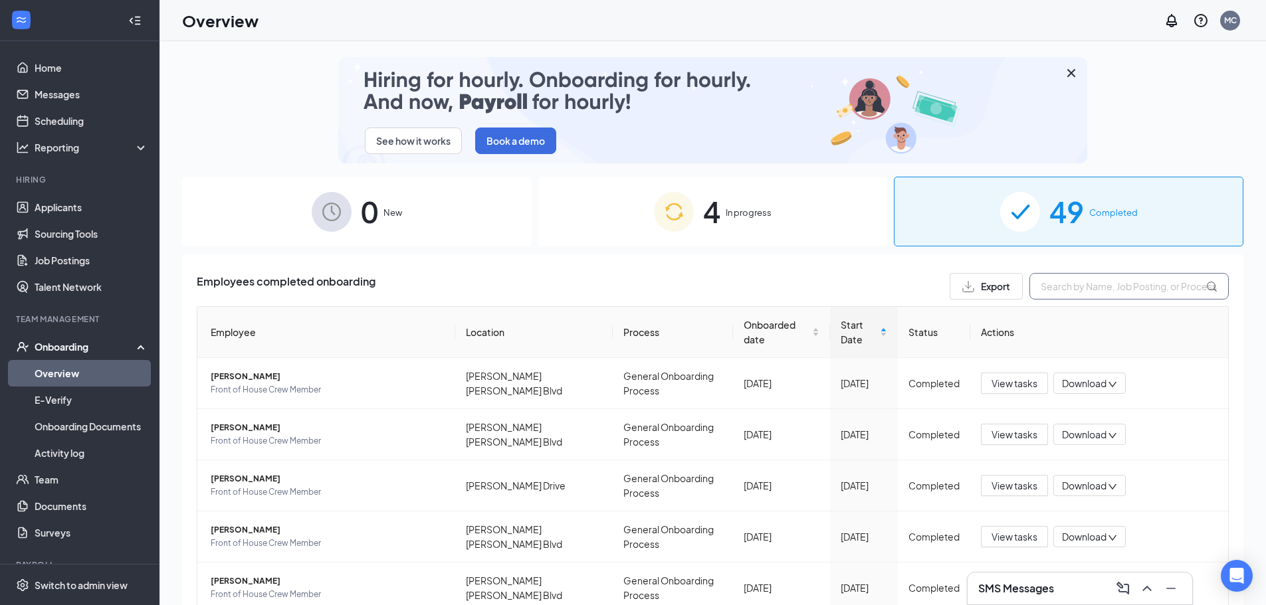
click at [1069, 289] on input "text" at bounding box center [1128, 286] width 199 height 27
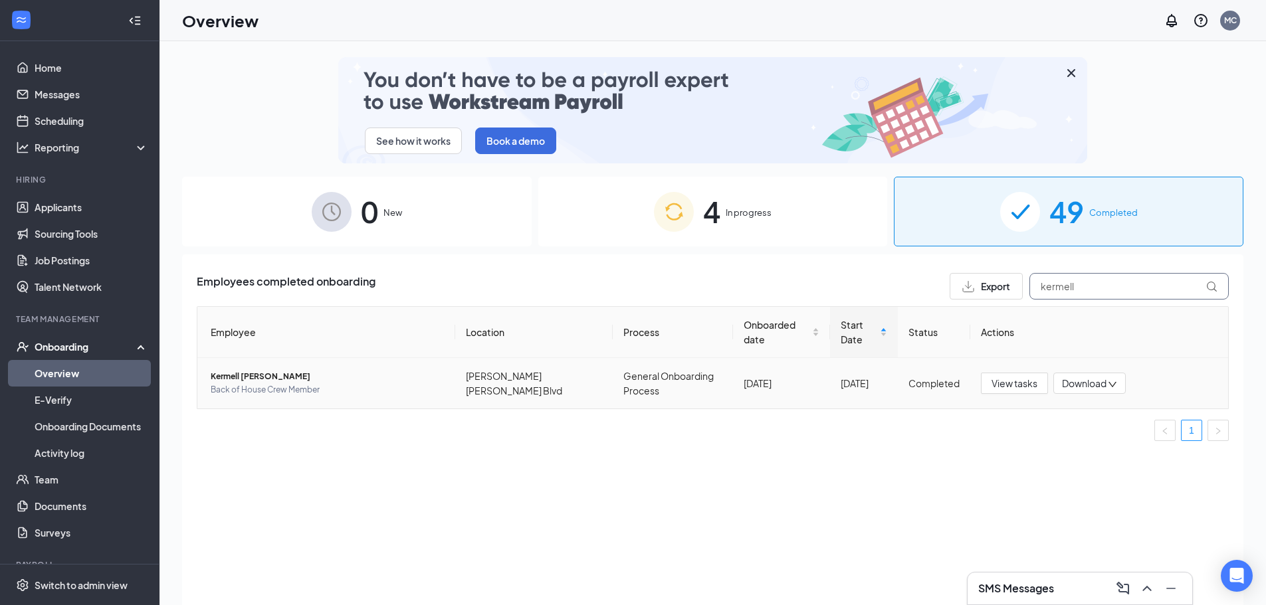
type input "kermell"
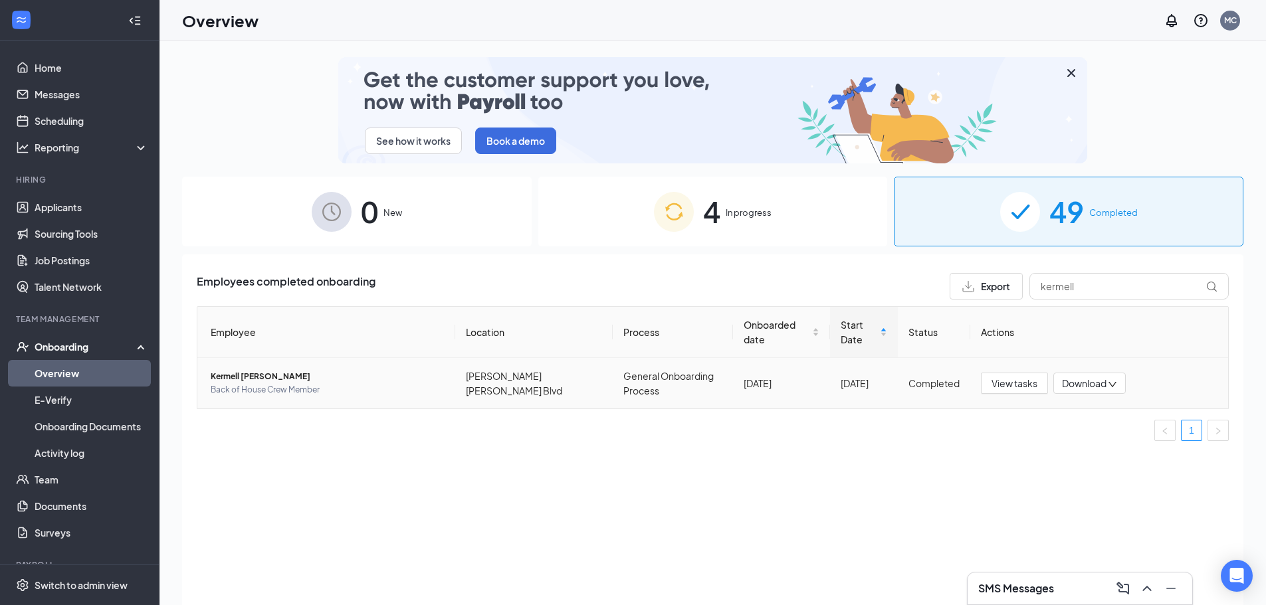
click at [287, 377] on span "Kermell [PERSON_NAME]" at bounding box center [328, 376] width 234 height 13
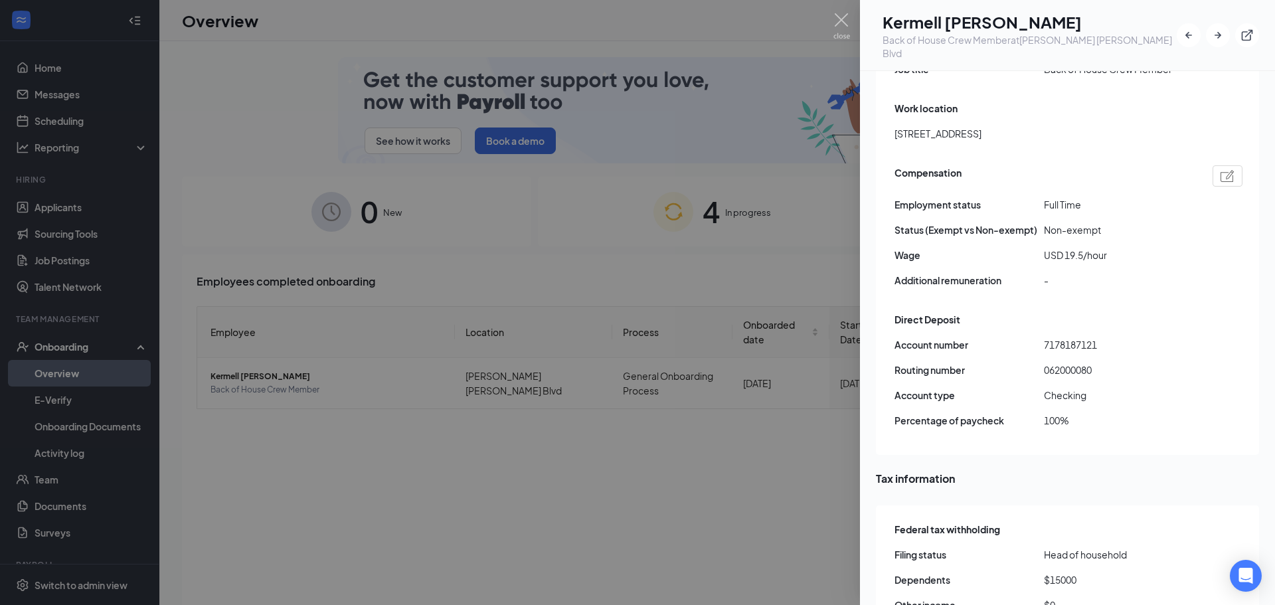
scroll to position [1196, 0]
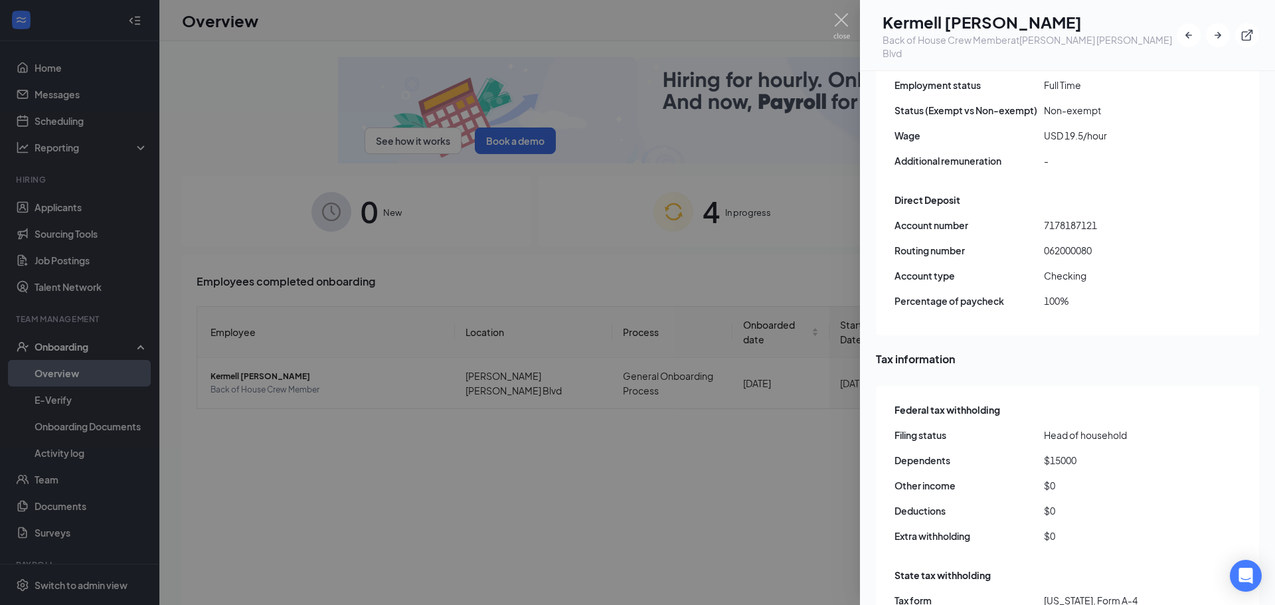
click at [829, 21] on div at bounding box center [637, 302] width 1275 height 605
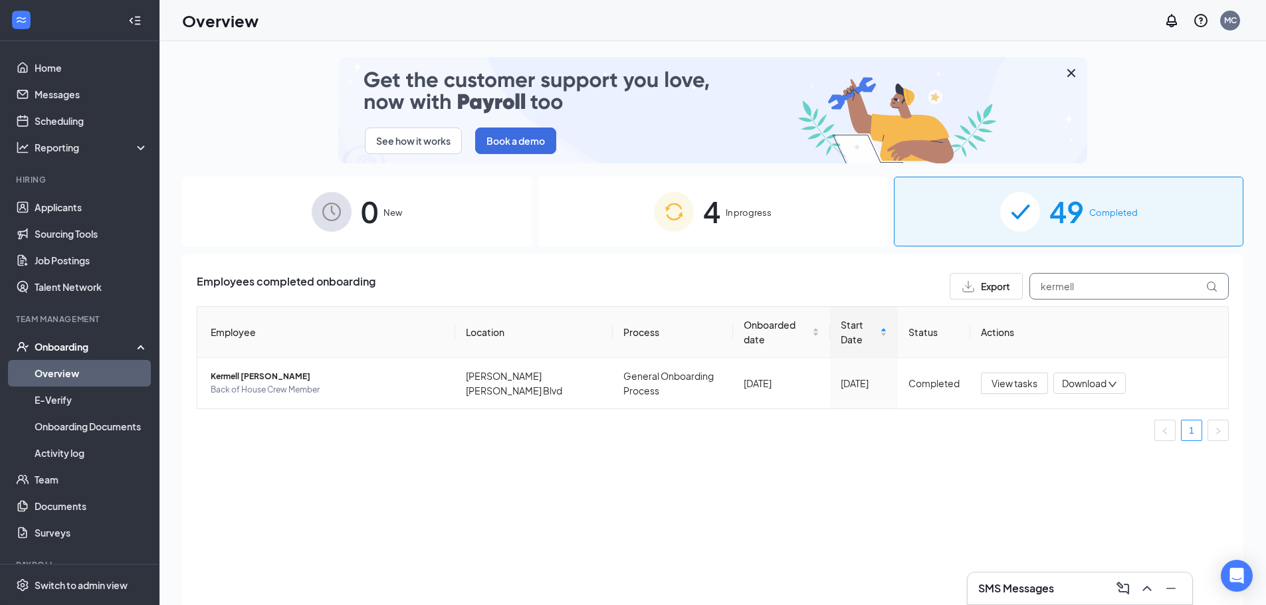
drag, startPoint x: 1129, startPoint y: 286, endPoint x: 996, endPoint y: 284, distance: 133.5
click at [996, 284] on div "Export kermell" at bounding box center [1088, 286] width 279 height 27
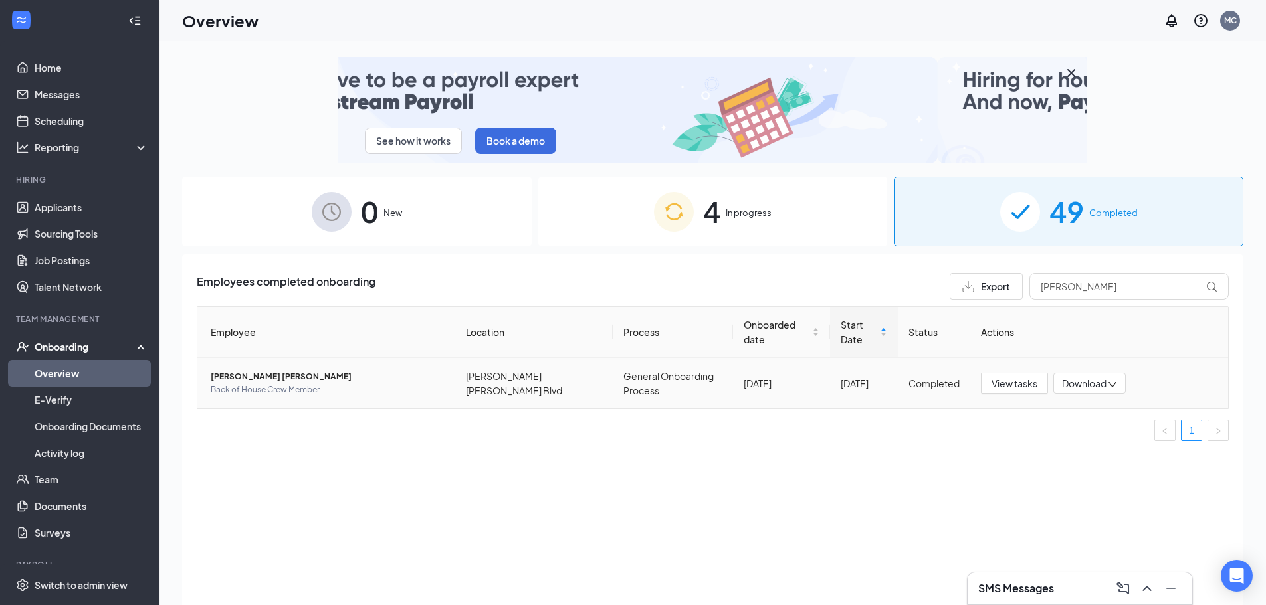
click at [264, 373] on span "[PERSON_NAME] [PERSON_NAME]" at bounding box center [328, 376] width 234 height 13
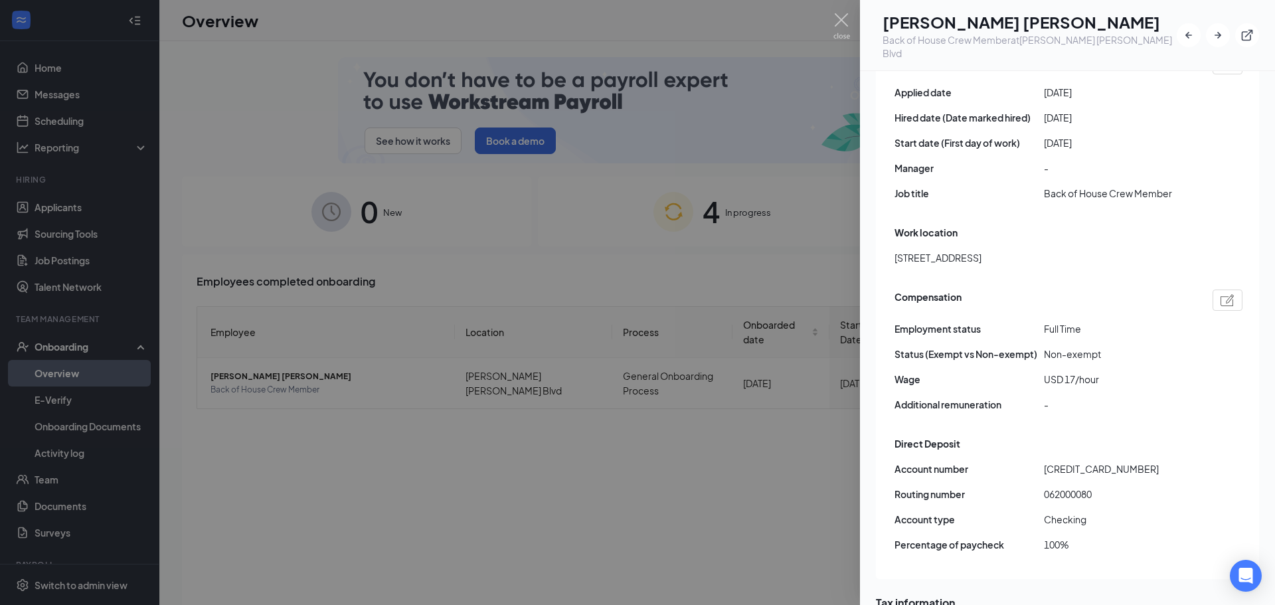
scroll to position [1145, 0]
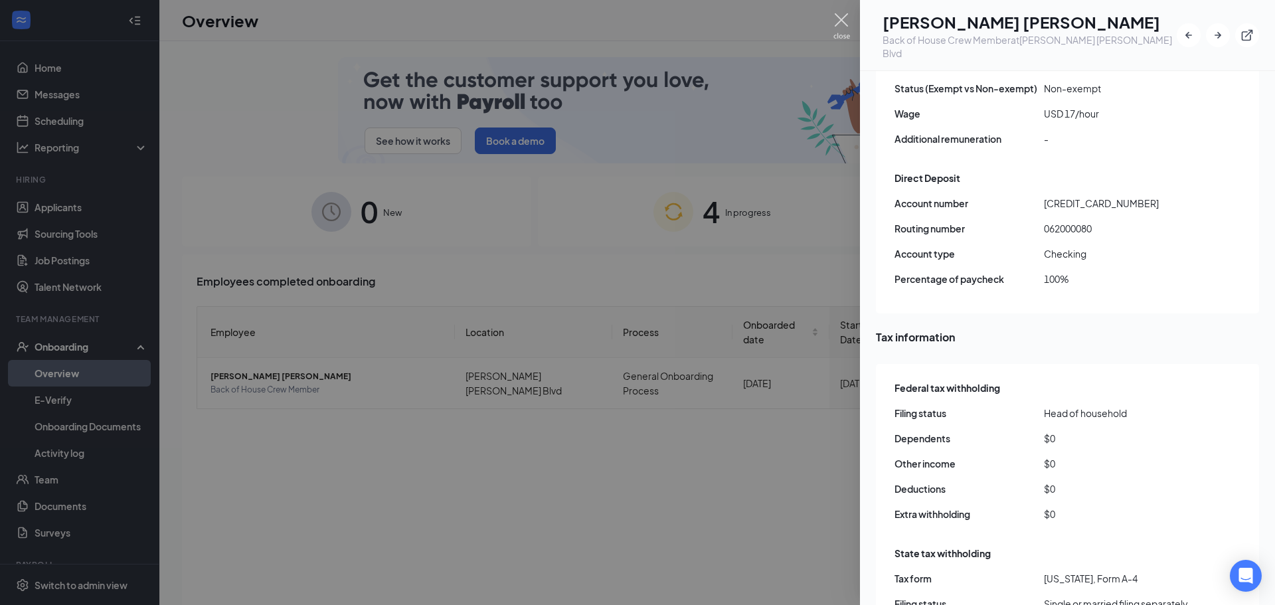
click at [841, 21] on img at bounding box center [842, 26] width 17 height 26
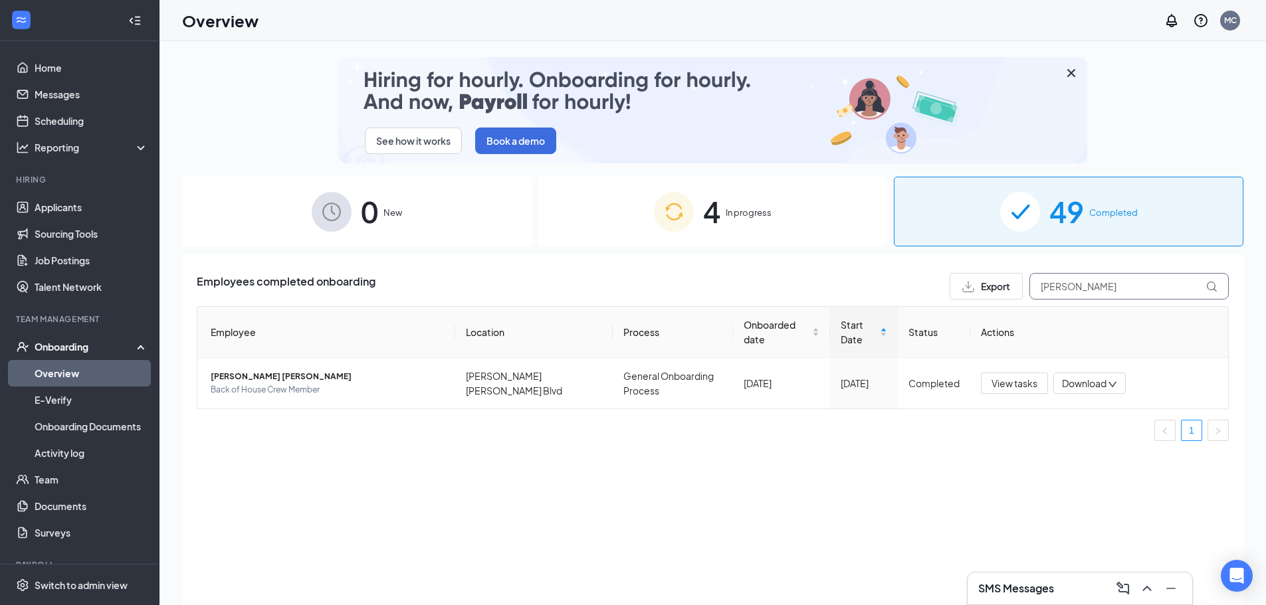
drag, startPoint x: 1101, startPoint y: 281, endPoint x: 1006, endPoint y: 278, distance: 95.0
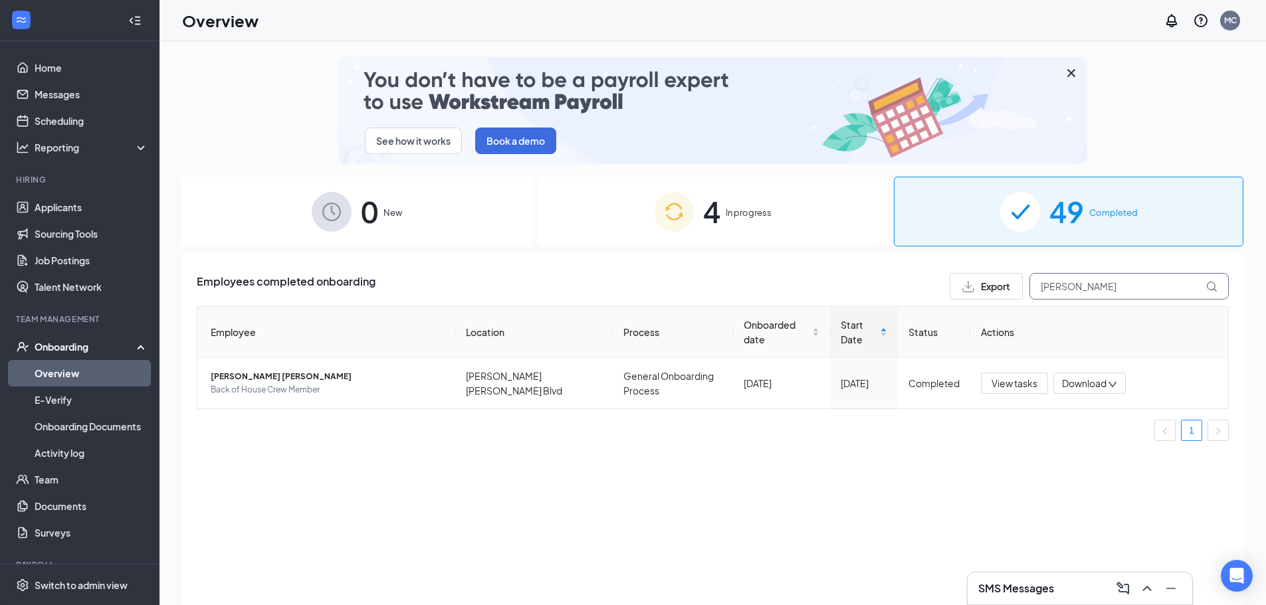
click at [1006, 278] on div "Export [PERSON_NAME]" at bounding box center [1088, 286] width 279 height 27
type input "marco"
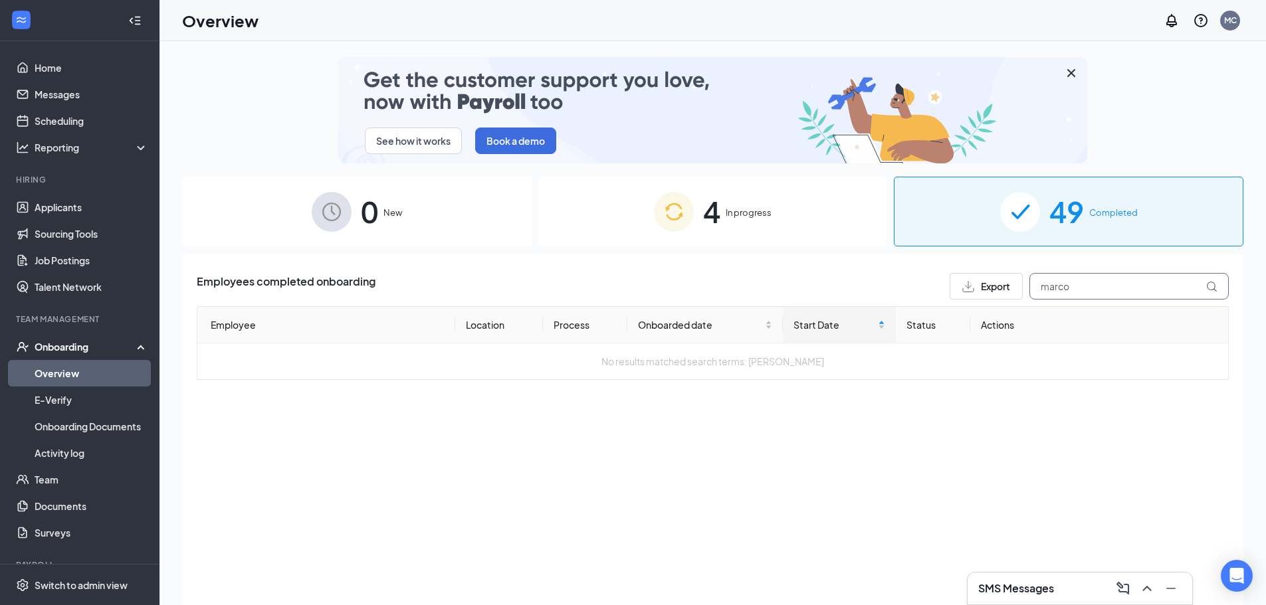
drag, startPoint x: 1085, startPoint y: 286, endPoint x: 960, endPoint y: 287, distance: 124.9
click at [961, 287] on div "Export marco" at bounding box center [1088, 286] width 279 height 27
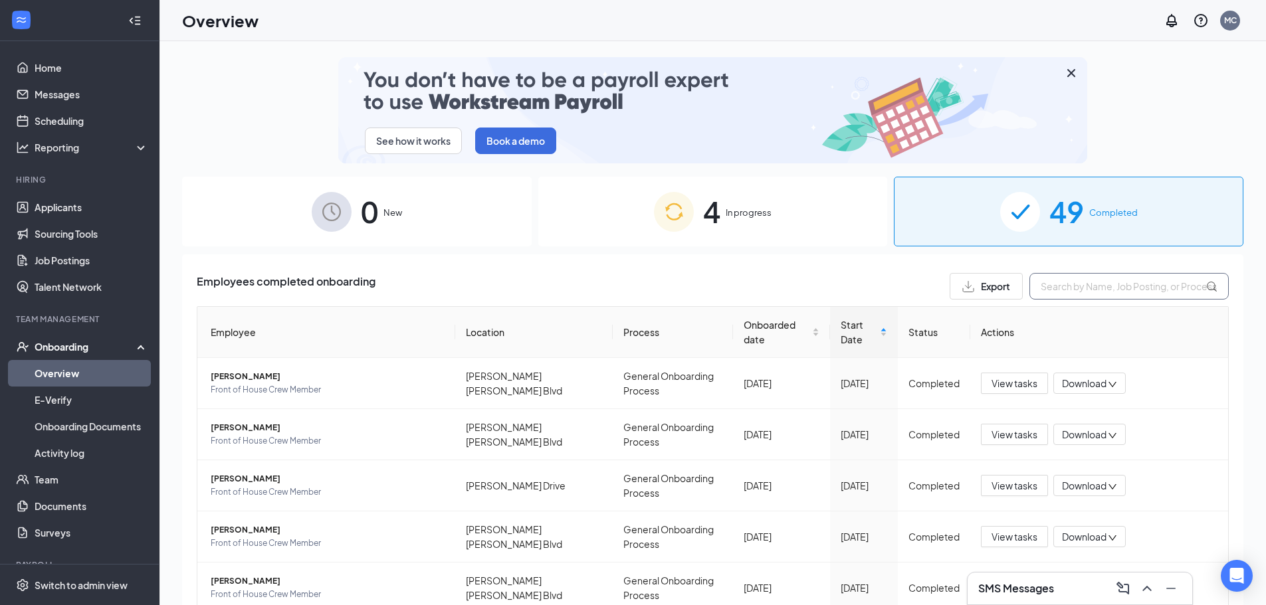
click at [1082, 292] on input "text" at bounding box center [1128, 286] width 199 height 27
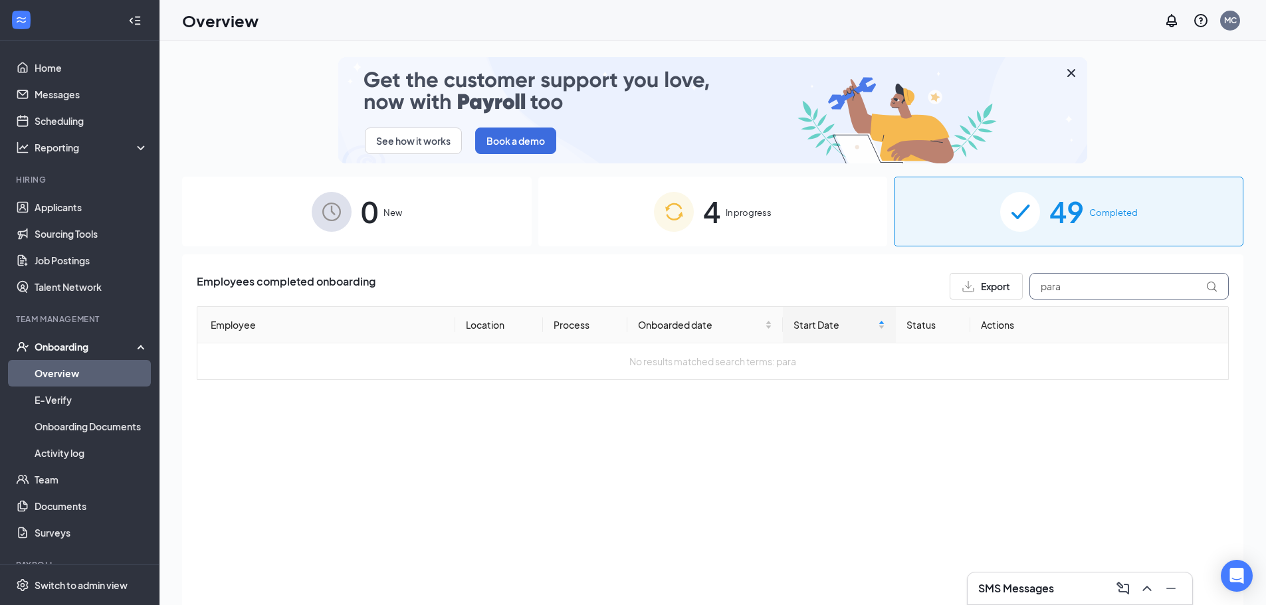
drag, startPoint x: 1097, startPoint y: 292, endPoint x: 1012, endPoint y: 293, distance: 85.7
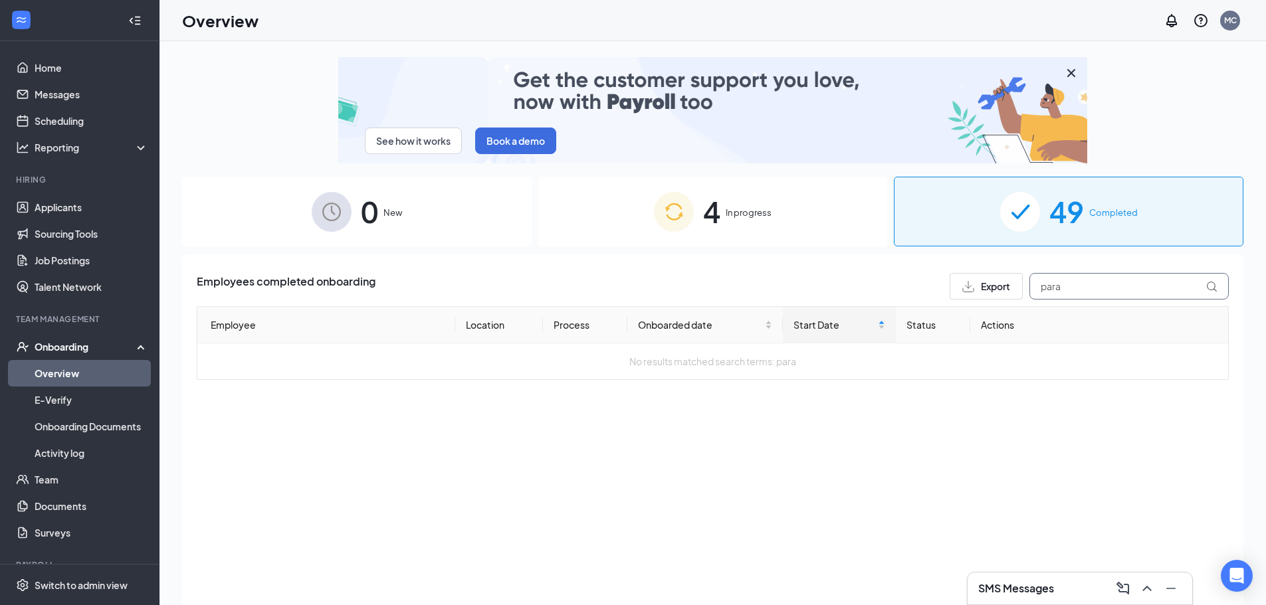
click at [1012, 294] on div "Export para" at bounding box center [1088, 286] width 279 height 27
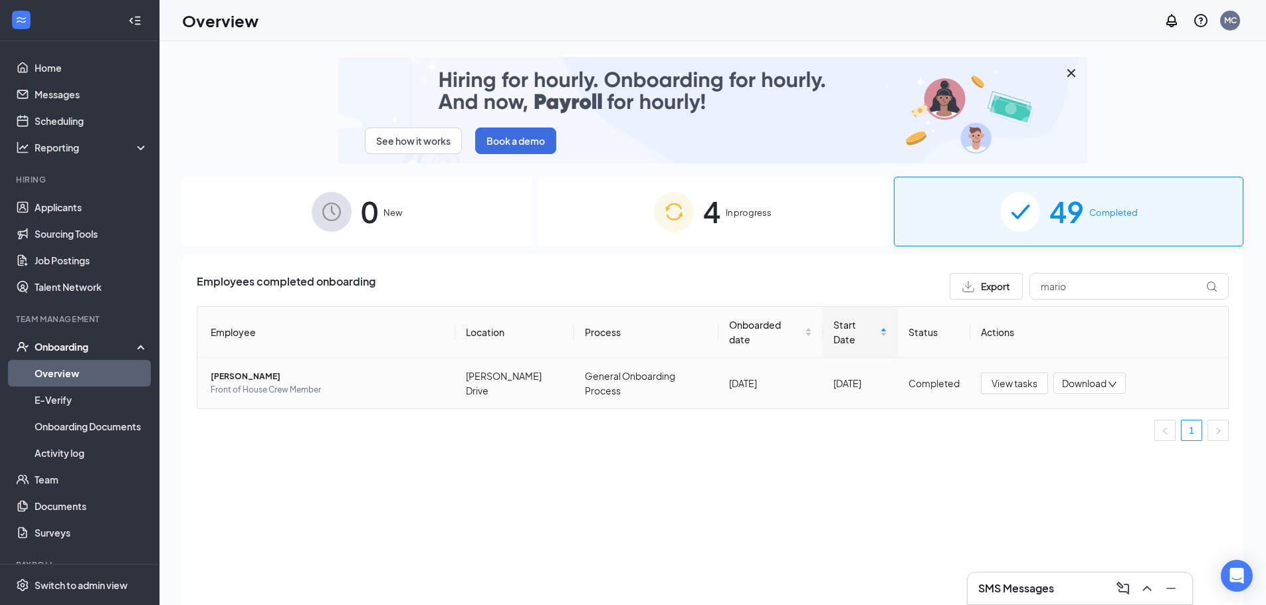
click at [222, 375] on span "[PERSON_NAME]" at bounding box center [328, 376] width 234 height 13
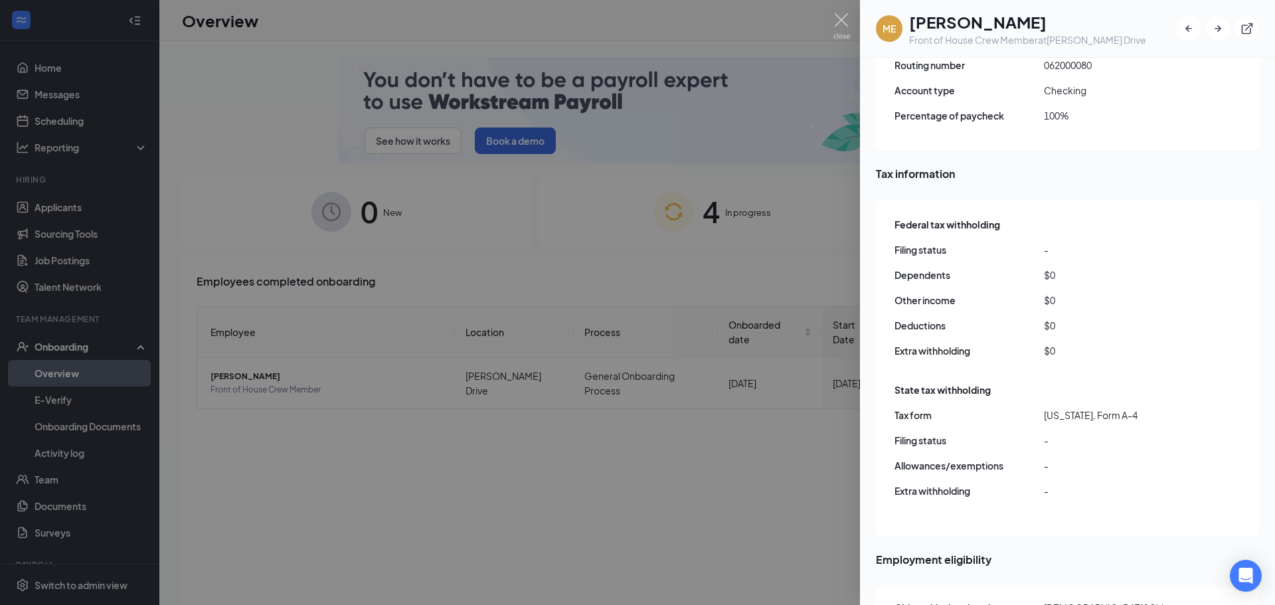
scroll to position [1212, 0]
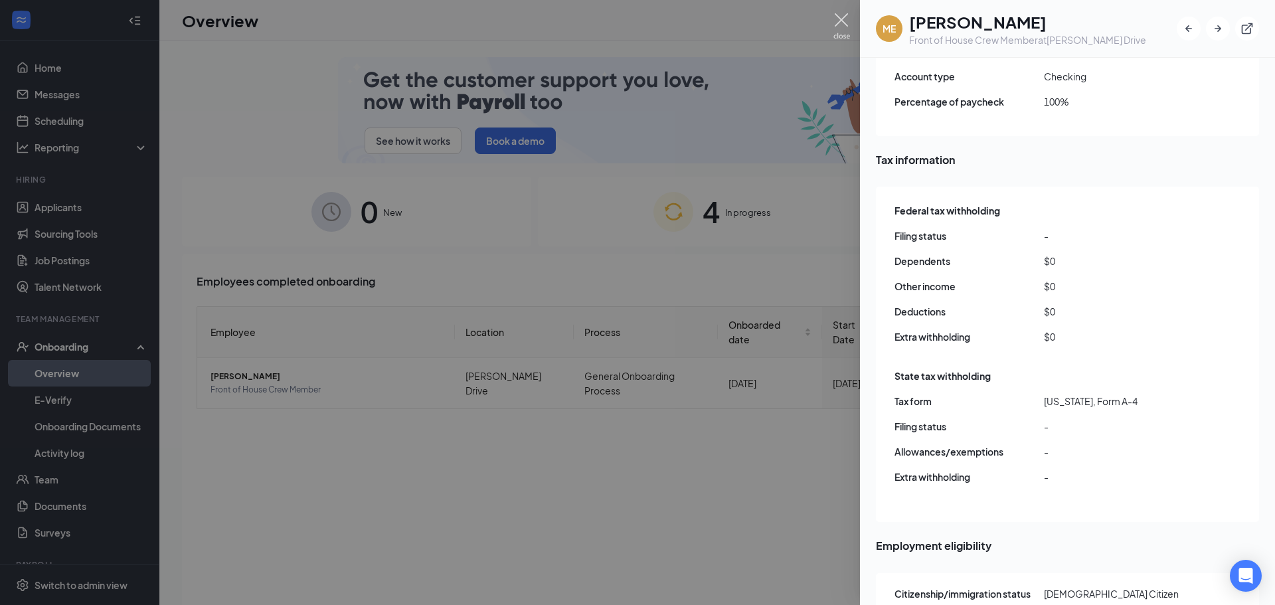
drag, startPoint x: 839, startPoint y: 16, endPoint x: 1027, endPoint y: 356, distance: 388.6
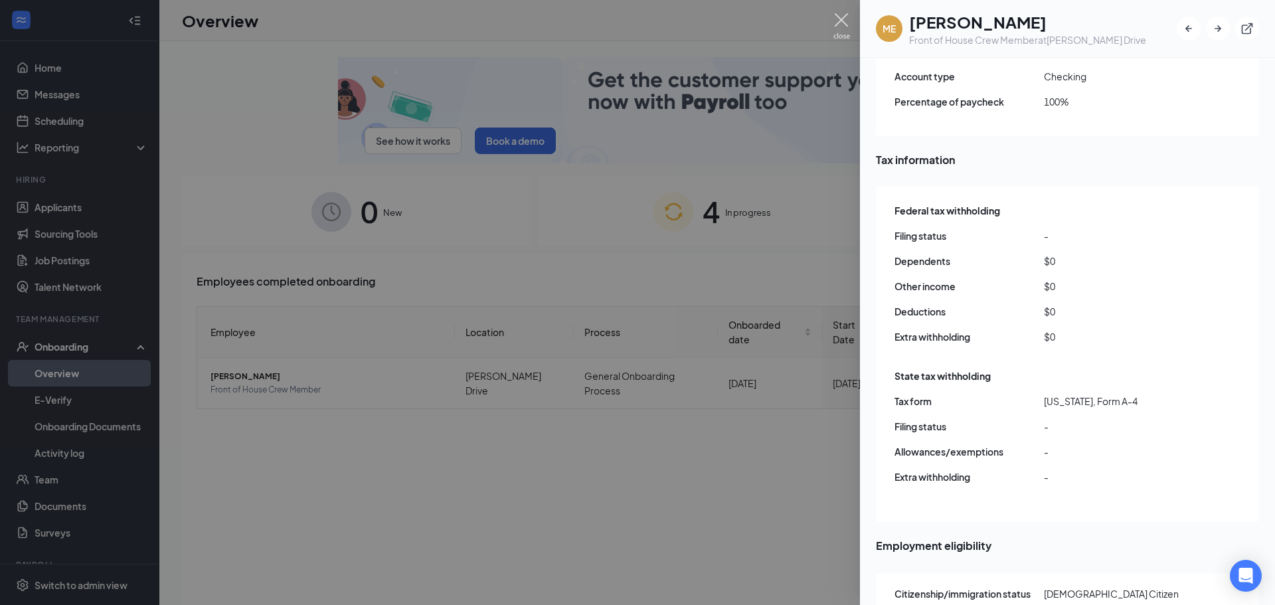
click at [839, 16] on img at bounding box center [842, 26] width 17 height 26
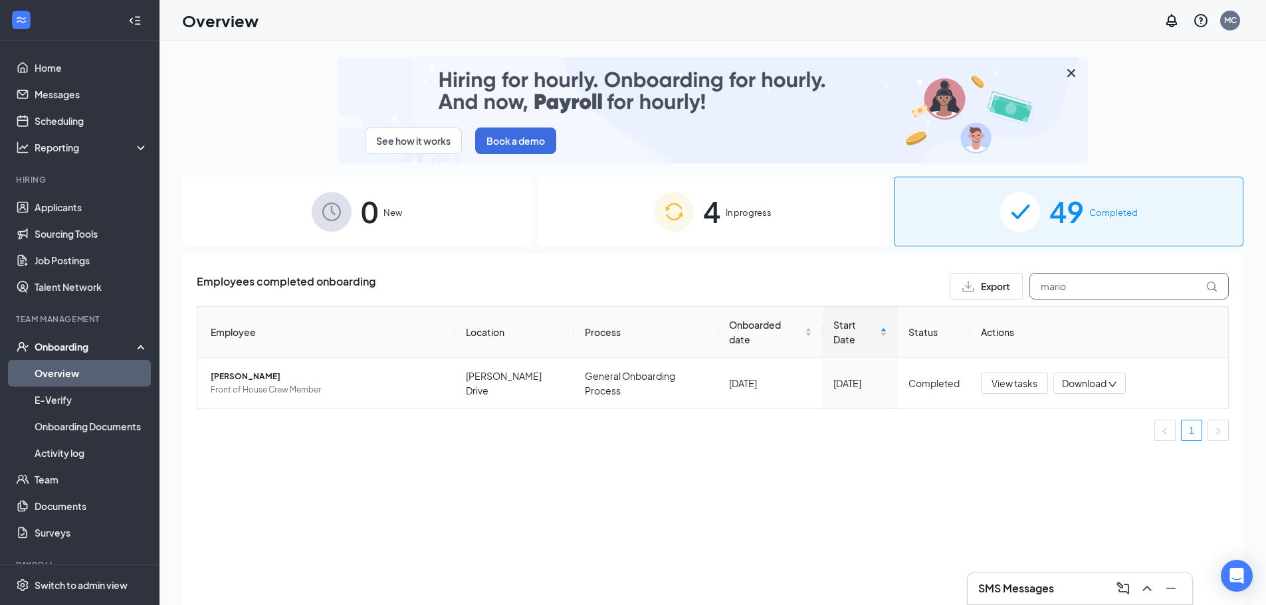
drag, startPoint x: 1083, startPoint y: 289, endPoint x: 1029, endPoint y: 286, distance: 54.5
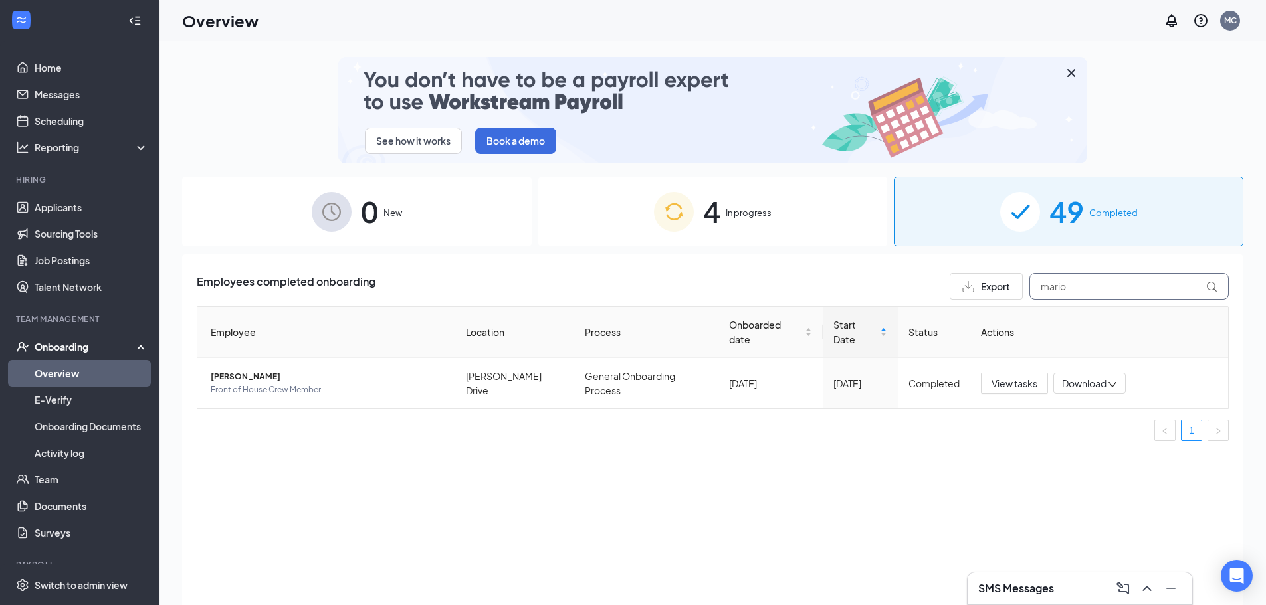
click at [1029, 286] on input "mario" at bounding box center [1128, 286] width 199 height 27
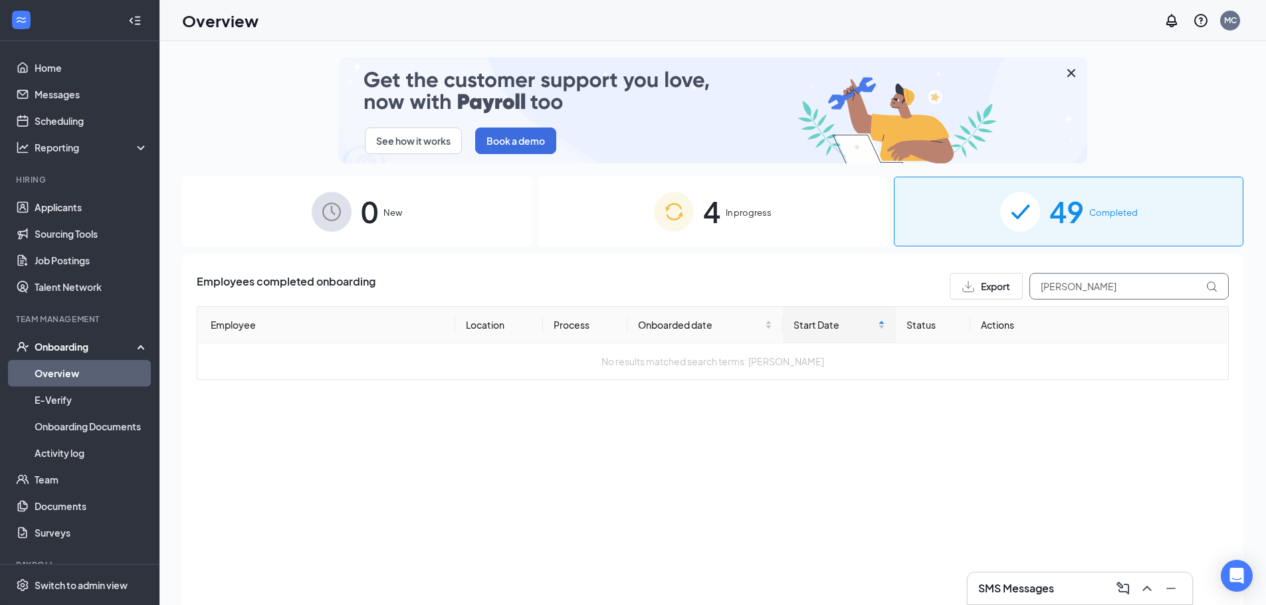
drag, startPoint x: 1064, startPoint y: 290, endPoint x: 989, endPoint y: 290, distance: 74.4
click at [989, 290] on div "Export [PERSON_NAME]" at bounding box center [1088, 286] width 279 height 27
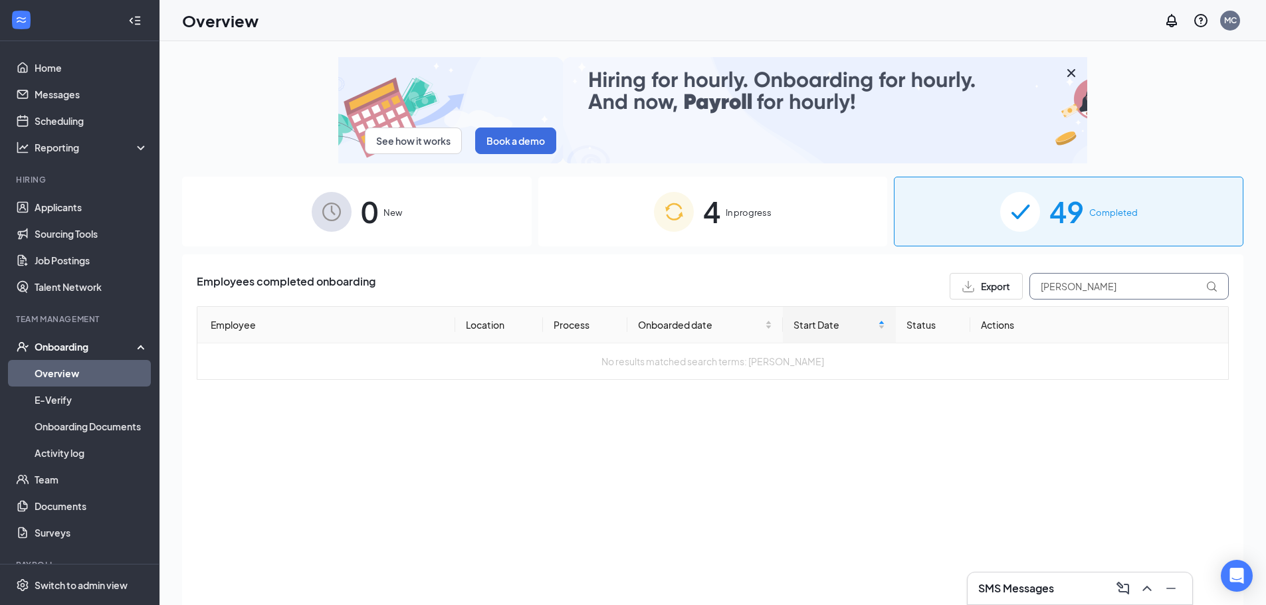
drag, startPoint x: 1109, startPoint y: 293, endPoint x: 1021, endPoint y: 290, distance: 88.4
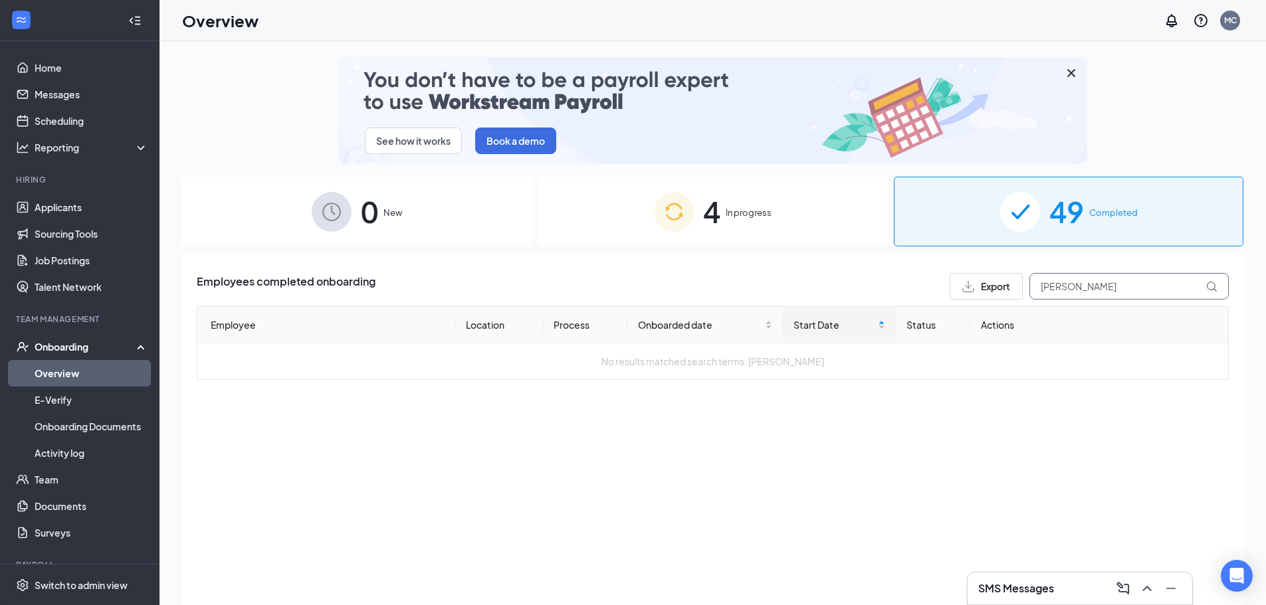
click at [1021, 290] on div "Export [PERSON_NAME]" at bounding box center [1088, 286] width 279 height 27
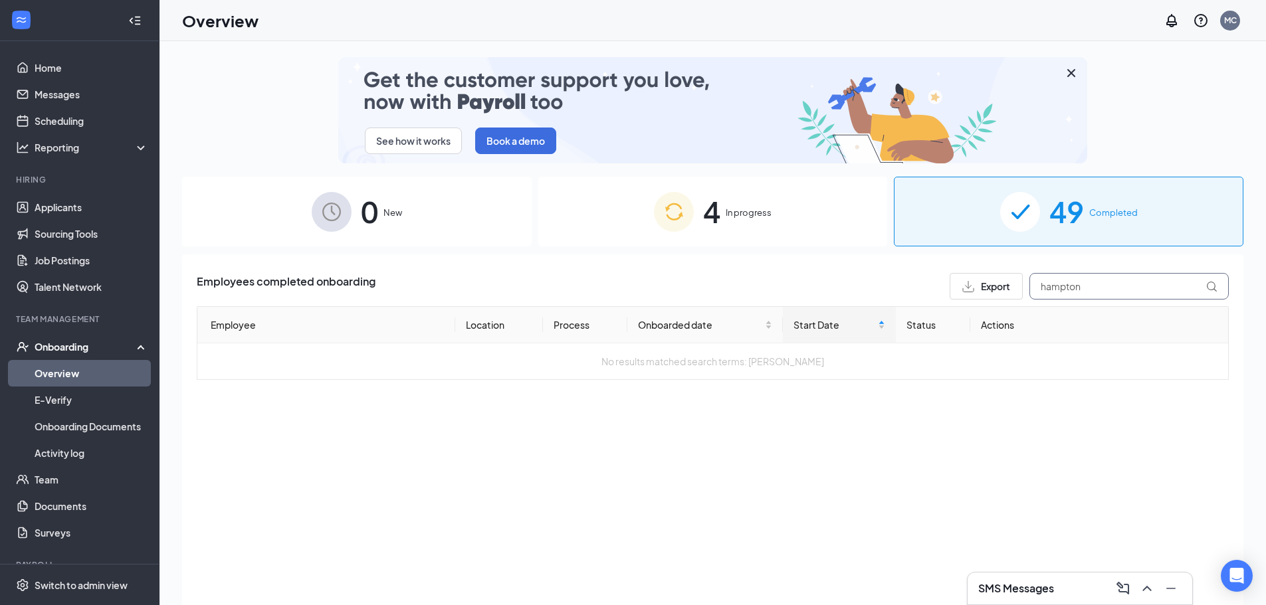
drag, startPoint x: 1101, startPoint y: 282, endPoint x: 1016, endPoint y: 286, distance: 85.8
click at [1016, 286] on div "Export hampton" at bounding box center [1088, 286] width 279 height 27
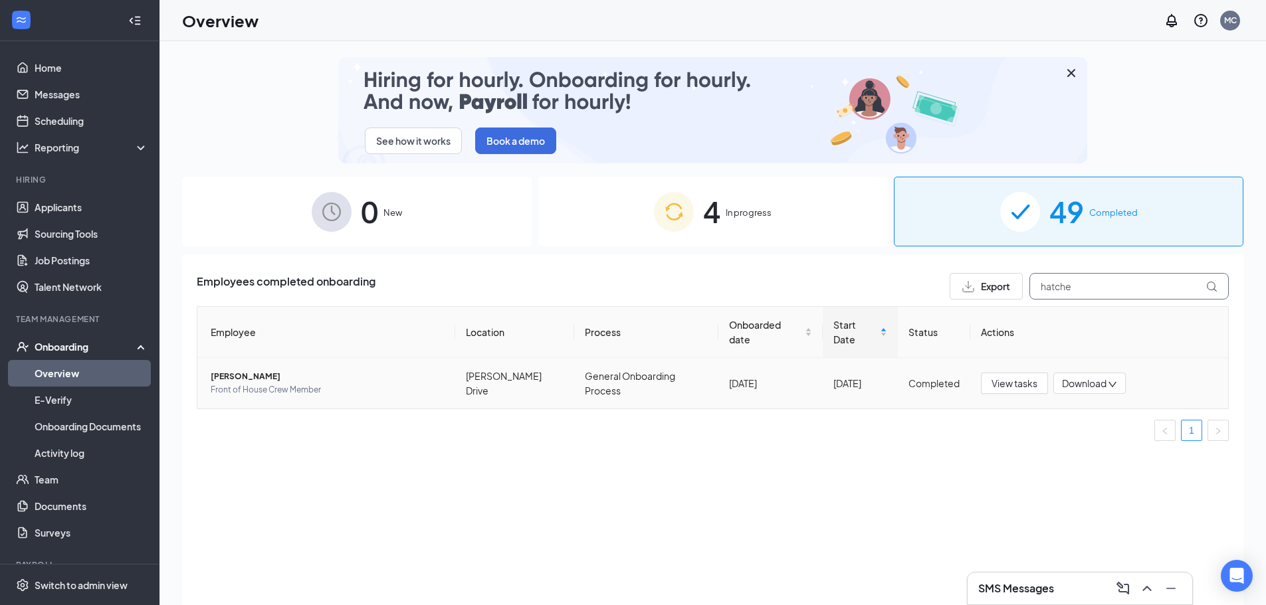
type input "hatche"
click at [266, 375] on span "[PERSON_NAME]" at bounding box center [328, 376] width 234 height 13
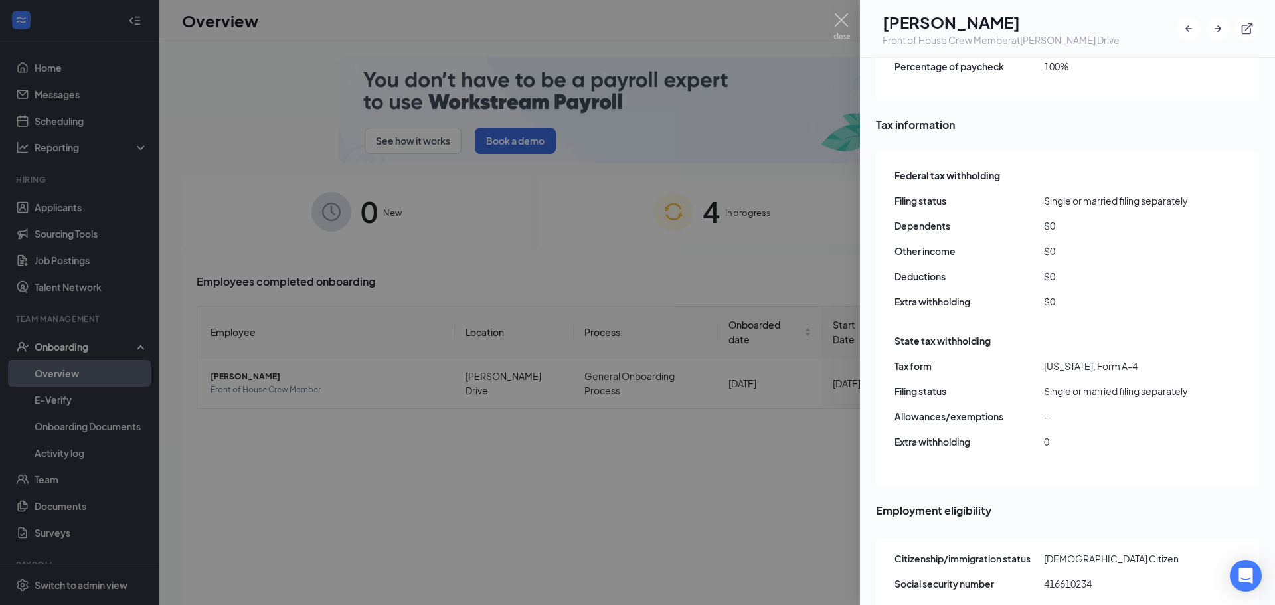
scroll to position [1262, 0]
drag, startPoint x: 836, startPoint y: 16, endPoint x: 882, endPoint y: 84, distance: 81.8
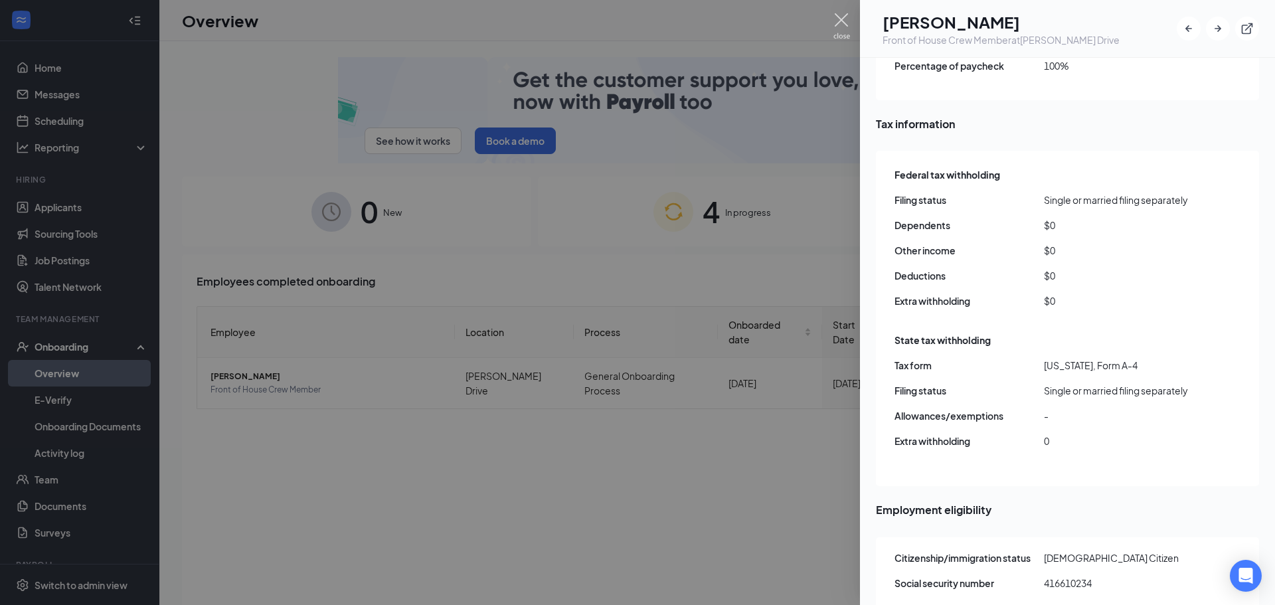
click at [837, 16] on img at bounding box center [842, 26] width 17 height 26
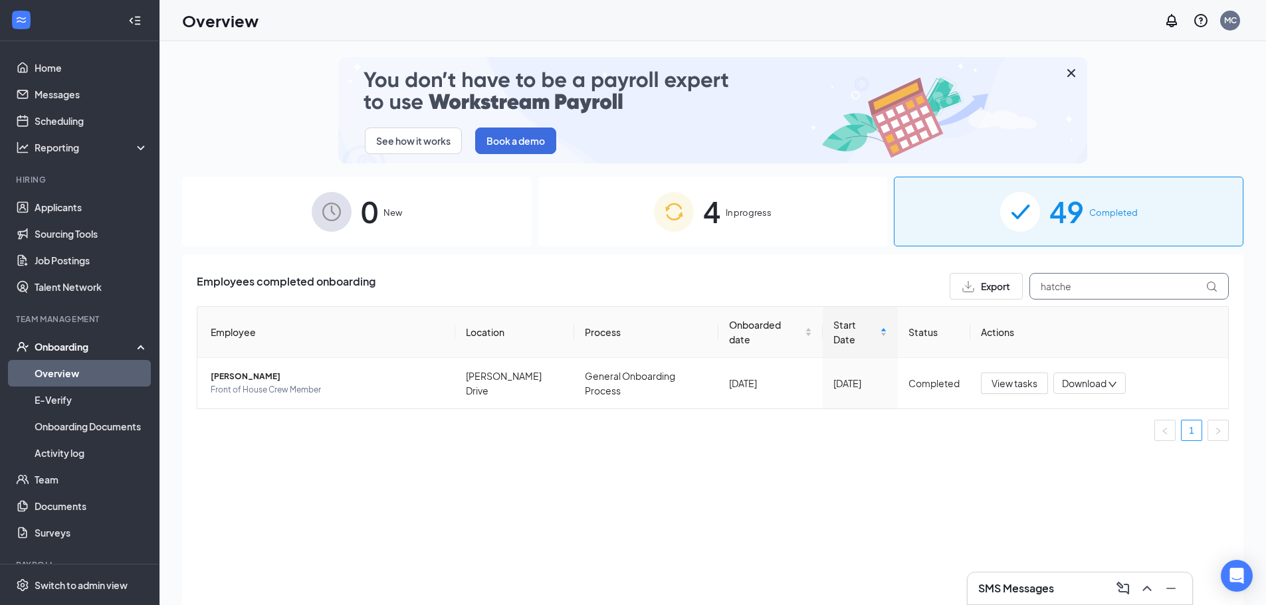
drag, startPoint x: 1104, startPoint y: 286, endPoint x: 985, endPoint y: 280, distance: 119.8
click at [985, 280] on div "Export hatche" at bounding box center [1088, 286] width 279 height 27
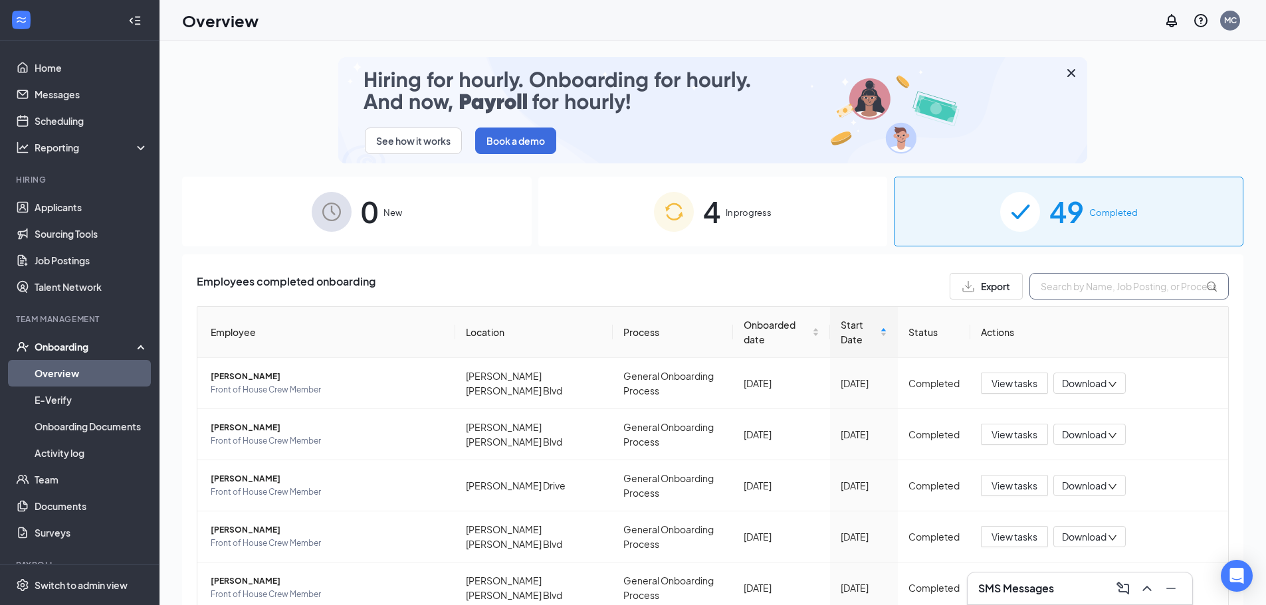
click at [1031, 288] on input "text" at bounding box center [1128, 286] width 199 height 27
type input "["
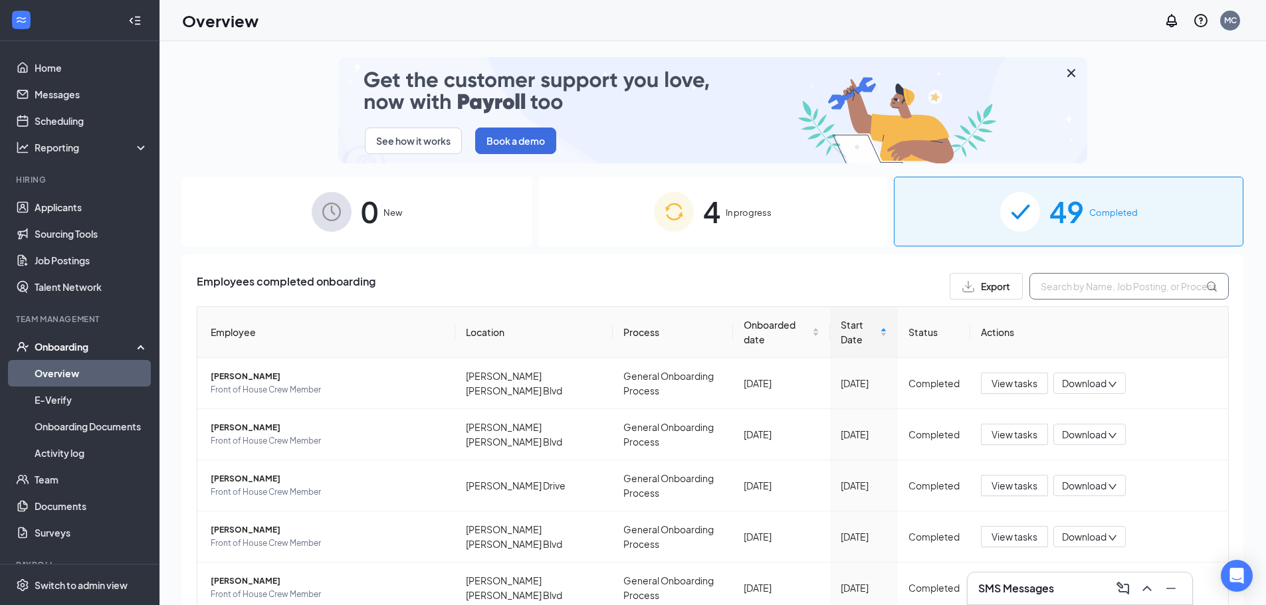
click at [1083, 292] on input "text" at bounding box center [1128, 286] width 199 height 27
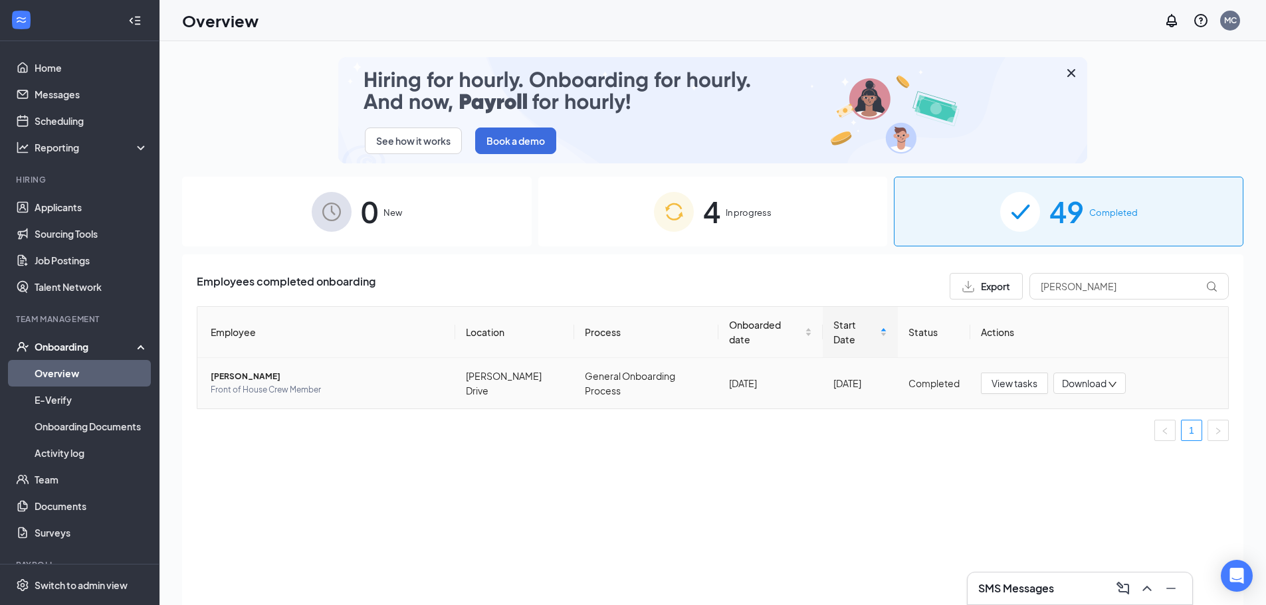
click at [271, 375] on span "[PERSON_NAME]" at bounding box center [328, 376] width 234 height 13
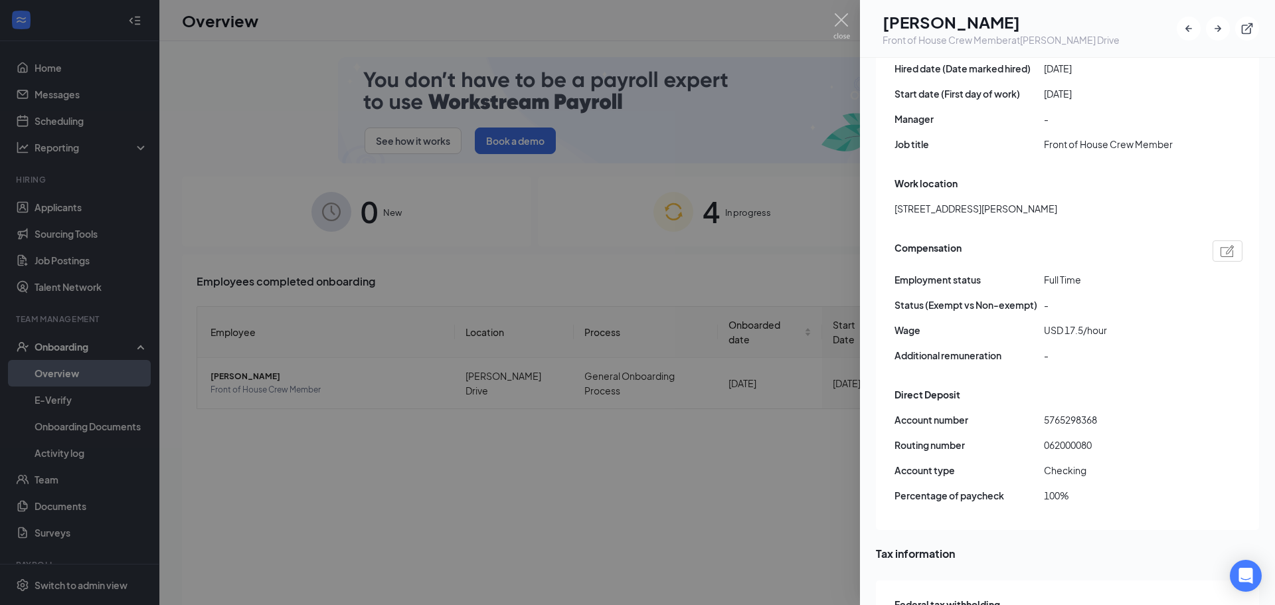
scroll to position [1131, 0]
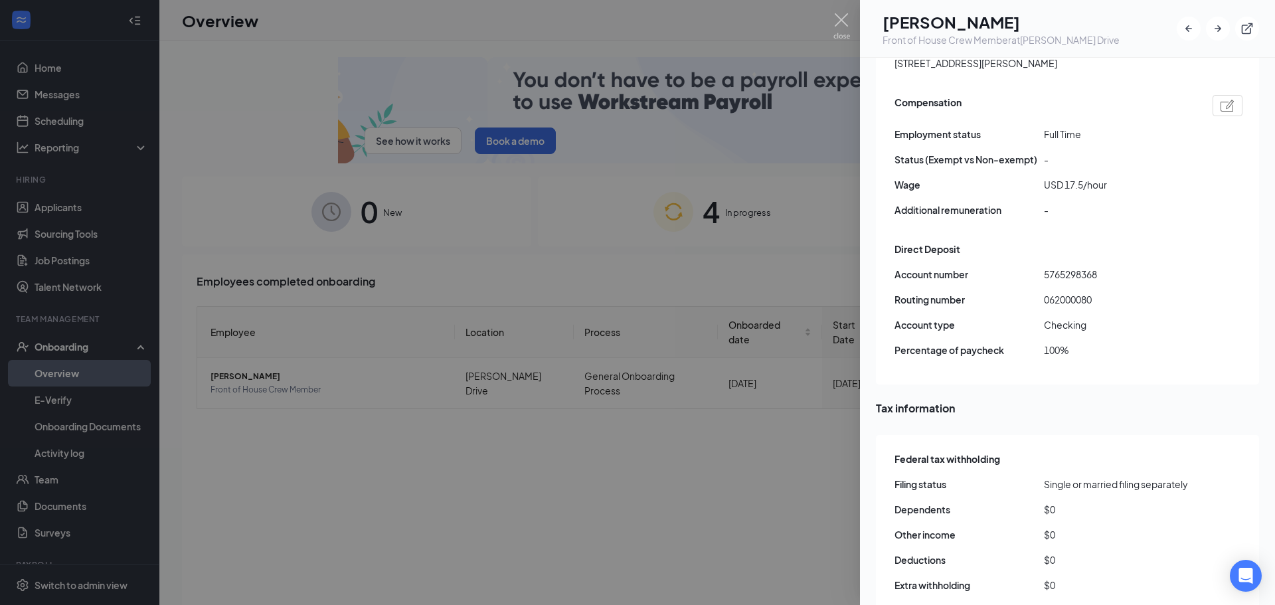
drag, startPoint x: 839, startPoint y: 23, endPoint x: 891, endPoint y: 105, distance: 97.3
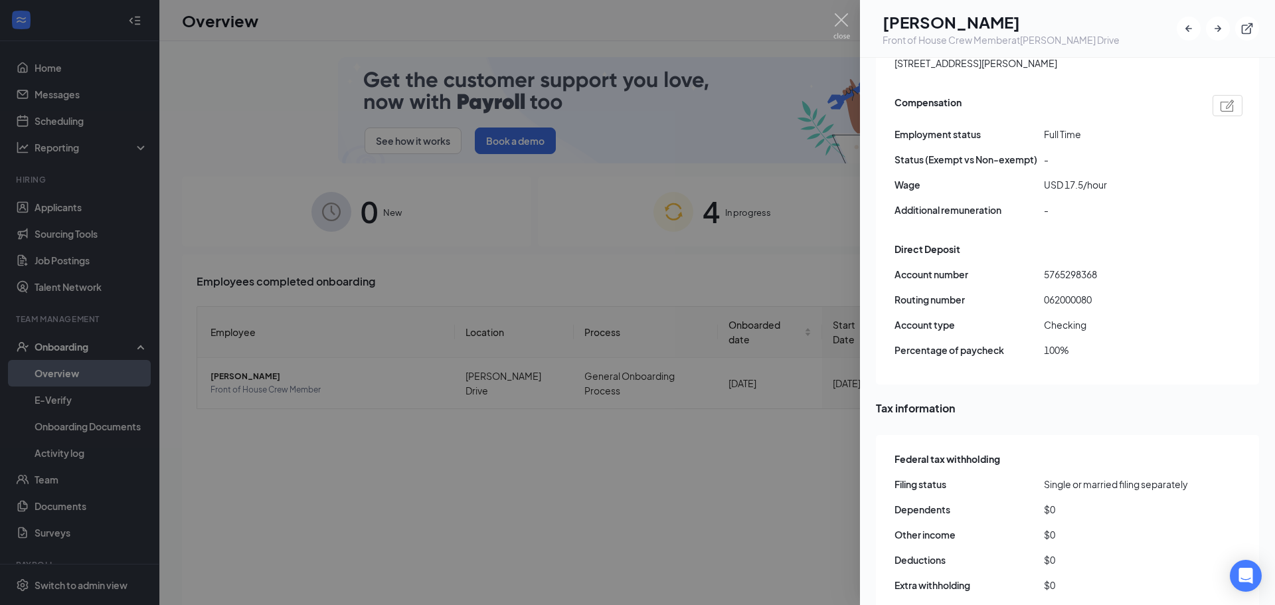
click at [839, 23] on img at bounding box center [842, 26] width 17 height 26
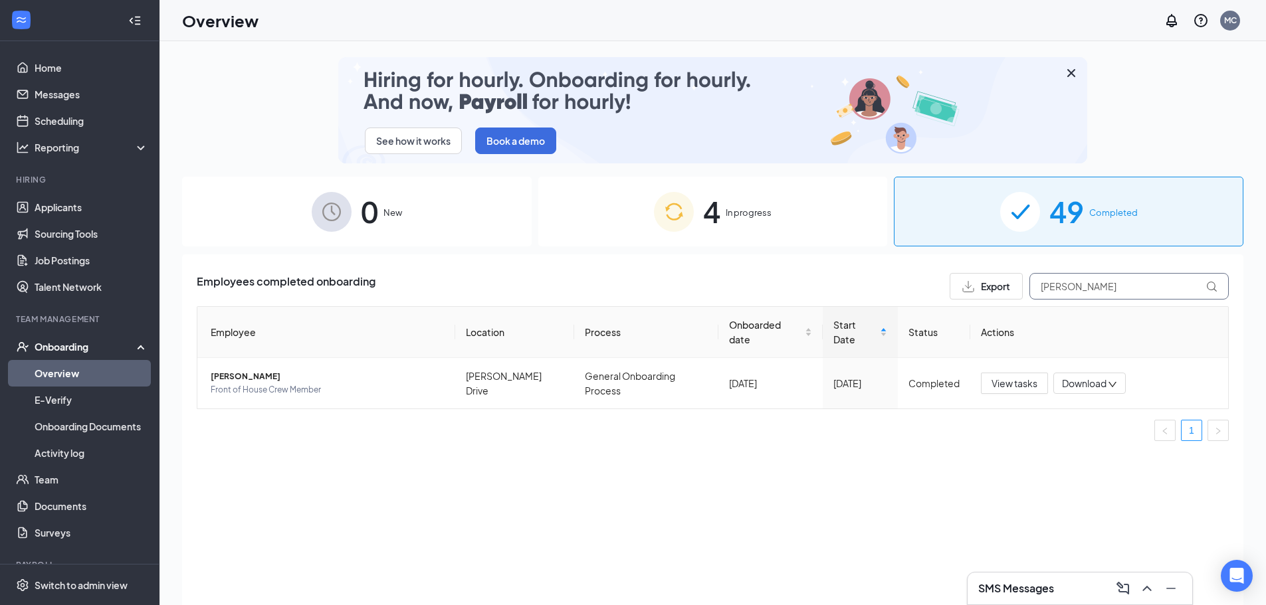
drag, startPoint x: 1096, startPoint y: 283, endPoint x: 1019, endPoint y: 284, distance: 77.1
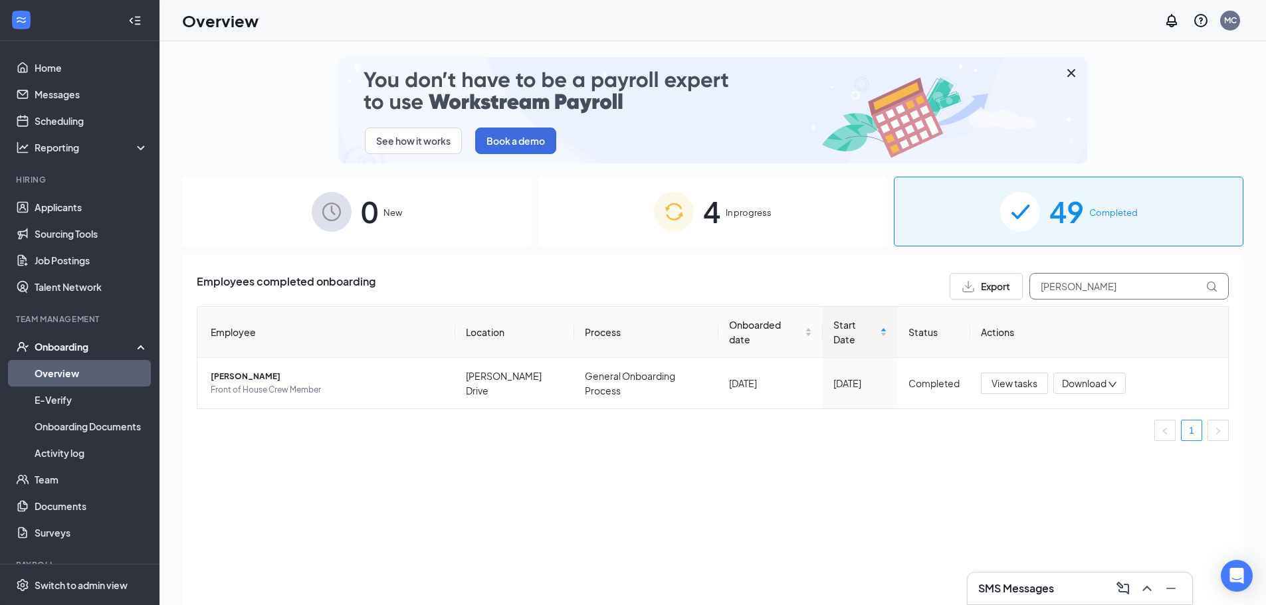
click at [1019, 284] on div "Export [PERSON_NAME]" at bounding box center [1088, 286] width 279 height 27
type input "[PERSON_NAME]"
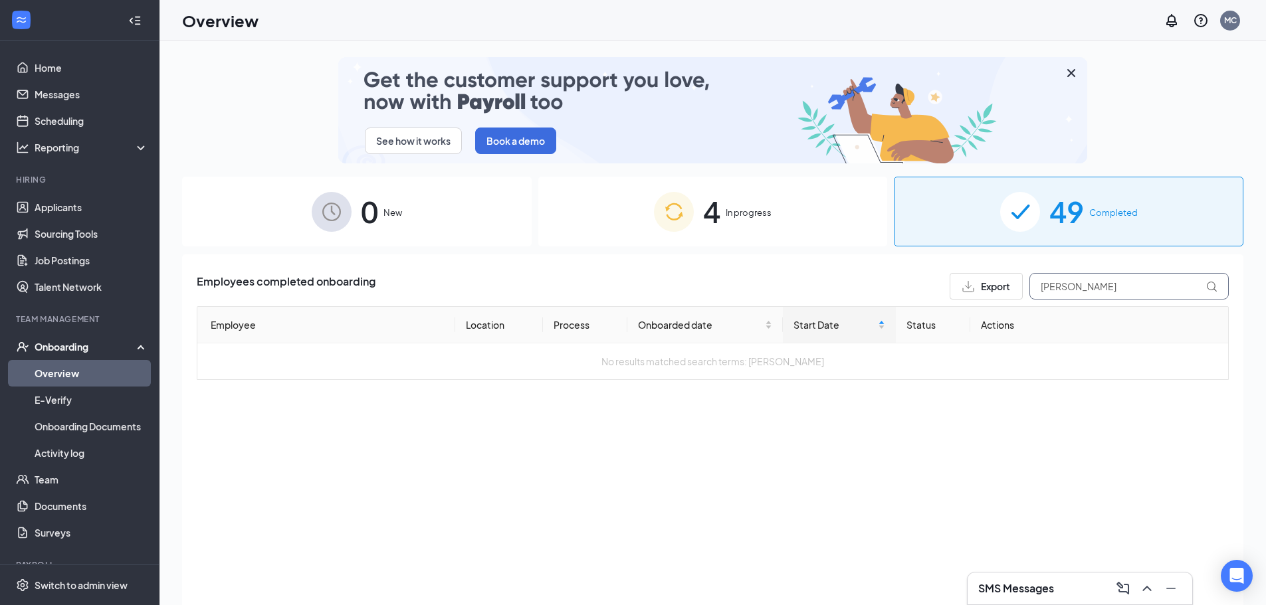
drag, startPoint x: 1105, startPoint y: 289, endPoint x: 937, endPoint y: 287, distance: 168.7
click at [936, 287] on div "Employees completed onboarding Export [PERSON_NAME]" at bounding box center [713, 286] width 1032 height 27
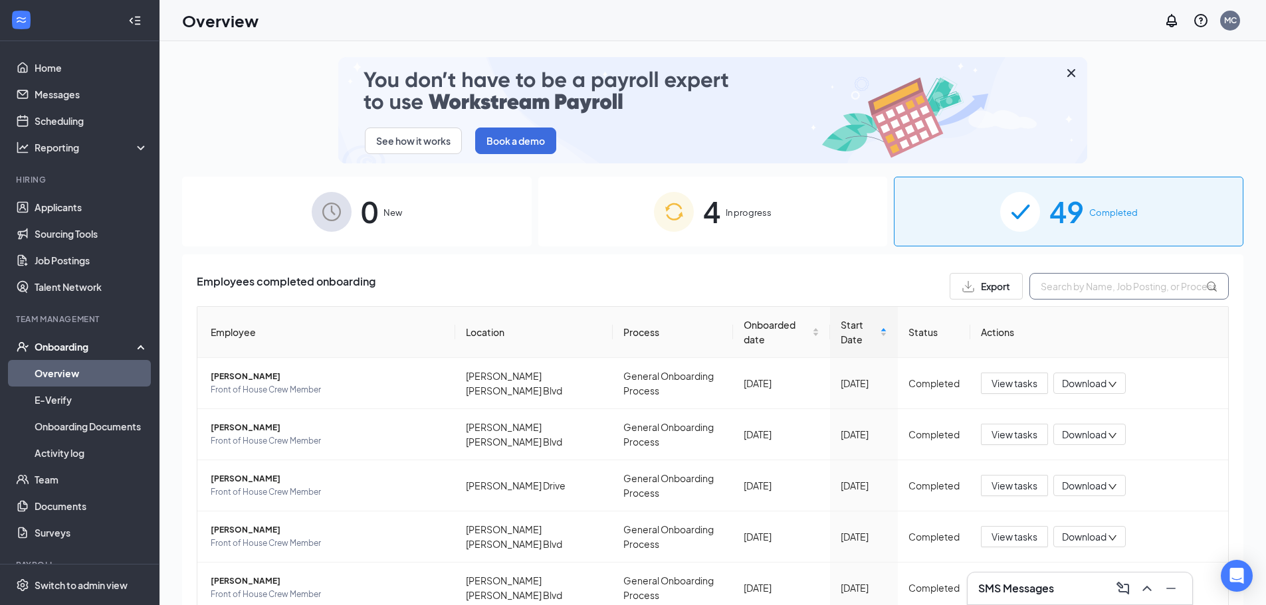
click at [1097, 282] on input "text" at bounding box center [1128, 286] width 199 height 27
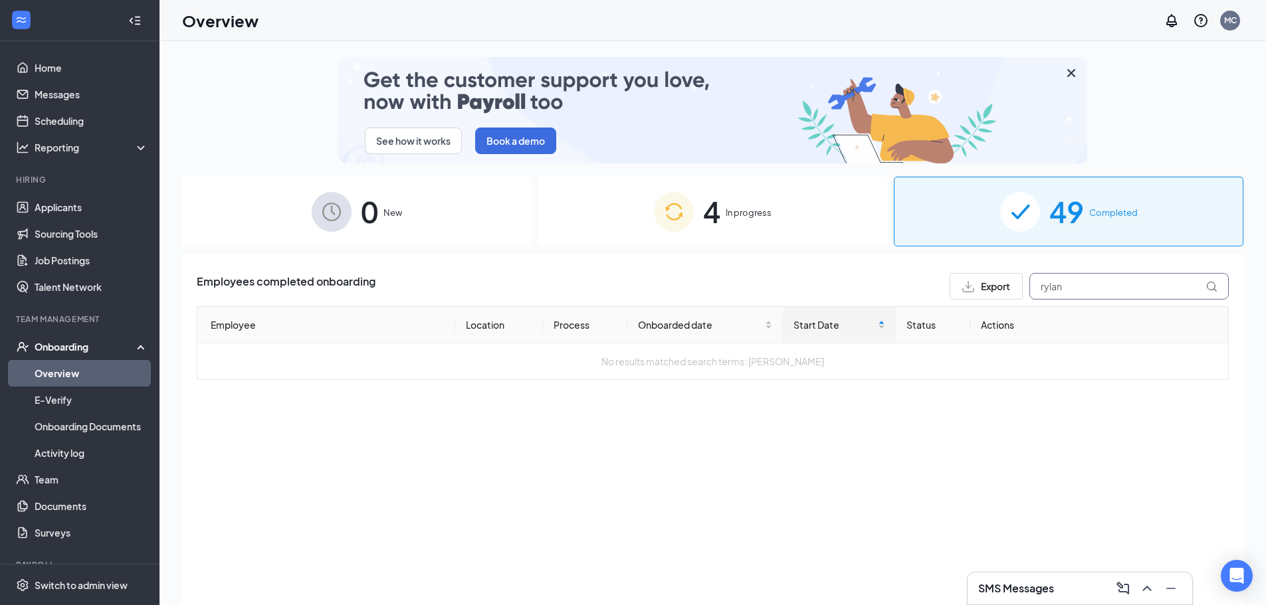
drag, startPoint x: 1087, startPoint y: 292, endPoint x: 1005, endPoint y: 290, distance: 82.4
click at [1005, 290] on div "Export rylan" at bounding box center [1088, 286] width 279 height 27
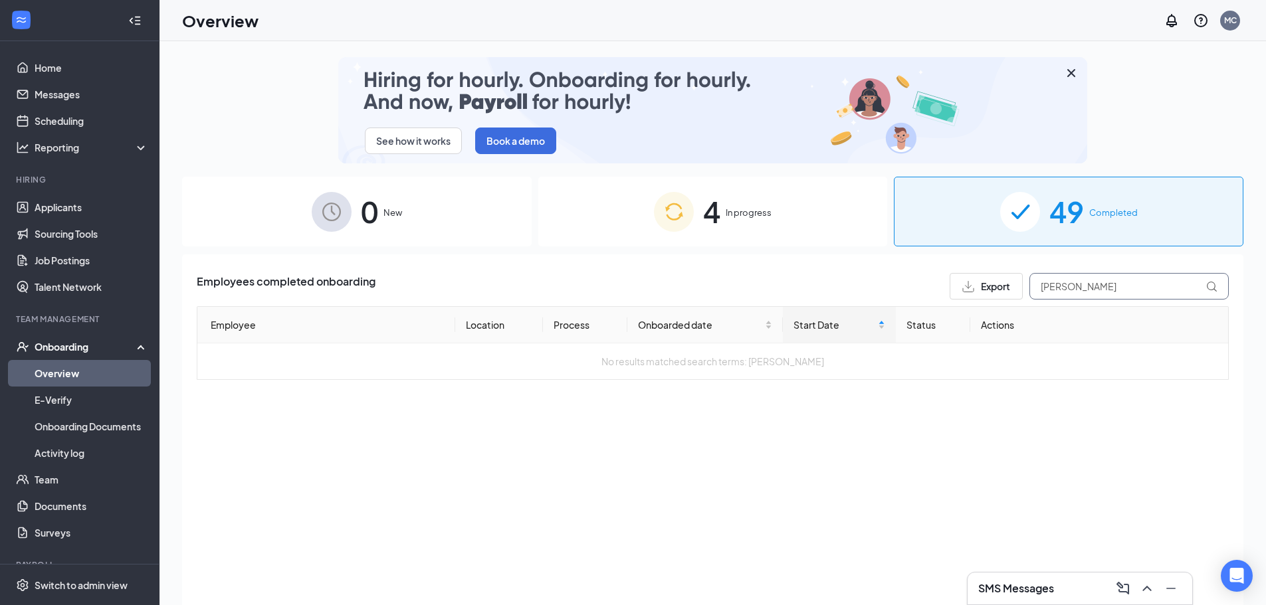
drag, startPoint x: 1119, startPoint y: 284, endPoint x: 959, endPoint y: 290, distance: 160.2
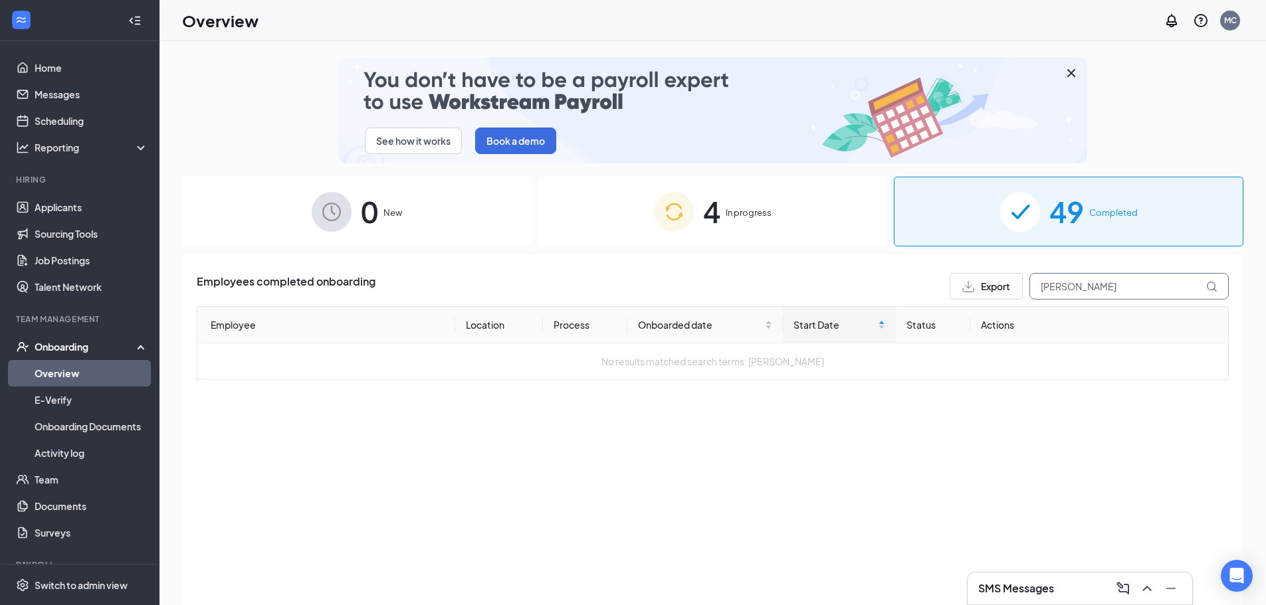
click at [959, 290] on div "Export [PERSON_NAME]" at bounding box center [1088, 286] width 279 height 27
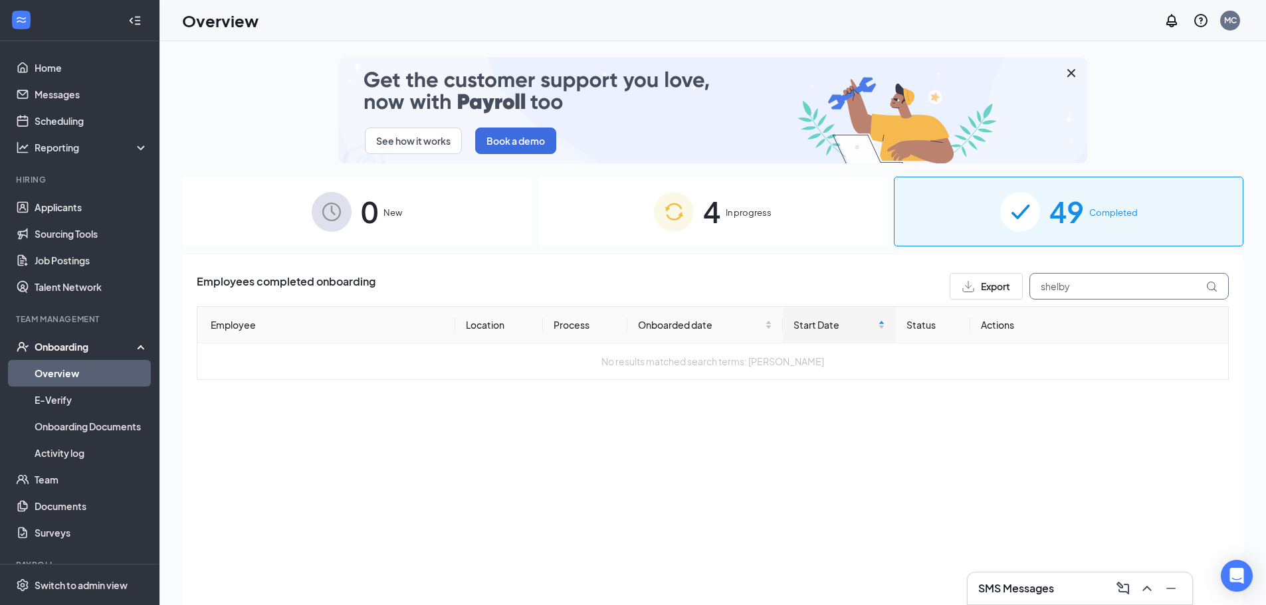
drag, startPoint x: 1087, startPoint y: 292, endPoint x: 1010, endPoint y: 292, distance: 77.1
click at [1010, 292] on div "Export shelby" at bounding box center [1088, 286] width 279 height 27
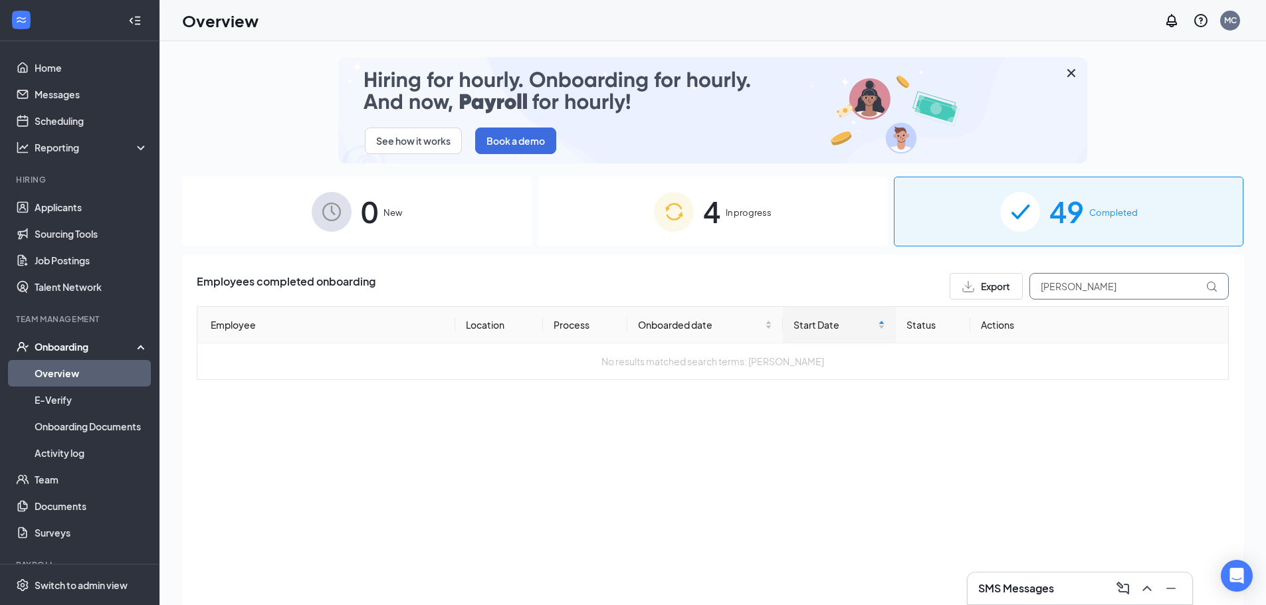
drag, startPoint x: 1048, startPoint y: 286, endPoint x: 1008, endPoint y: 285, distance: 39.2
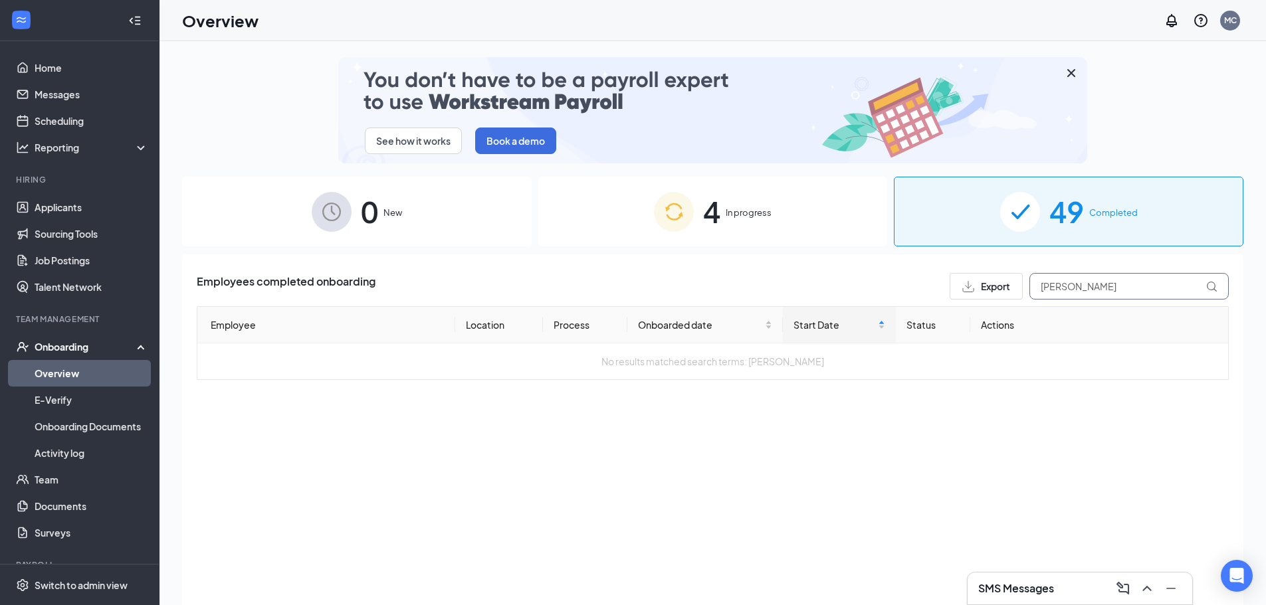
click at [1009, 285] on div "Export [PERSON_NAME]" at bounding box center [1088, 286] width 279 height 27
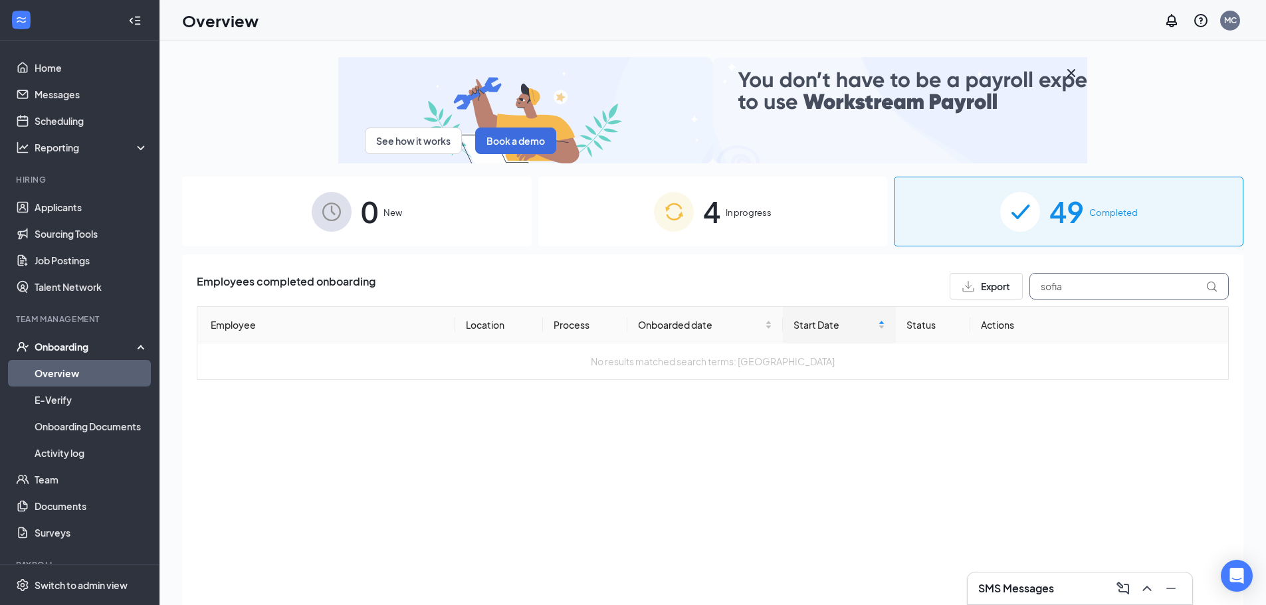
drag, startPoint x: 1082, startPoint y: 287, endPoint x: 993, endPoint y: 284, distance: 89.1
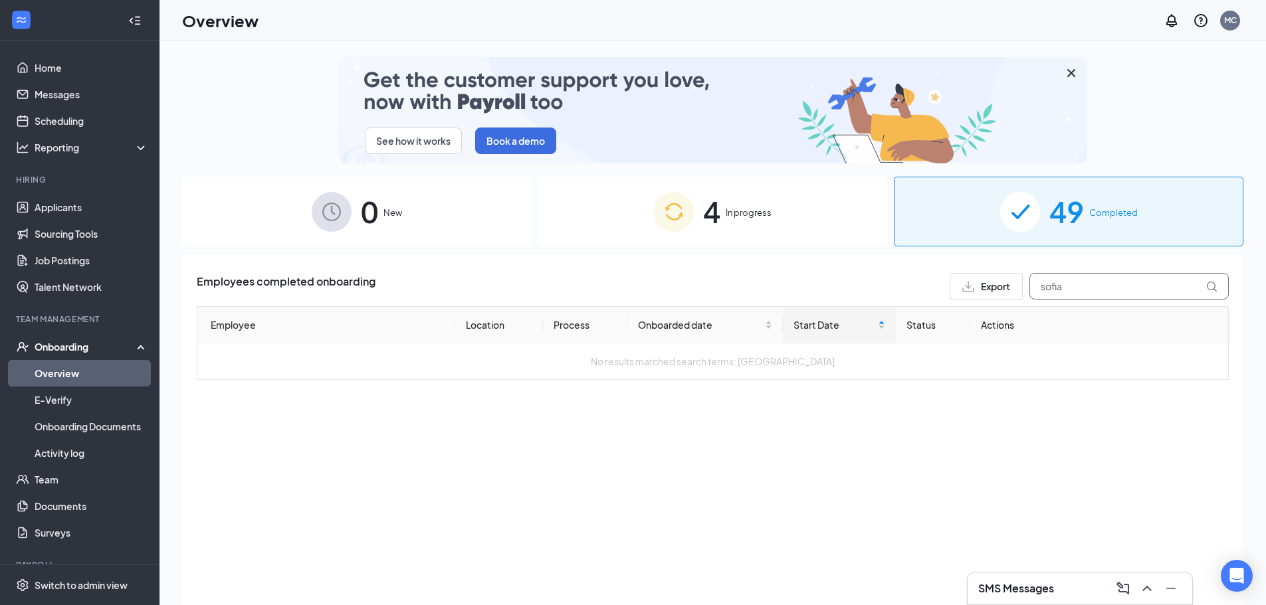
click at [993, 284] on div "Export sofia" at bounding box center [1088, 286] width 279 height 27
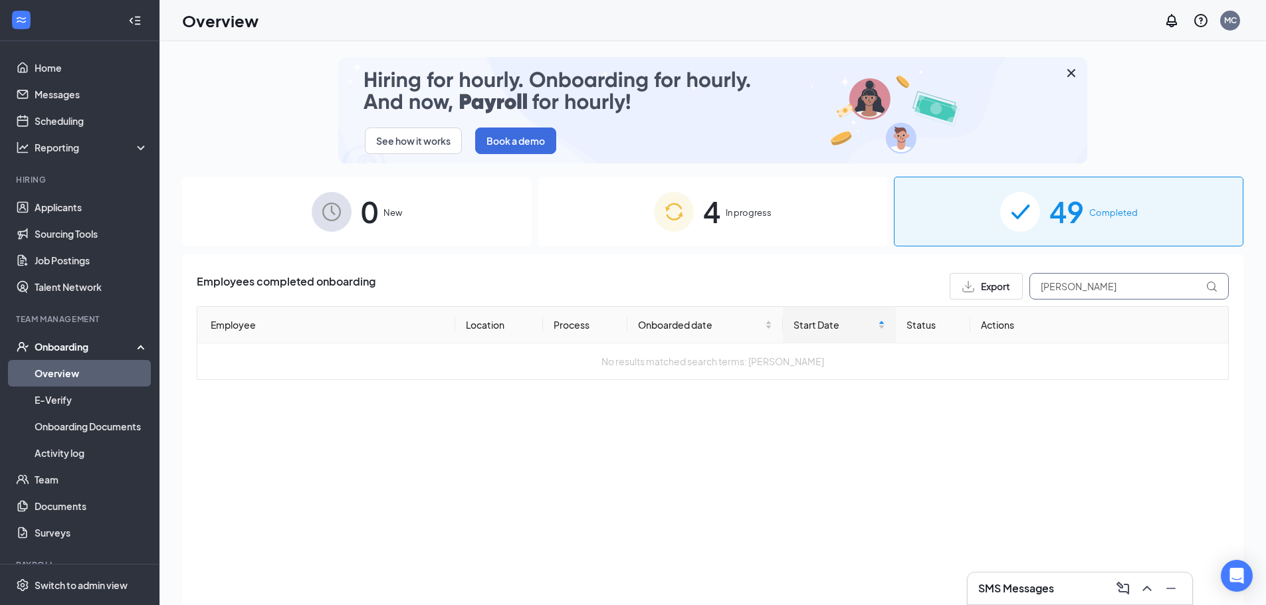
drag, startPoint x: 1093, startPoint y: 287, endPoint x: 1054, endPoint y: 285, distance: 39.2
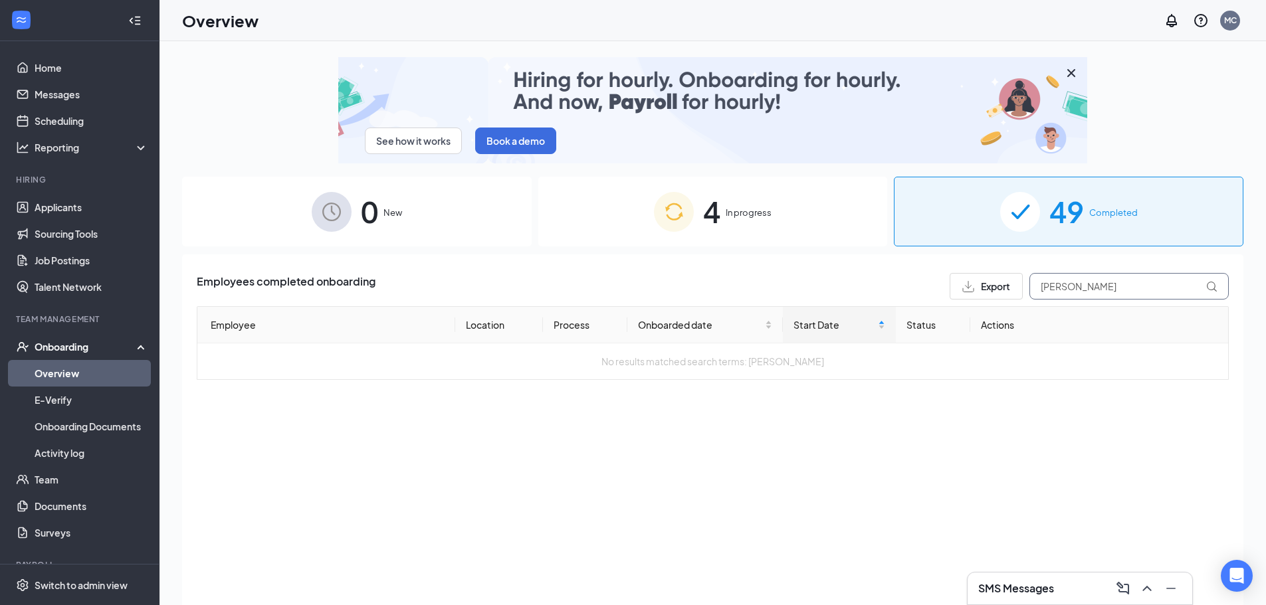
click at [1054, 285] on input "[PERSON_NAME]" at bounding box center [1128, 286] width 199 height 27
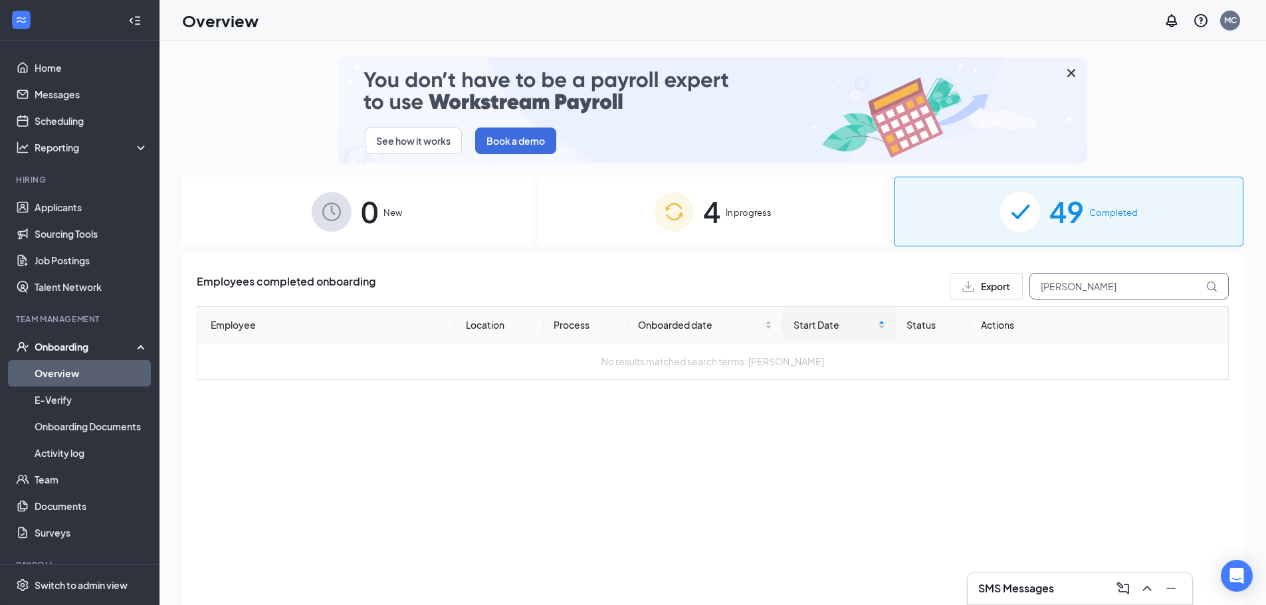
click at [1049, 284] on input "[PERSON_NAME]" at bounding box center [1128, 286] width 199 height 27
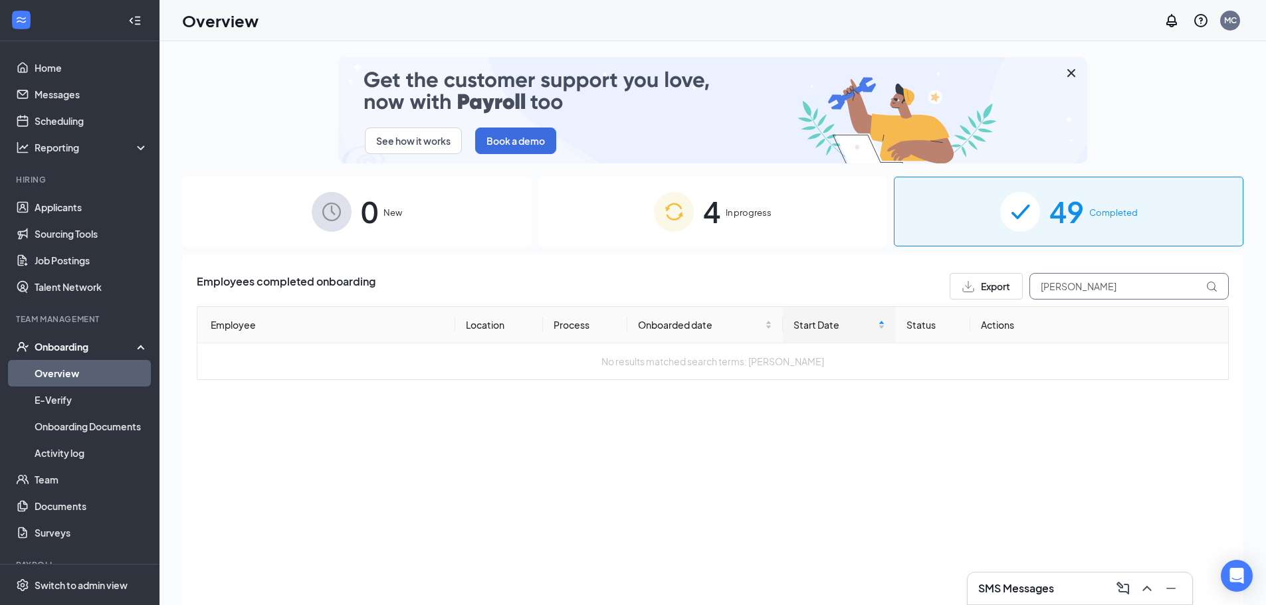
click at [1066, 288] on input "[PERSON_NAME]" at bounding box center [1128, 286] width 199 height 27
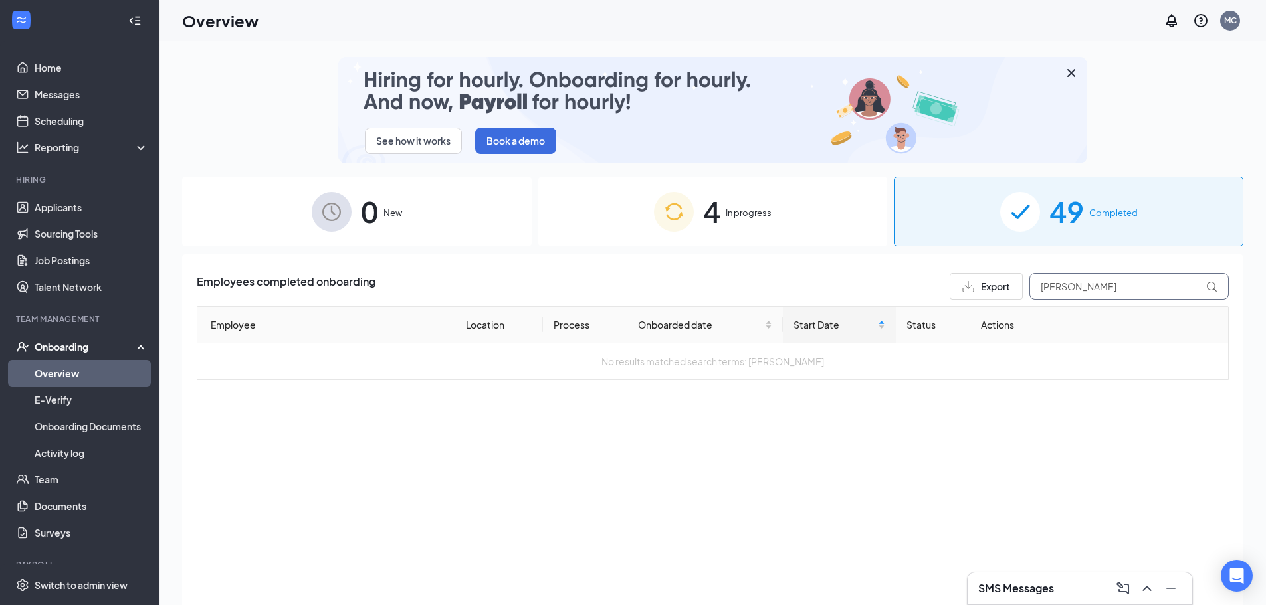
click at [1066, 288] on input "[PERSON_NAME]" at bounding box center [1128, 286] width 199 height 27
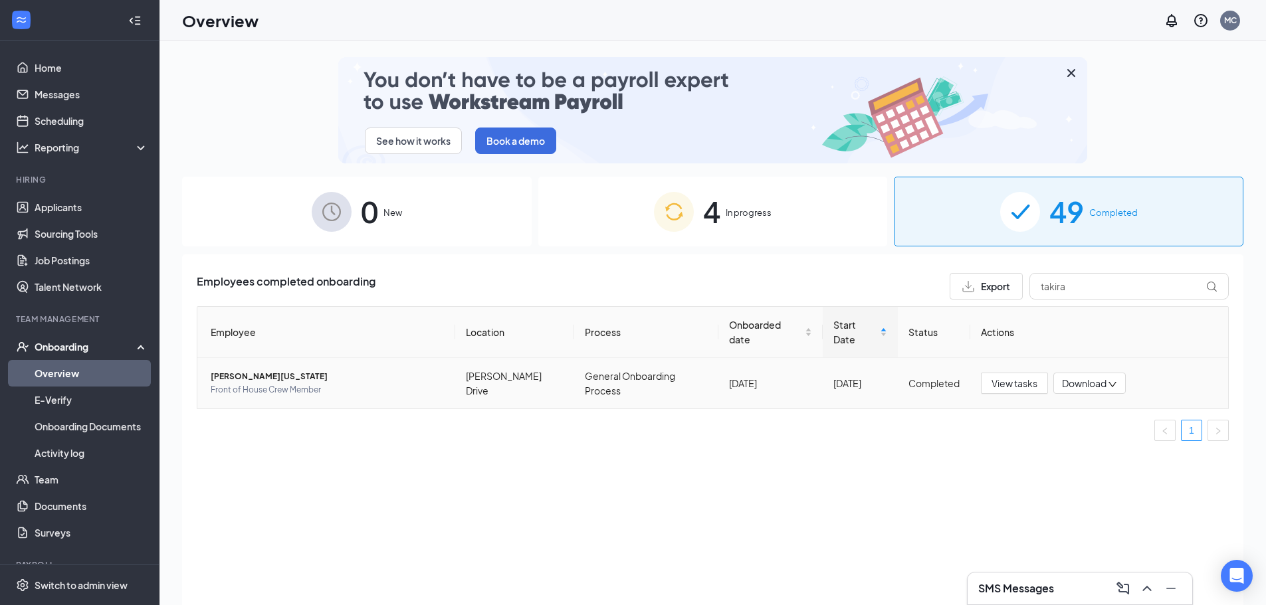
click at [250, 381] on span "[PERSON_NAME][US_STATE]" at bounding box center [328, 376] width 234 height 13
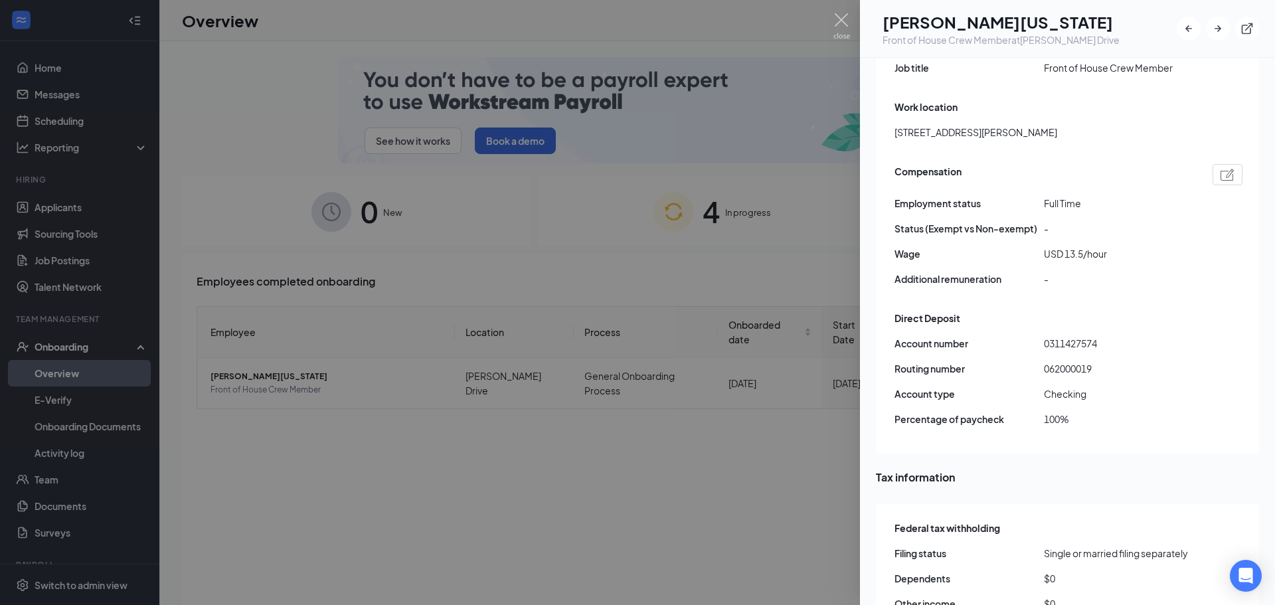
scroll to position [1145, 0]
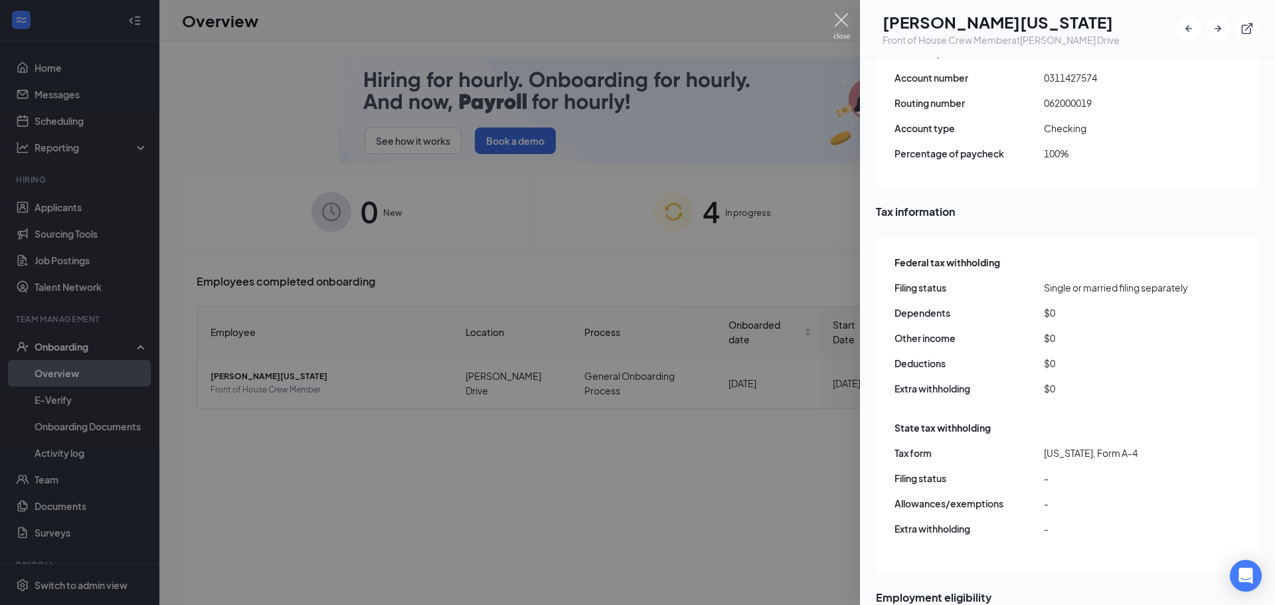
click at [836, 17] on img at bounding box center [842, 26] width 17 height 26
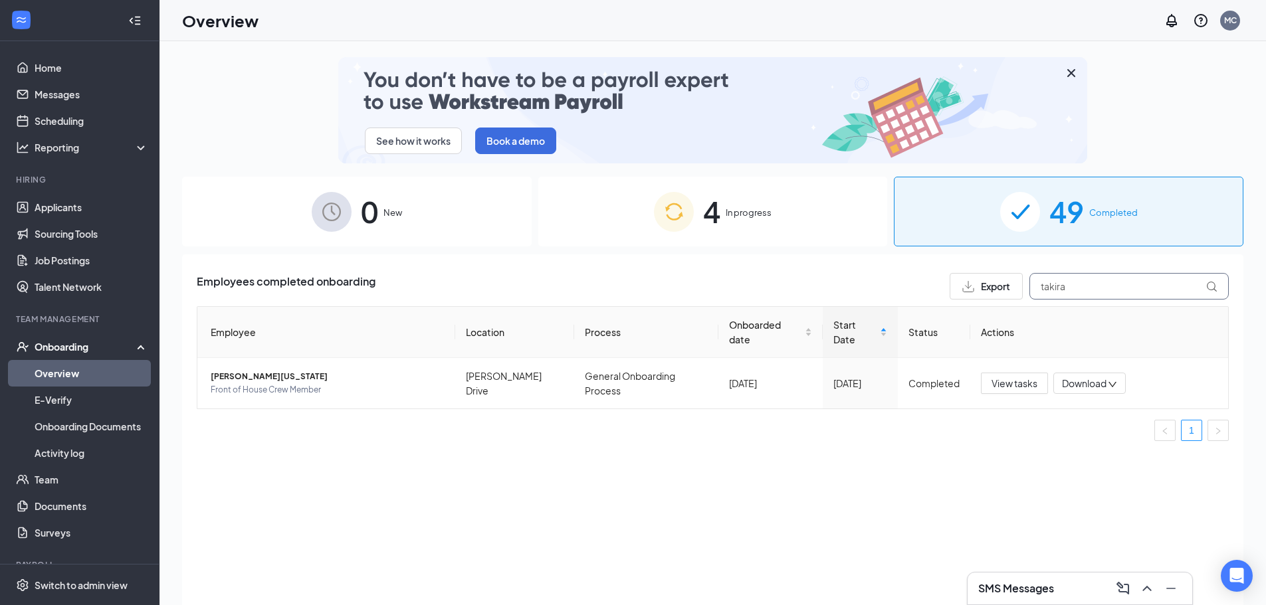
drag, startPoint x: 1098, startPoint y: 286, endPoint x: 1016, endPoint y: 280, distance: 81.9
click at [1016, 280] on div "Export takira" at bounding box center [1088, 286] width 279 height 27
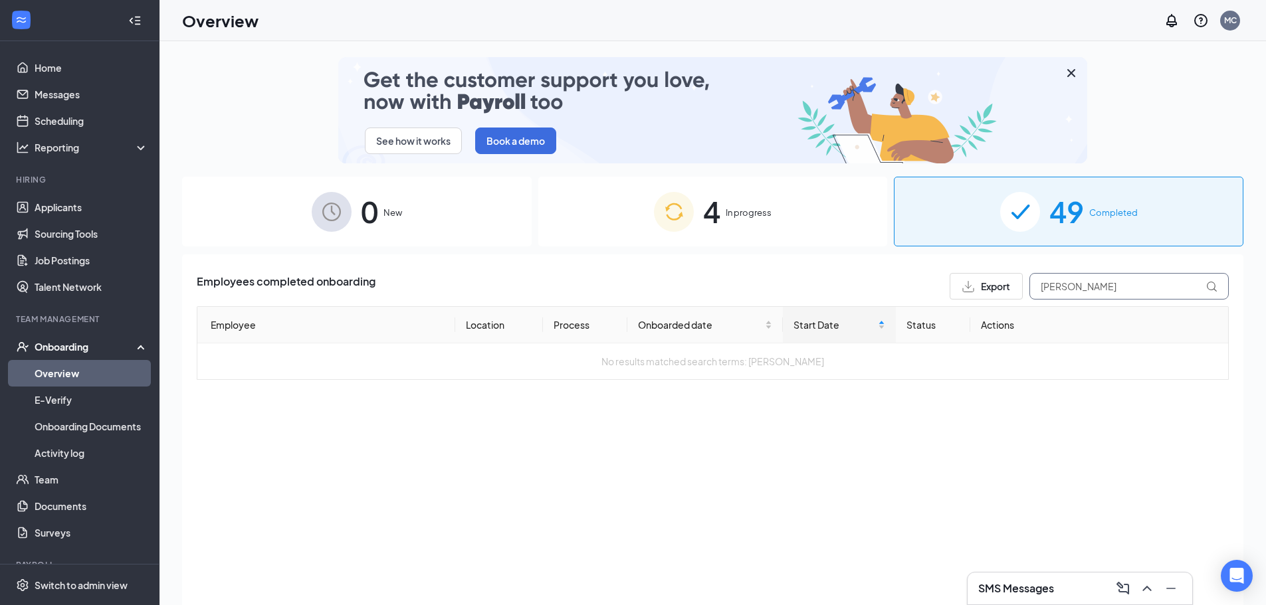
drag, startPoint x: 1105, startPoint y: 283, endPoint x: 1052, endPoint y: 281, distance: 52.5
click at [1052, 281] on input "[PERSON_NAME]" at bounding box center [1128, 286] width 199 height 27
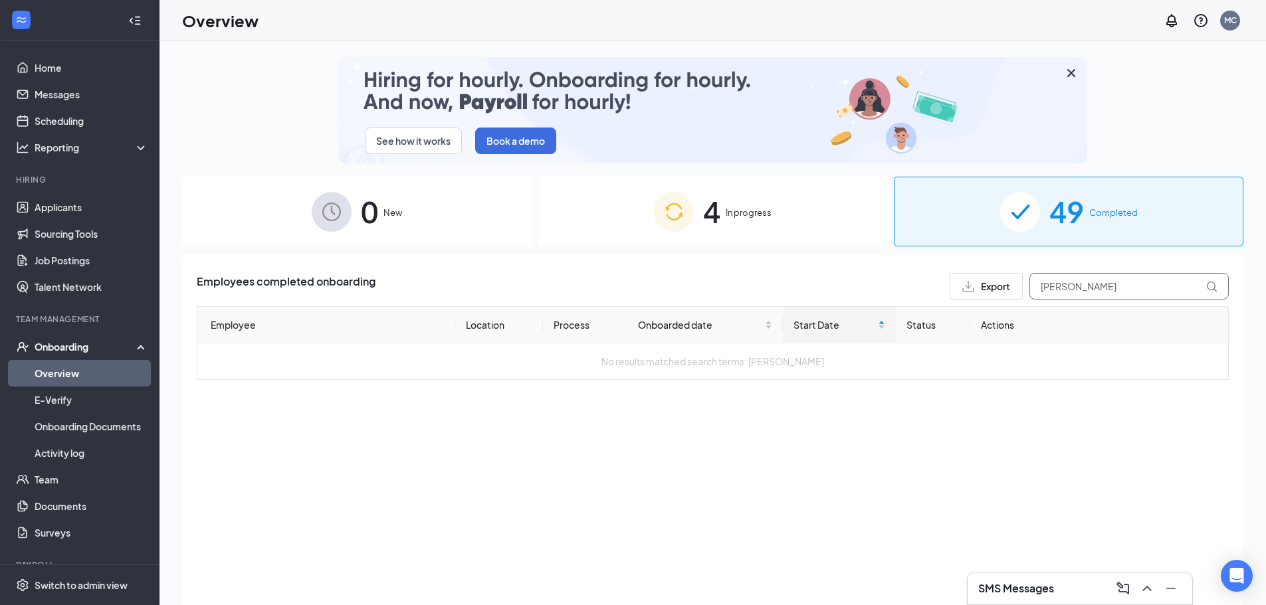
type input "[PERSON_NAME]"
click at [747, 224] on div "4 In progress" at bounding box center [712, 212] width 349 height 70
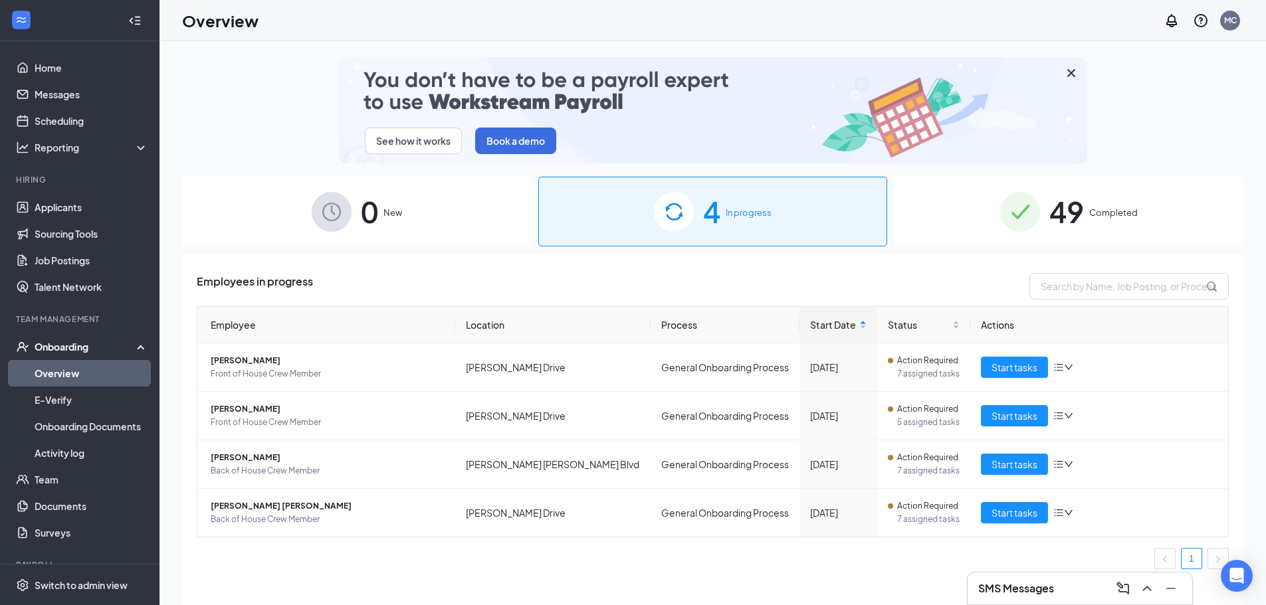
click at [1048, 219] on div "49 Completed" at bounding box center [1068, 212] width 349 height 70
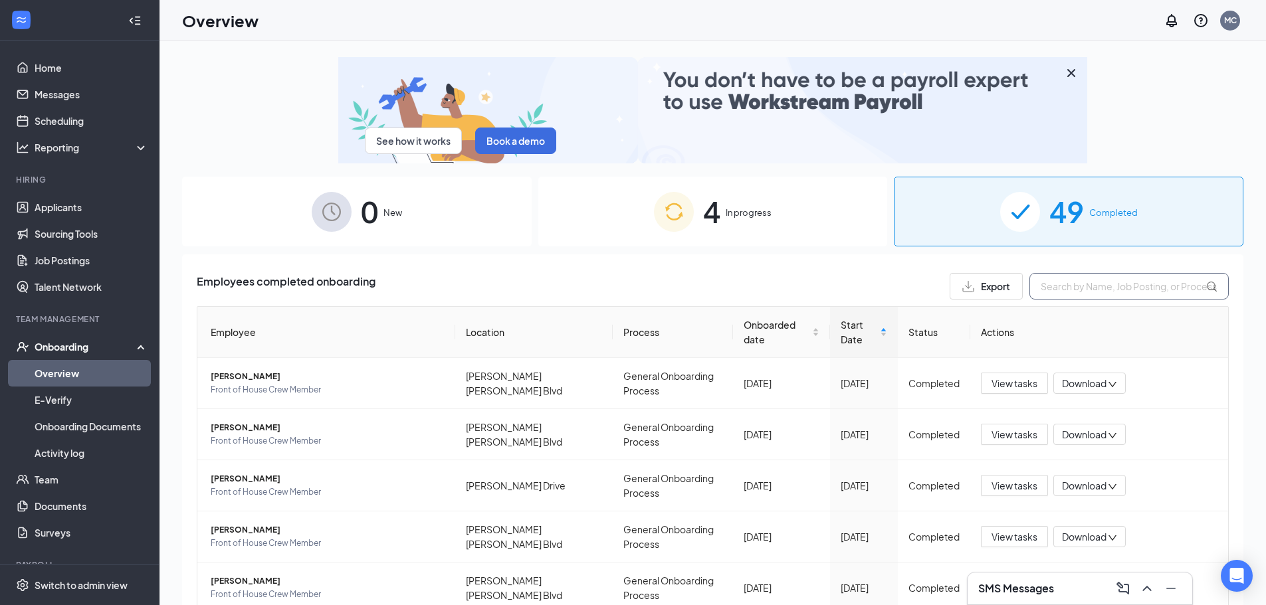
click at [1137, 273] on input "text" at bounding box center [1128, 286] width 199 height 27
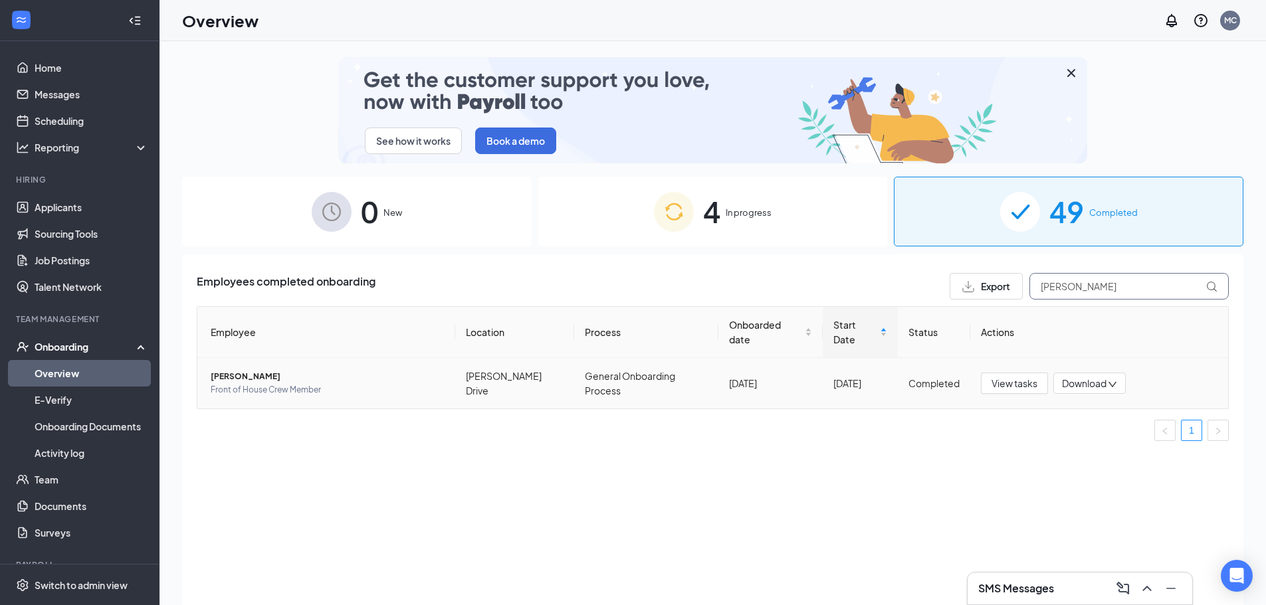
type input "[PERSON_NAME]"
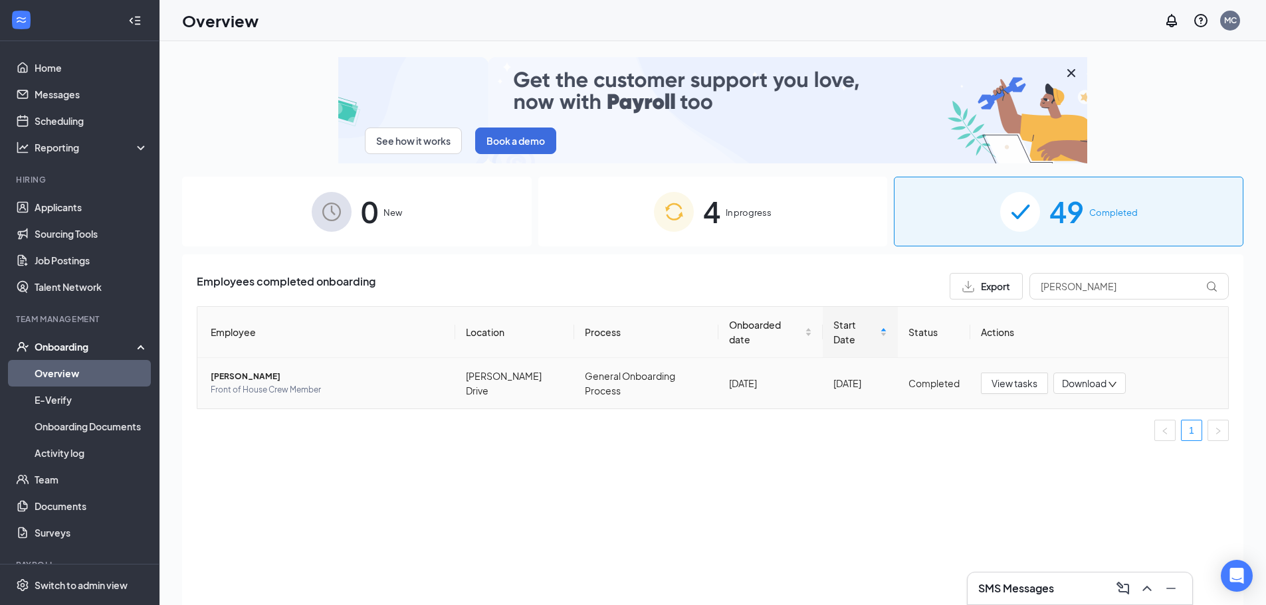
click at [254, 375] on span "[PERSON_NAME]" at bounding box center [328, 376] width 234 height 13
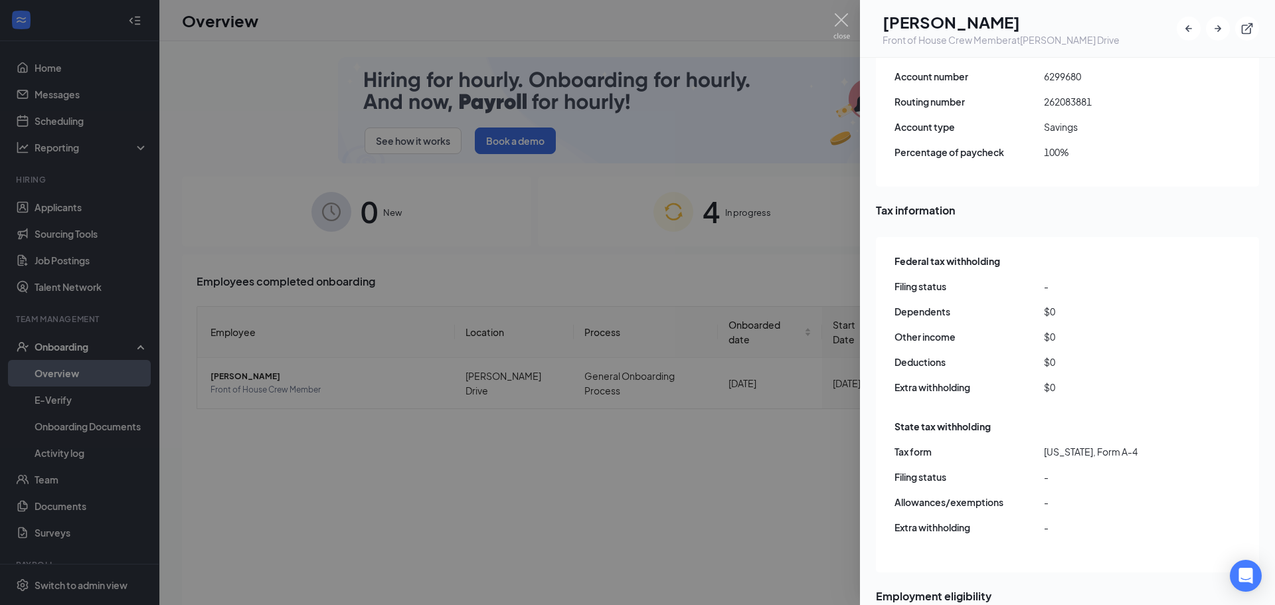
scroll to position [1329, 0]
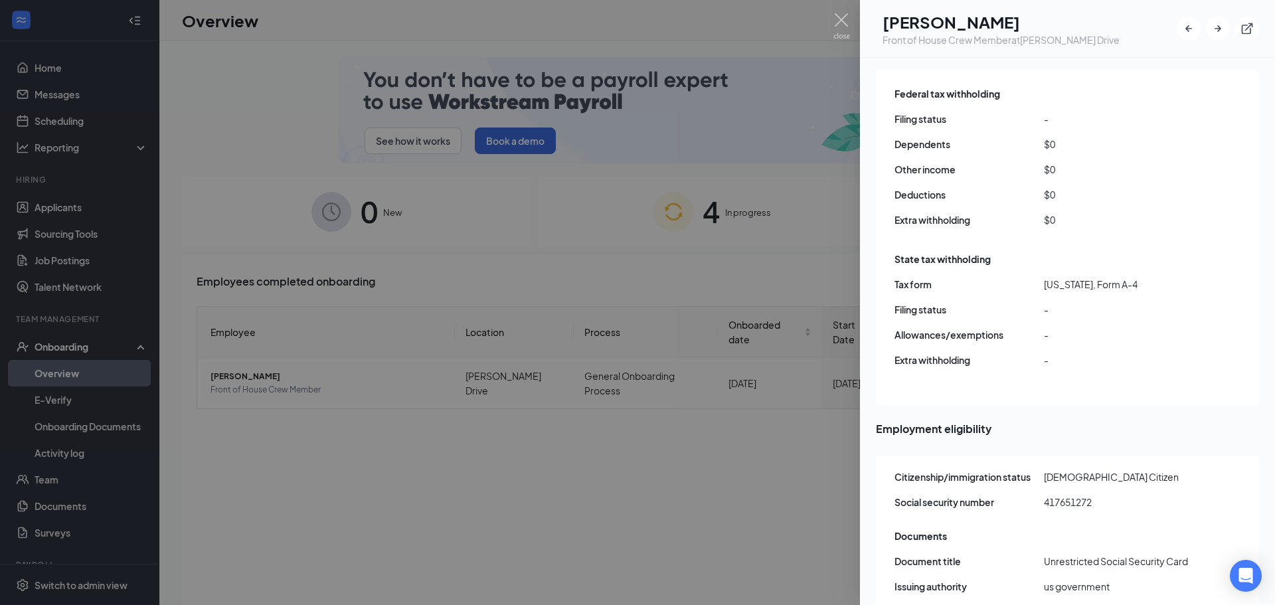
click at [832, 21] on div at bounding box center [637, 302] width 1275 height 605
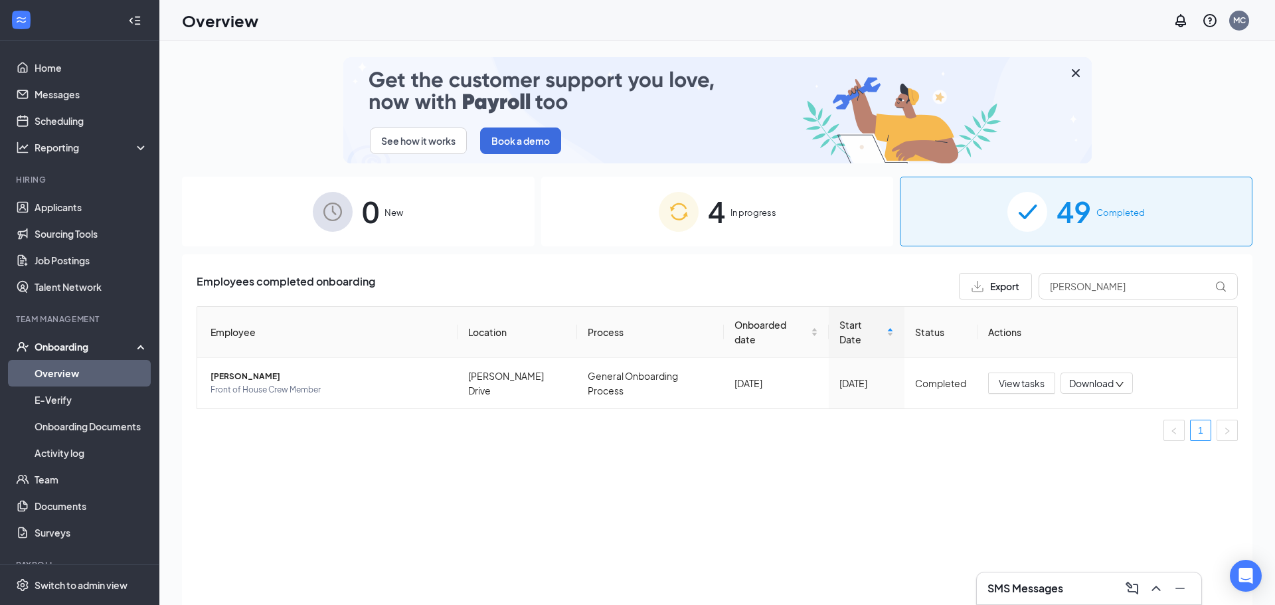
click at [838, 19] on div "Overview MC" at bounding box center [717, 20] width 1116 height 41
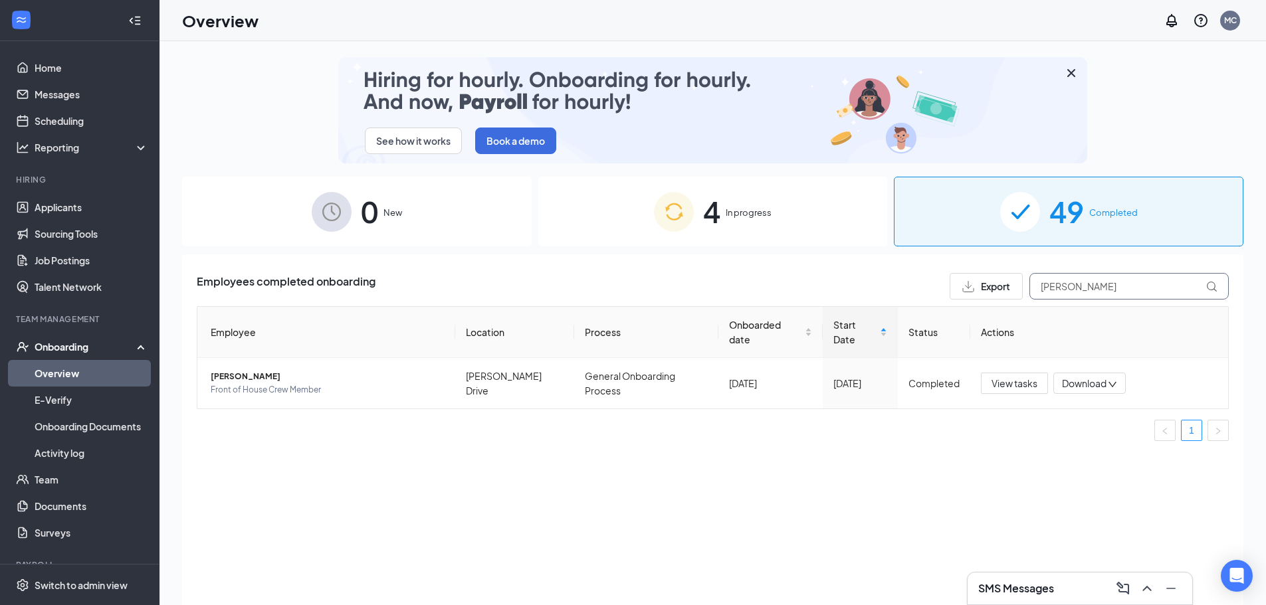
drag, startPoint x: 1091, startPoint y: 286, endPoint x: 1022, endPoint y: 286, distance: 69.8
click at [1022, 286] on div "Export [PERSON_NAME]" at bounding box center [1088, 286] width 279 height 27
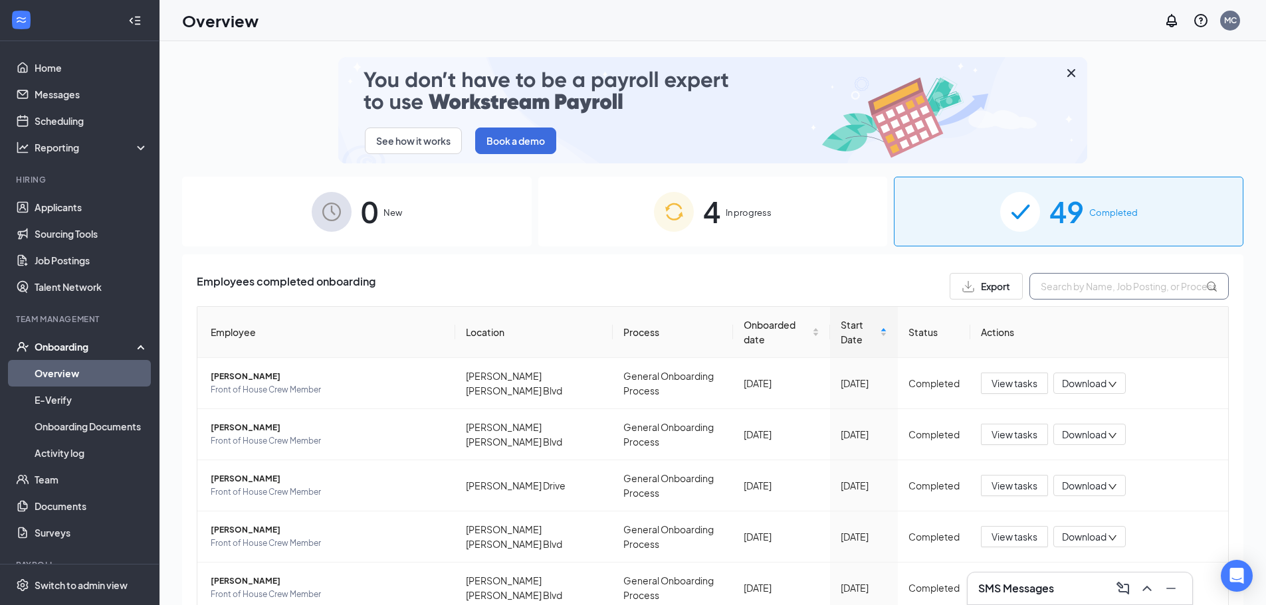
click at [1062, 277] on input "text" at bounding box center [1128, 286] width 199 height 27
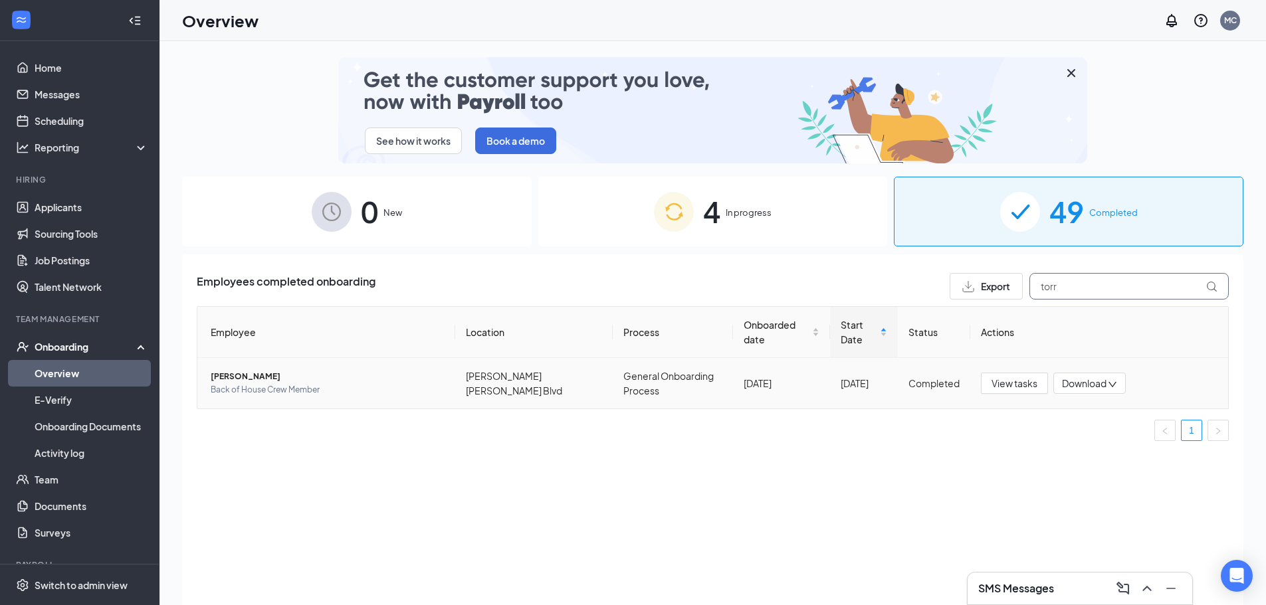
type input "torr"
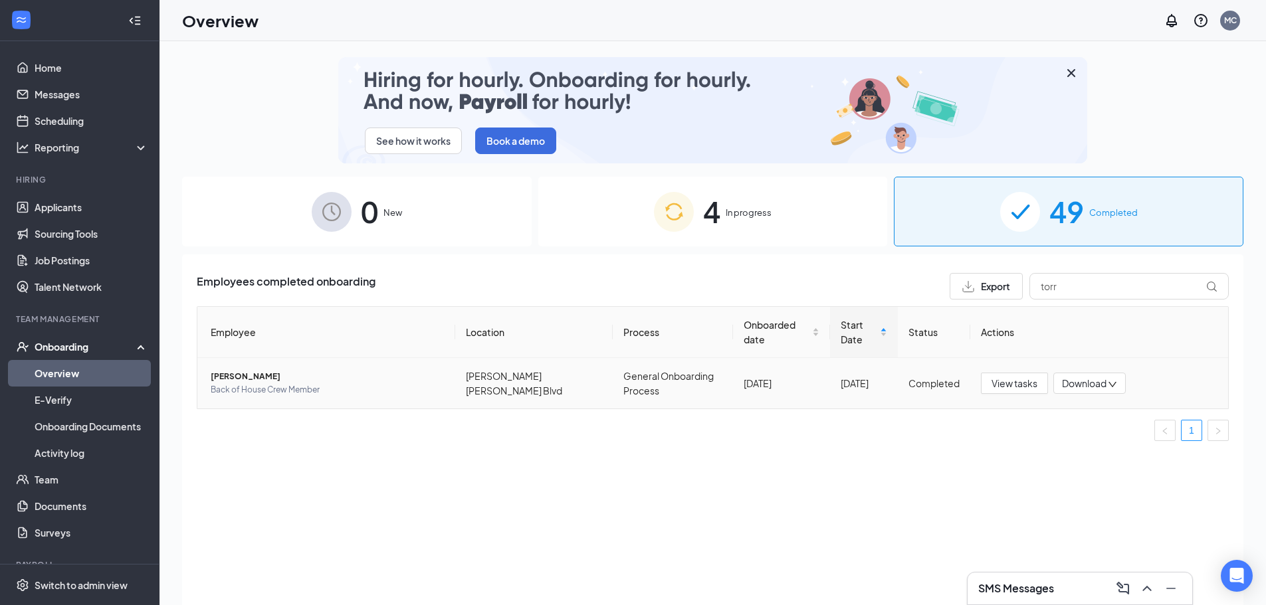
click at [294, 377] on span "[PERSON_NAME]" at bounding box center [328, 376] width 234 height 13
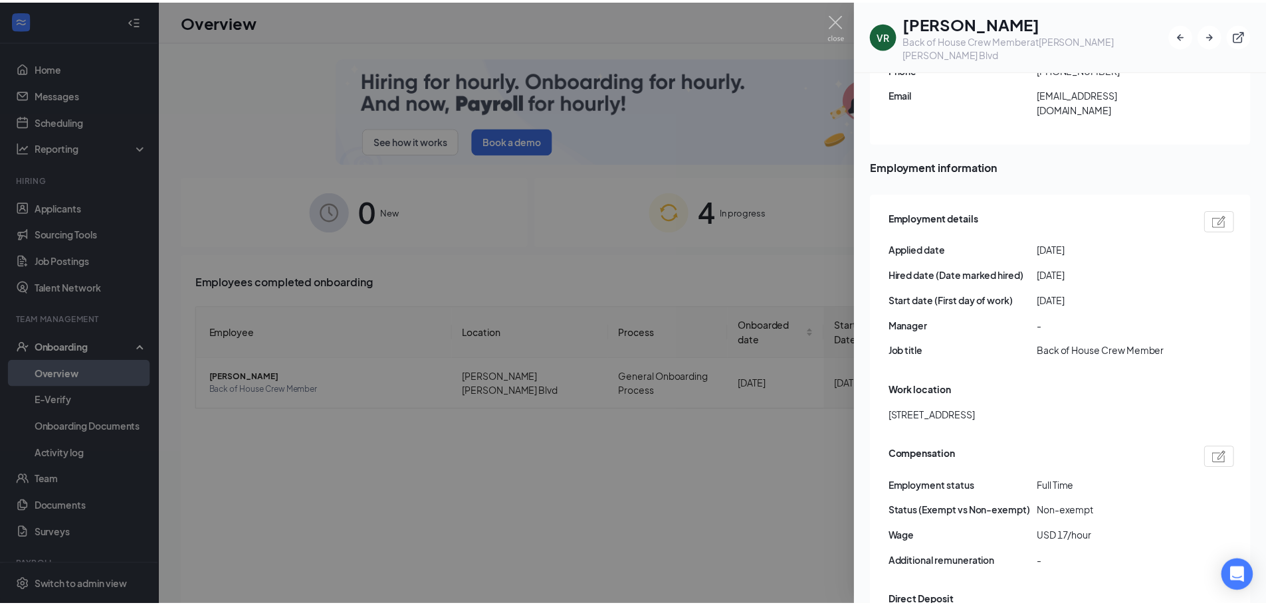
scroll to position [1063, 0]
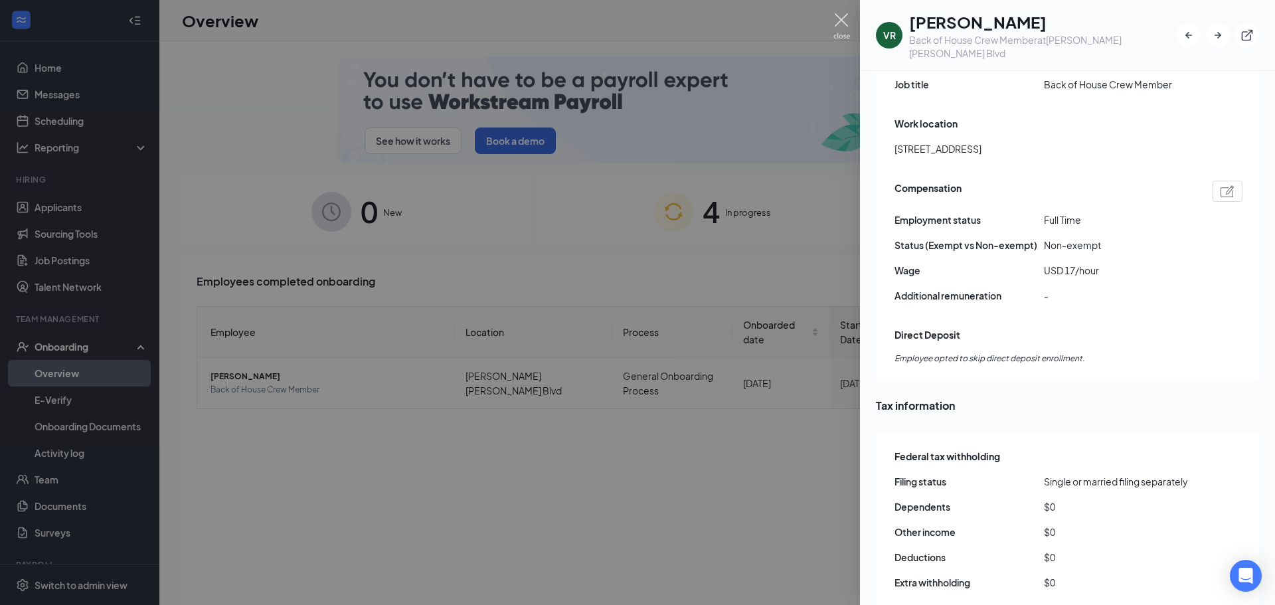
drag, startPoint x: 845, startPoint y: 22, endPoint x: 955, endPoint y: 126, distance: 151.3
click at [845, 22] on img at bounding box center [842, 26] width 17 height 26
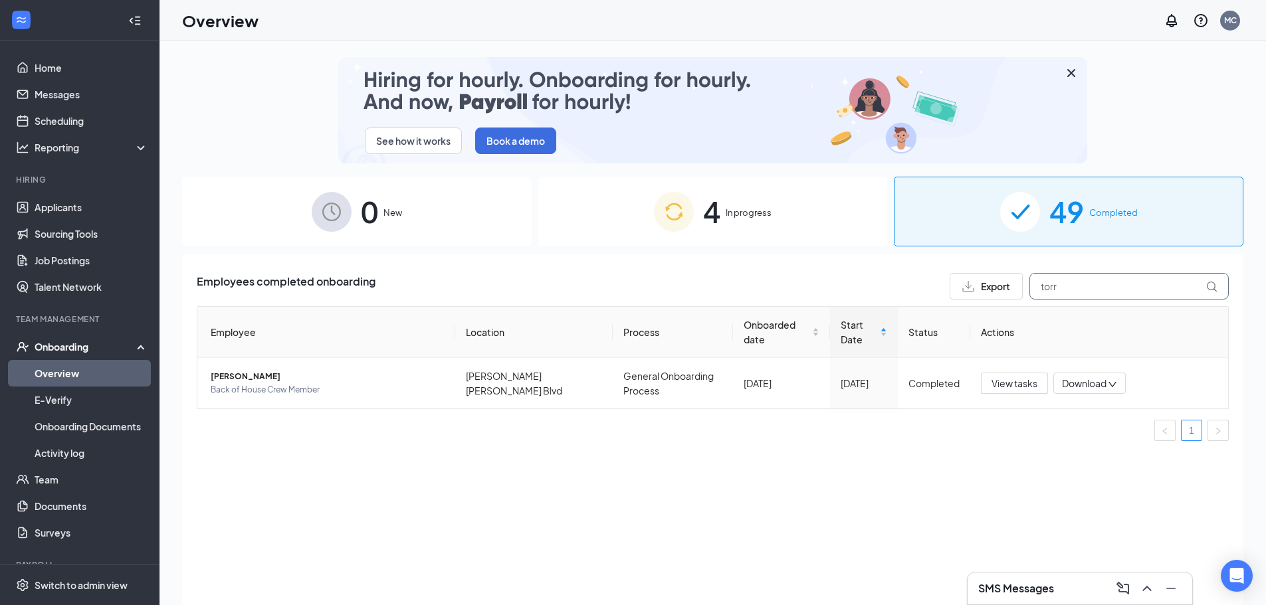
drag, startPoint x: 1099, startPoint y: 284, endPoint x: 941, endPoint y: 290, distance: 158.2
click at [955, 287] on div "Export torr" at bounding box center [1088, 286] width 279 height 27
